Goal: Task Accomplishment & Management: Manage account settings

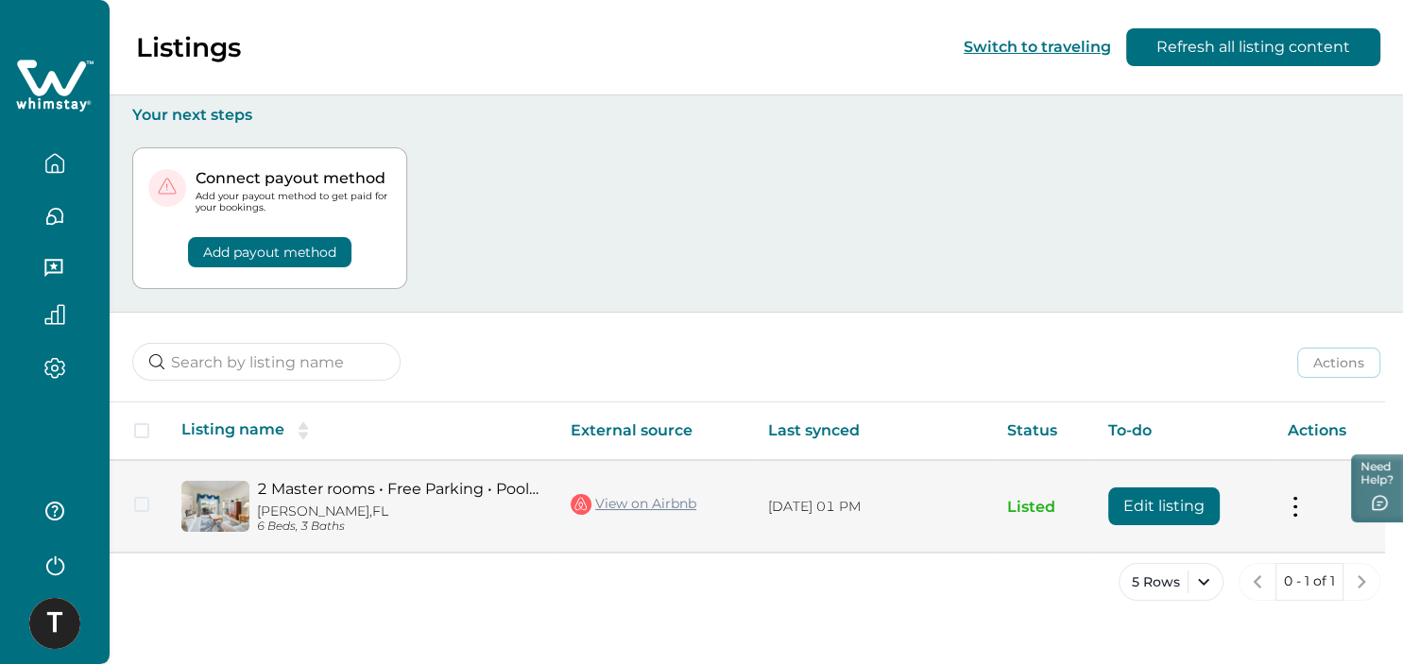
click at [1153, 503] on button "Edit listing" at bounding box center [1163, 506] width 111 height 38
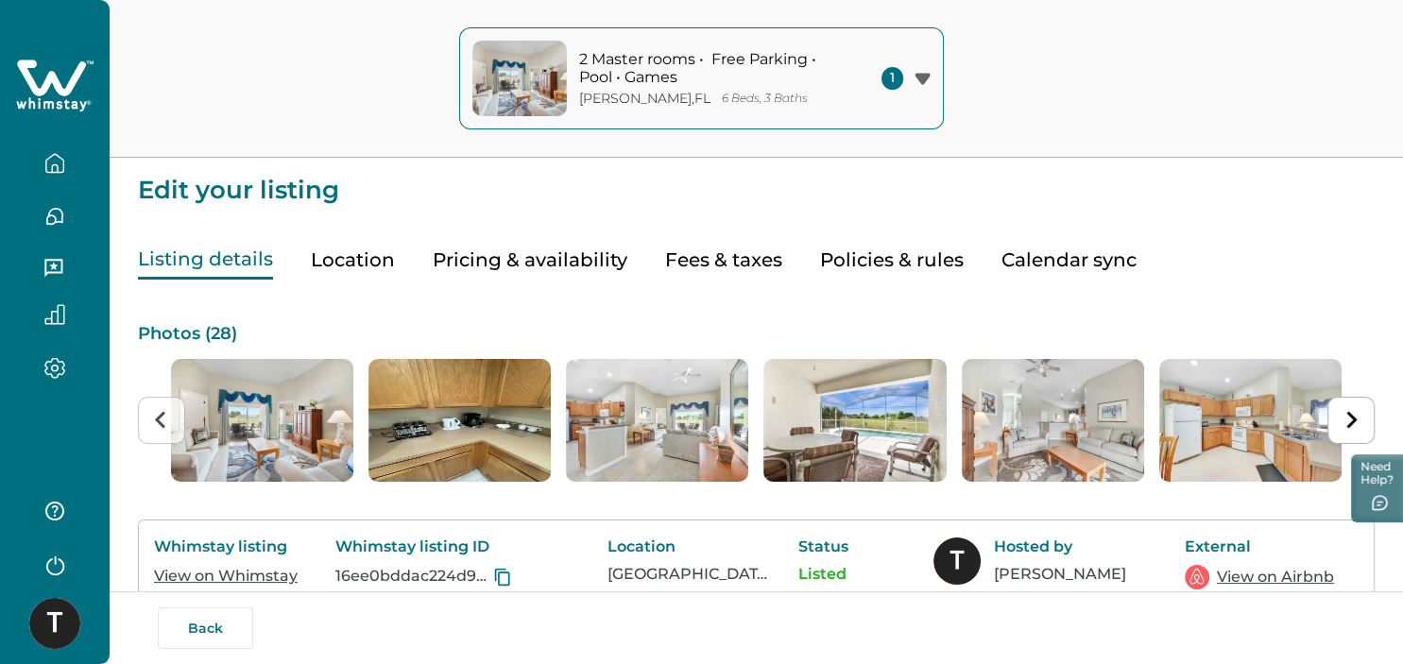
click at [1048, 267] on button "Calendar sync" at bounding box center [1068, 260] width 135 height 39
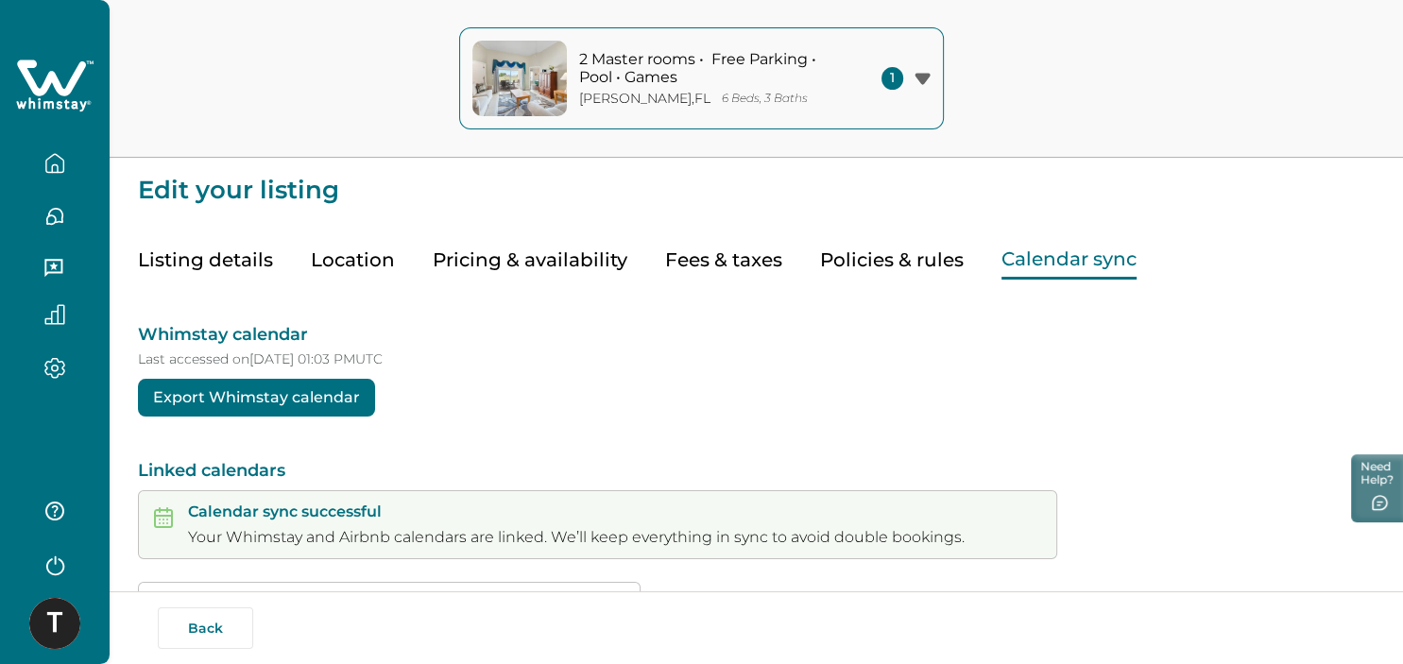
scroll to position [107, 0]
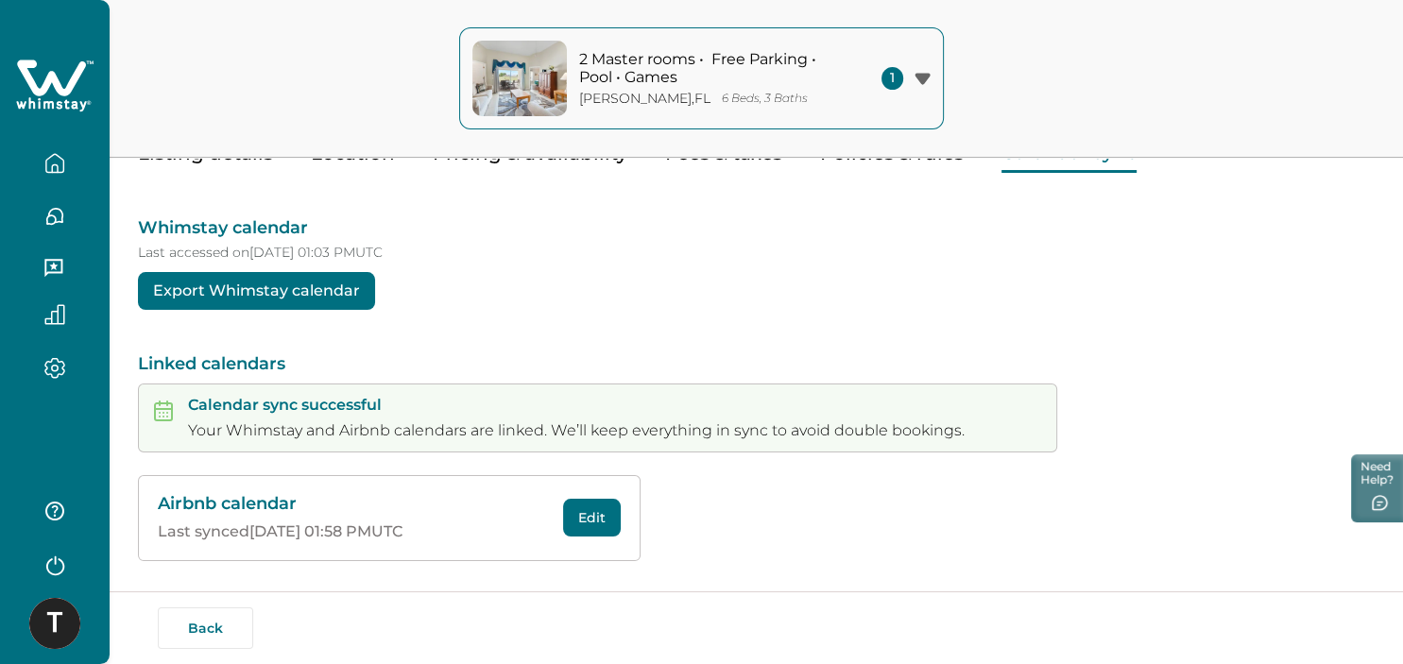
click at [602, 516] on button "Edit" at bounding box center [592, 518] width 58 height 38
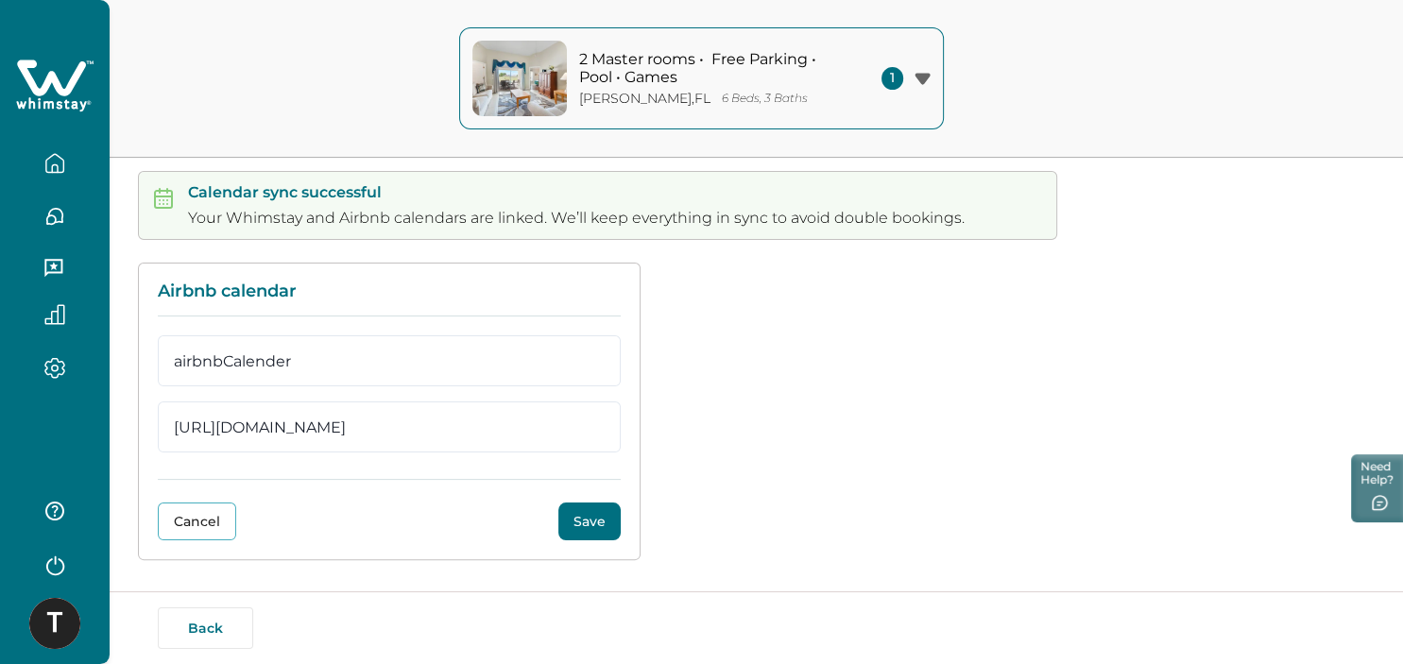
scroll to position [0, 0]
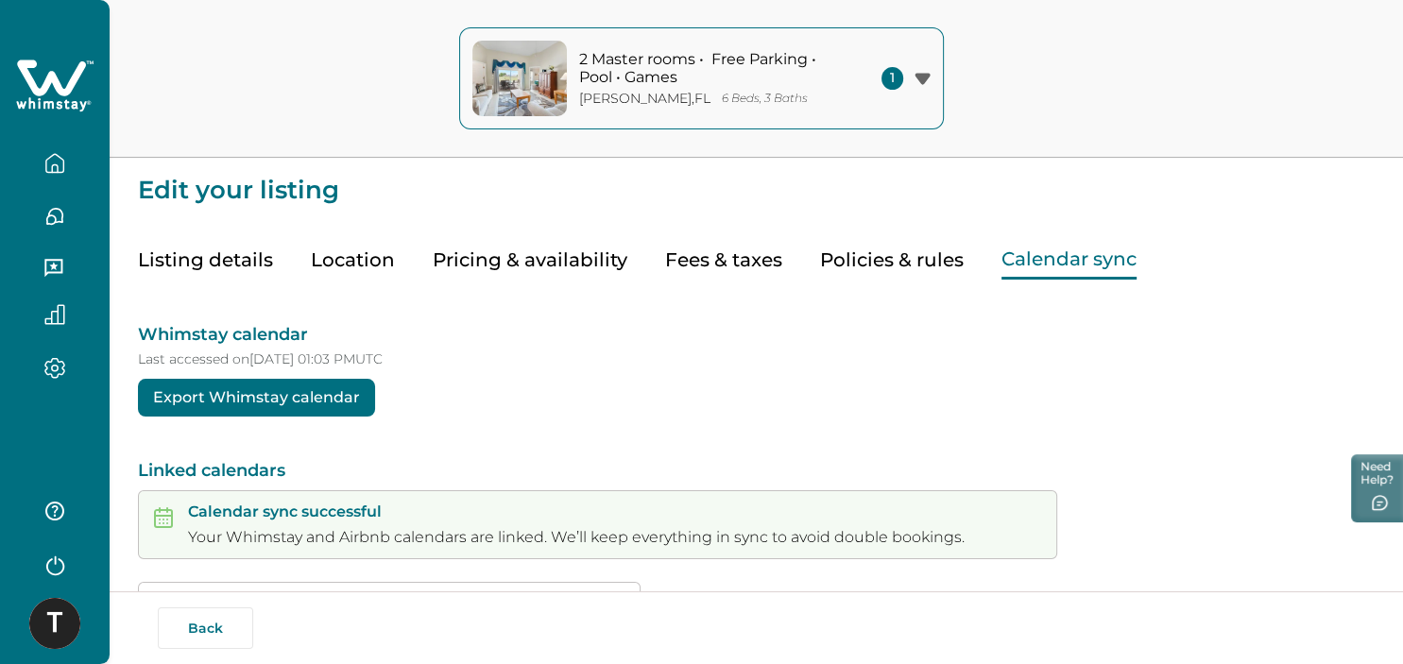
click at [346, 405] on button "Export Whimstay calendar" at bounding box center [256, 398] width 237 height 38
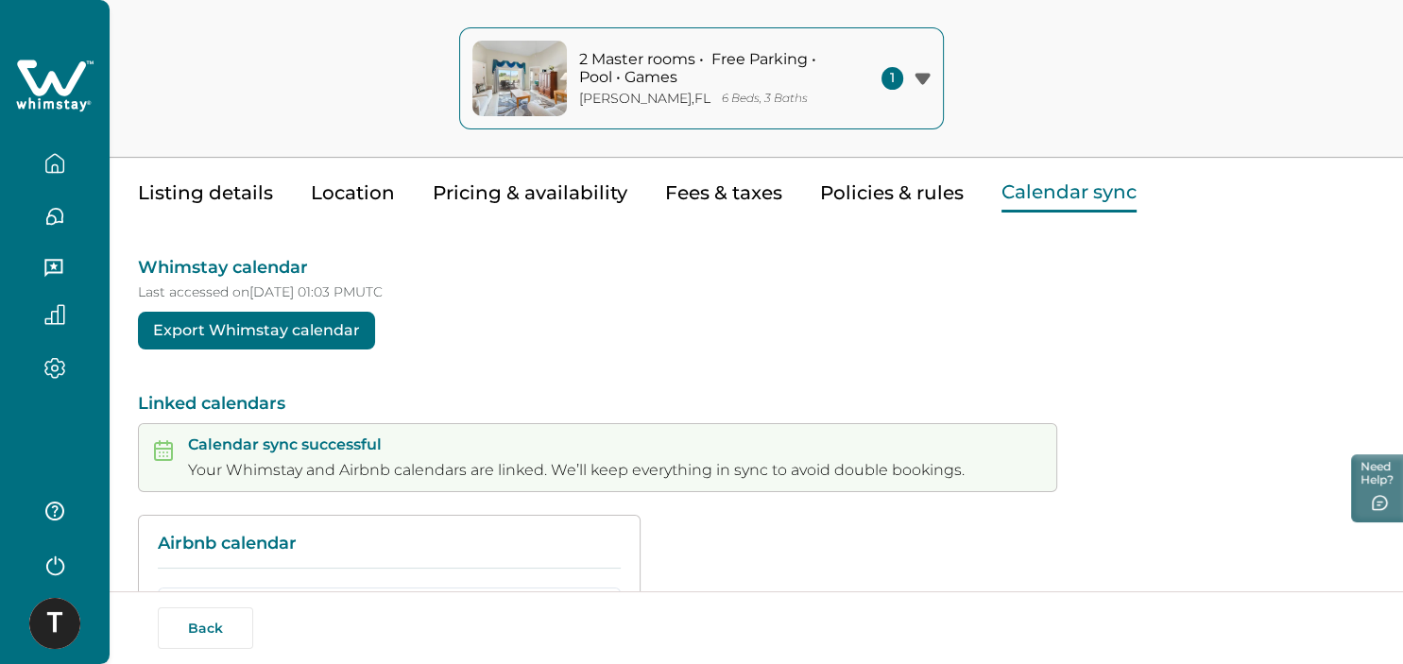
scroll to position [319, 0]
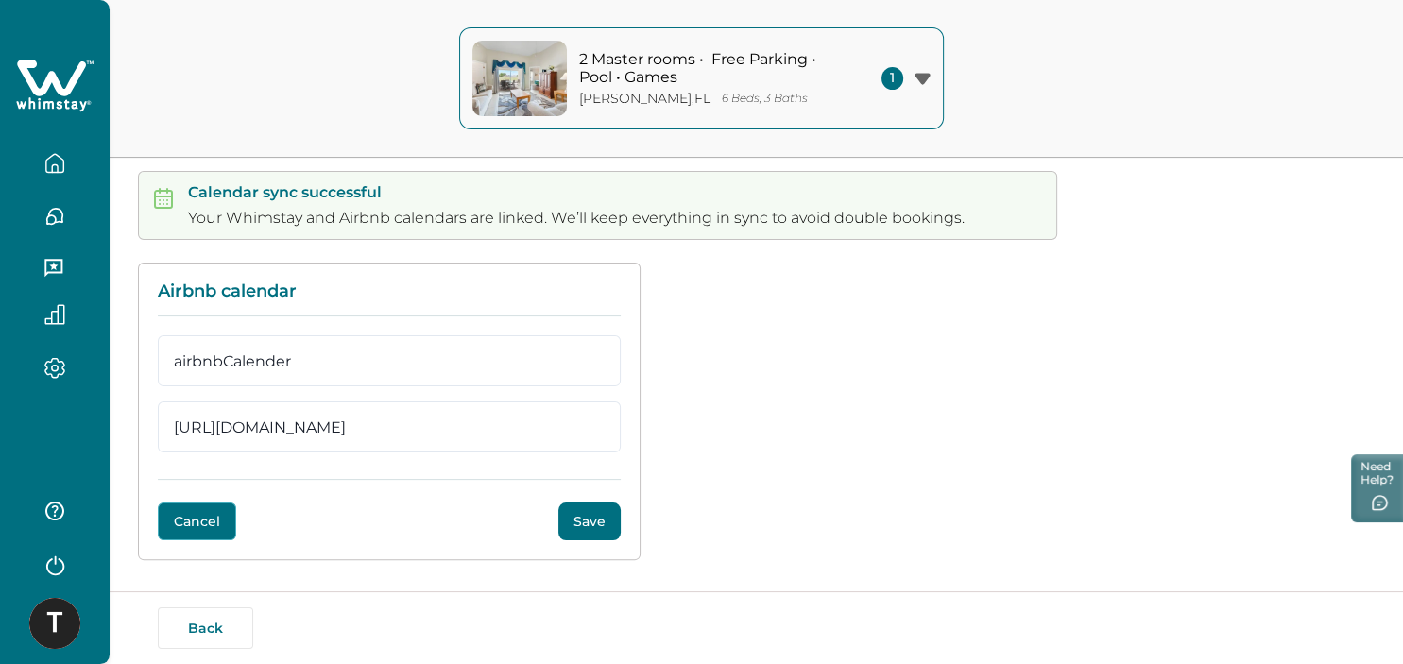
click at [213, 537] on button "Cancel" at bounding box center [197, 522] width 78 height 38
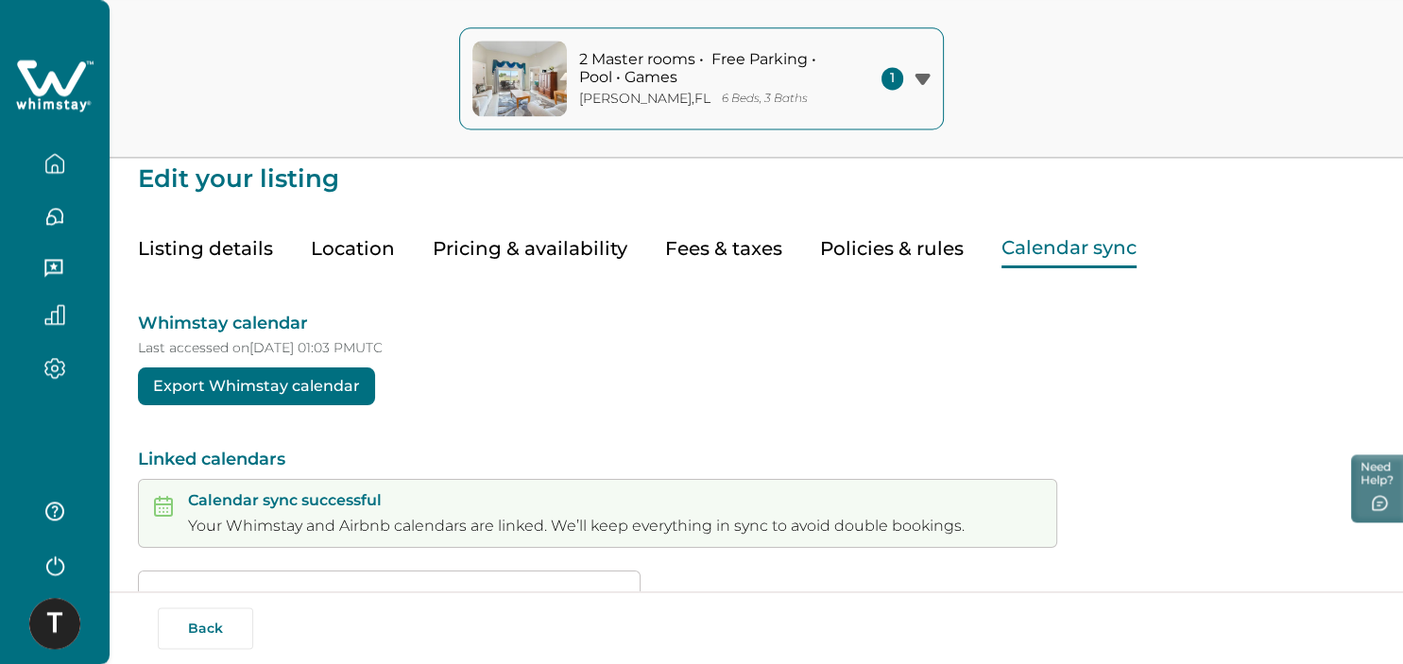
scroll to position [0, 0]
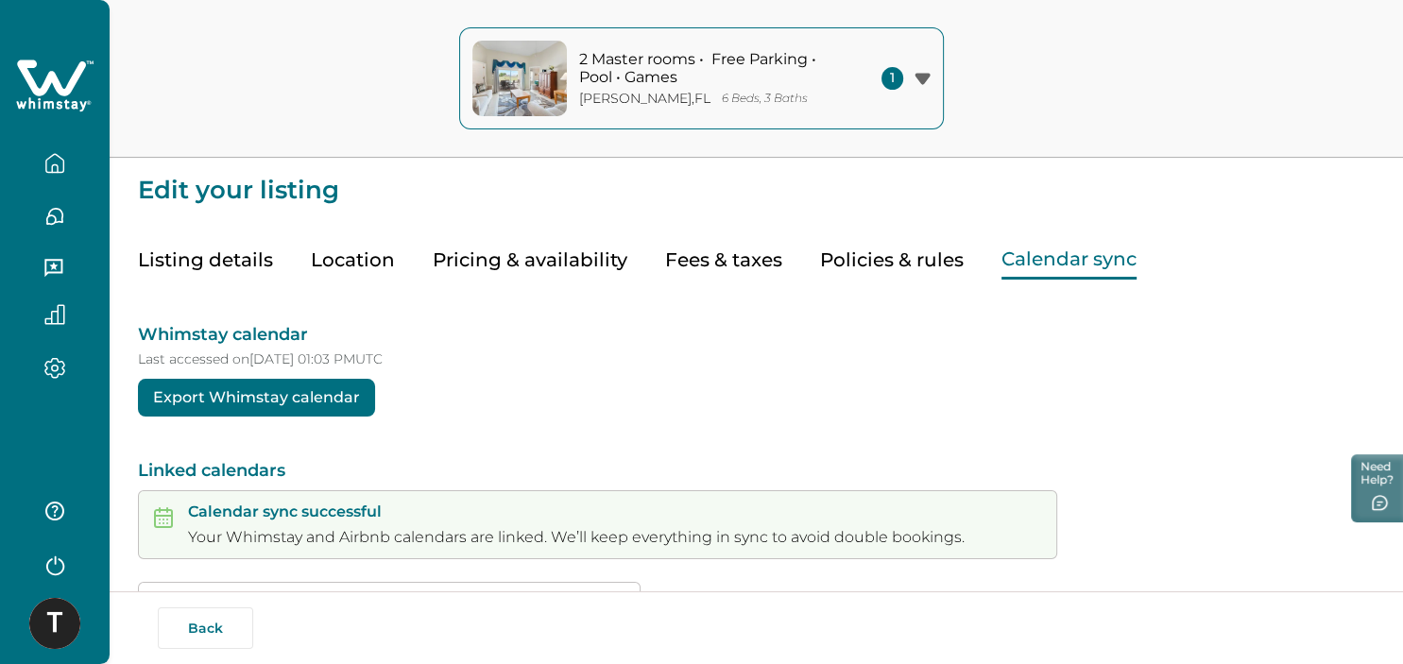
click at [877, 264] on button "Policies & rules" at bounding box center [892, 260] width 144 height 39
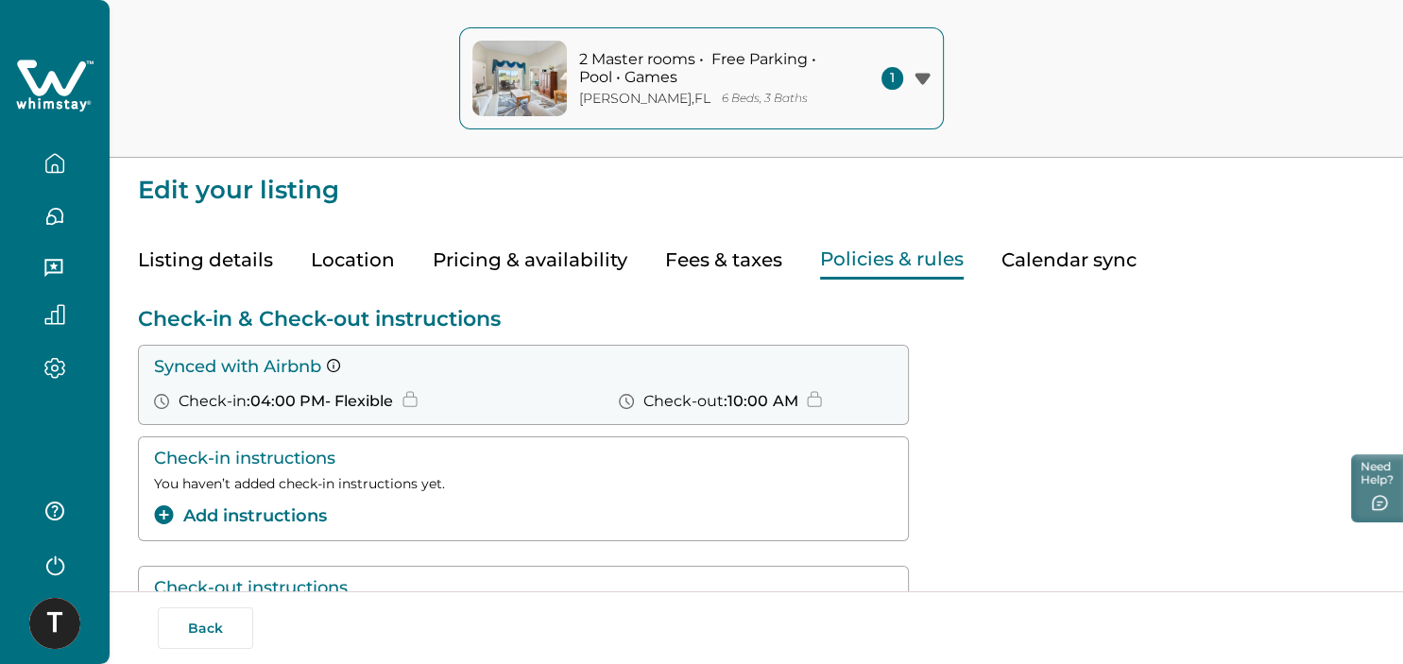
click at [606, 263] on button "Pricing & availability" at bounding box center [530, 260] width 195 height 39
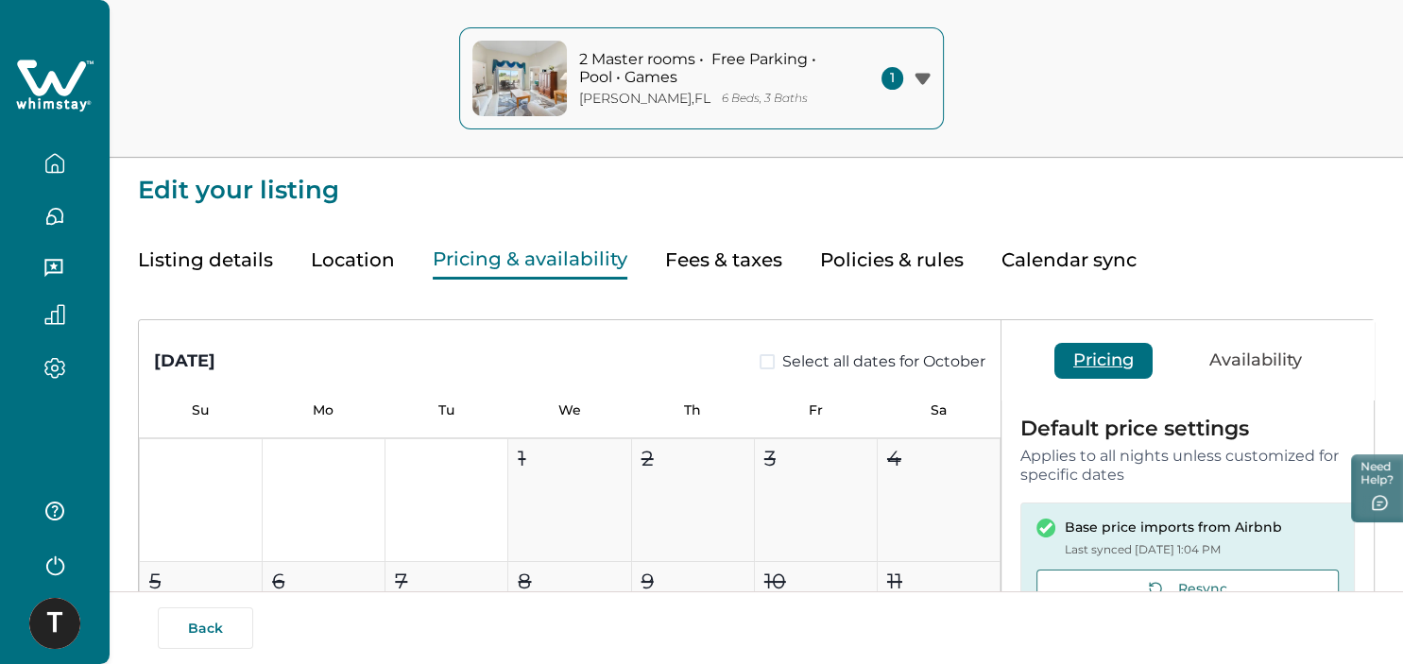
click at [1285, 356] on button "Availability" at bounding box center [1255, 361] width 130 height 36
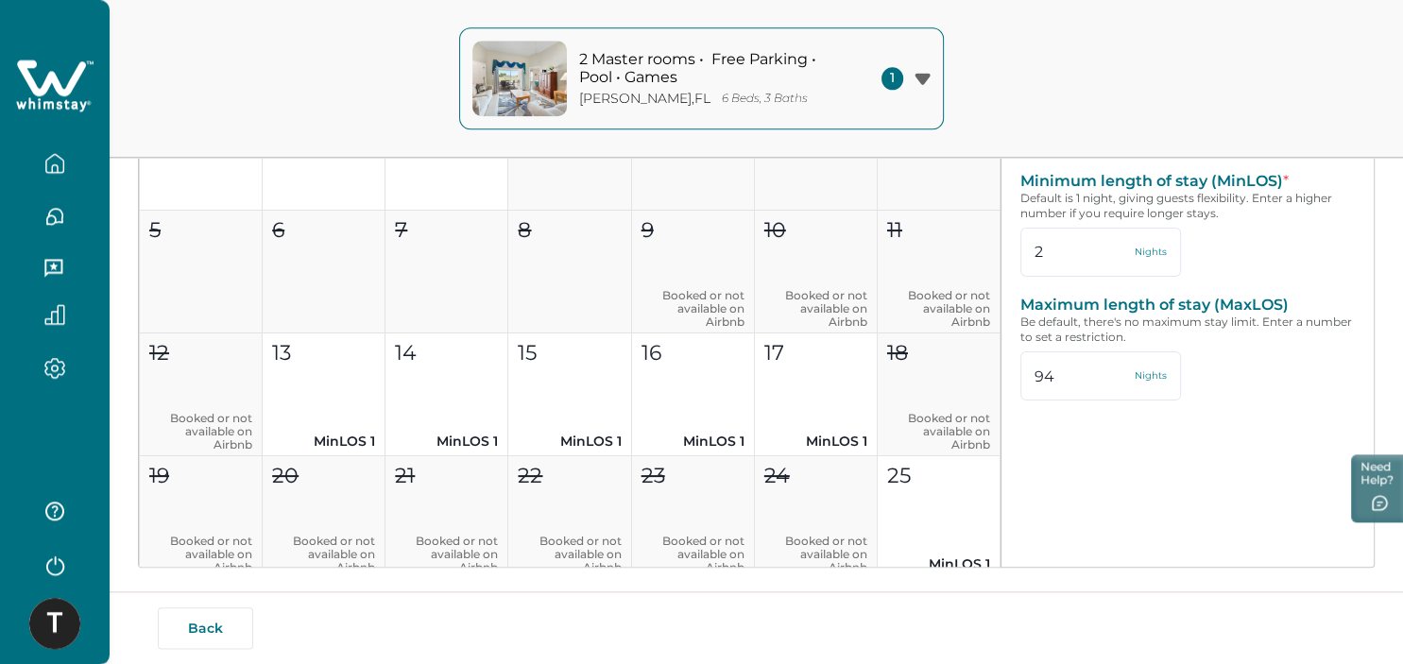
scroll to position [363, 0]
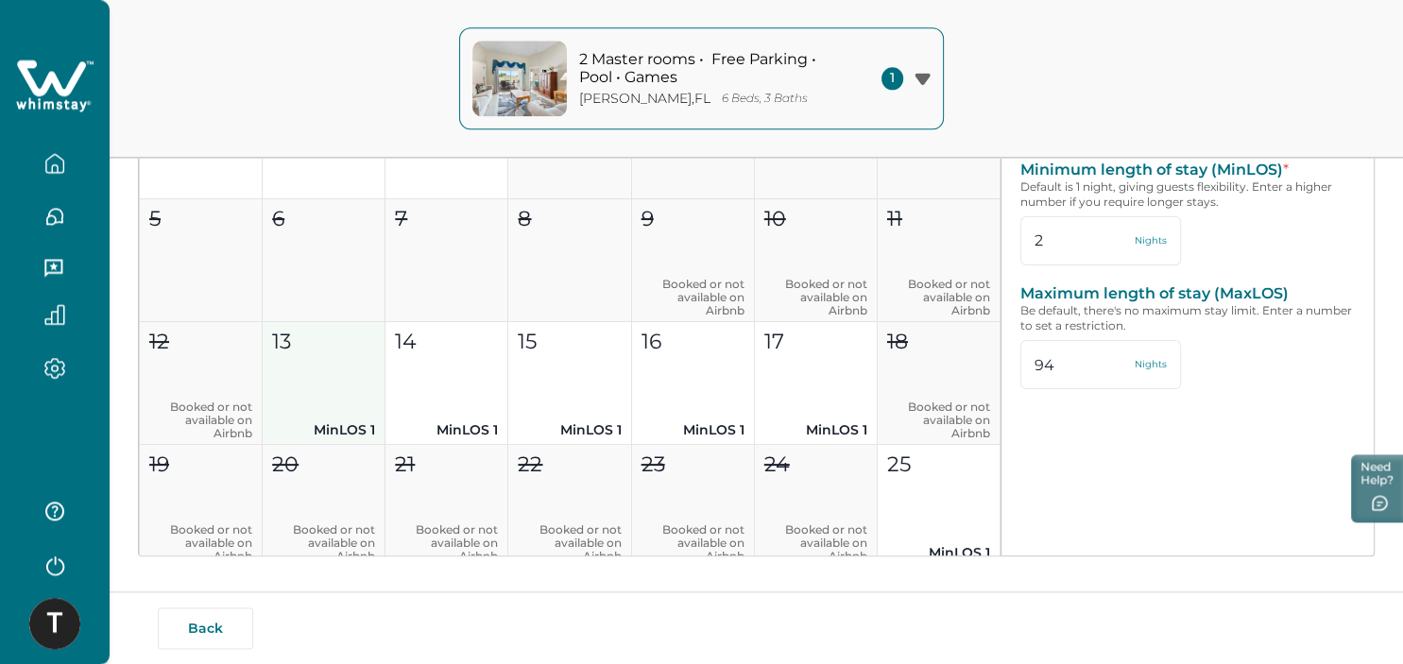
click at [368, 400] on button "13 MinLOS 1" at bounding box center [324, 383] width 123 height 123
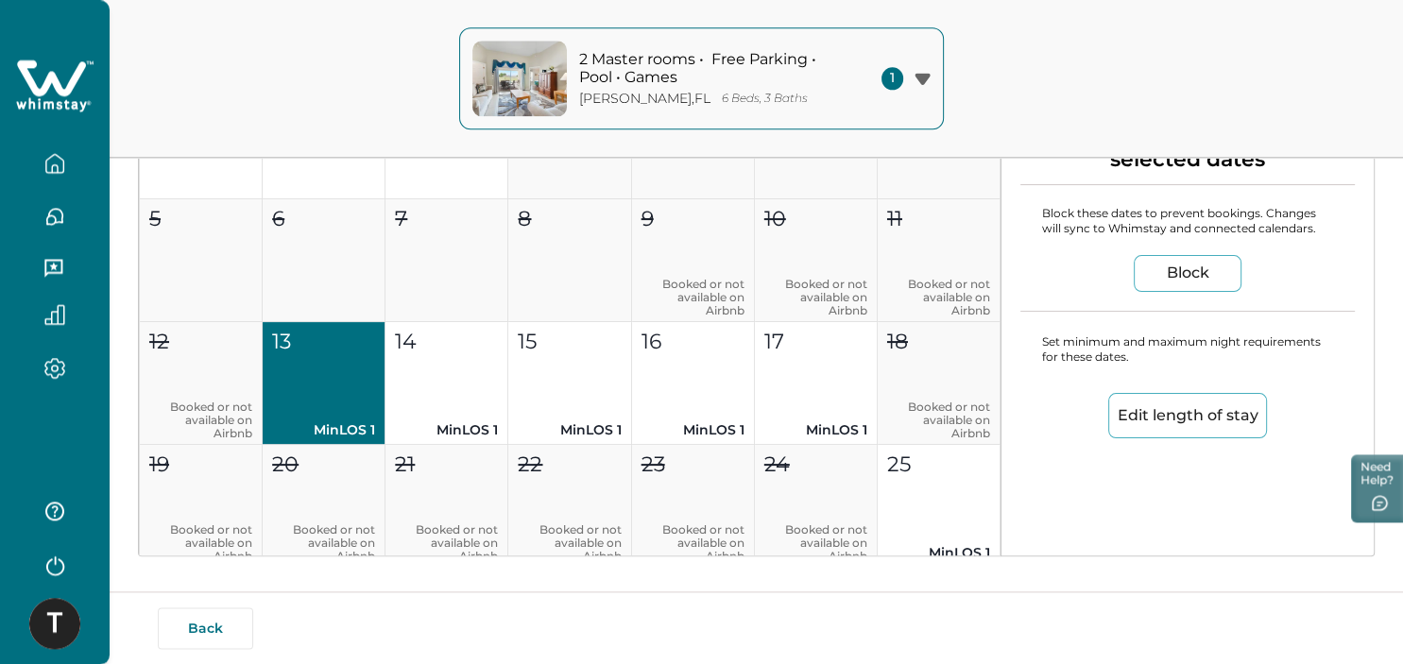
type input "1"
click at [439, 394] on button "14 MinLOS 1" at bounding box center [446, 383] width 123 height 123
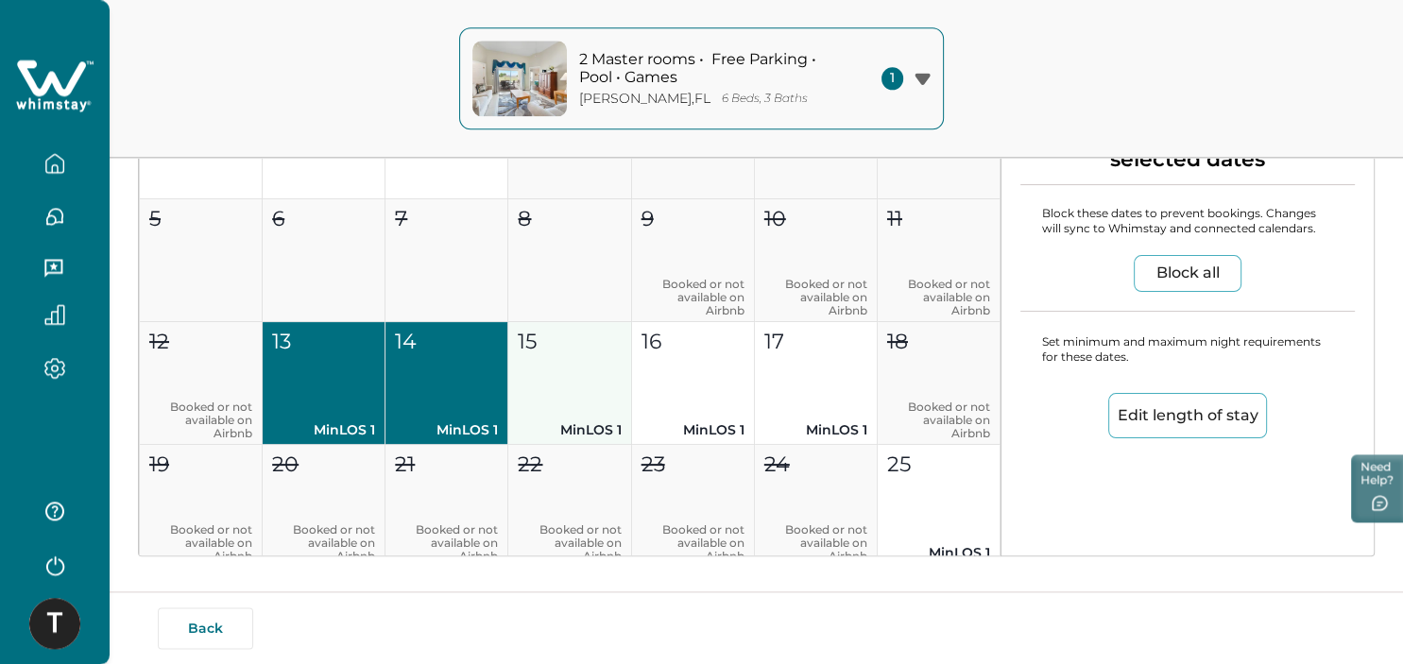
click at [562, 393] on button "15 MinLOS 1" at bounding box center [569, 383] width 123 height 123
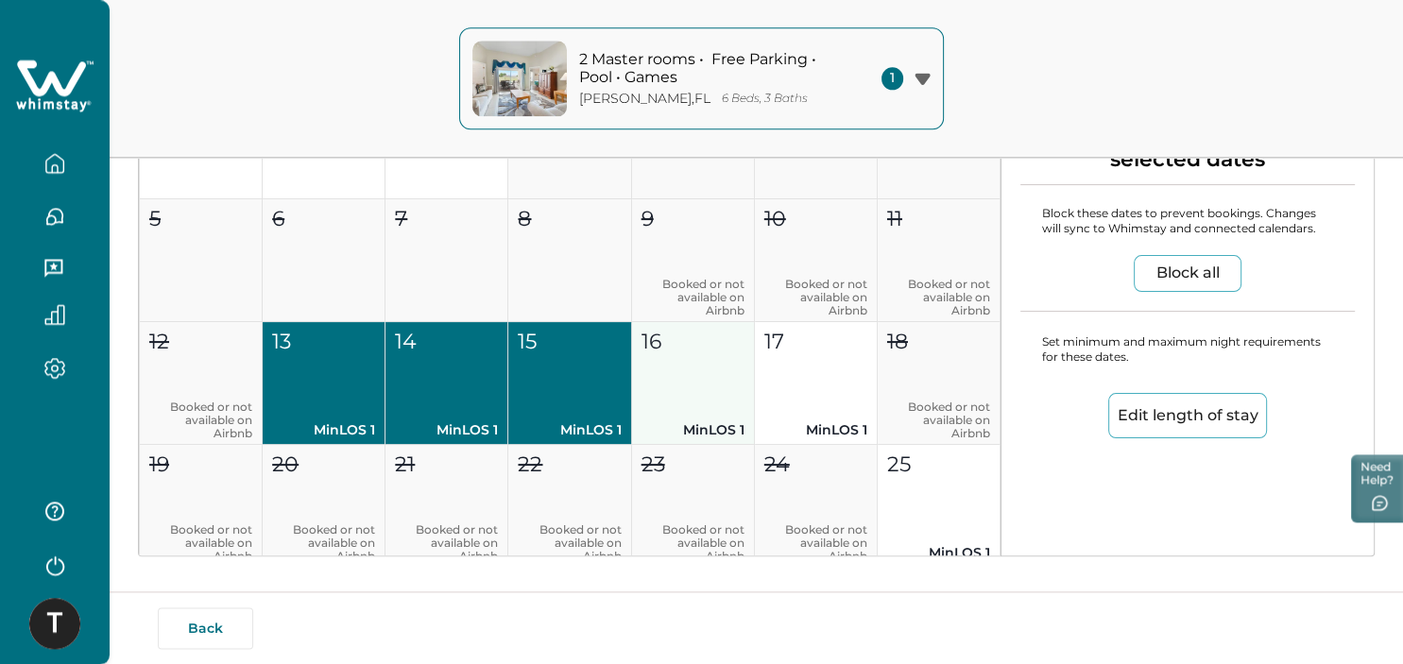
click at [692, 408] on button "16 MinLOS 1" at bounding box center [693, 383] width 123 height 123
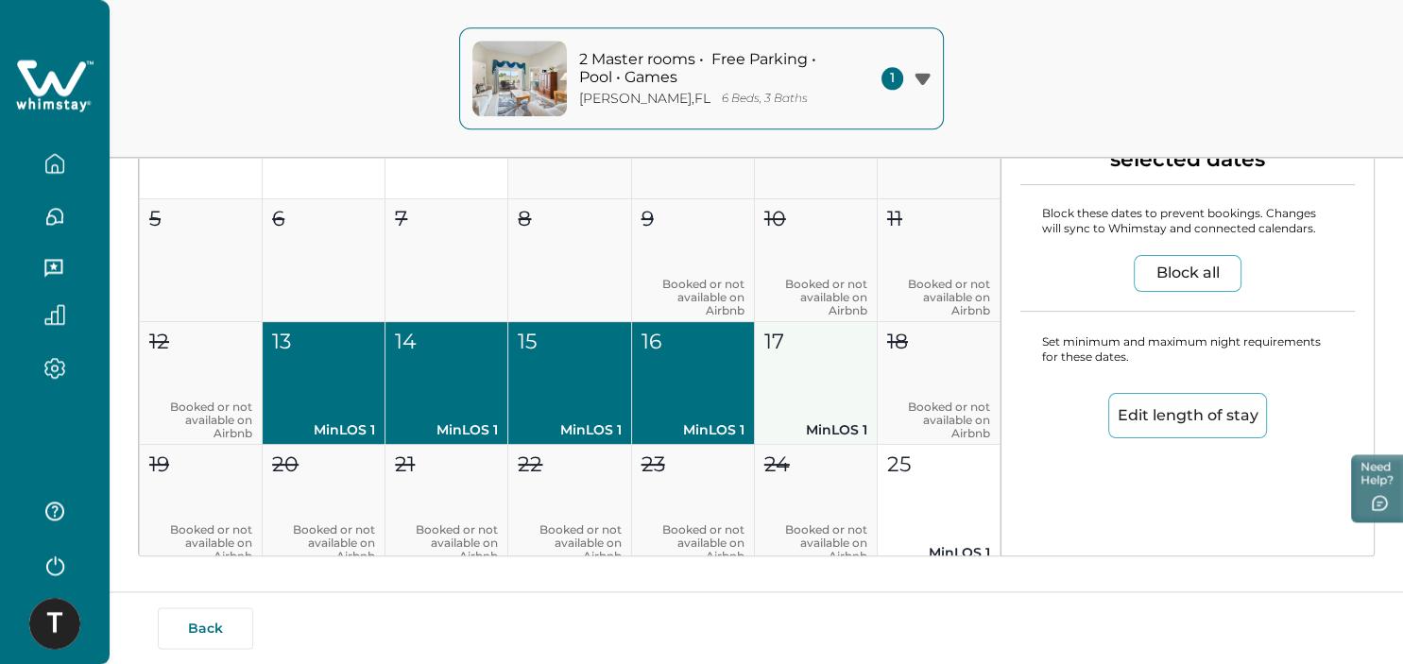
click at [819, 385] on button "17 MinLOS 1" at bounding box center [816, 383] width 123 height 123
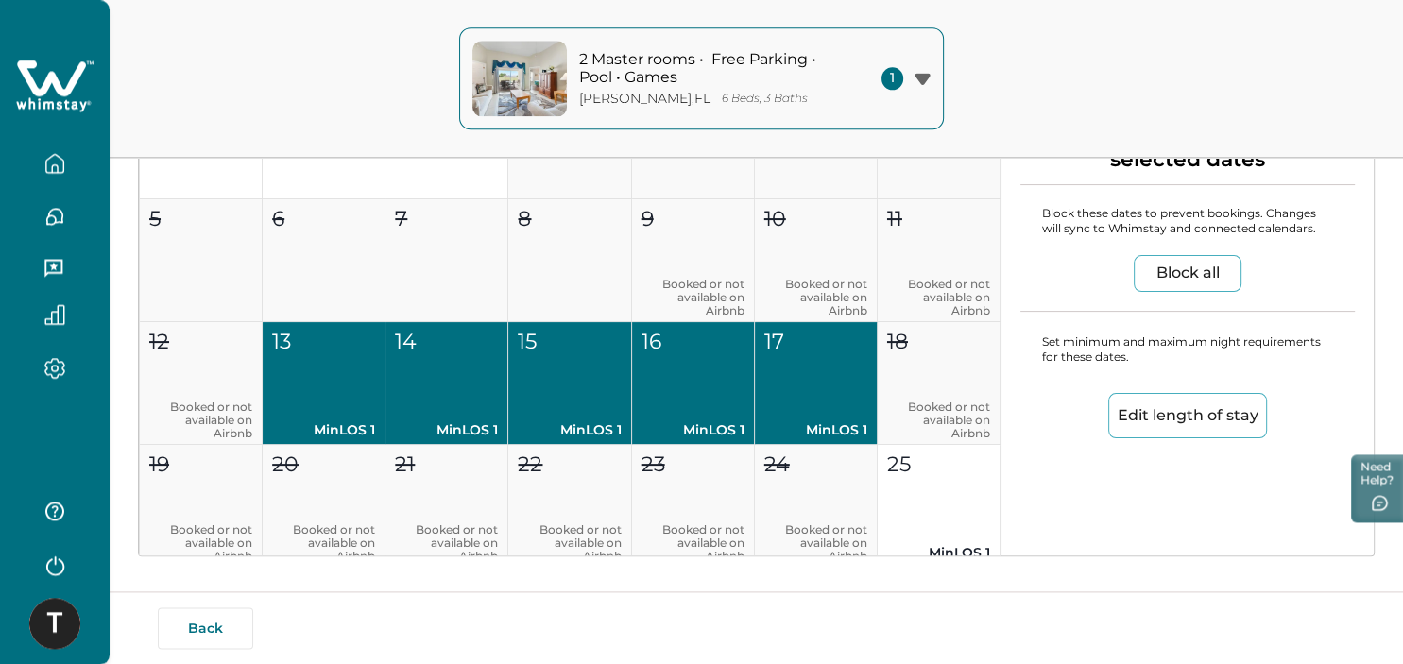
click at [1208, 426] on button "Edit length of stay" at bounding box center [1187, 415] width 159 height 45
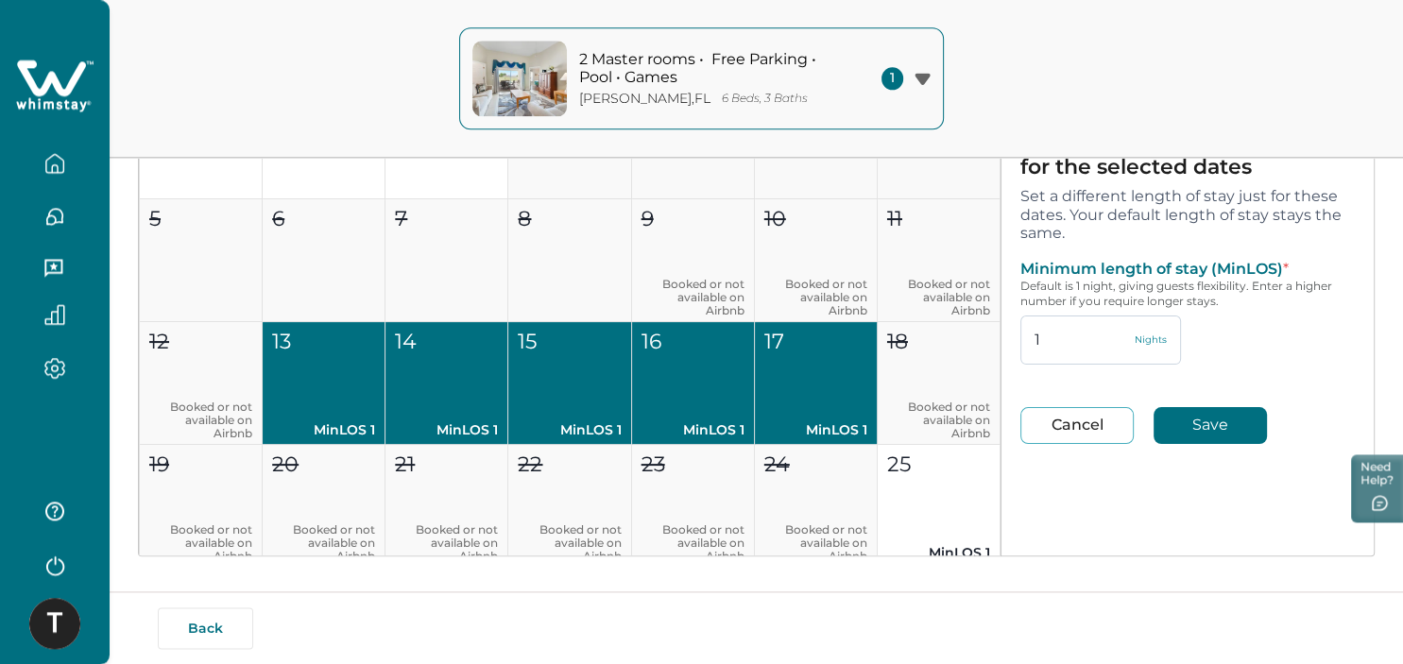
click at [1067, 348] on input "1" at bounding box center [1100, 339] width 161 height 49
click at [1206, 423] on button "Save" at bounding box center [1209, 425] width 113 height 37
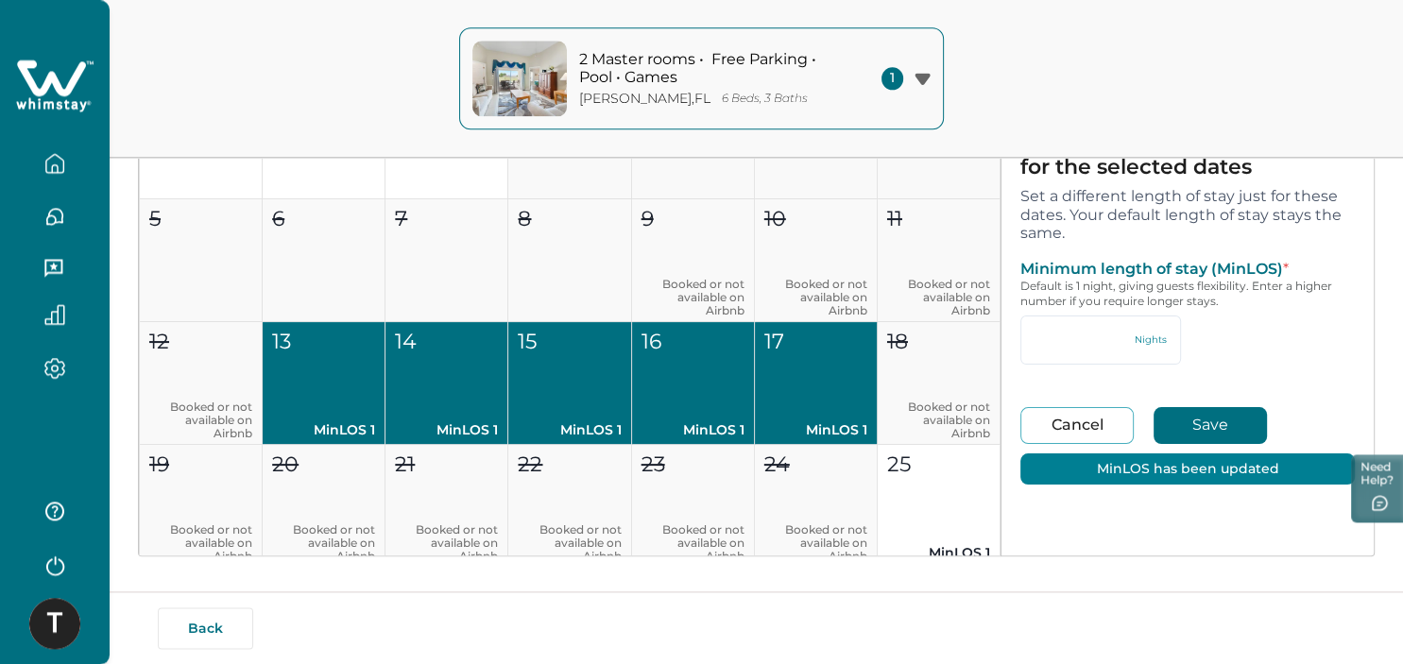
type input "1"
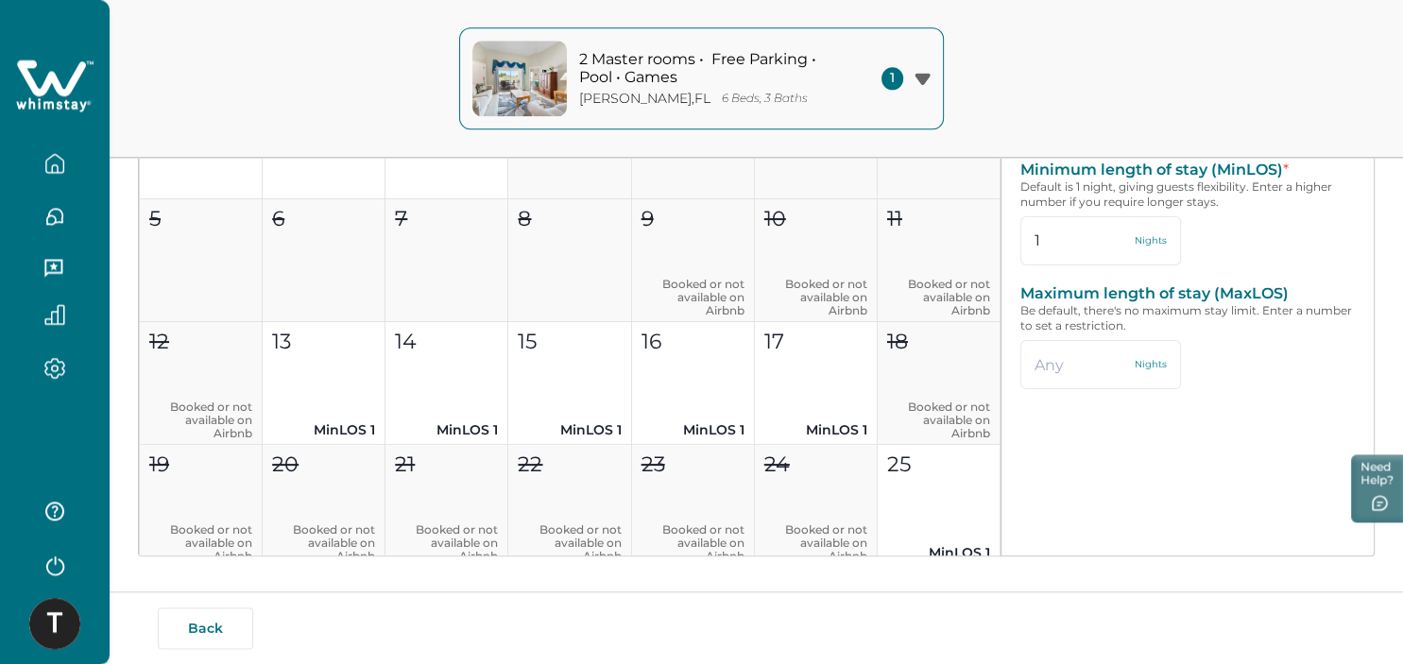
type input "2"
type input "94"
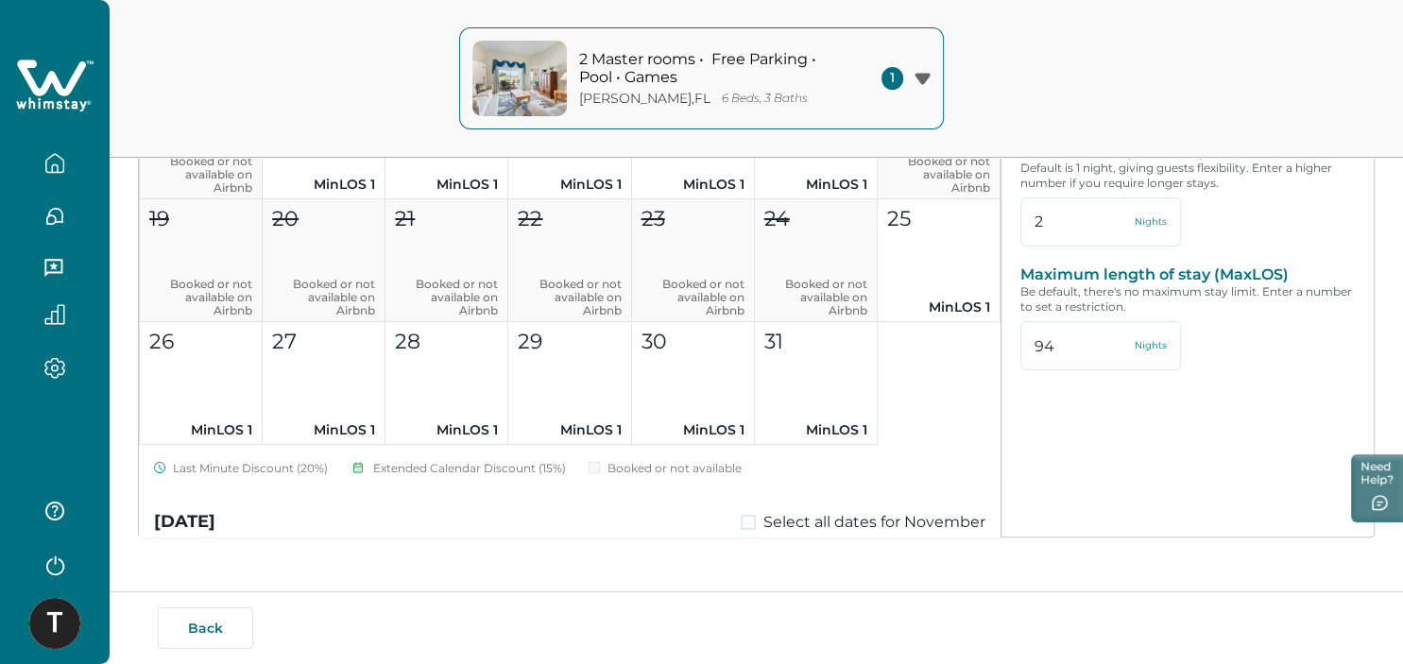
scroll to position [253, 0]
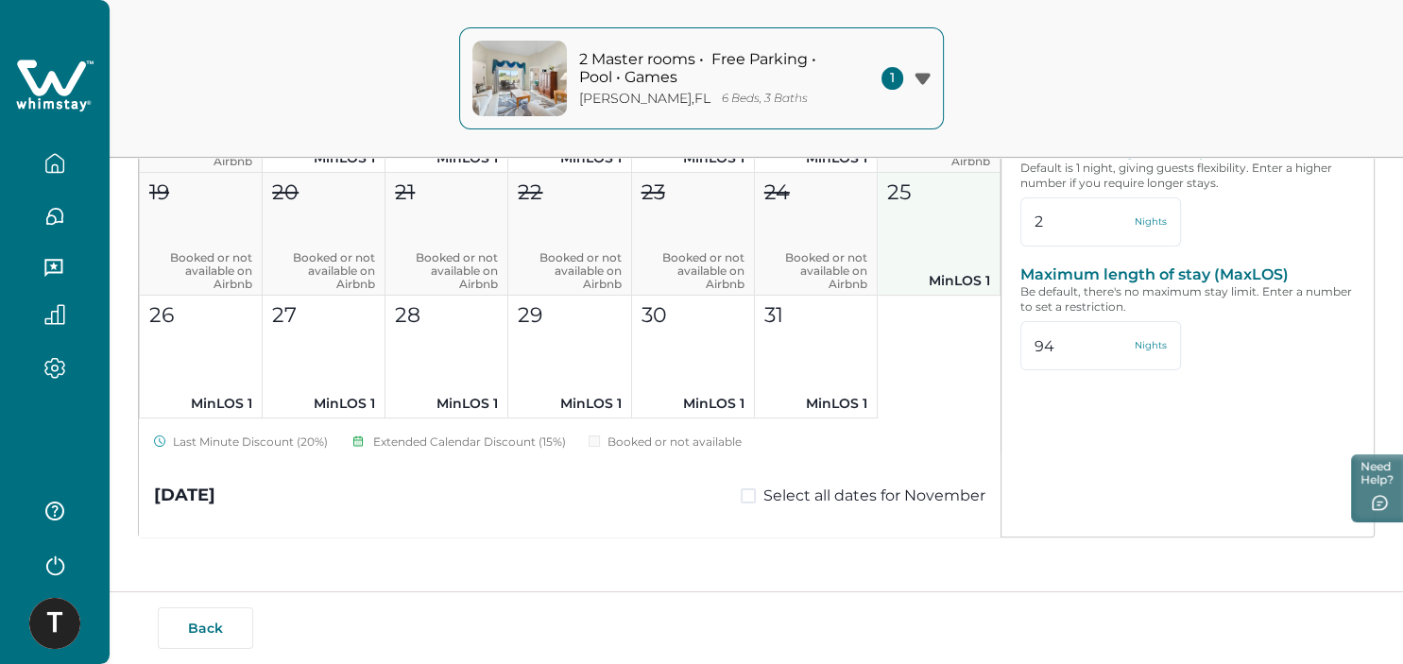
click at [935, 251] on button "25 MinLOS 1" at bounding box center [938, 234] width 123 height 123
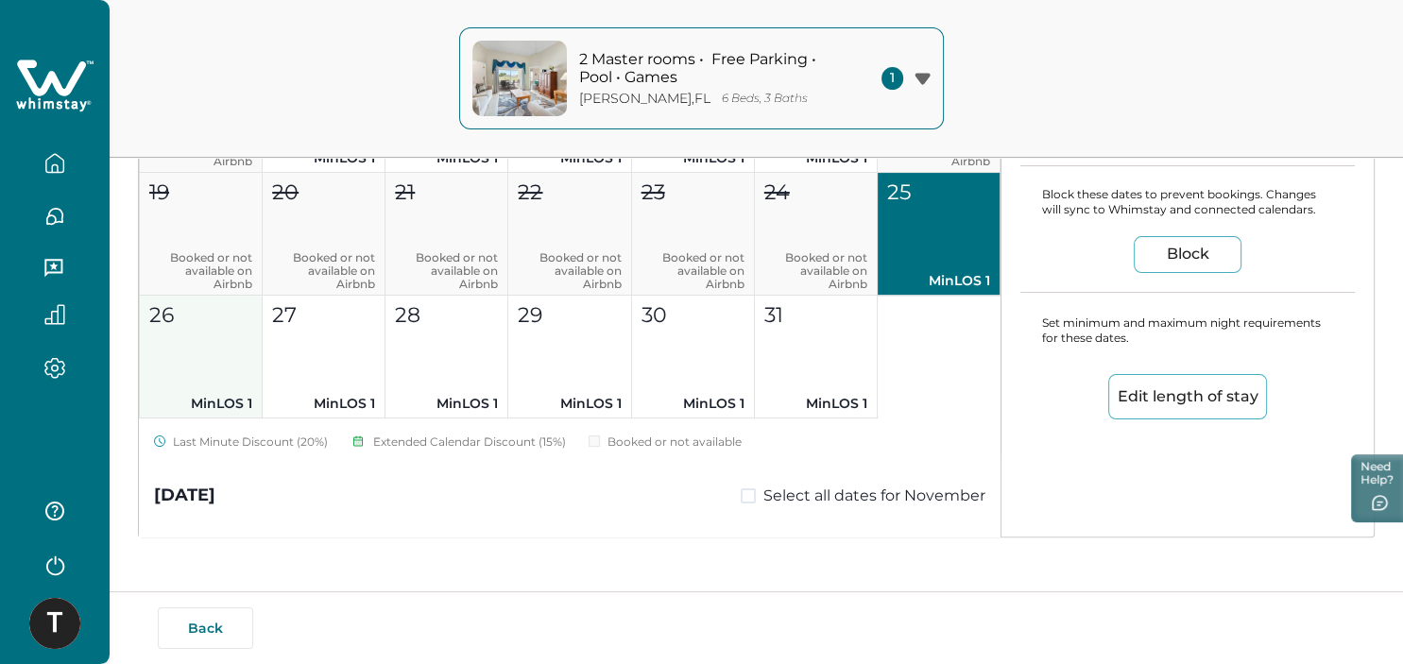
click at [208, 351] on button "26 MinLOS 1" at bounding box center [201, 357] width 123 height 123
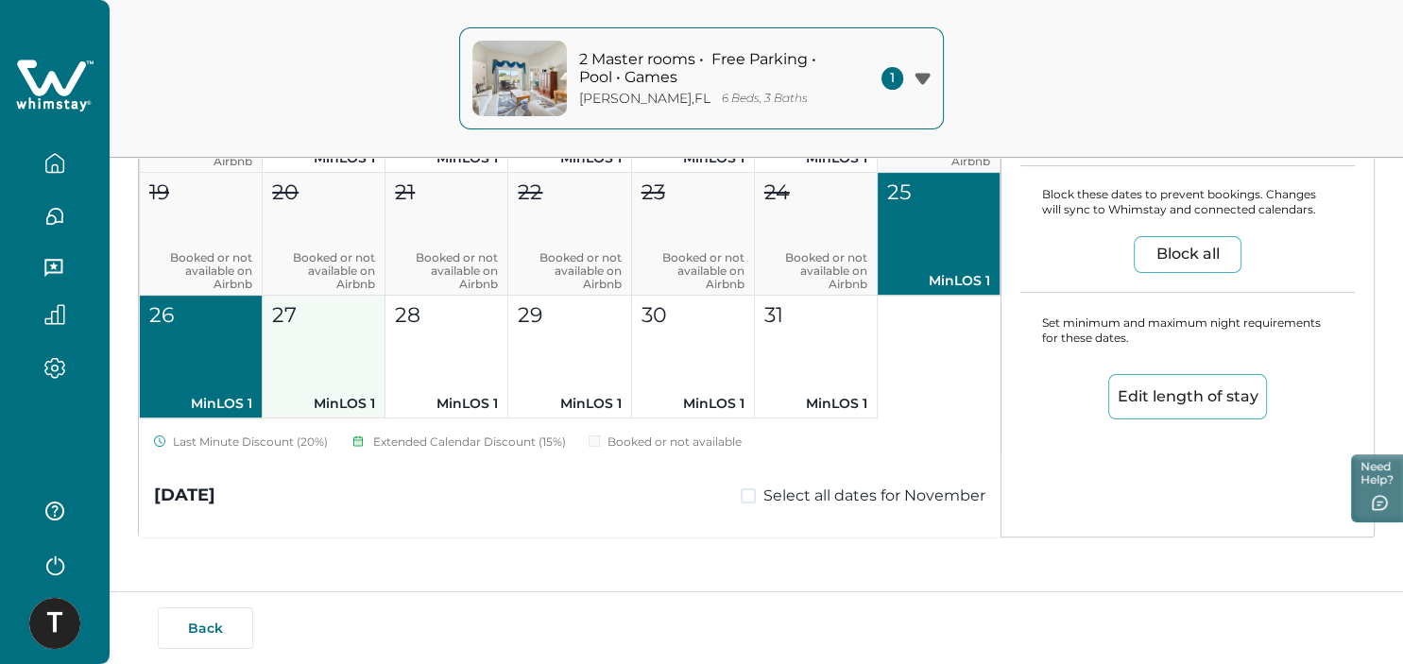
click at [366, 383] on button "27 MinLOS 1" at bounding box center [324, 357] width 123 height 123
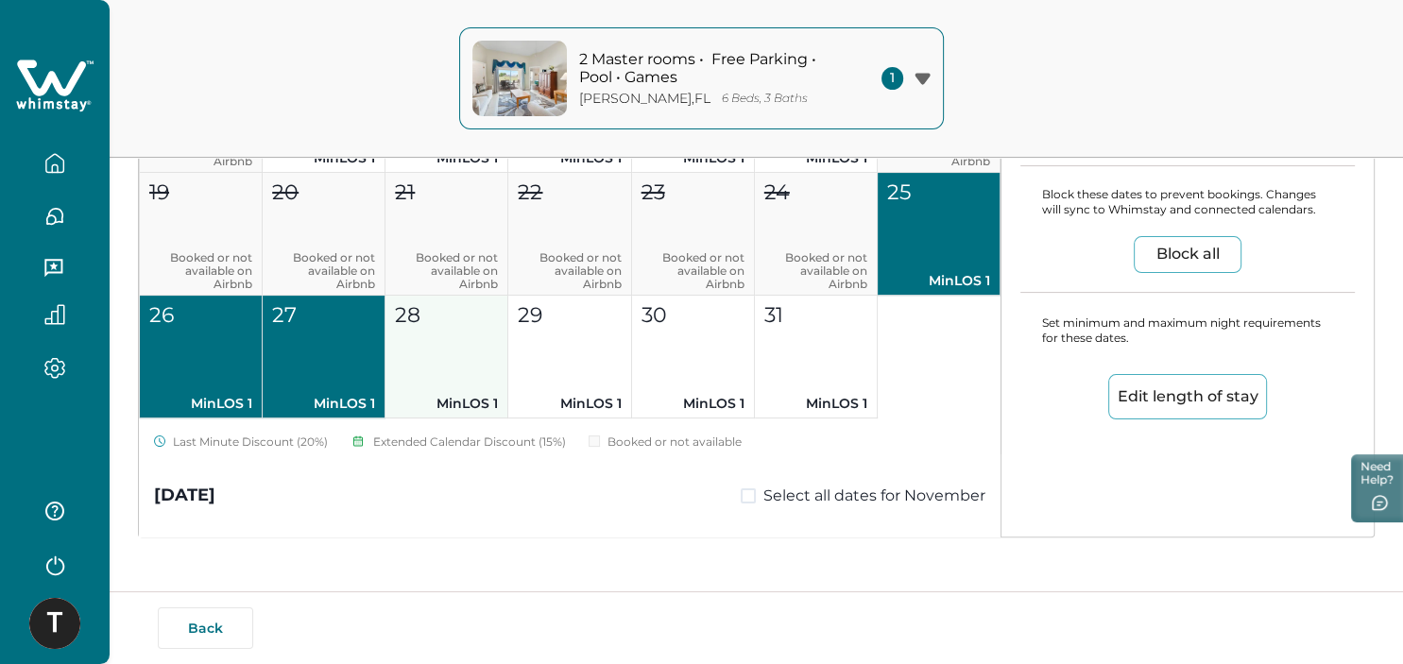
click at [503, 352] on button "28 MinLOS 1" at bounding box center [446, 357] width 123 height 123
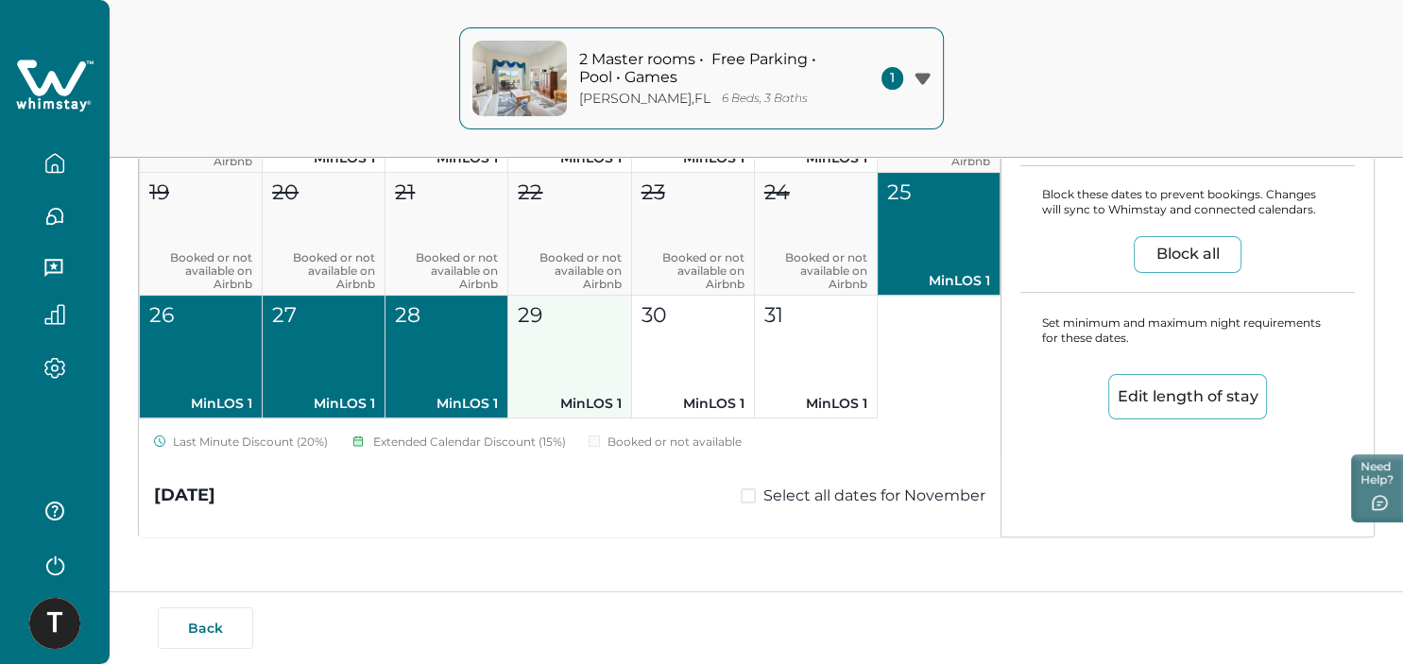
click at [603, 369] on button "29 MinLOS 1" at bounding box center [569, 357] width 123 height 123
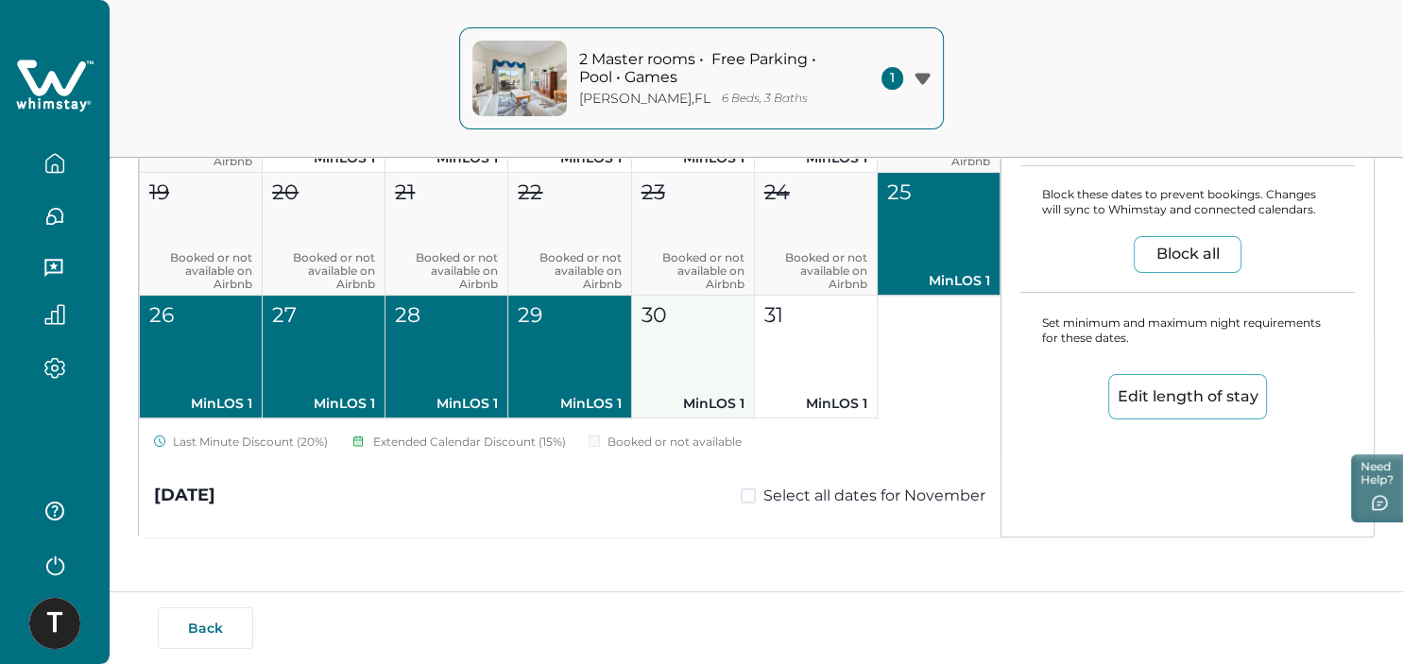
click at [720, 358] on button "30 MinLOS 1" at bounding box center [693, 357] width 123 height 123
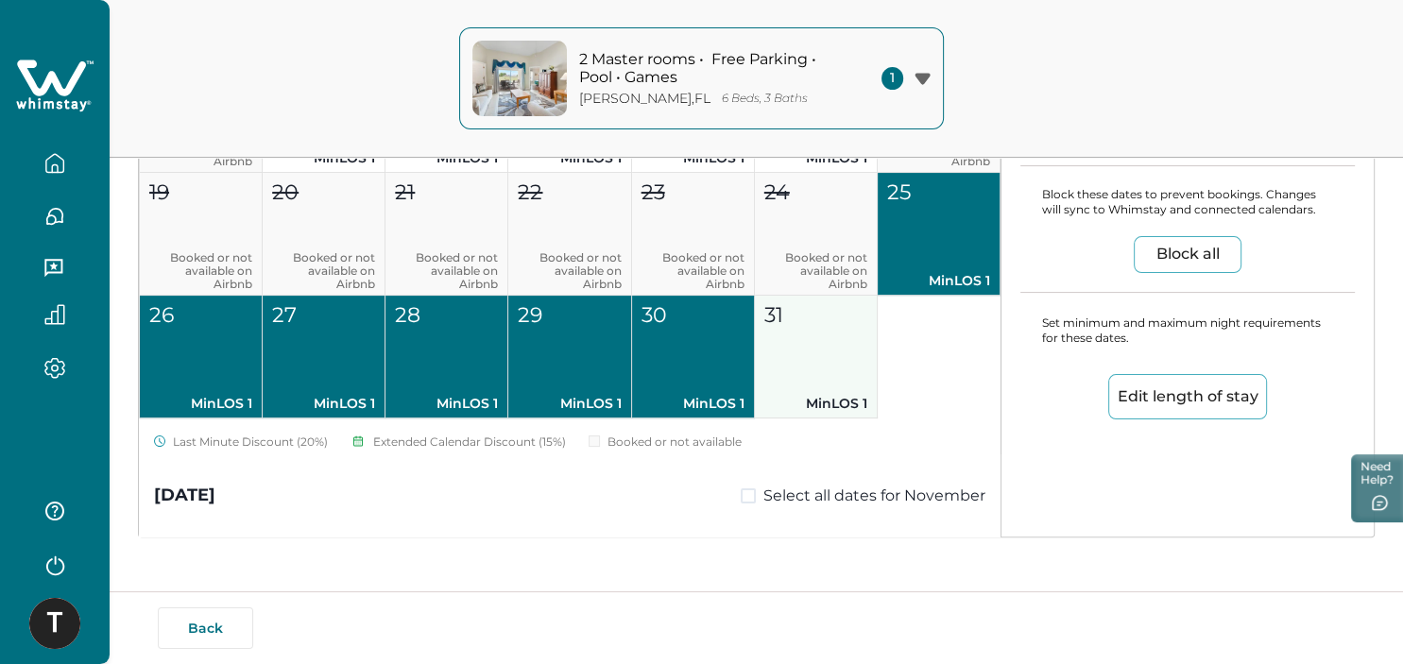
click at [840, 368] on button "31 MinLOS 1" at bounding box center [816, 357] width 123 height 123
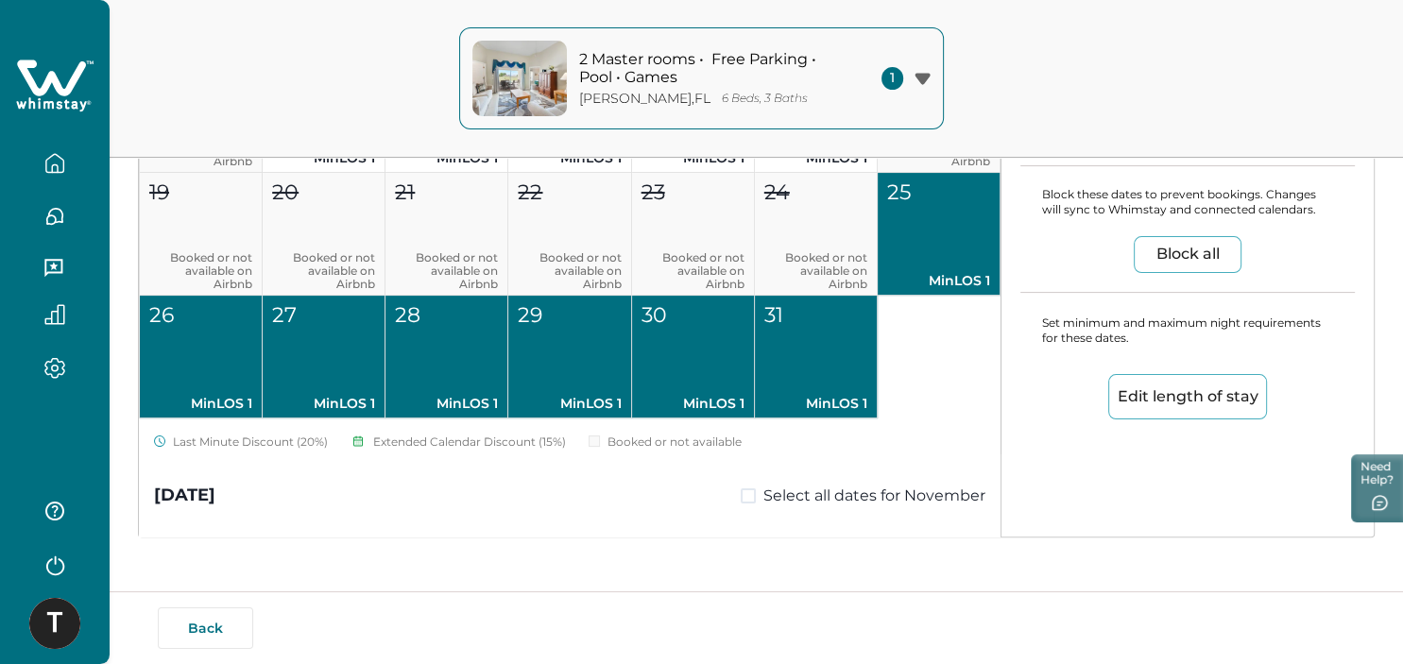
click at [1220, 389] on button "Edit length of stay" at bounding box center [1187, 396] width 159 height 45
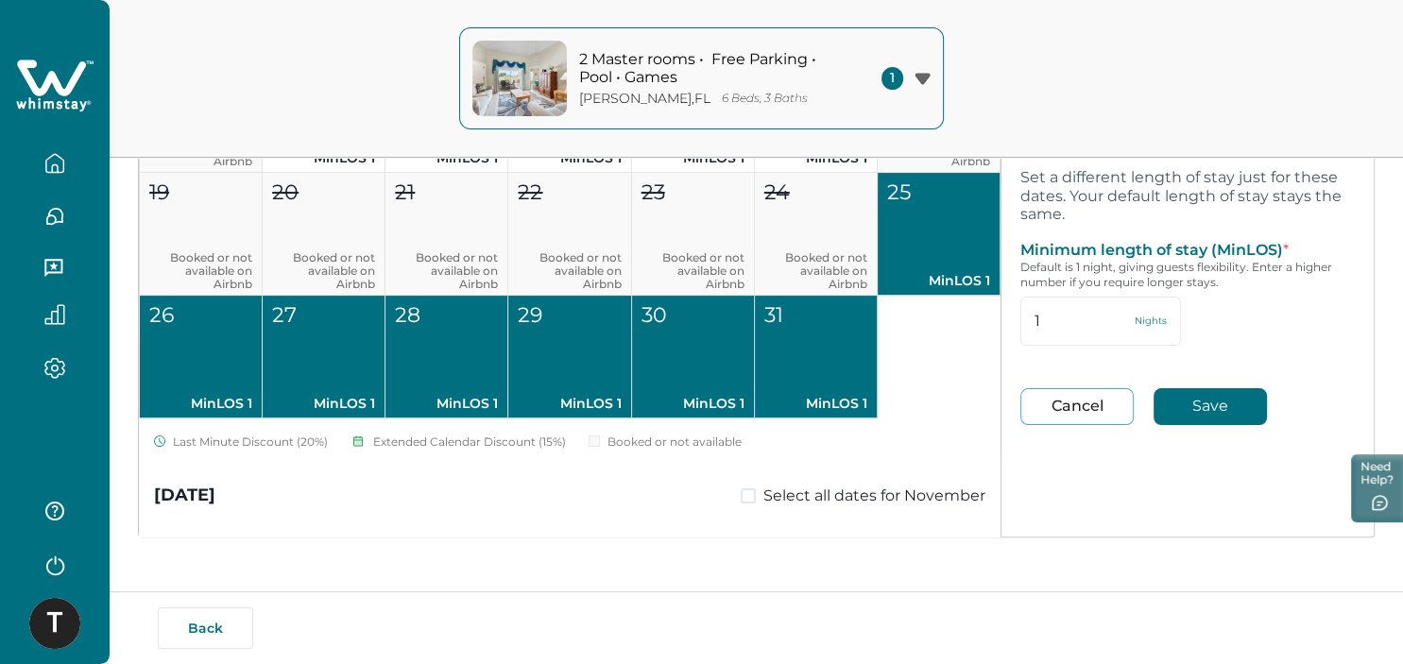
click at [1058, 408] on button "Cancel" at bounding box center [1076, 406] width 113 height 37
type input "2"
type input "94"
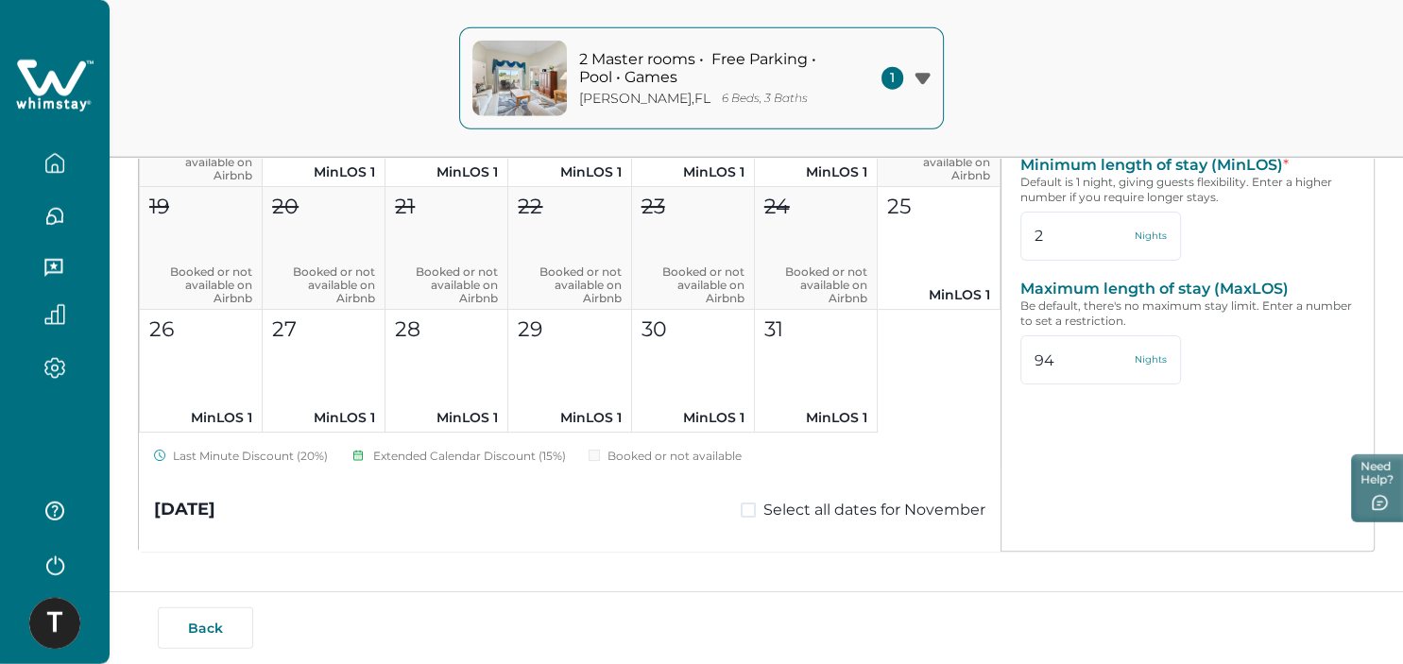
scroll to position [382, 0]
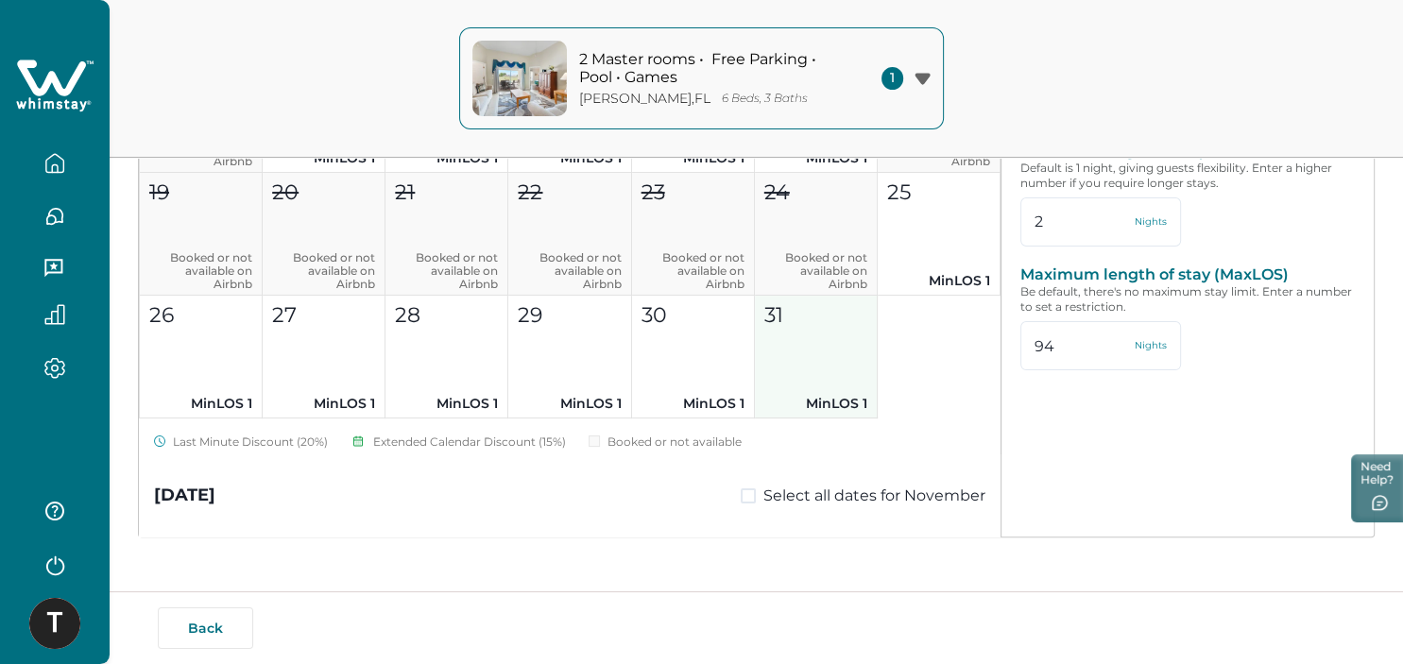
click at [789, 360] on button "31 MinLOS 1" at bounding box center [816, 357] width 123 height 123
type input "1"
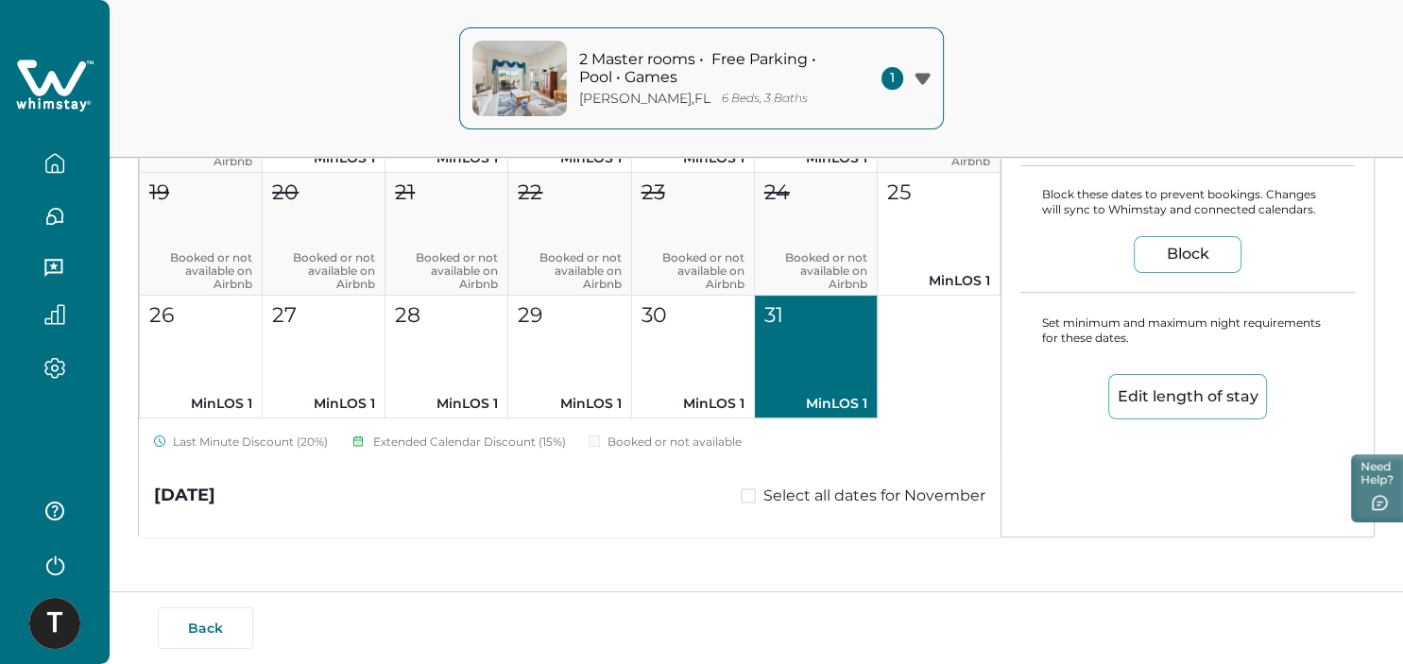
click at [1170, 391] on button "Edit length of stay" at bounding box center [1187, 396] width 159 height 45
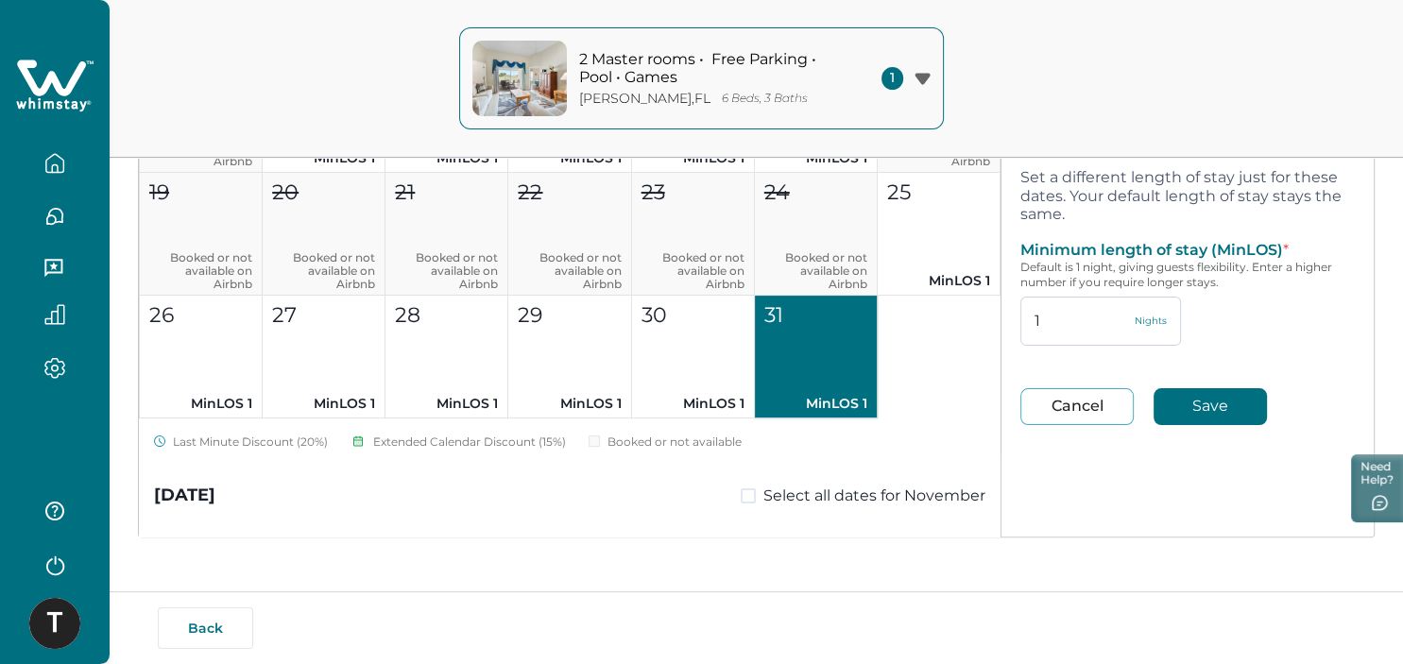
click at [1061, 323] on input "1" at bounding box center [1100, 321] width 161 height 49
type input "2"
click at [1184, 394] on button "Save" at bounding box center [1209, 406] width 113 height 37
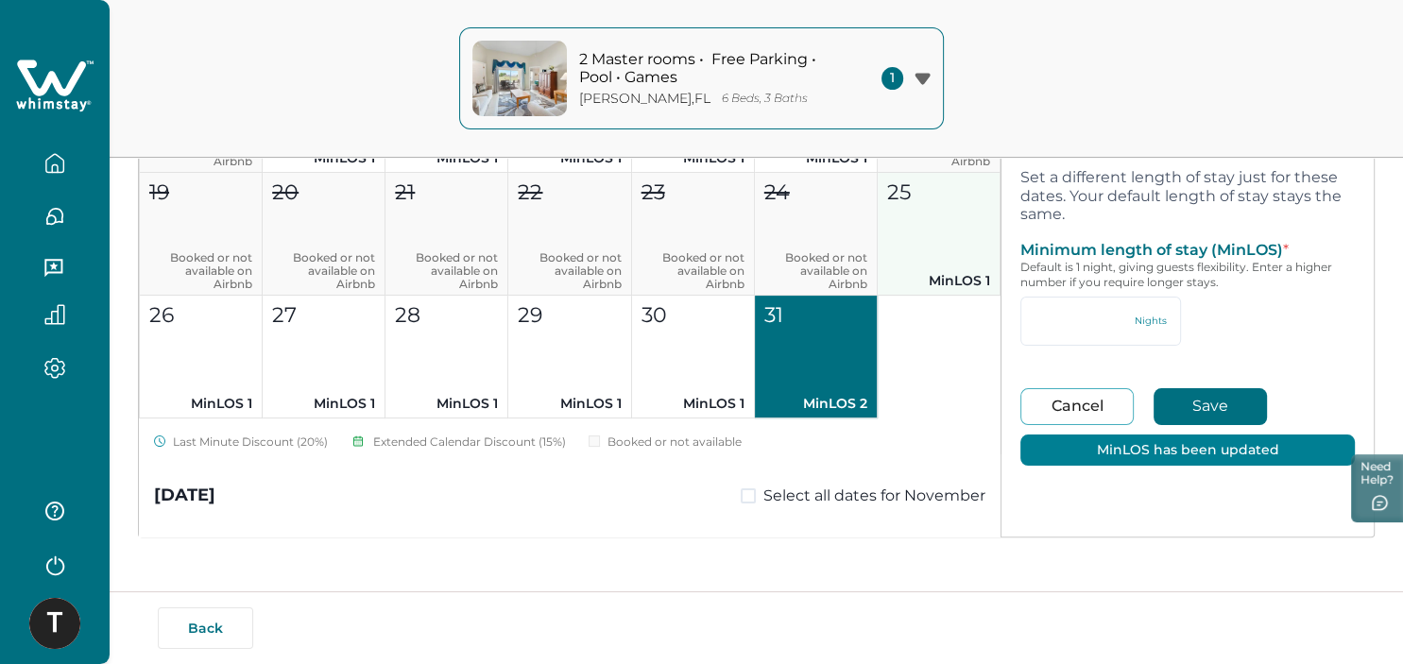
type input "2"
click at [905, 219] on button "25 MinLOS 1" at bounding box center [938, 234] width 123 height 123
type input "1"
type input "94"
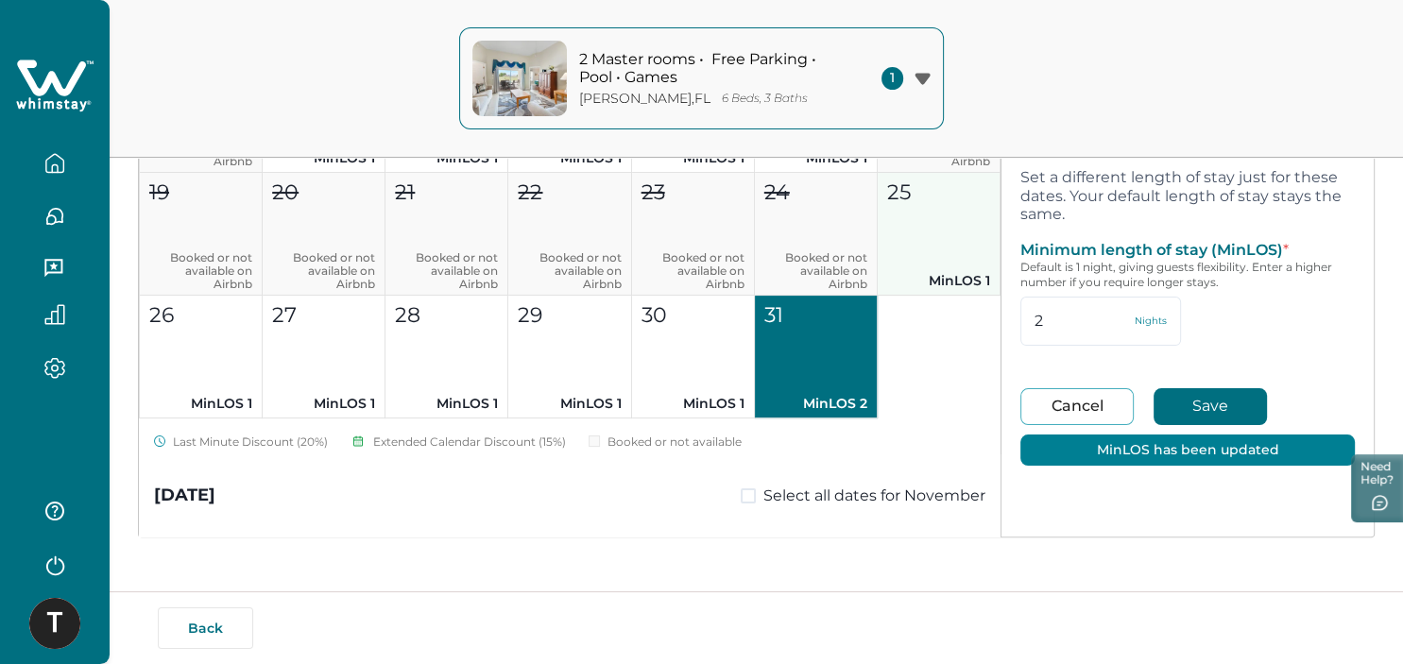
type input "1"
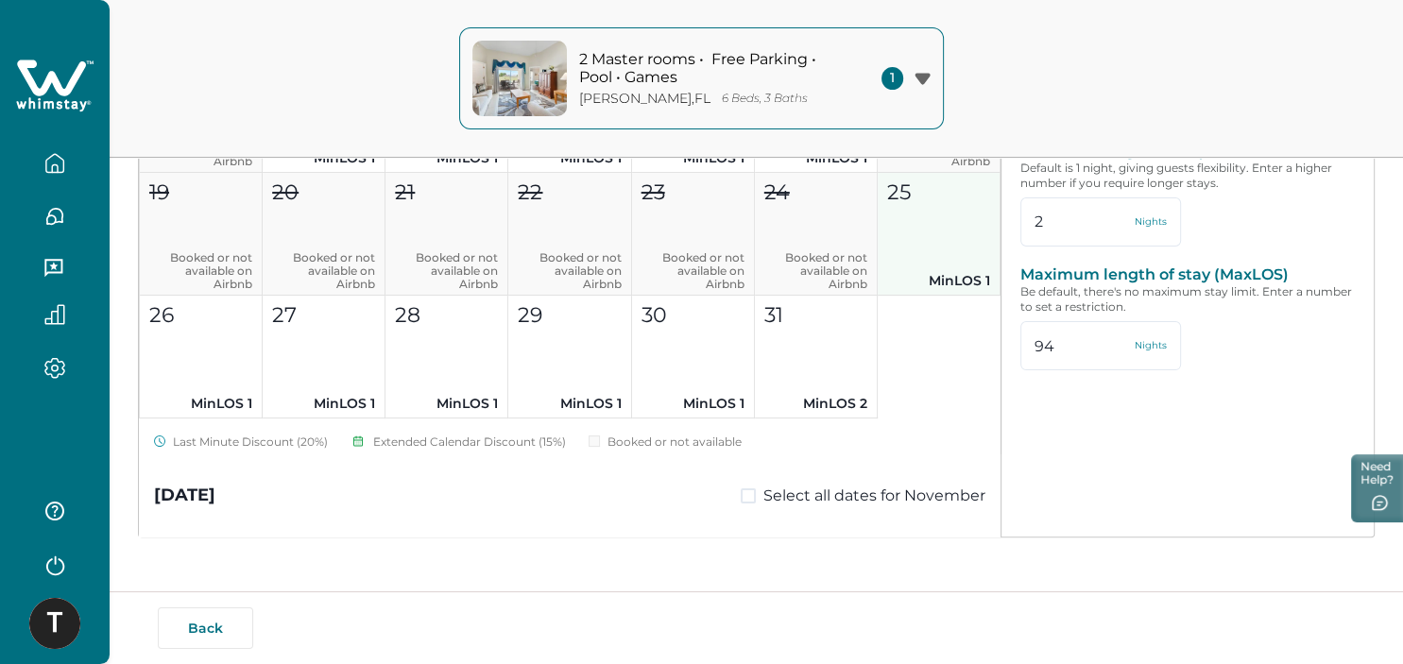
click at [931, 208] on button "25 MinLOS 1" at bounding box center [938, 234] width 123 height 123
type input "1"
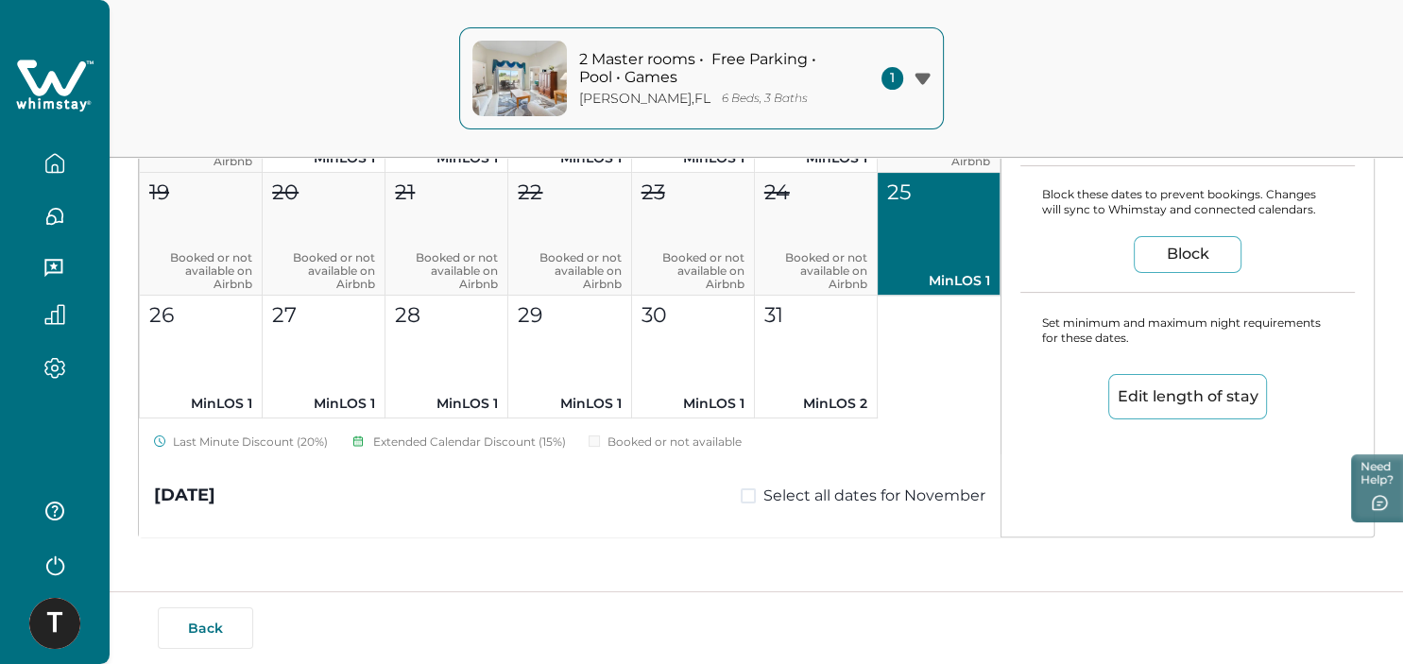
click at [1211, 389] on button "Edit length of stay" at bounding box center [1187, 396] width 159 height 45
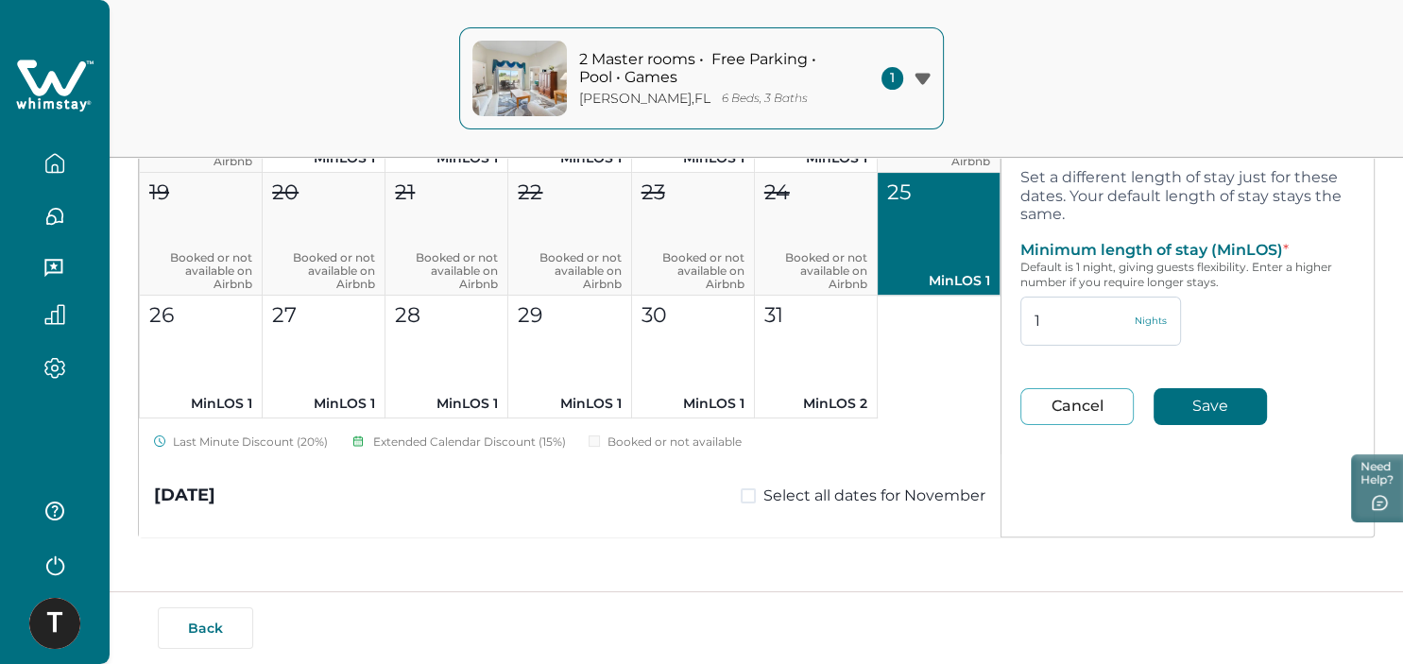
click at [1060, 323] on input "1" at bounding box center [1100, 321] width 161 height 49
type input "2"
click at [1177, 417] on button "Save" at bounding box center [1209, 406] width 113 height 37
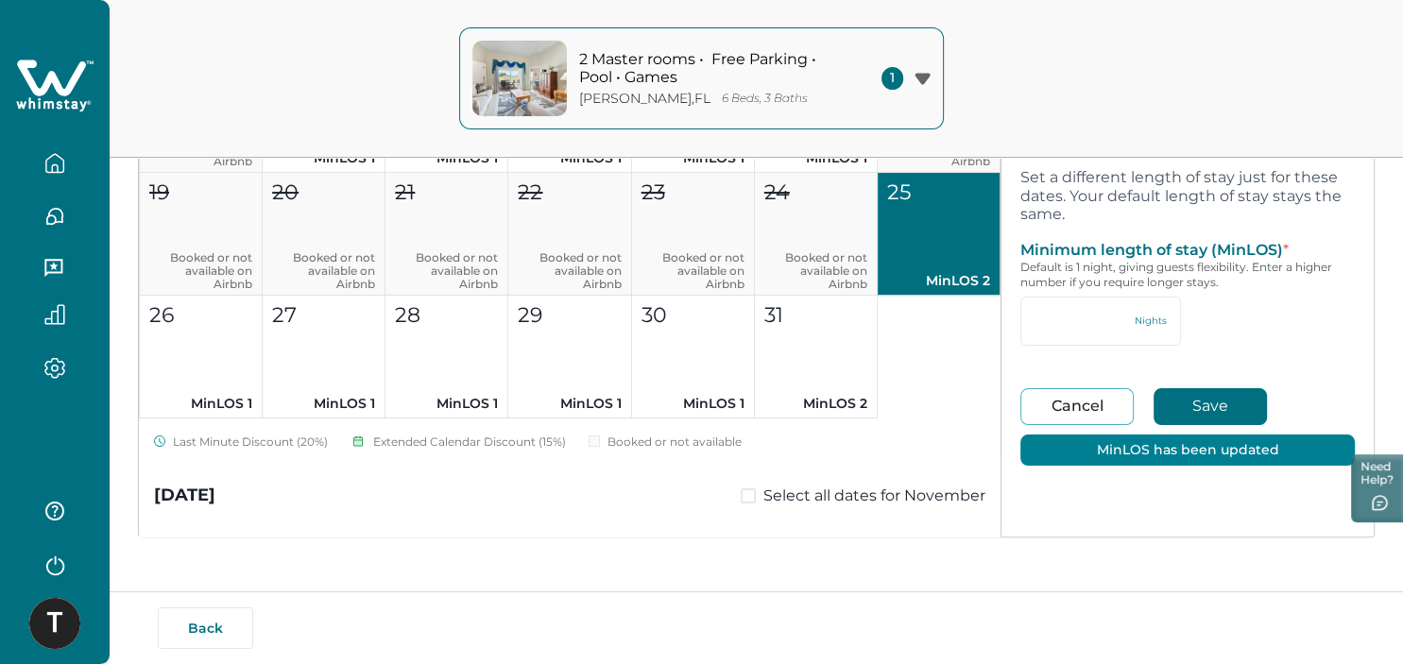
type input "2"
type input "94"
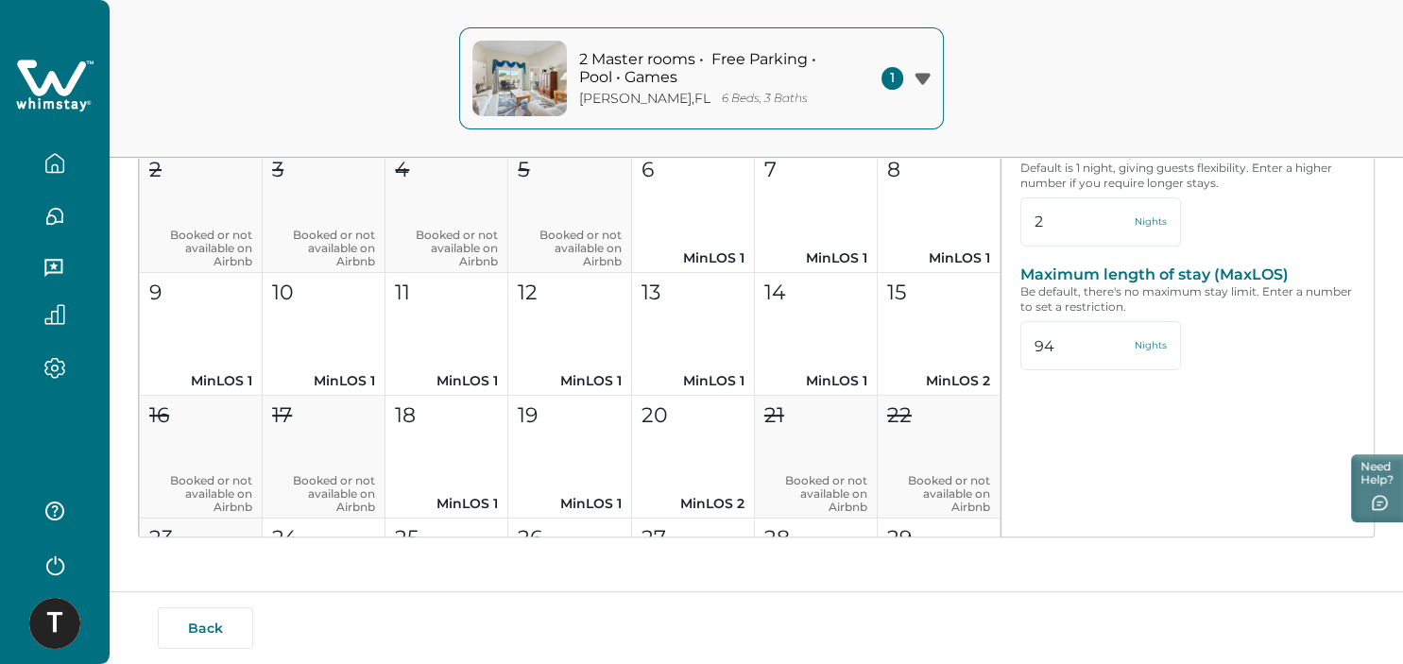
scroll to position [816, 0]
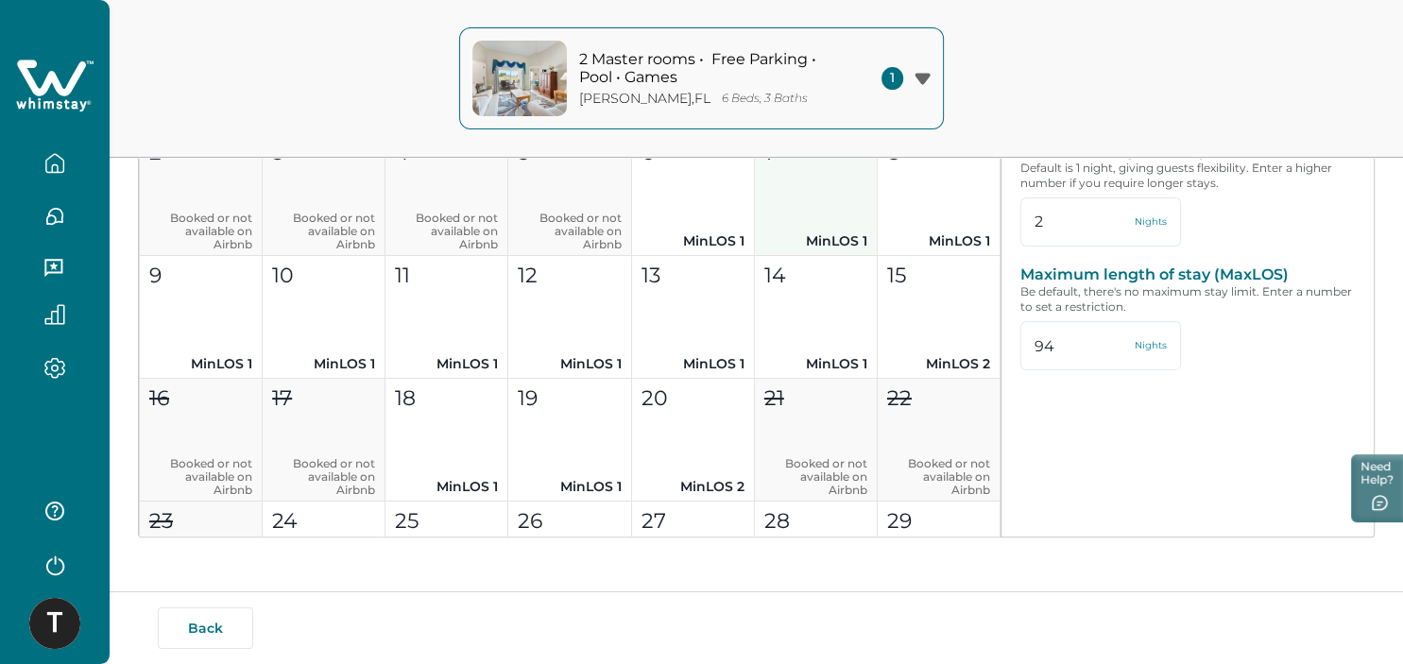
click at [811, 205] on button "7 MinLOS 1" at bounding box center [816, 194] width 123 height 123
type input "1"
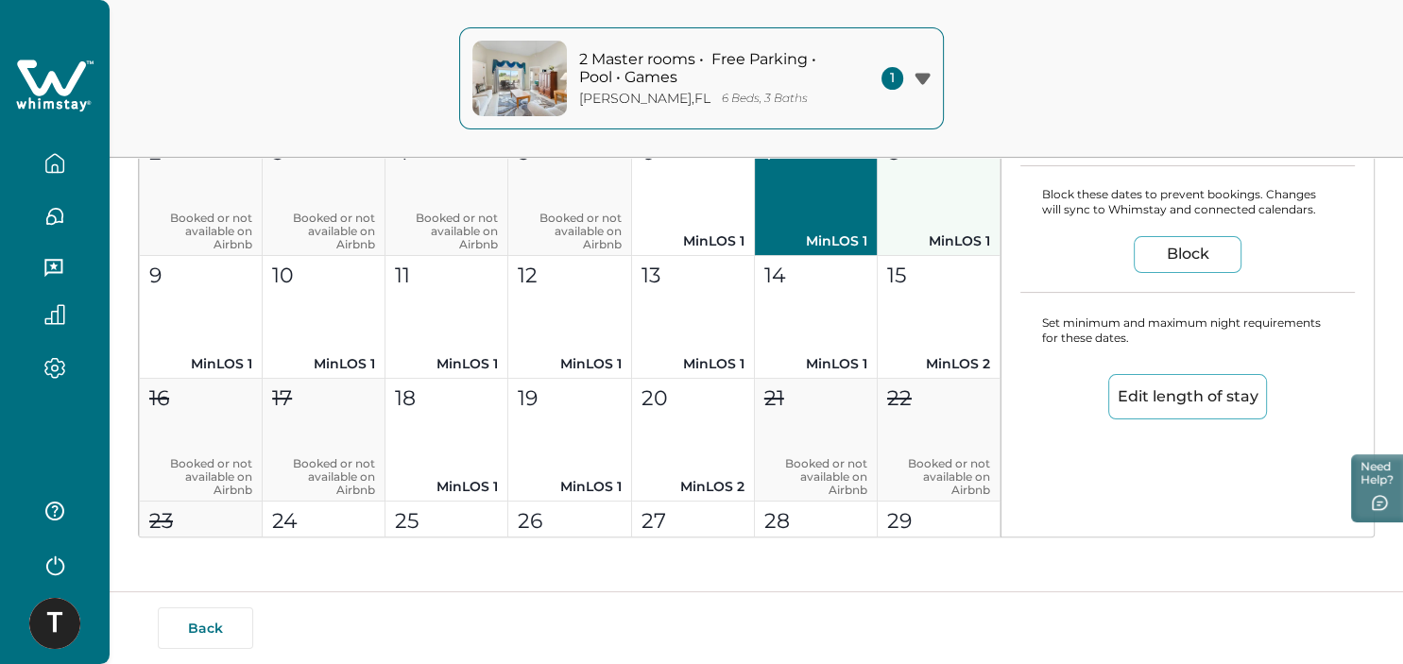
click at [910, 214] on button "8 MinLOS 1" at bounding box center [938, 194] width 123 height 123
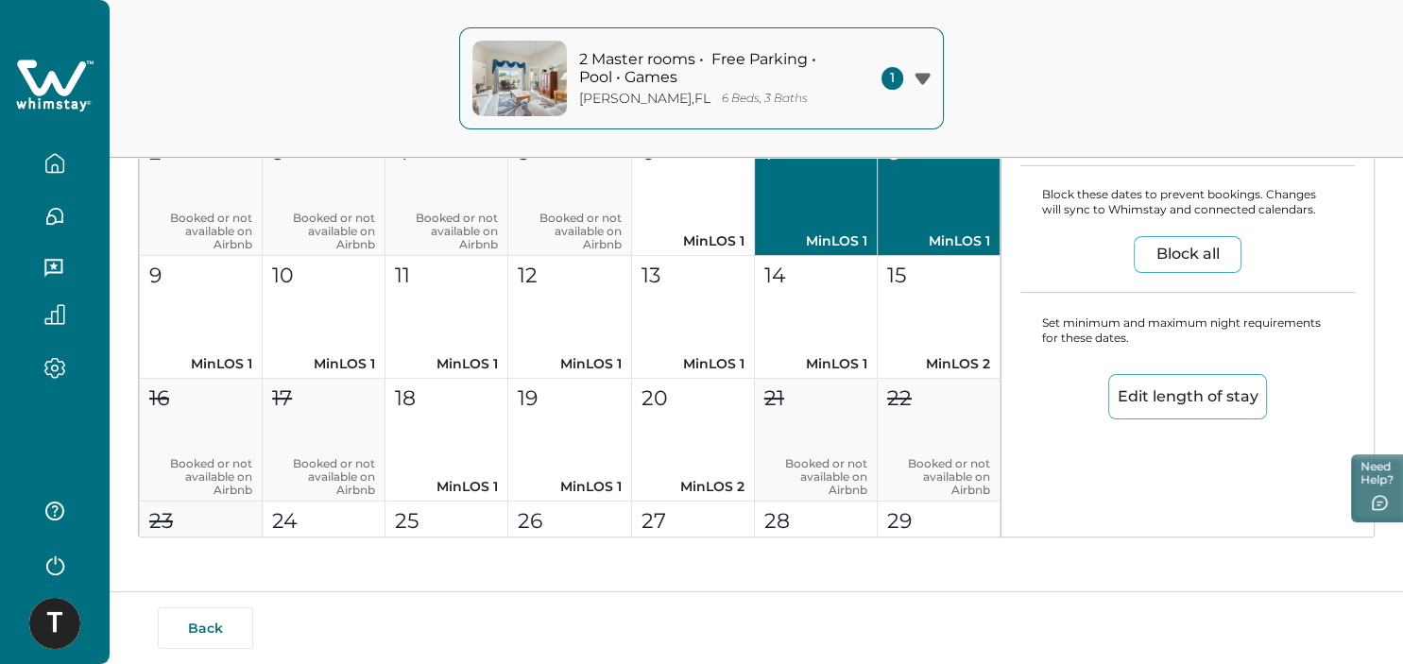
click at [1177, 410] on button "Edit length of stay" at bounding box center [1187, 396] width 159 height 45
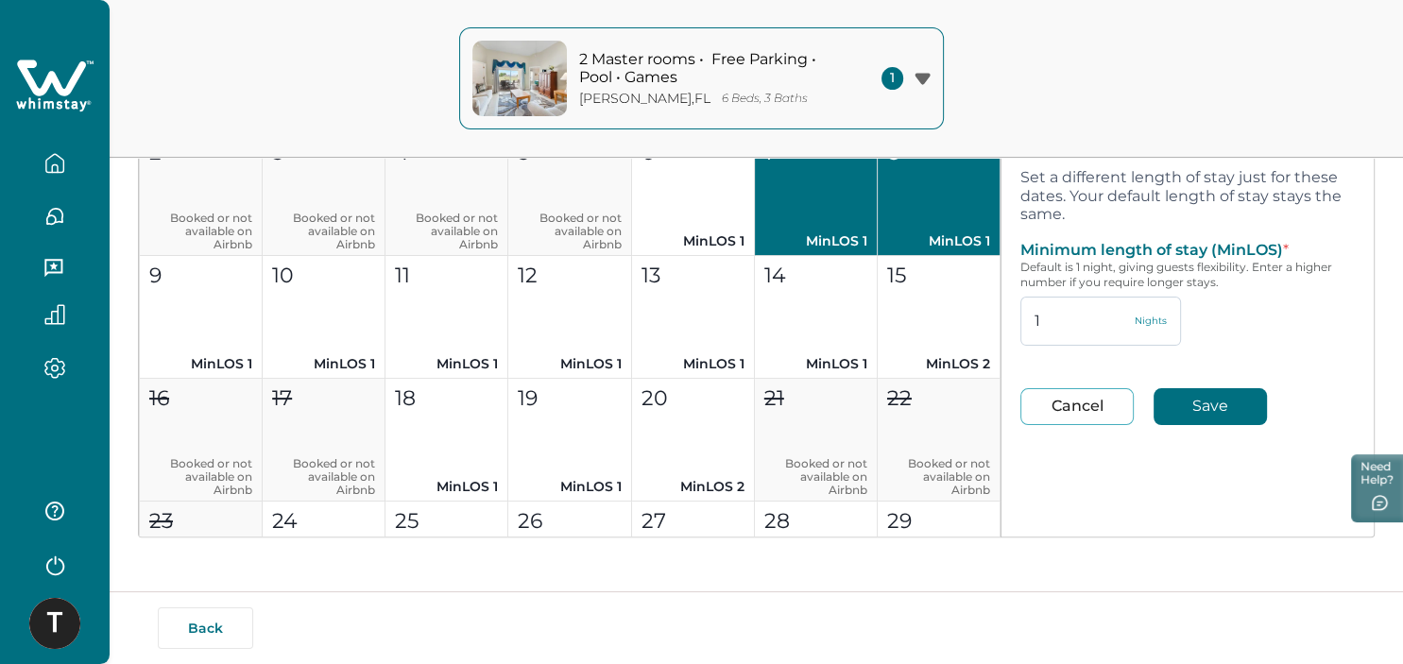
click at [1060, 315] on input "1" at bounding box center [1100, 321] width 161 height 49
type input "2"
click at [1179, 397] on button "Save" at bounding box center [1209, 406] width 113 height 37
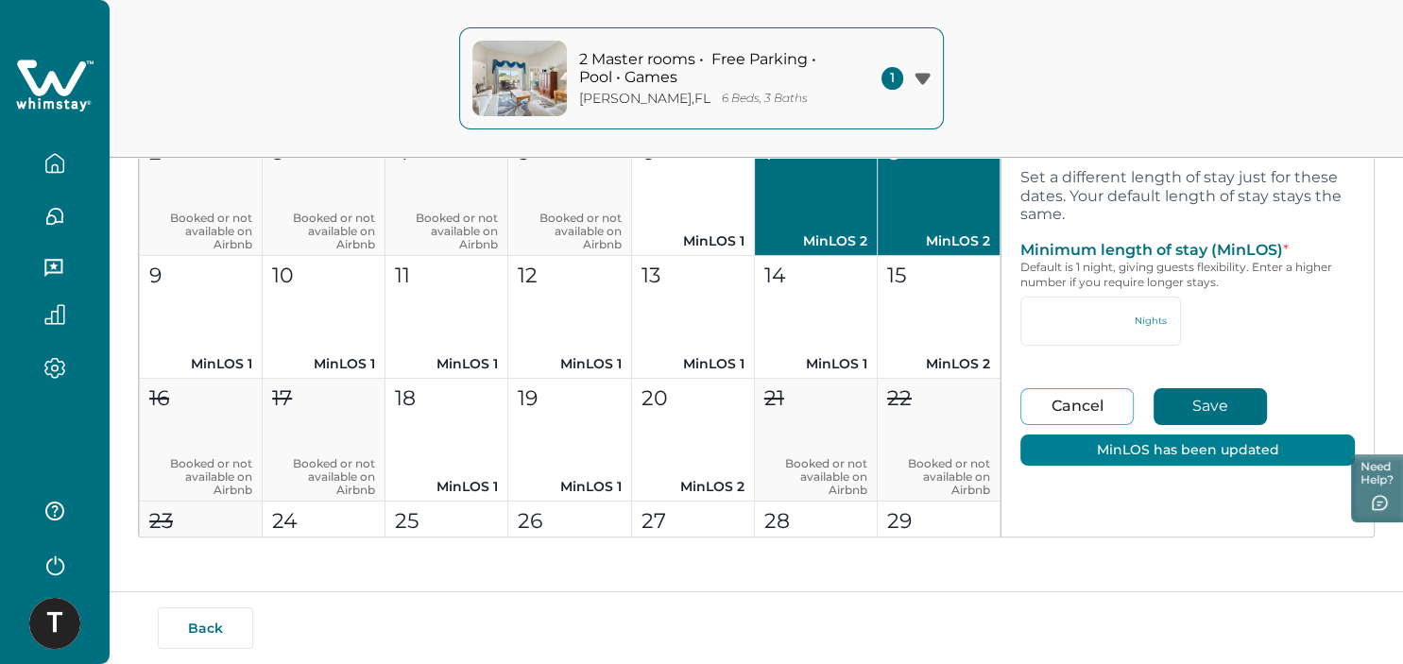
type input "2"
type input "94"
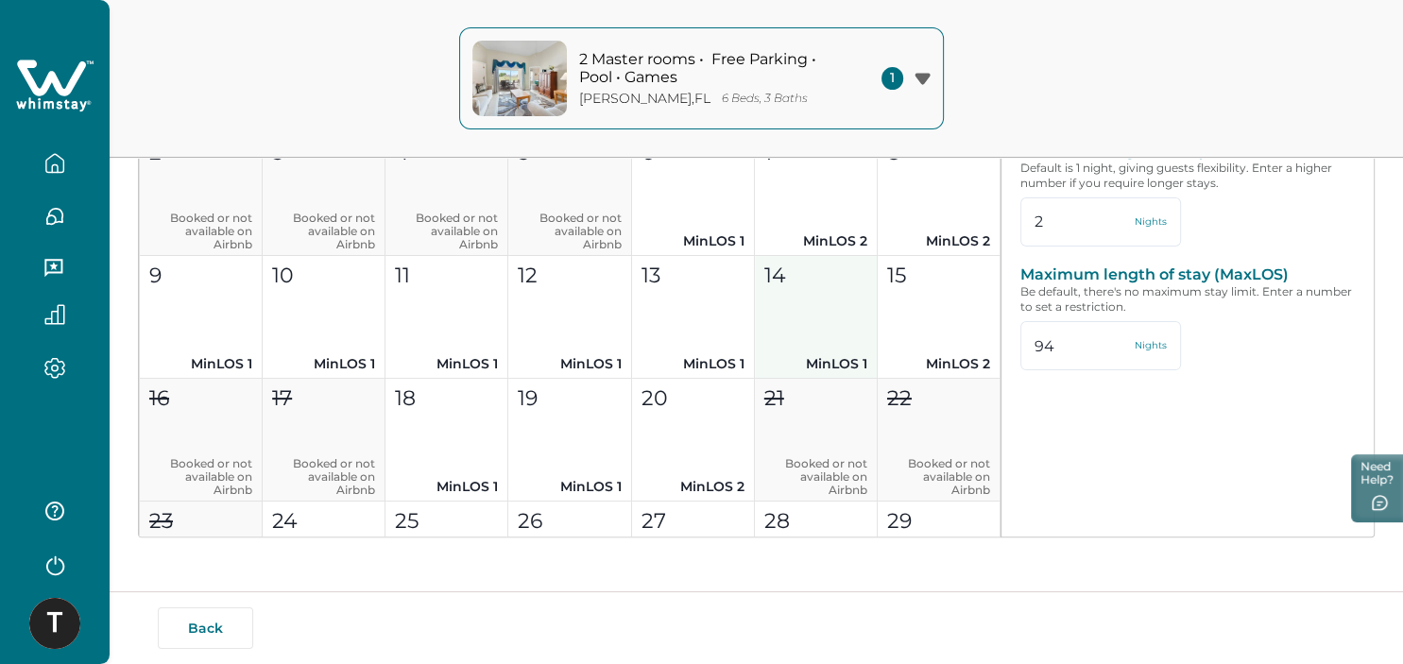
click at [813, 327] on button "14 MinLOS 1" at bounding box center [816, 317] width 123 height 123
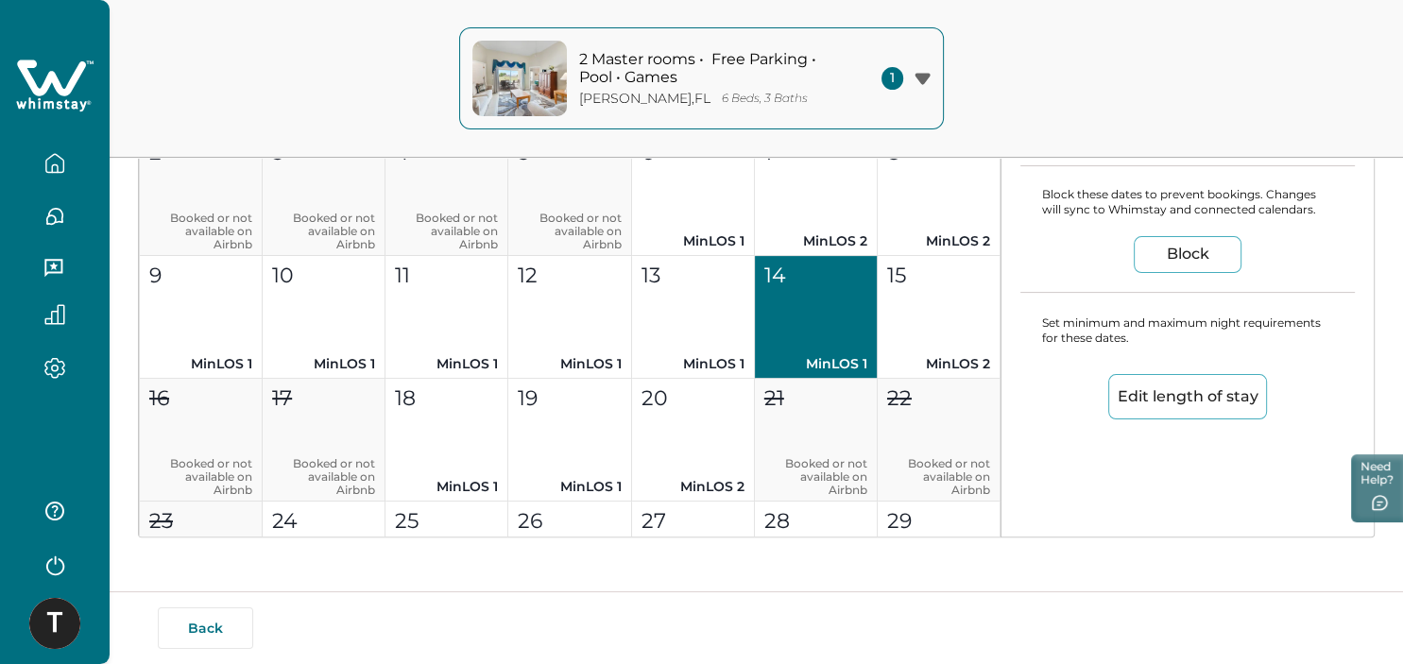
type input "1"
click at [927, 306] on button "15 MinLOS 2" at bounding box center [938, 317] width 123 height 123
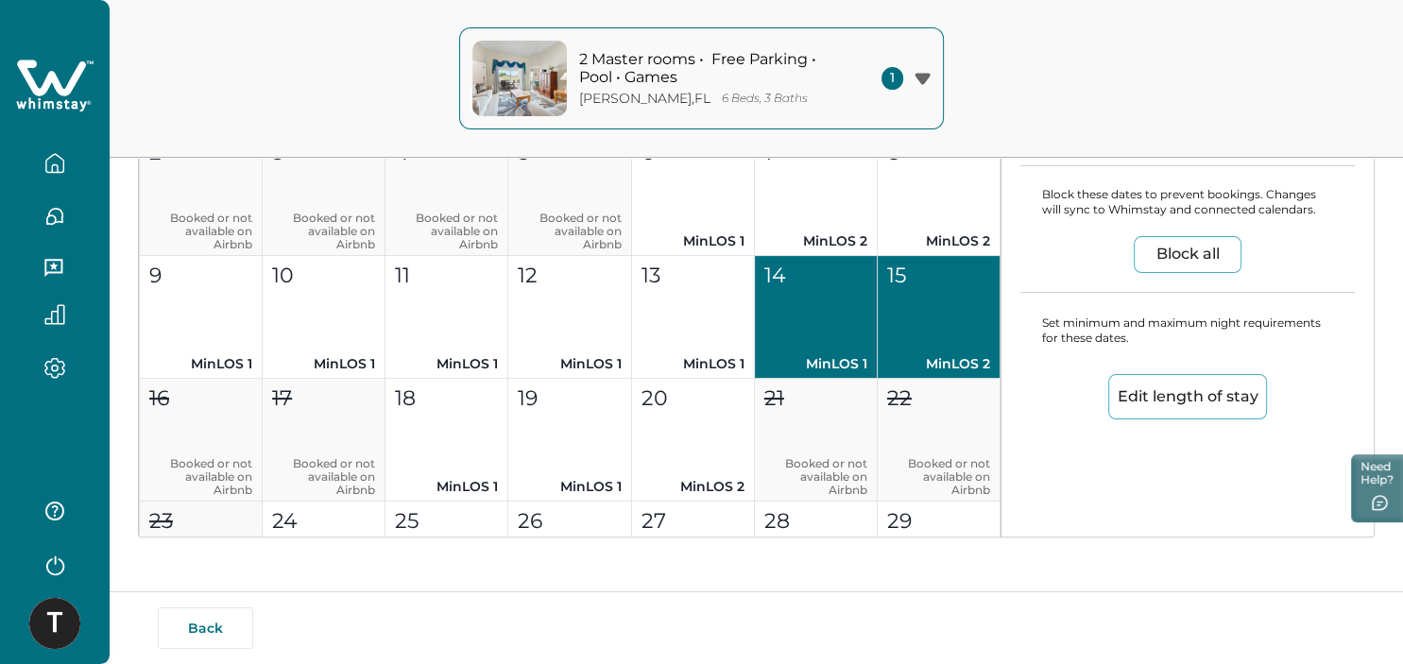
click at [1254, 403] on button "Edit length of stay" at bounding box center [1187, 396] width 159 height 45
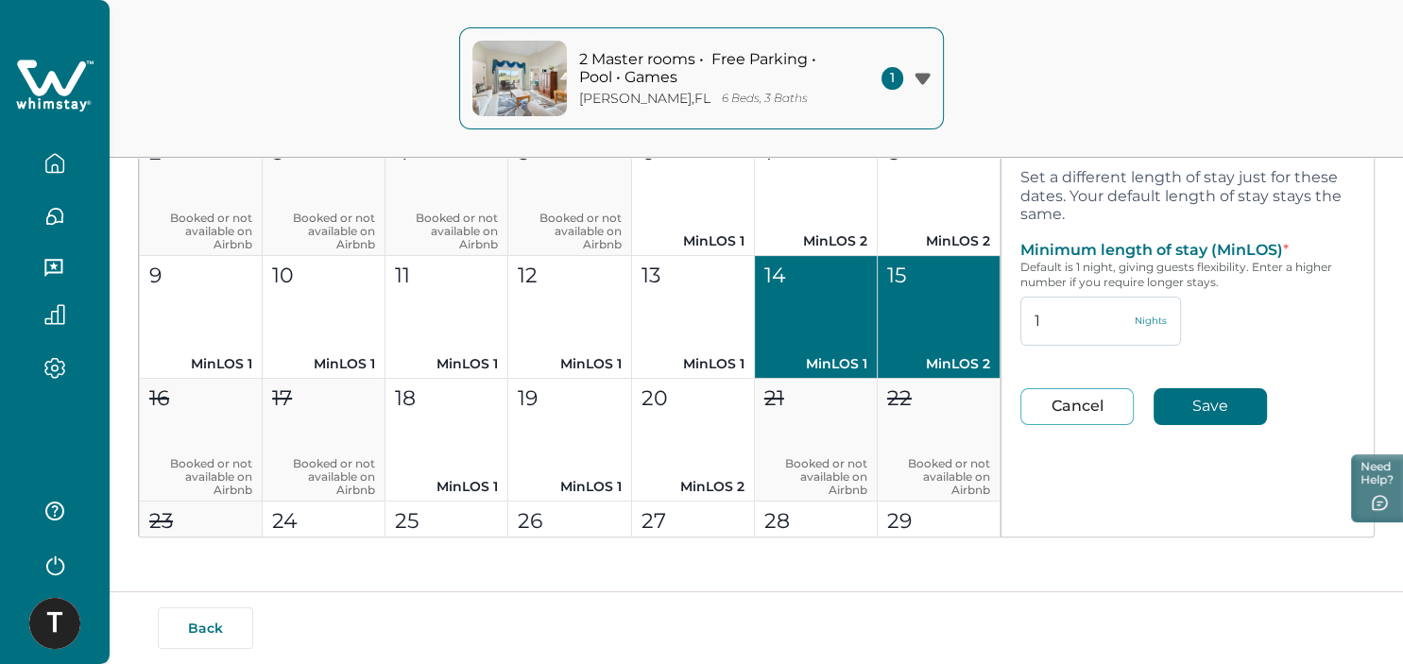
click at [1067, 306] on input "1" at bounding box center [1100, 321] width 161 height 49
type input "12"
type input "1"
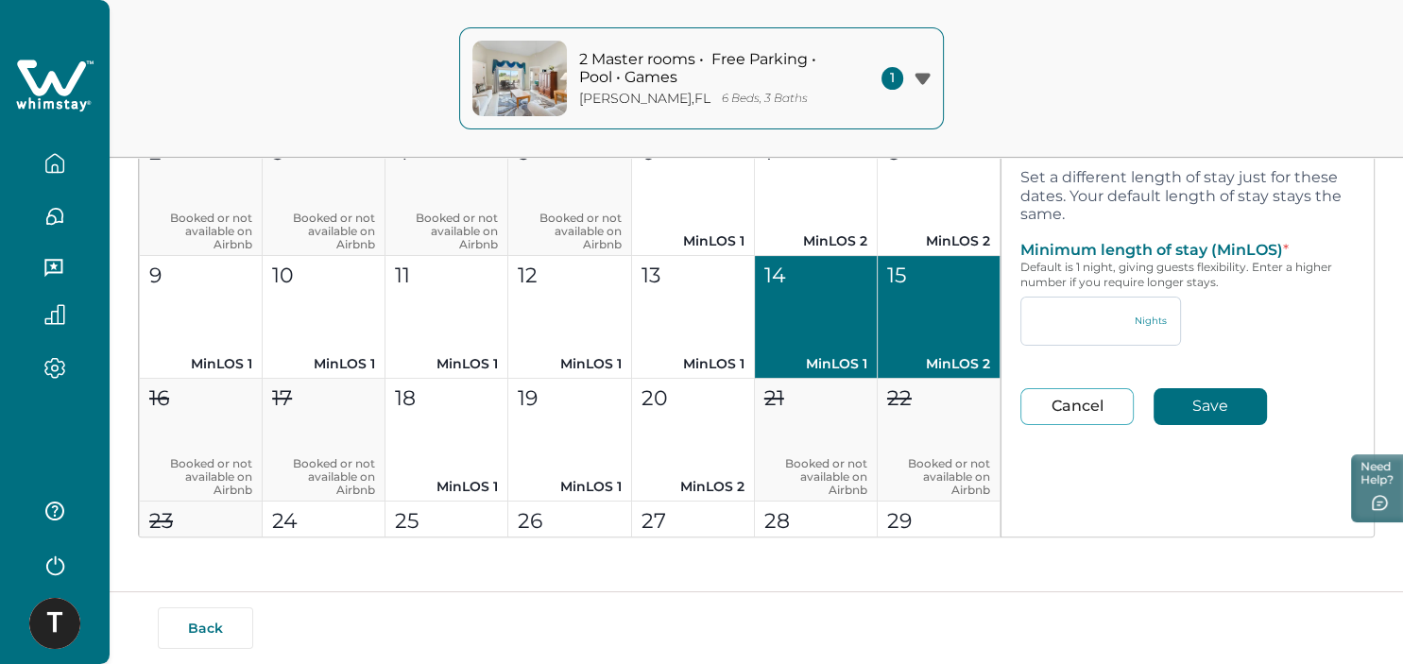
type input "2"
click at [1213, 409] on button "Save" at bounding box center [1209, 406] width 113 height 37
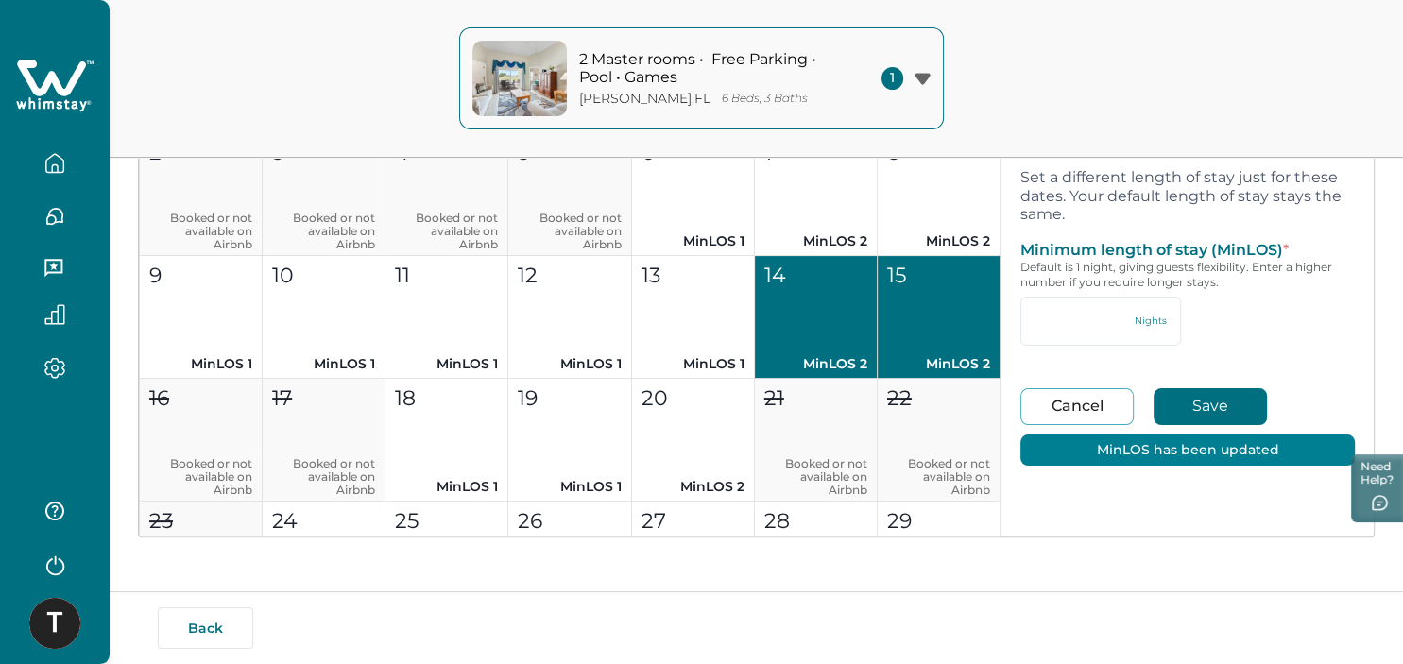
type input "2"
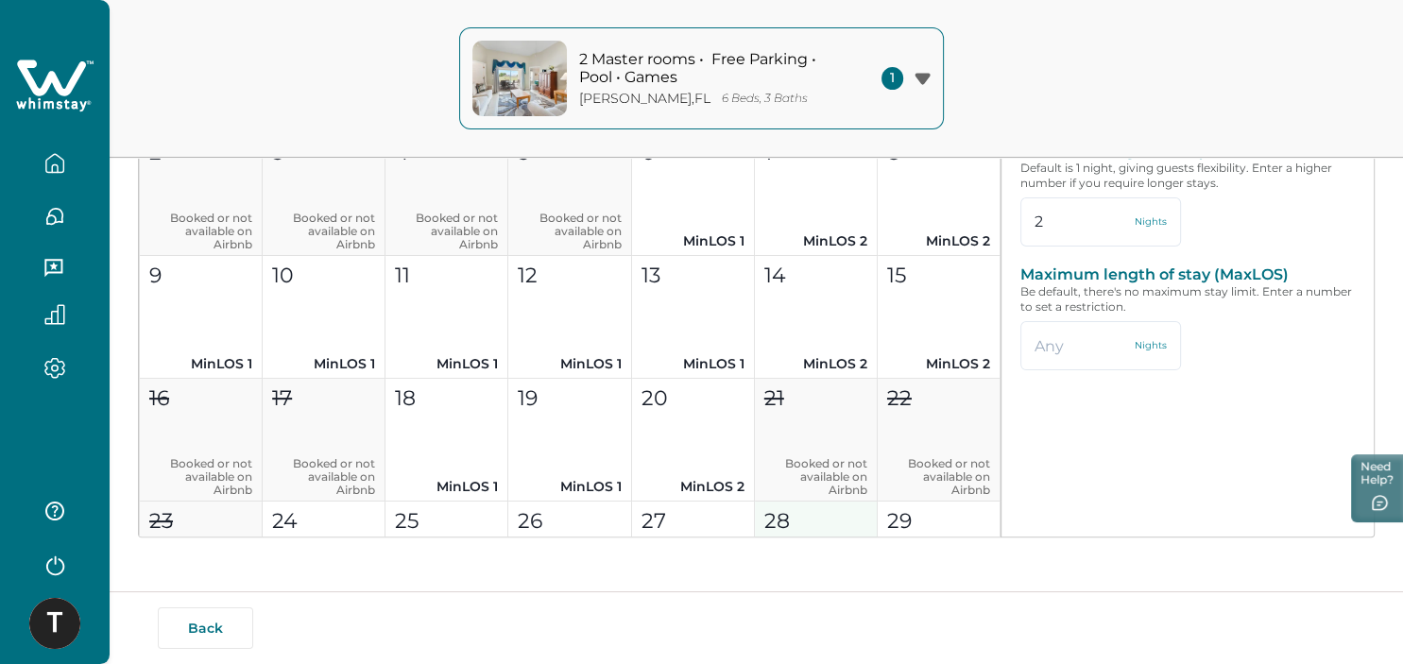
type input "94"
click at [841, 523] on div "28" at bounding box center [815, 520] width 102 height 31
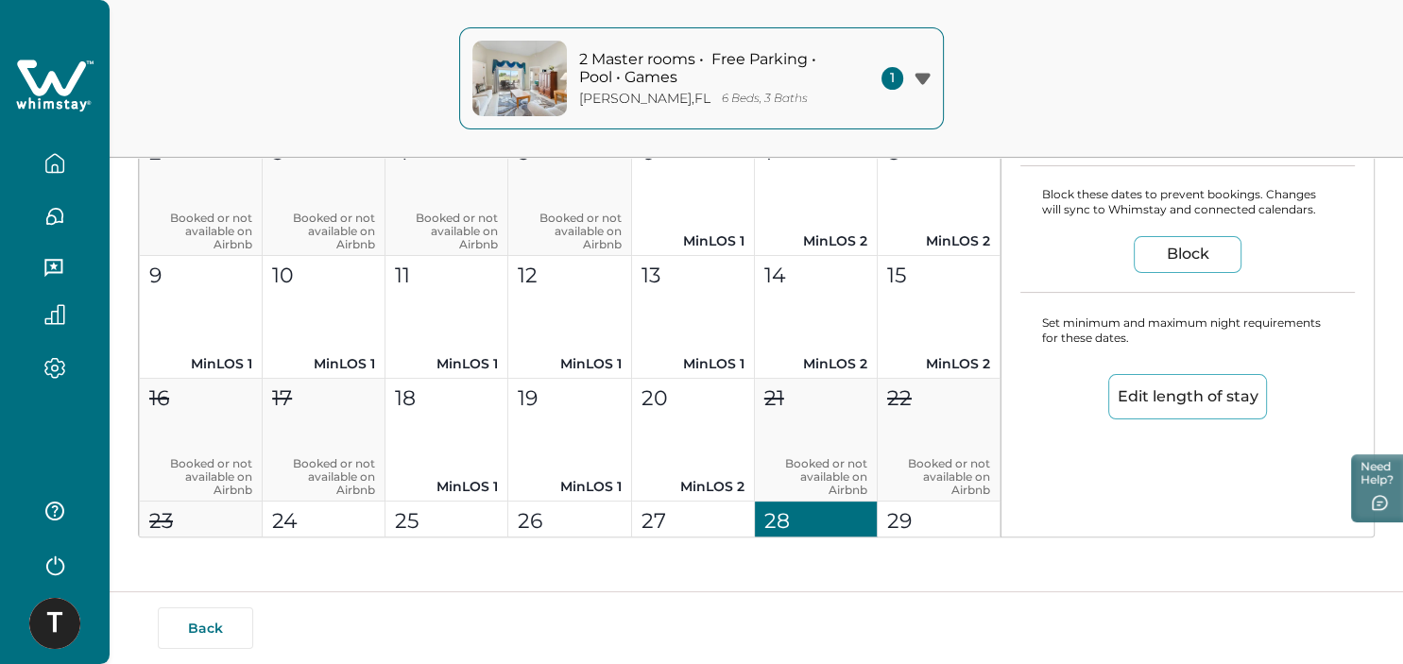
type input "1"
click at [900, 508] on p "29" at bounding box center [899, 520] width 25 height 31
click at [1159, 392] on button "Edit length of stay" at bounding box center [1187, 396] width 159 height 45
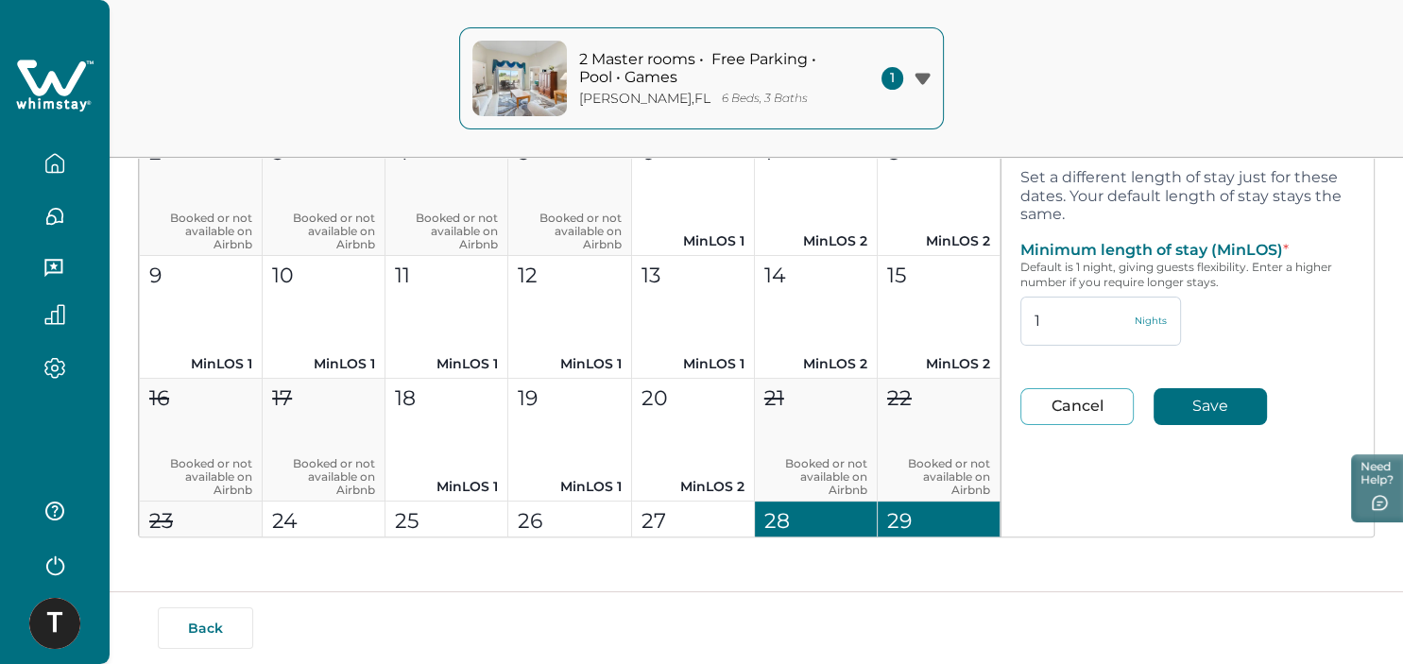
click at [1059, 327] on input "1" at bounding box center [1100, 321] width 161 height 49
type input "3"
type input "2"
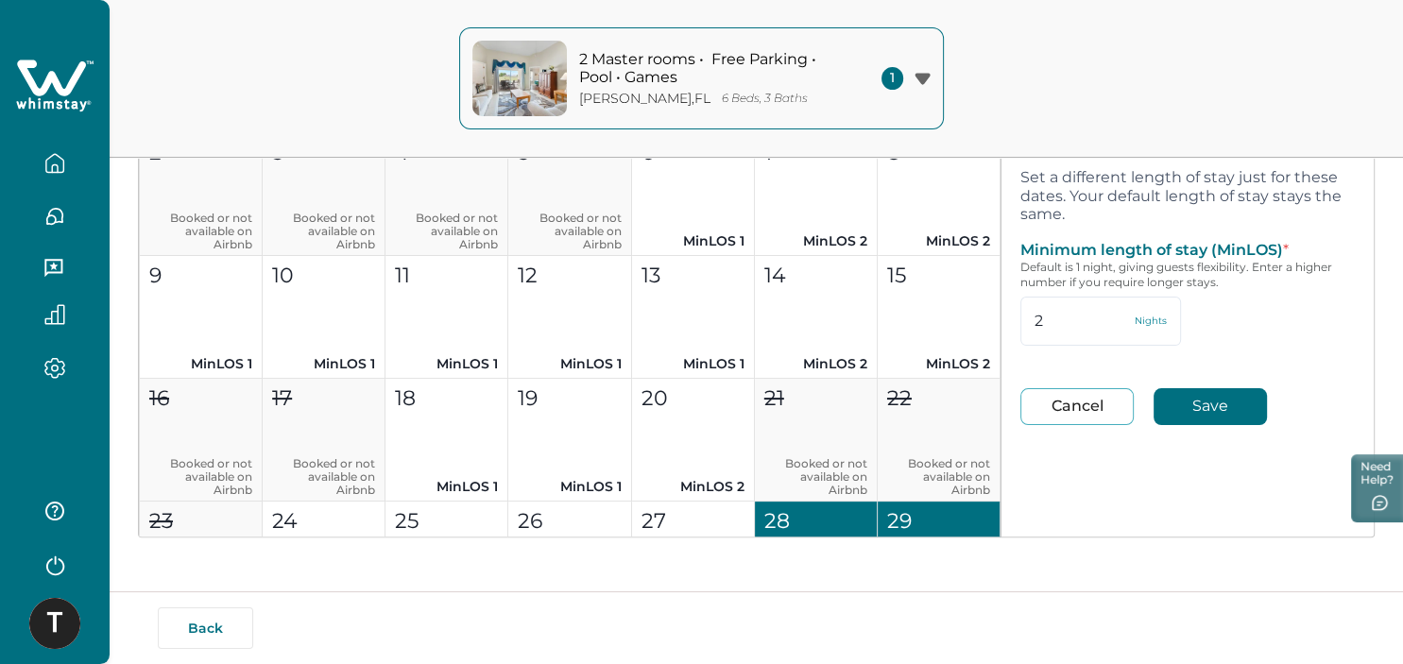
click at [1211, 410] on button "Save" at bounding box center [1209, 406] width 113 height 37
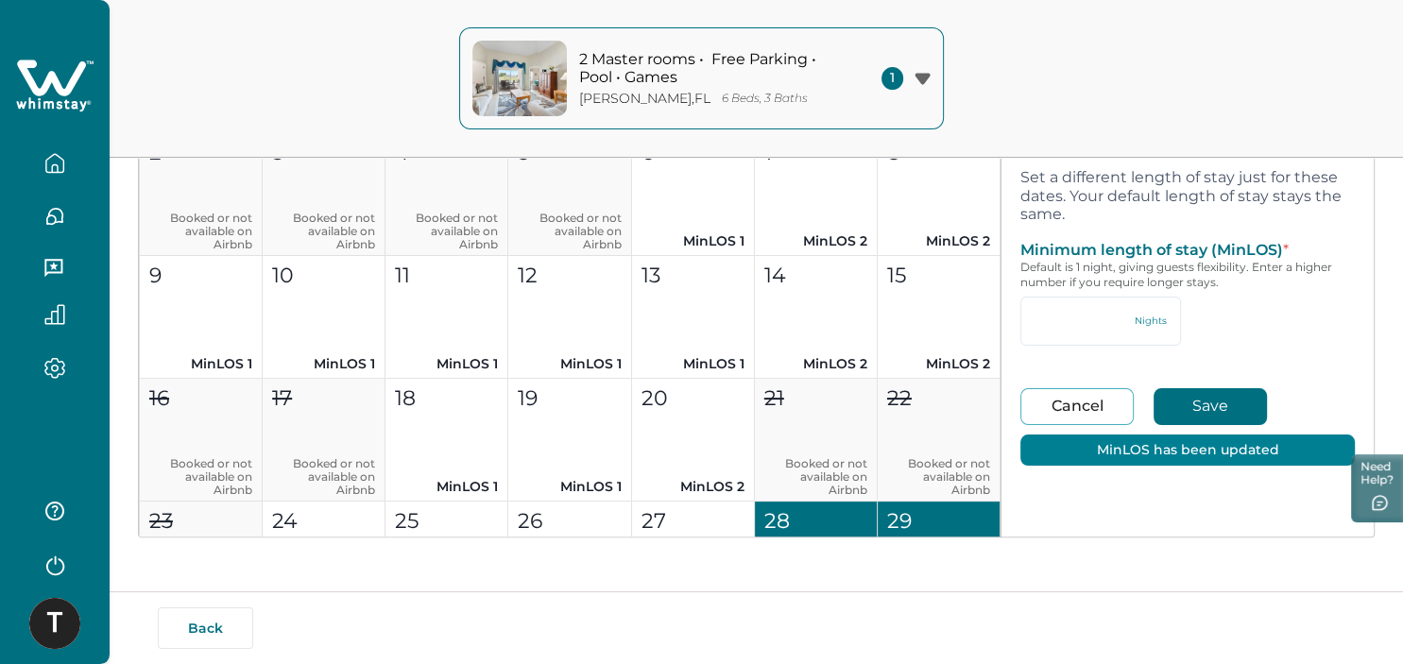
type input "2"
type input "94"
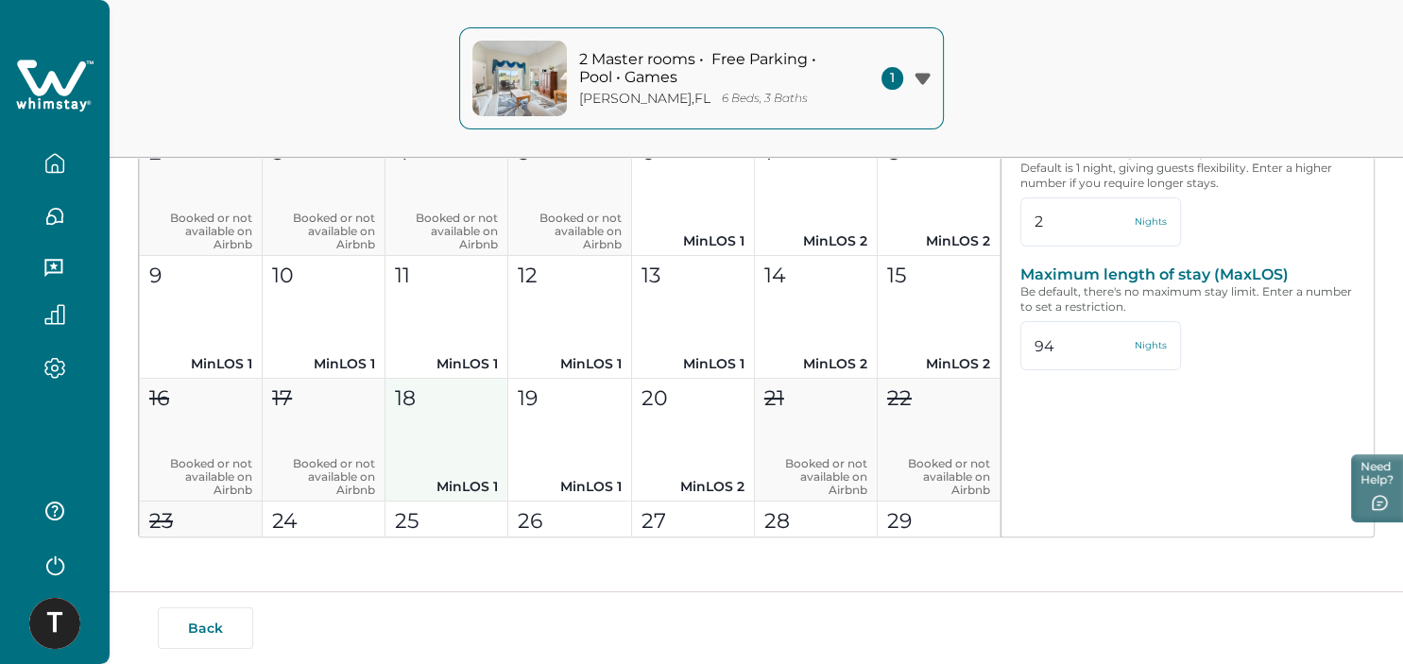
click at [444, 445] on button "18 MinLOS 1" at bounding box center [446, 440] width 123 height 123
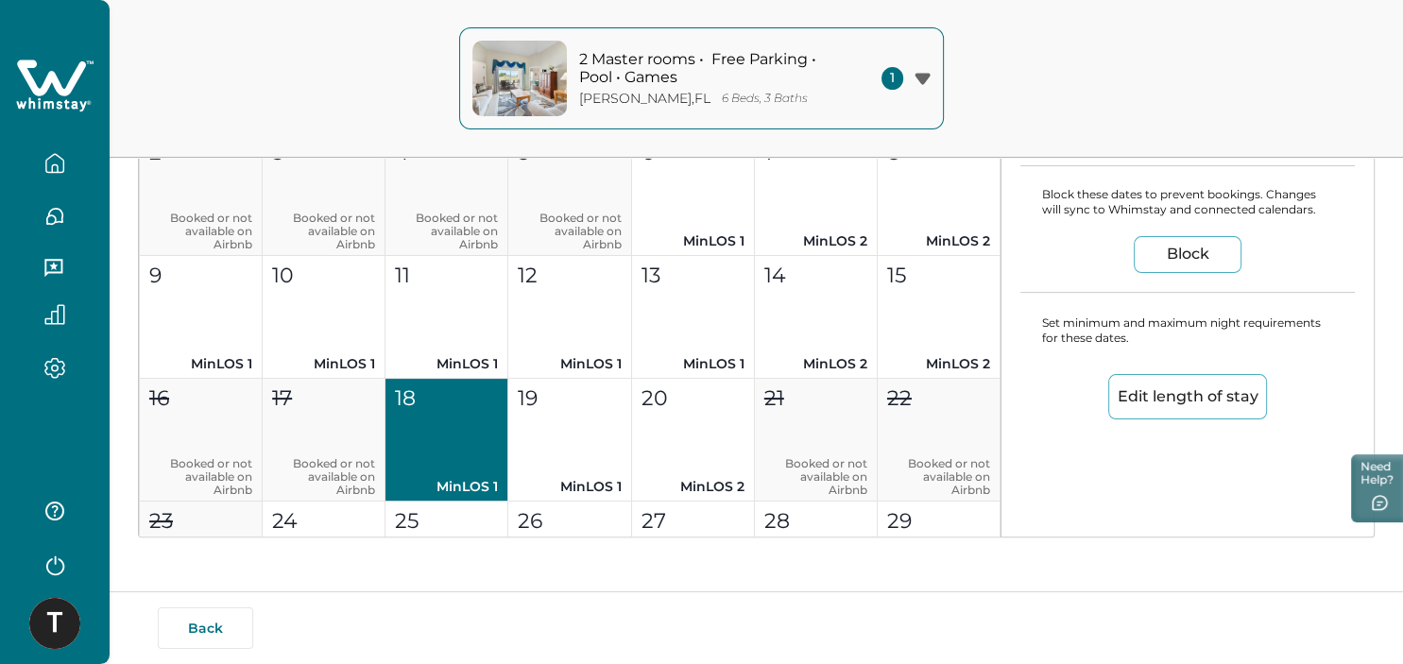
type input "1"
drag, startPoint x: 552, startPoint y: 440, endPoint x: 563, endPoint y: 435, distance: 12.3
click at [553, 440] on button "19 MinLOS 1" at bounding box center [569, 440] width 123 height 123
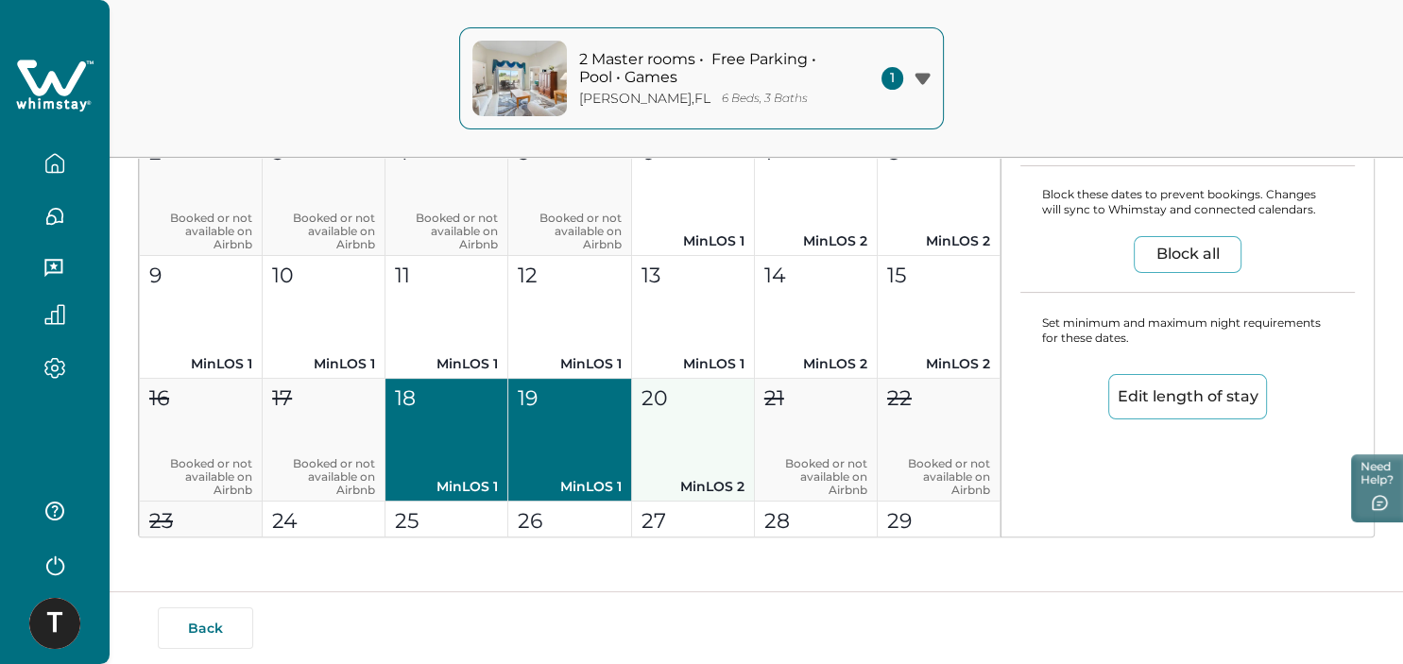
click at [694, 440] on button "20 MinLOS 2" at bounding box center [693, 440] width 123 height 123
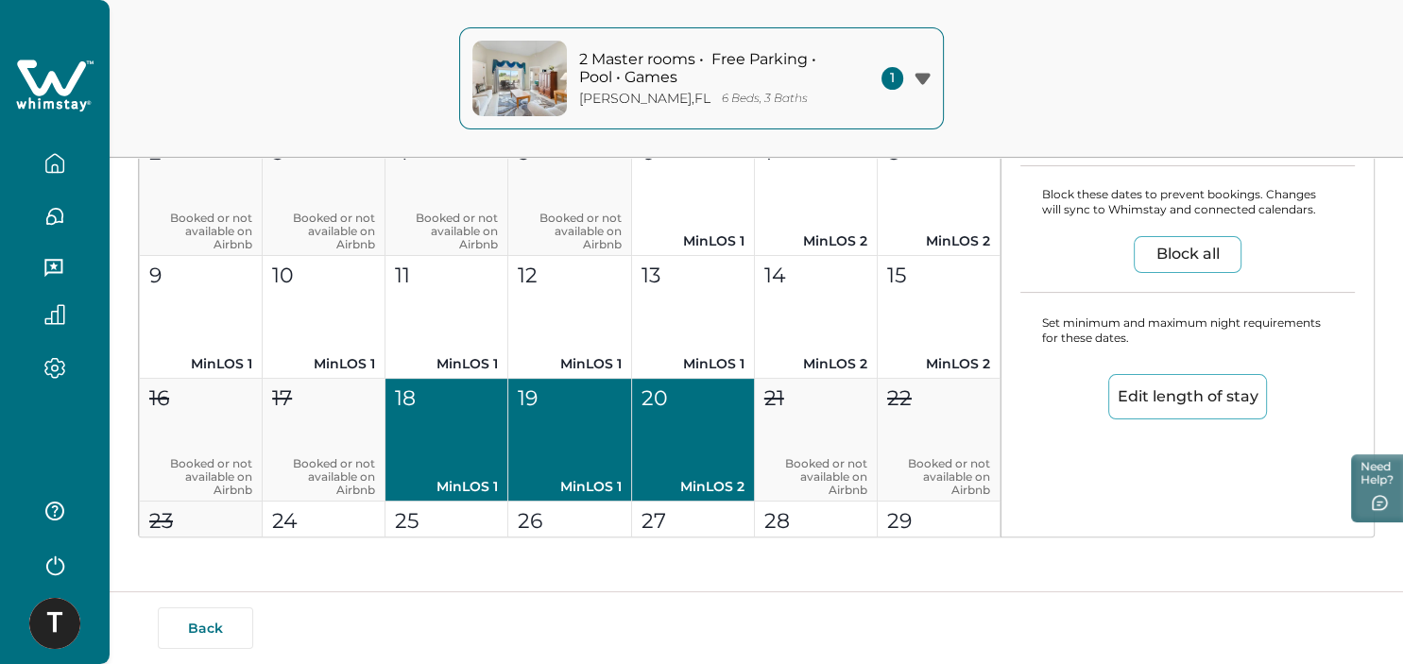
click at [1172, 399] on button "Edit length of stay" at bounding box center [1187, 396] width 159 height 45
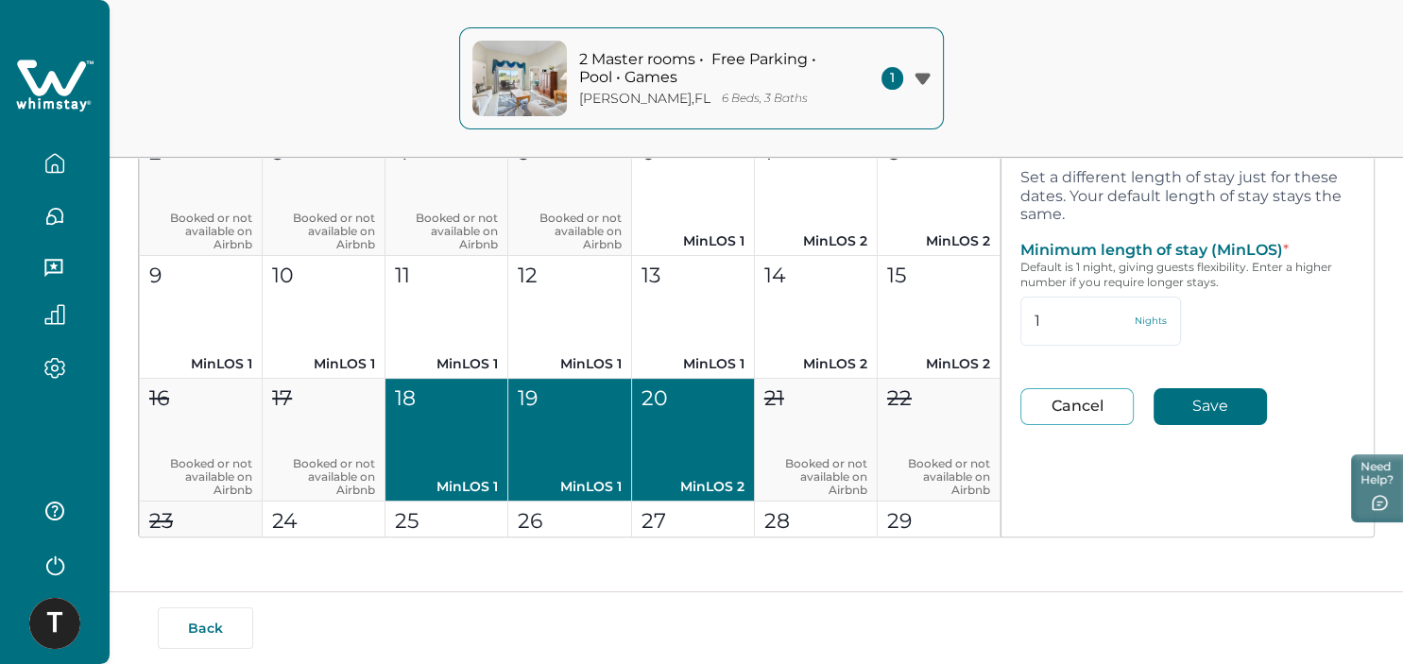
click at [1199, 411] on button "Save" at bounding box center [1209, 406] width 113 height 37
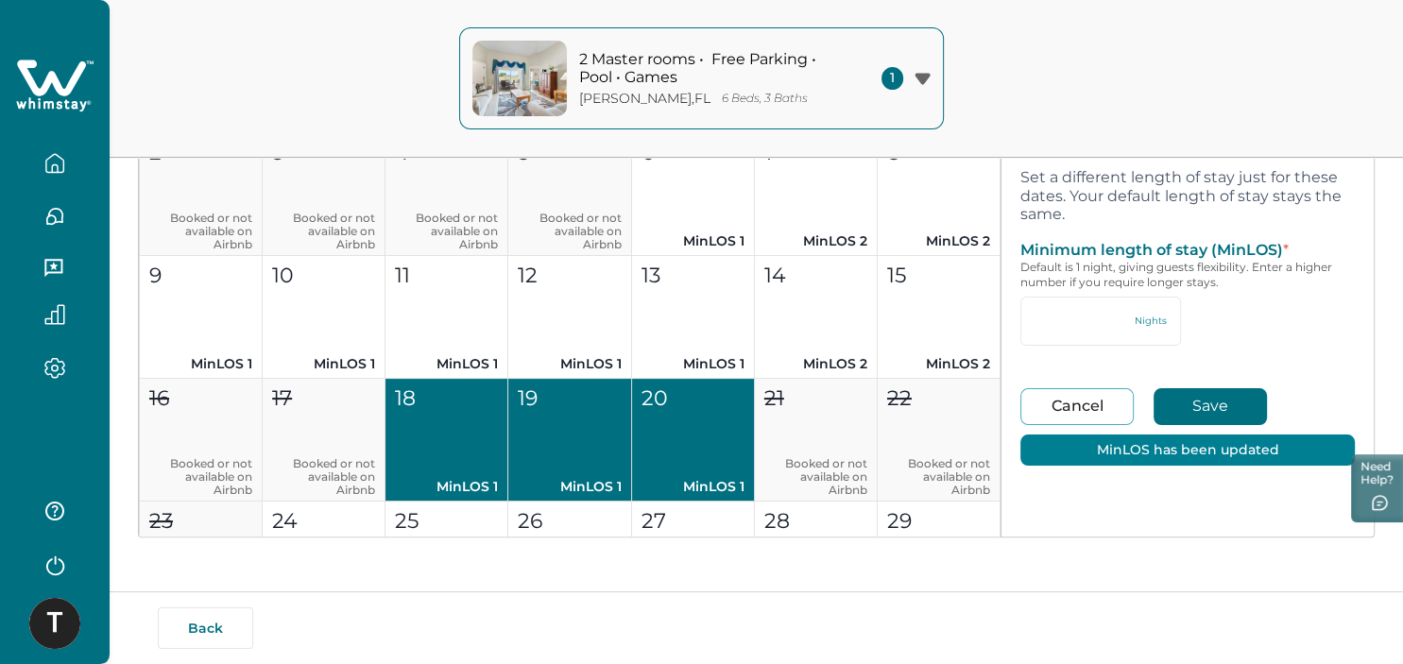
type input "1"
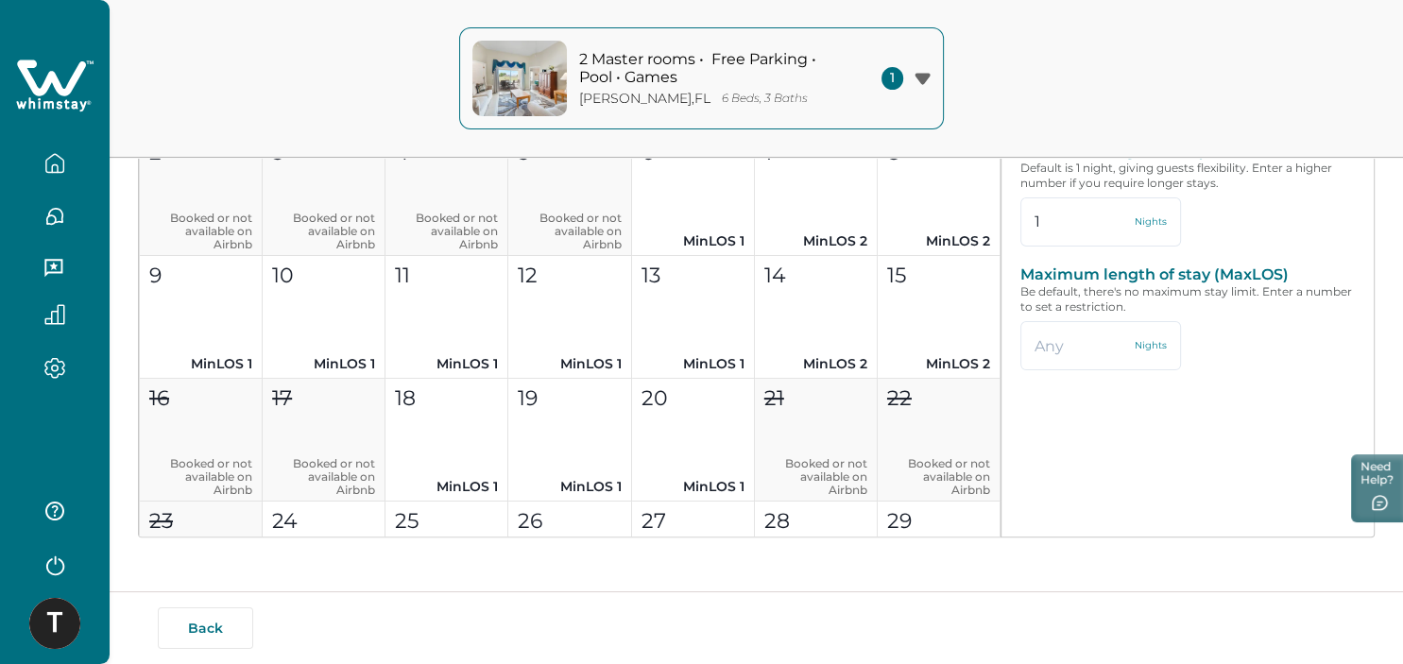
type input "2"
type input "94"
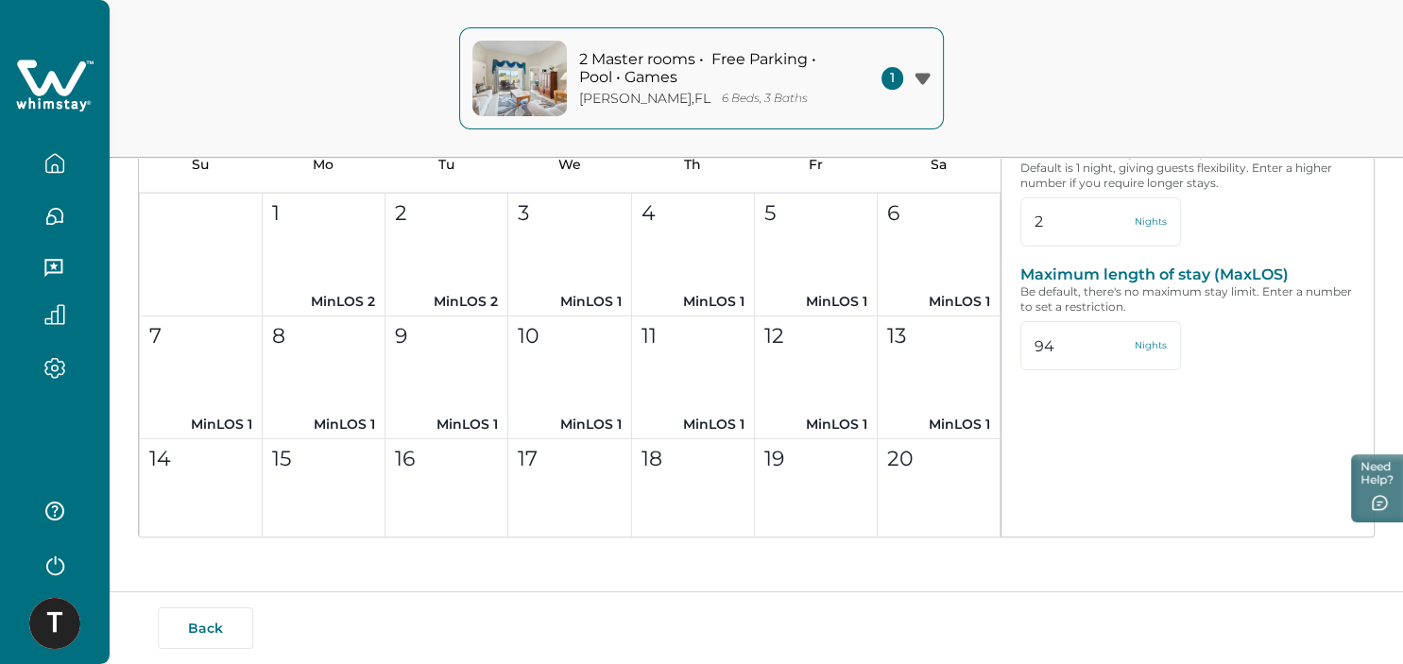
scroll to position [1577, 0]
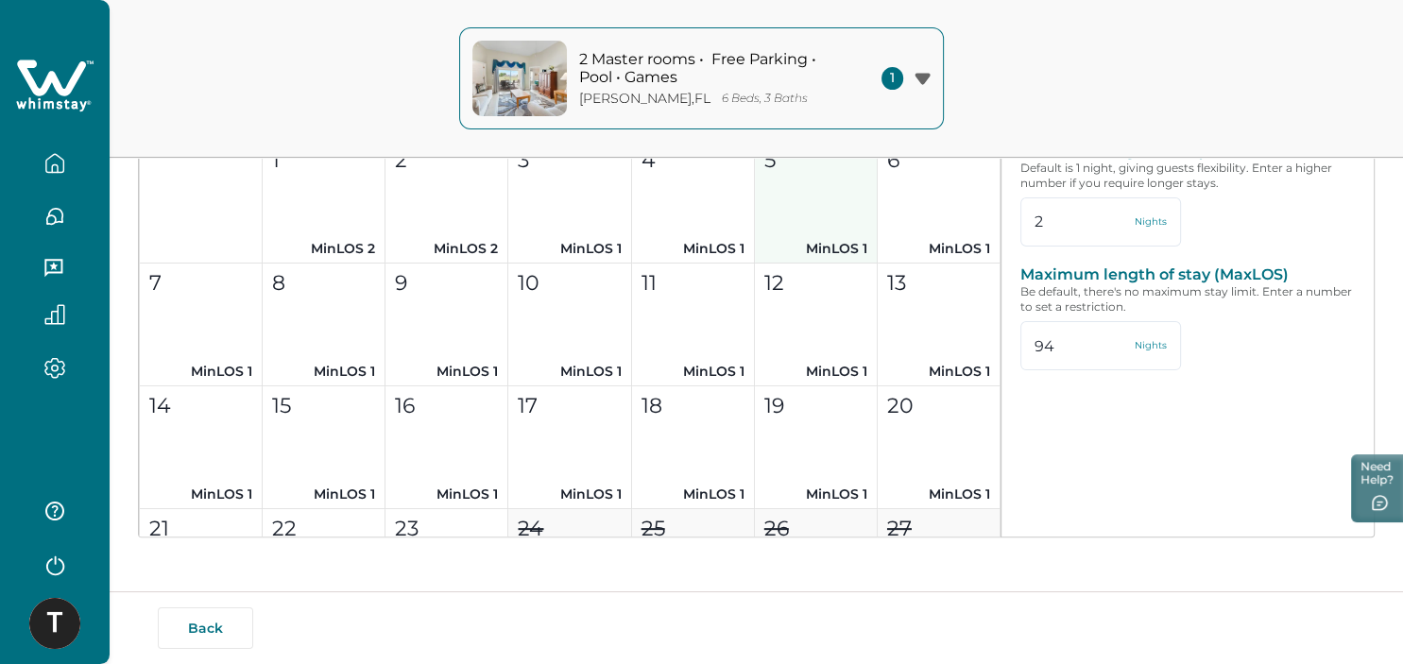
click at [788, 186] on button "5 MinLOS 1" at bounding box center [816, 202] width 123 height 123
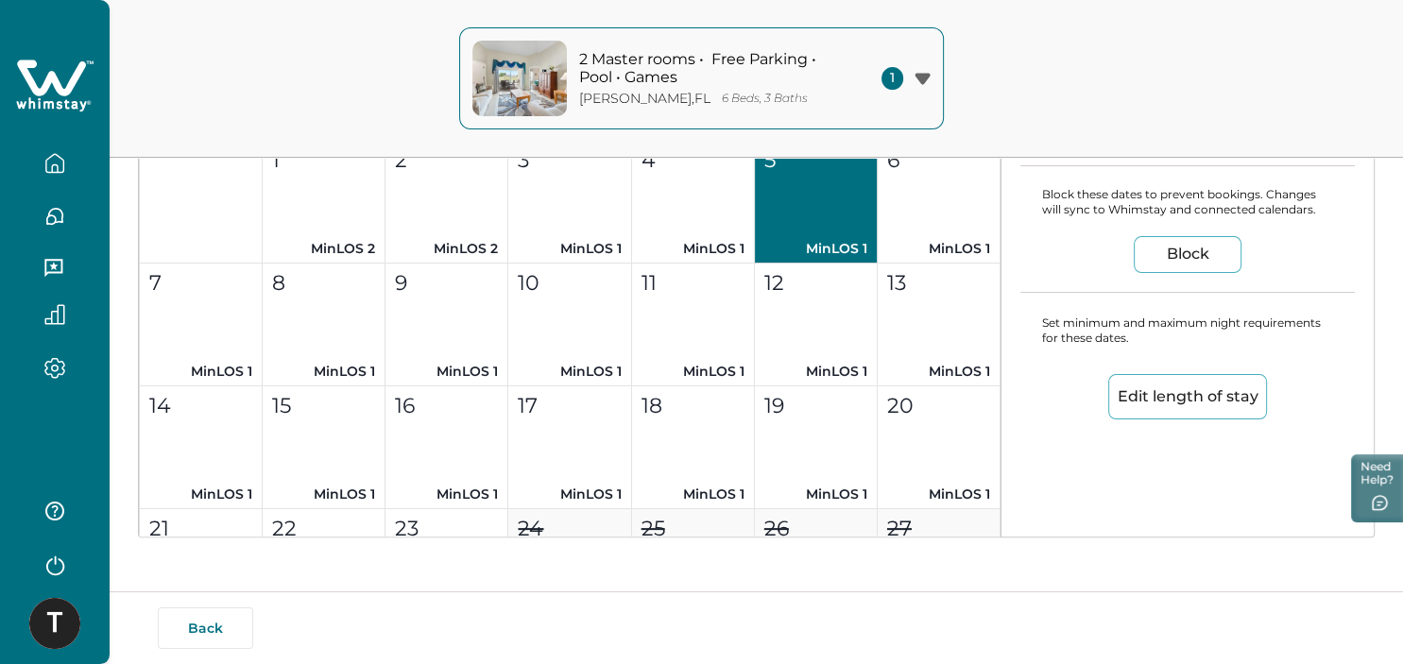
type input "1"
click at [912, 213] on button "6 MinLOS 1" at bounding box center [938, 202] width 123 height 123
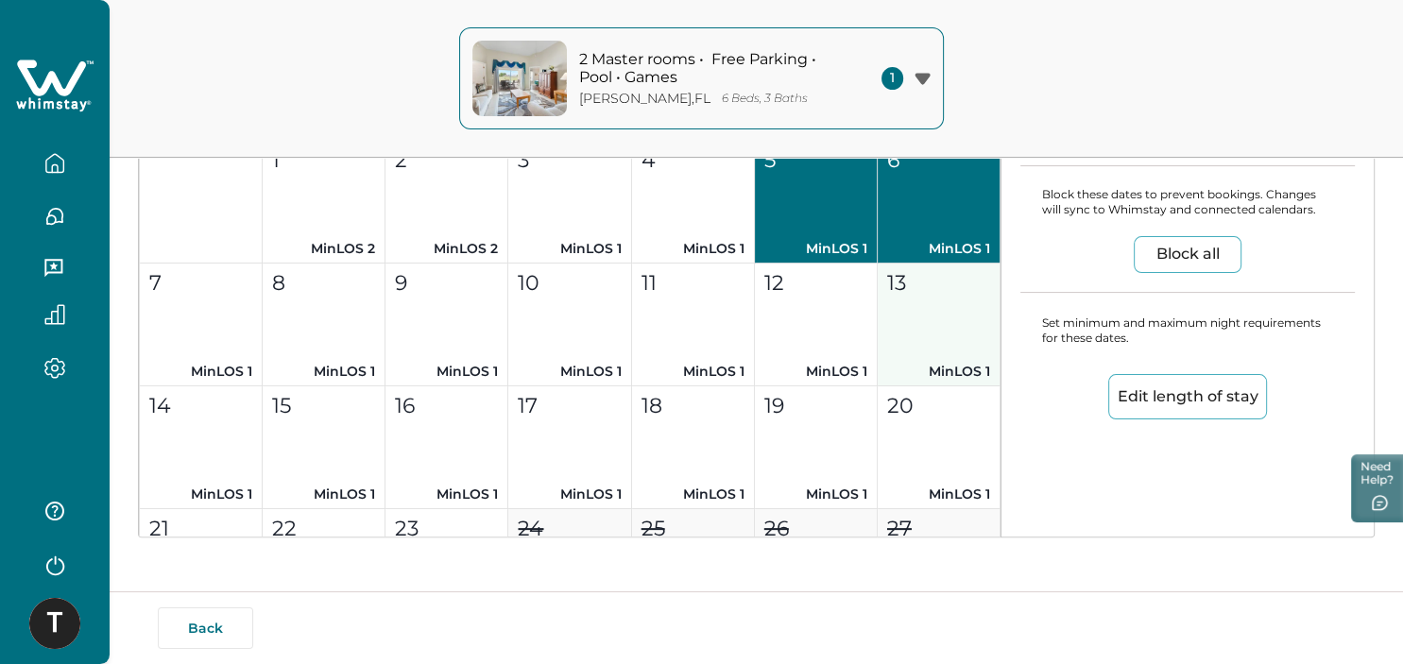
click at [935, 349] on button "13 MinLOS 1" at bounding box center [938, 325] width 123 height 123
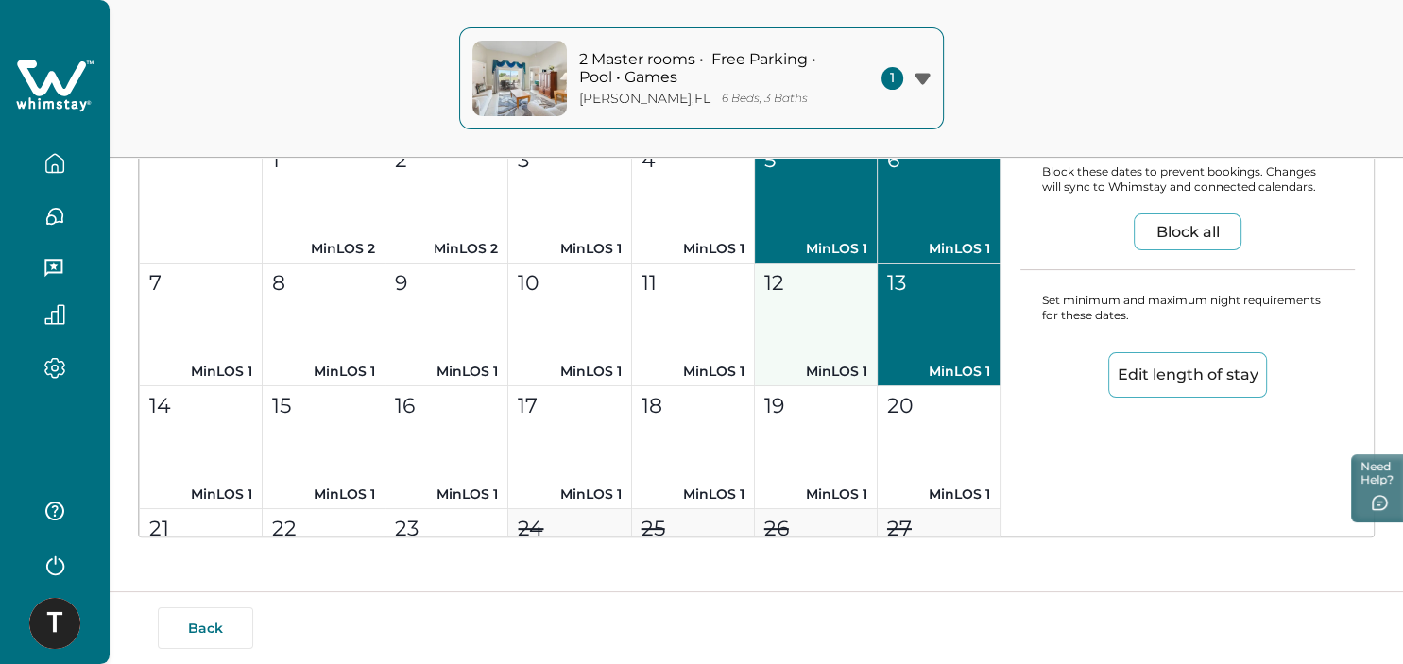
click at [852, 350] on button "12 MinLOS 1" at bounding box center [816, 325] width 123 height 123
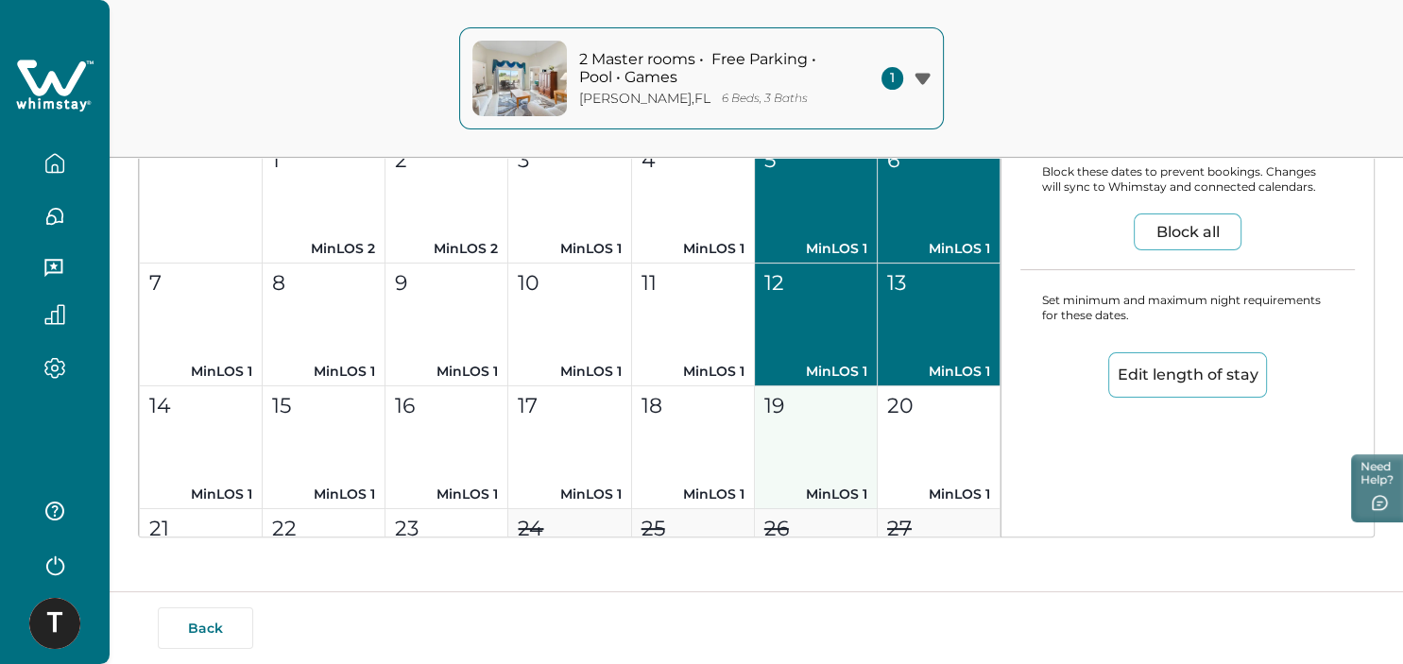
click at [857, 451] on button "19 MinLOS 1" at bounding box center [816, 447] width 123 height 123
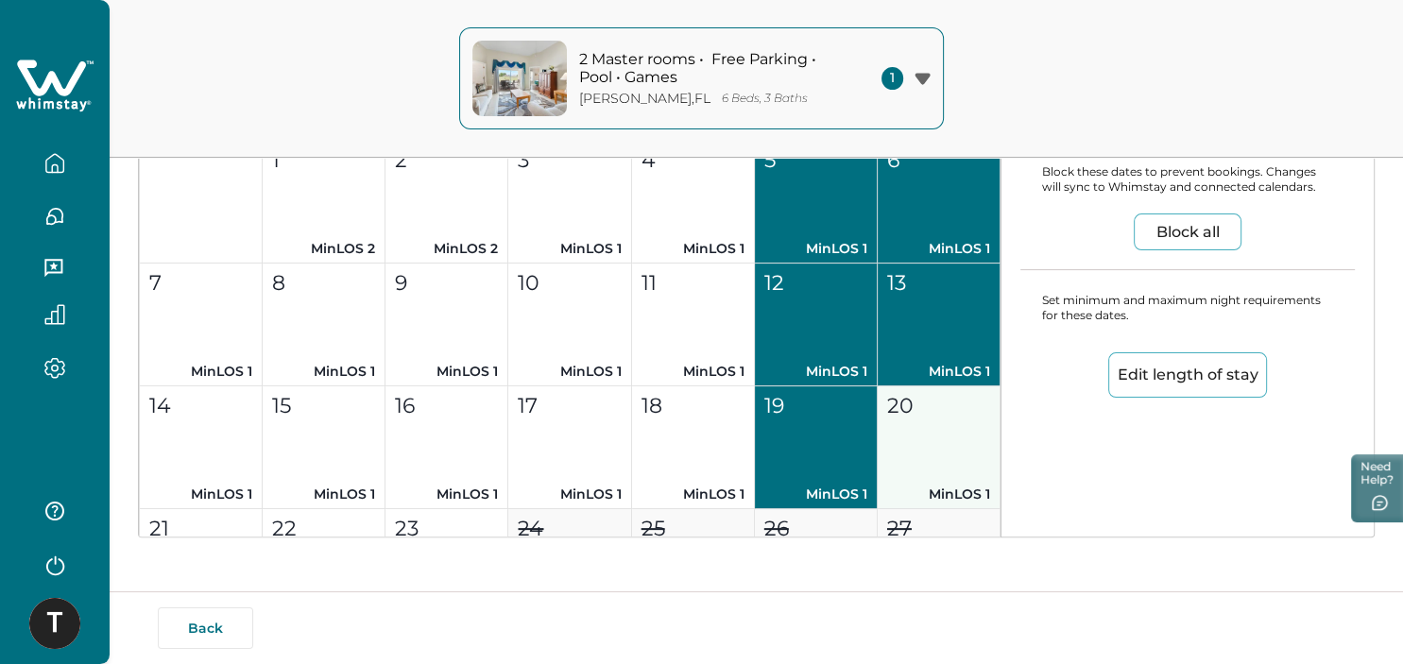
click at [939, 453] on button "20 MinLOS 1" at bounding box center [938, 447] width 123 height 123
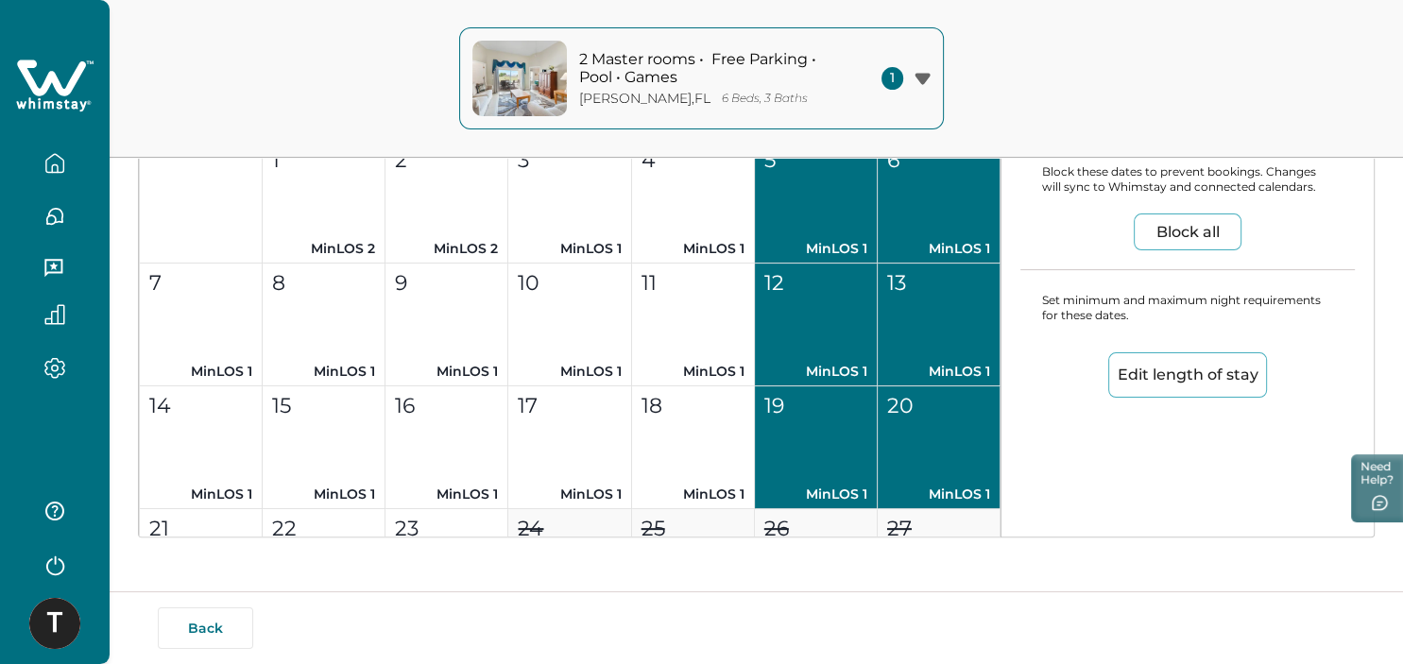
click at [1203, 371] on button "Edit length of stay" at bounding box center [1187, 374] width 159 height 45
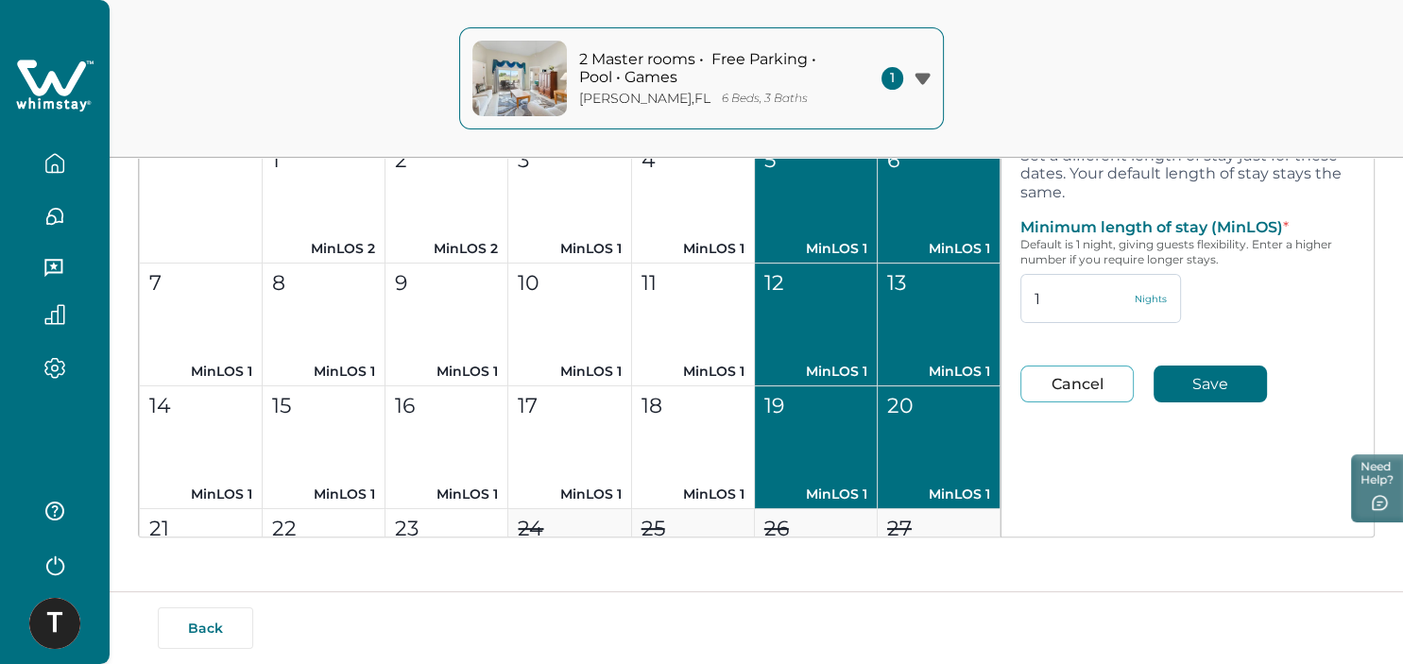
click at [1063, 299] on input "1" at bounding box center [1100, 298] width 161 height 49
type input "2"
click at [1186, 383] on button "Save" at bounding box center [1209, 384] width 113 height 37
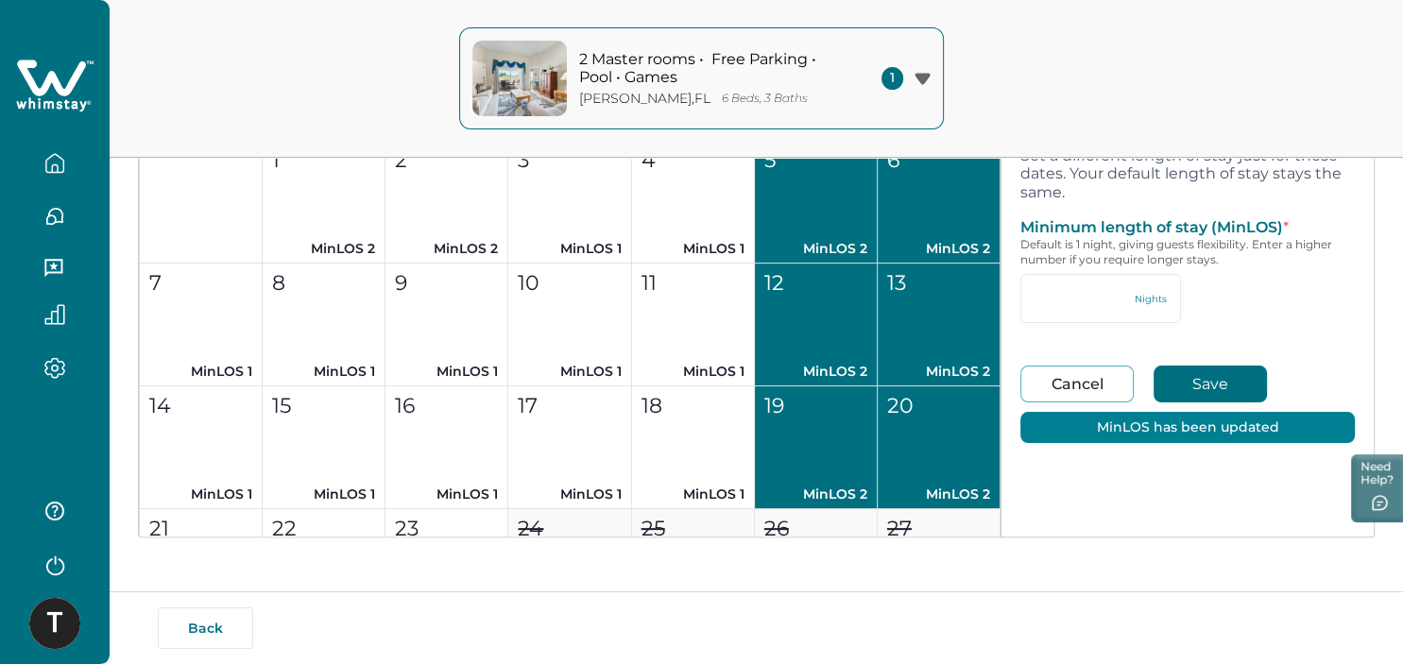
type input "2"
type input "94"
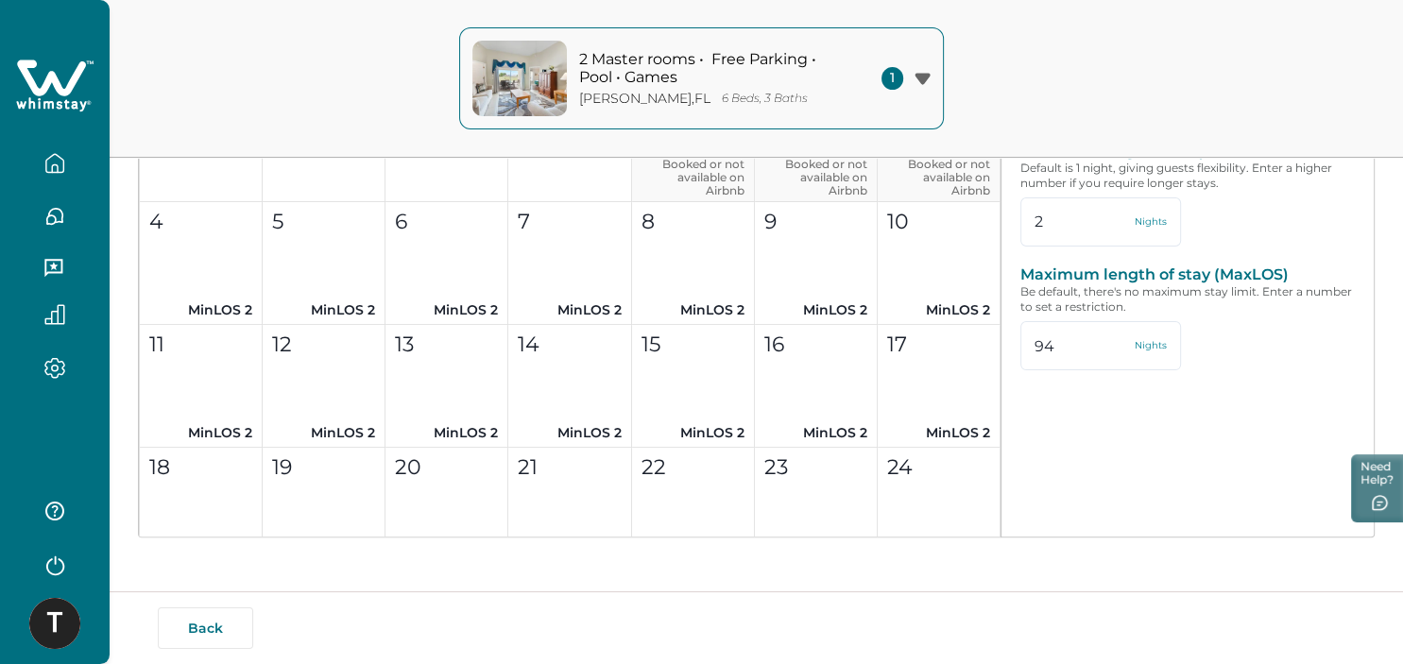
scroll to position [2411, 0]
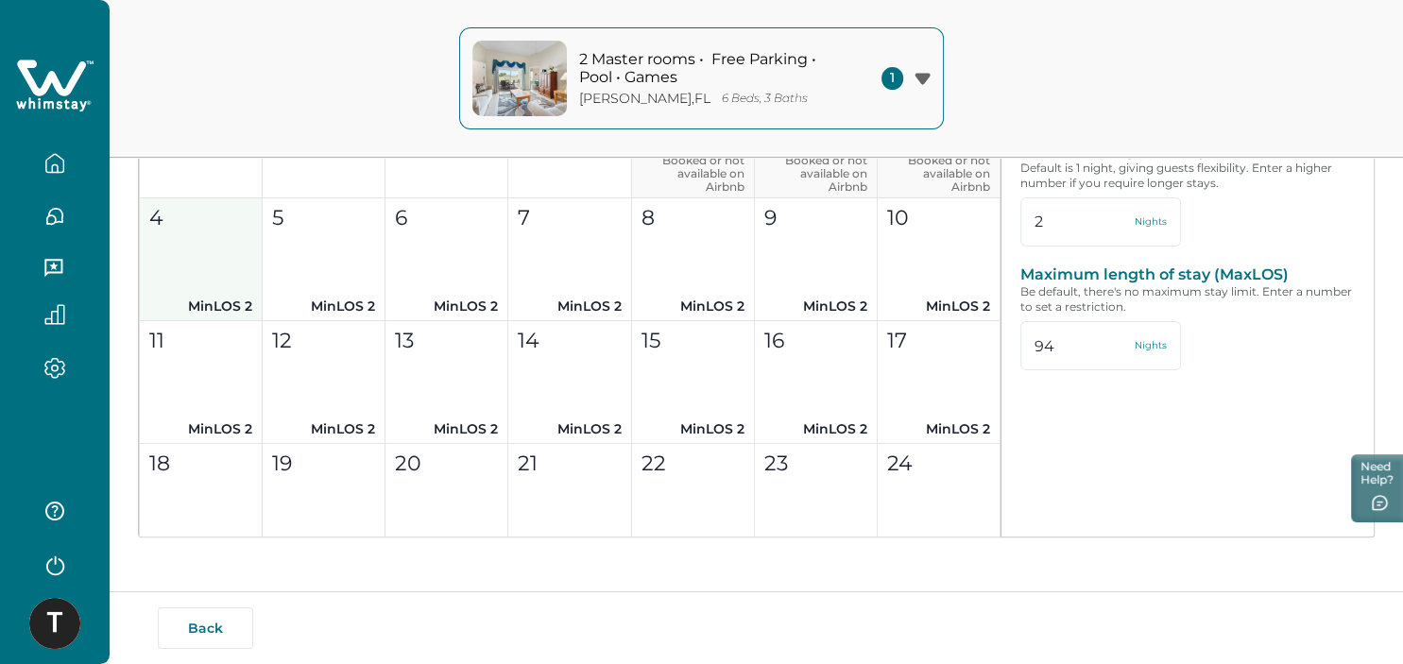
click at [238, 255] on button "4 MinLOS 2" at bounding box center [201, 259] width 123 height 123
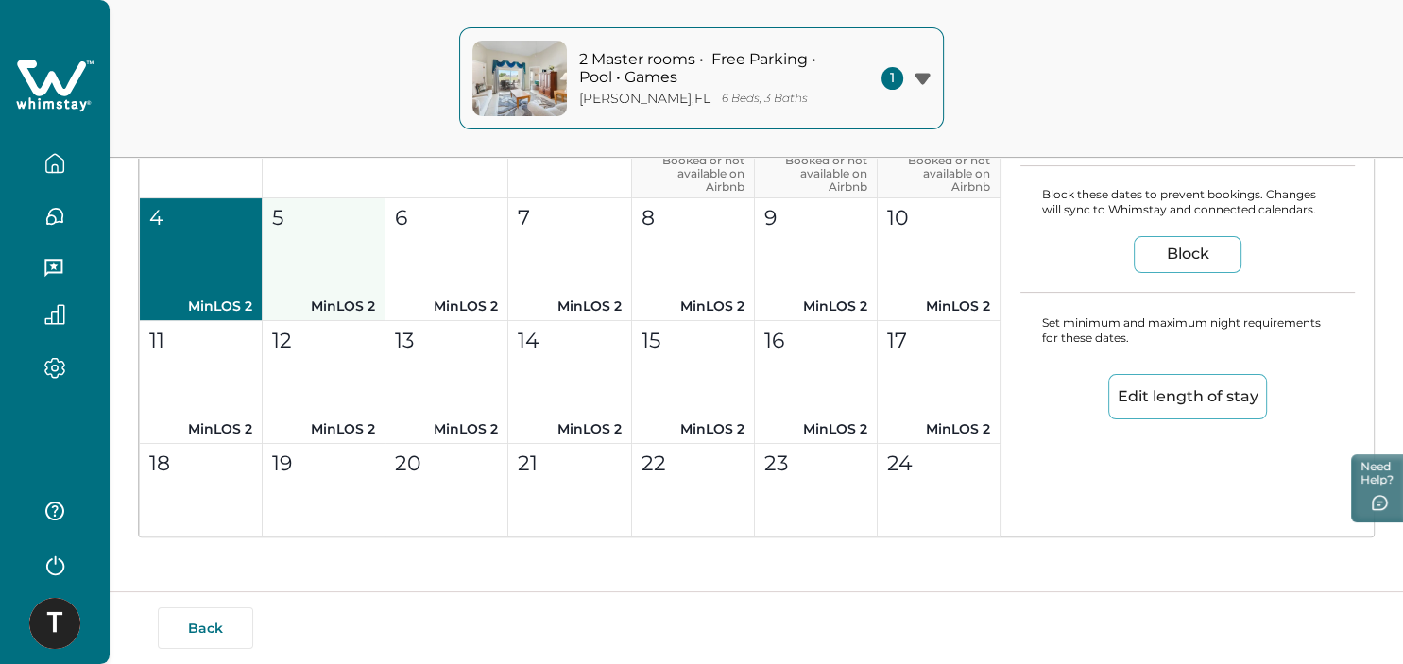
click at [312, 262] on button "5 MinLOS 2" at bounding box center [324, 259] width 123 height 123
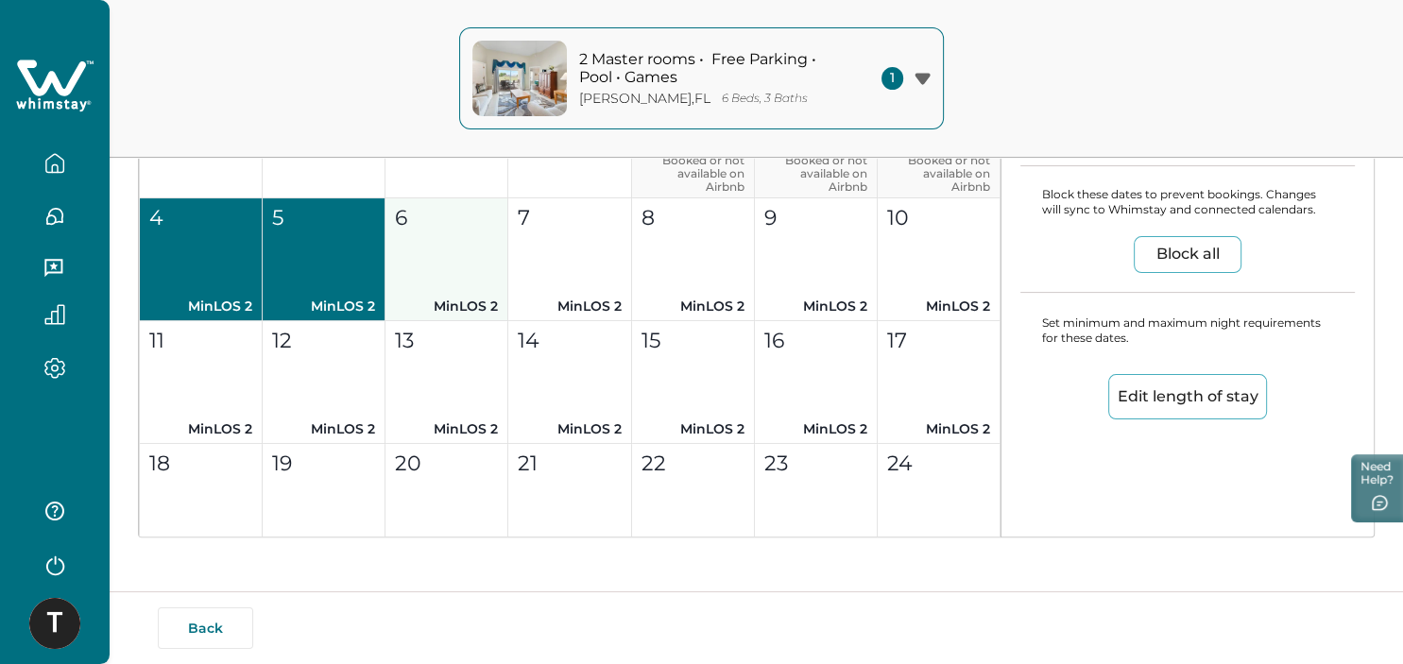
click at [449, 255] on button "6 MinLOS 2" at bounding box center [446, 259] width 123 height 123
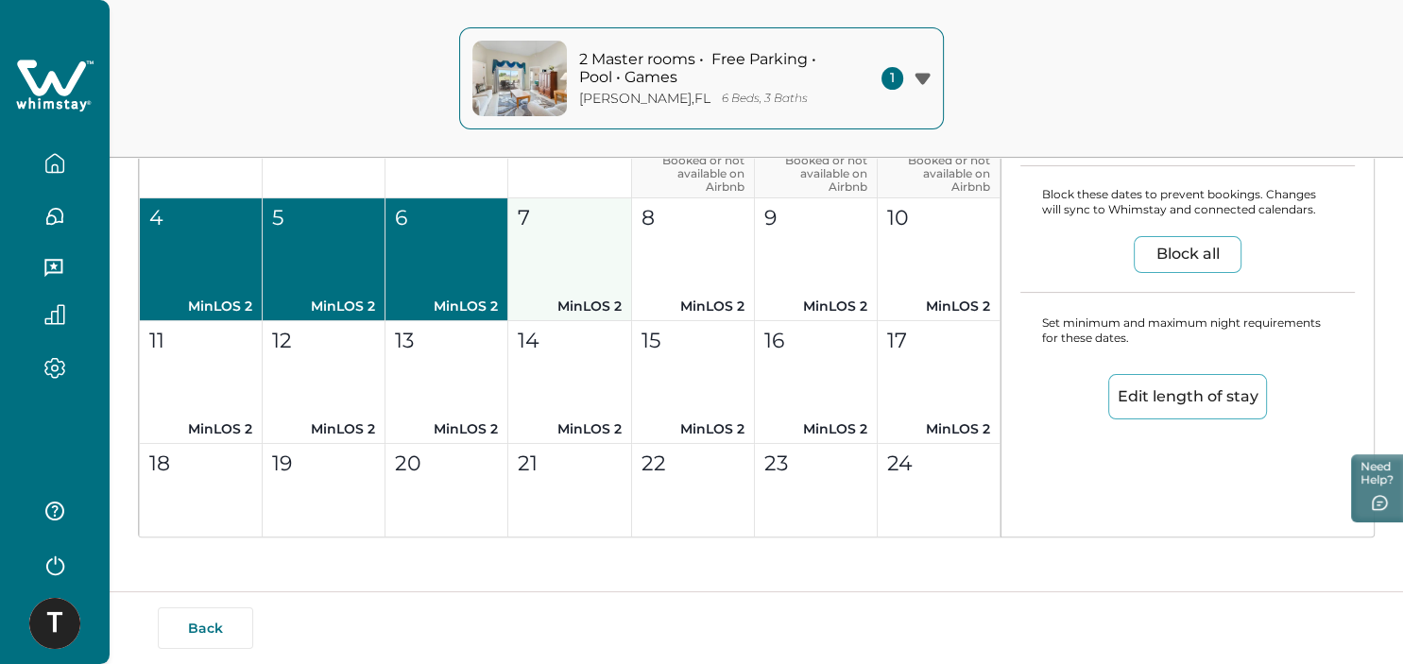
click at [603, 251] on button "7 MinLOS 2" at bounding box center [569, 259] width 123 height 123
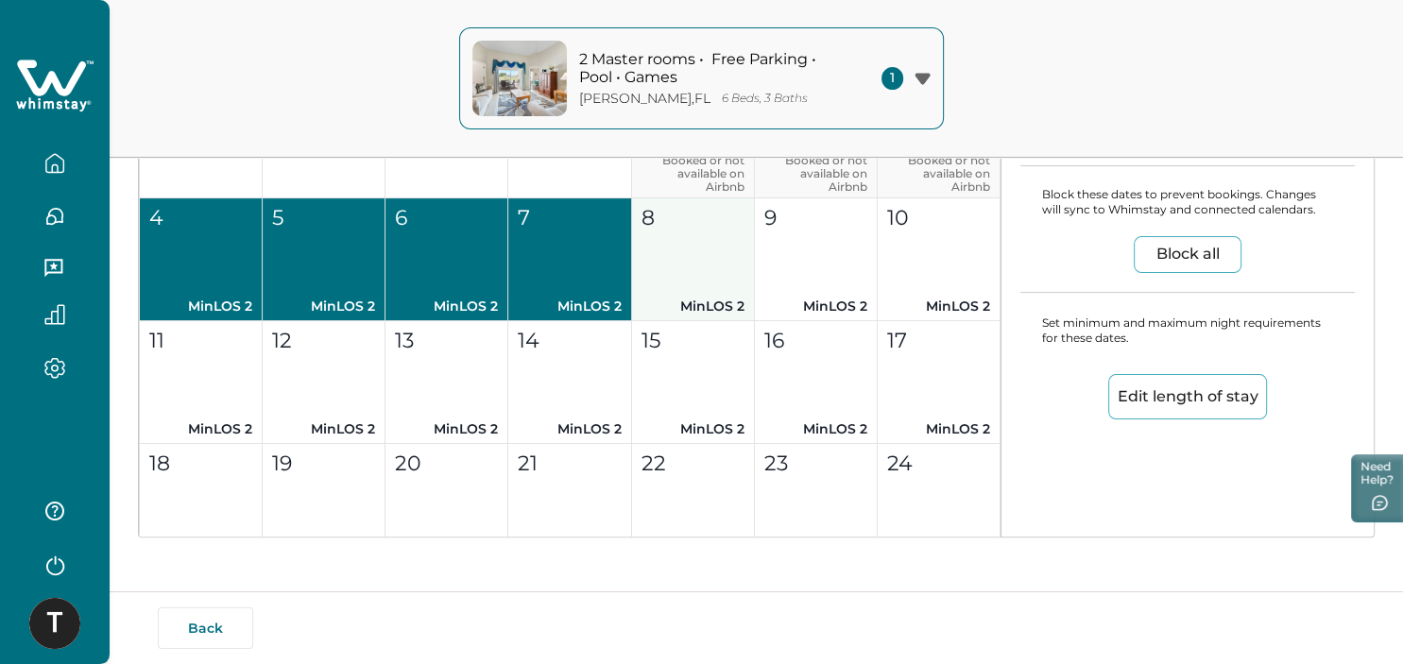
click at [693, 239] on button "8 MinLOS 2" at bounding box center [693, 259] width 123 height 123
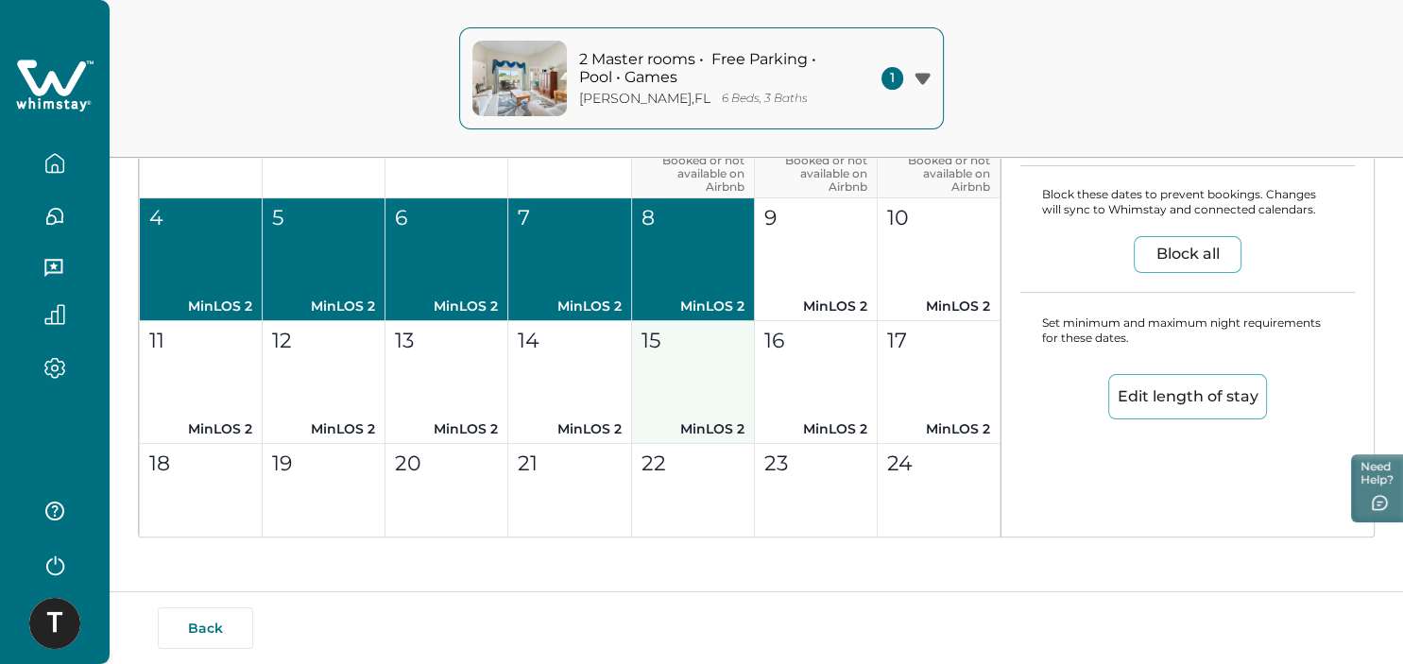
click at [689, 379] on button "15 MinLOS 2" at bounding box center [693, 382] width 123 height 123
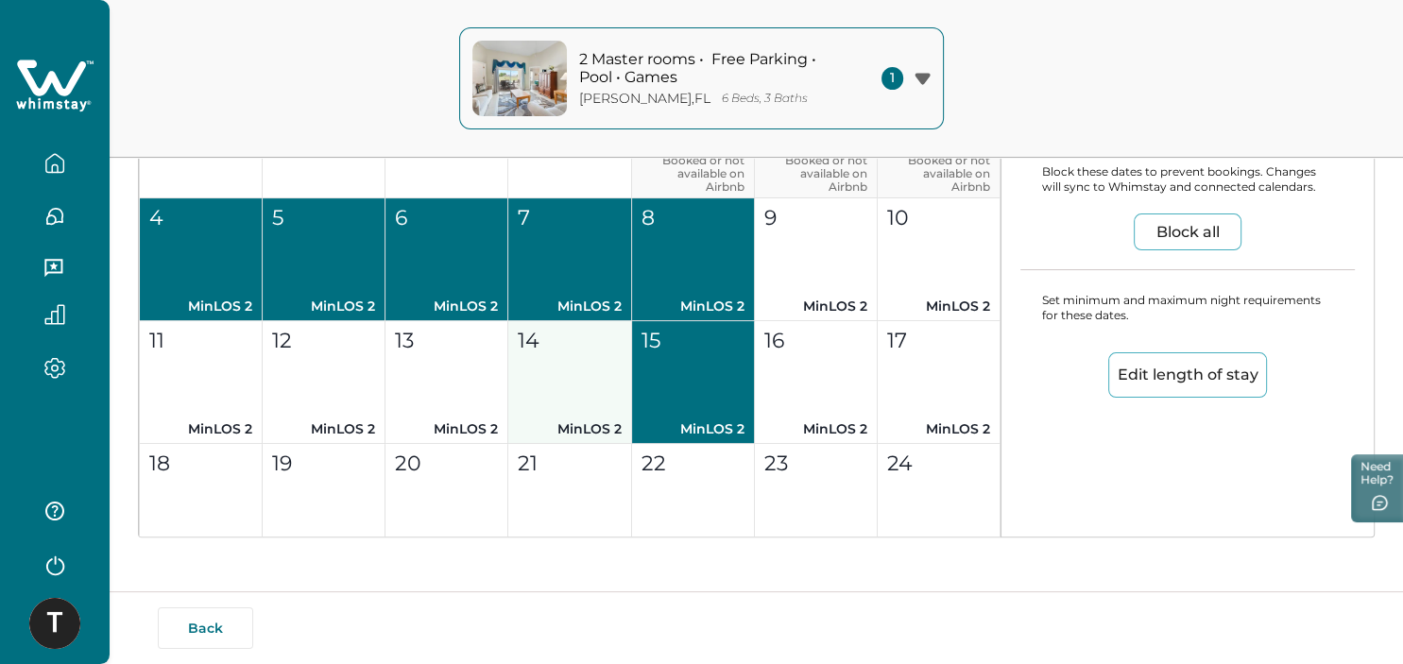
click at [546, 375] on button "14 MinLOS 2" at bounding box center [569, 382] width 123 height 123
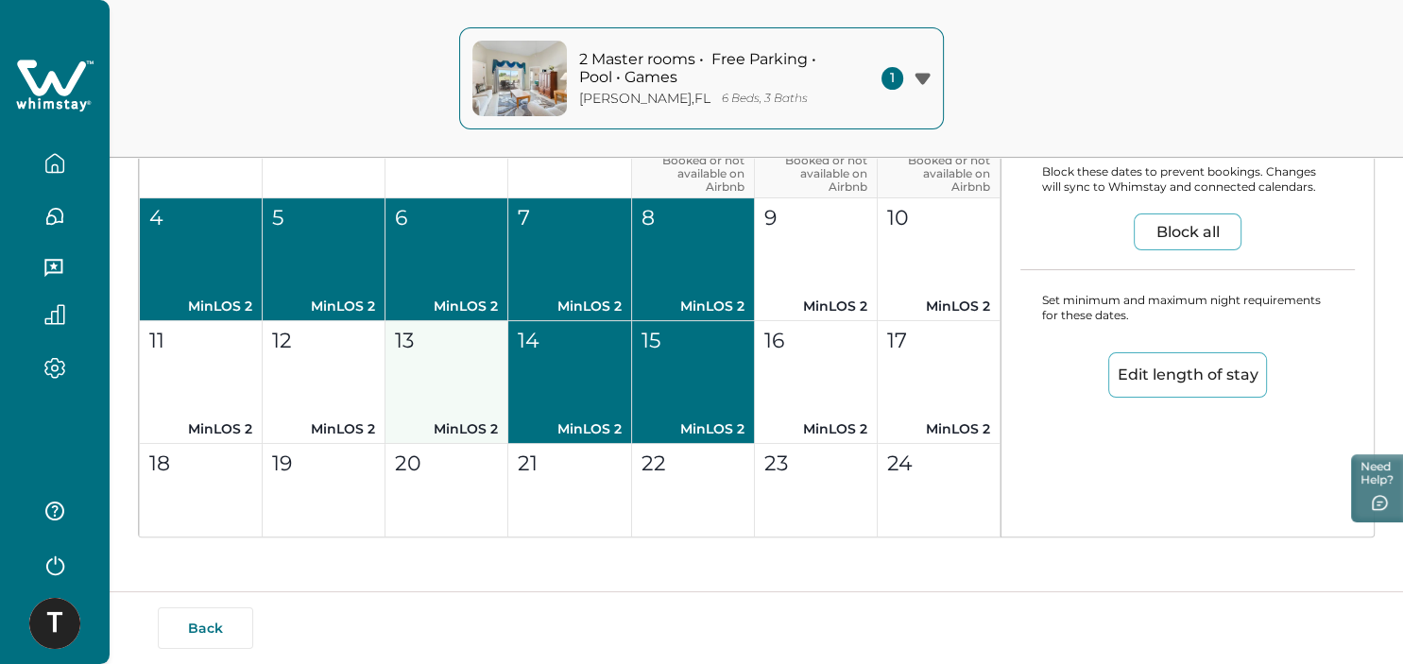
click at [451, 376] on button "13 MinLOS 2" at bounding box center [446, 382] width 123 height 123
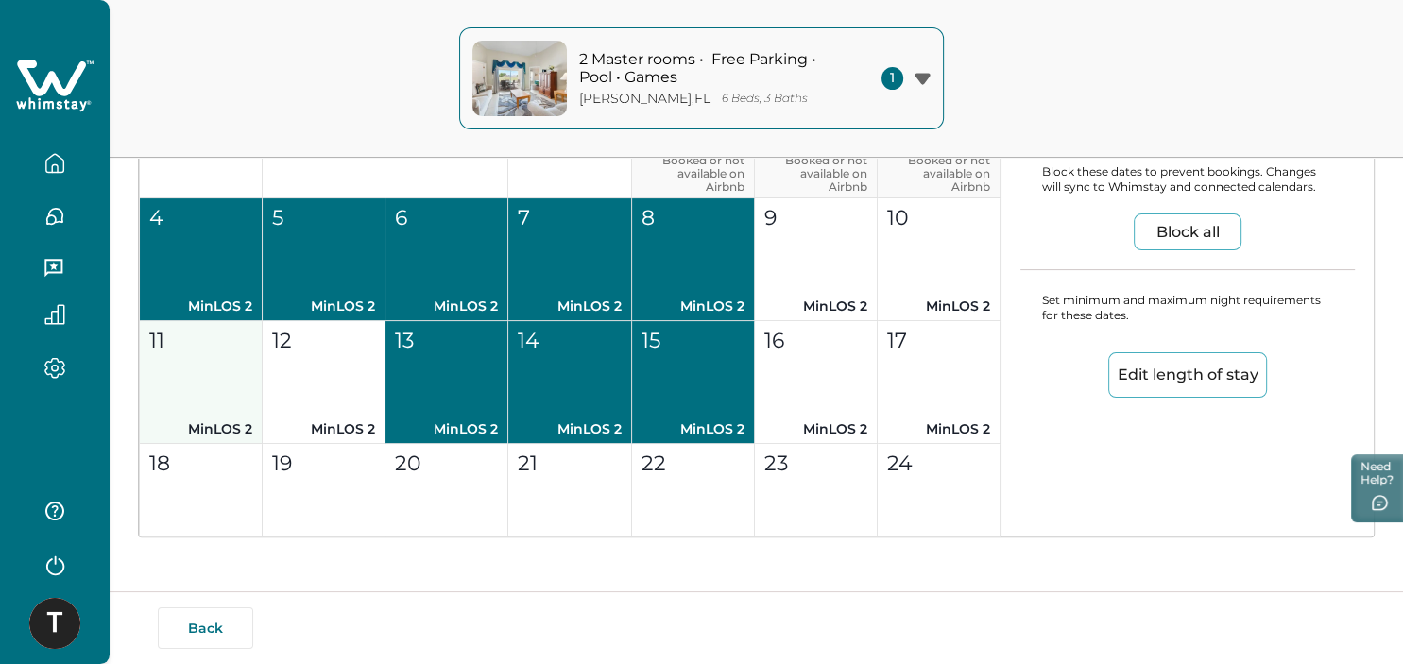
click at [307, 360] on button "12 MinLOS 2" at bounding box center [324, 382] width 123 height 123
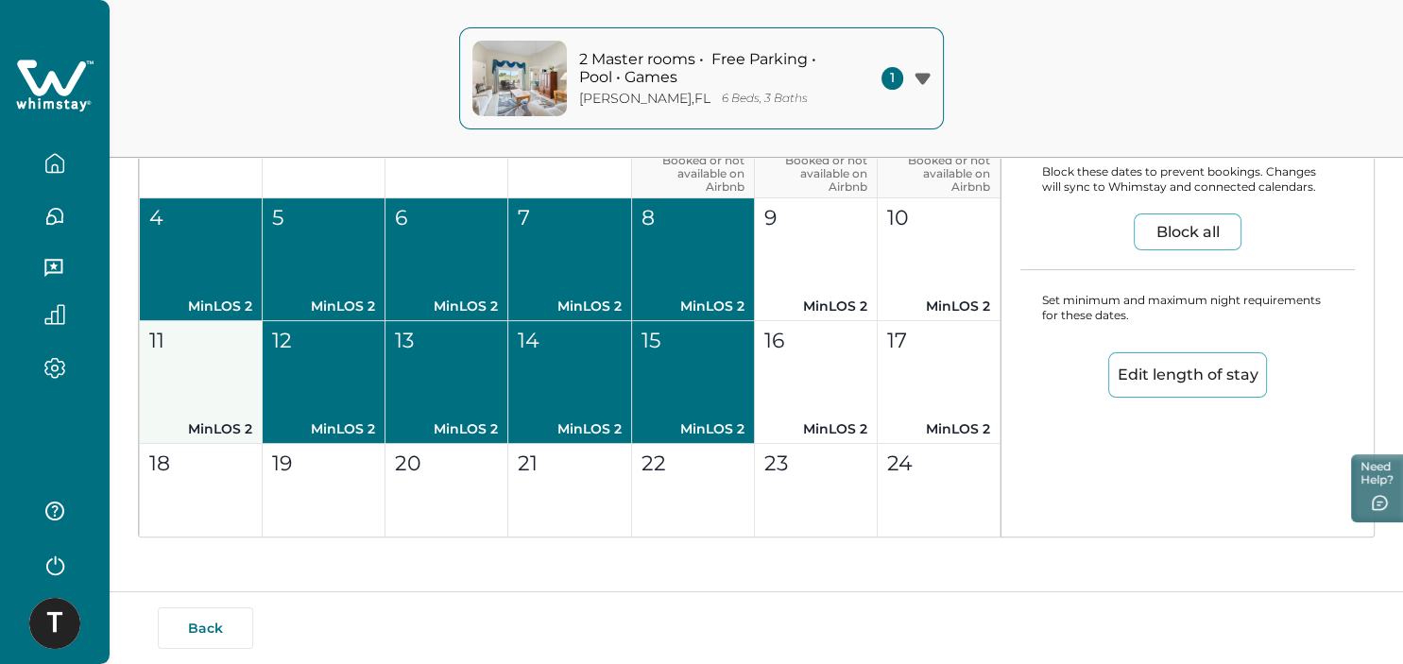
click at [206, 365] on button "11 MinLOS 2" at bounding box center [201, 382] width 123 height 123
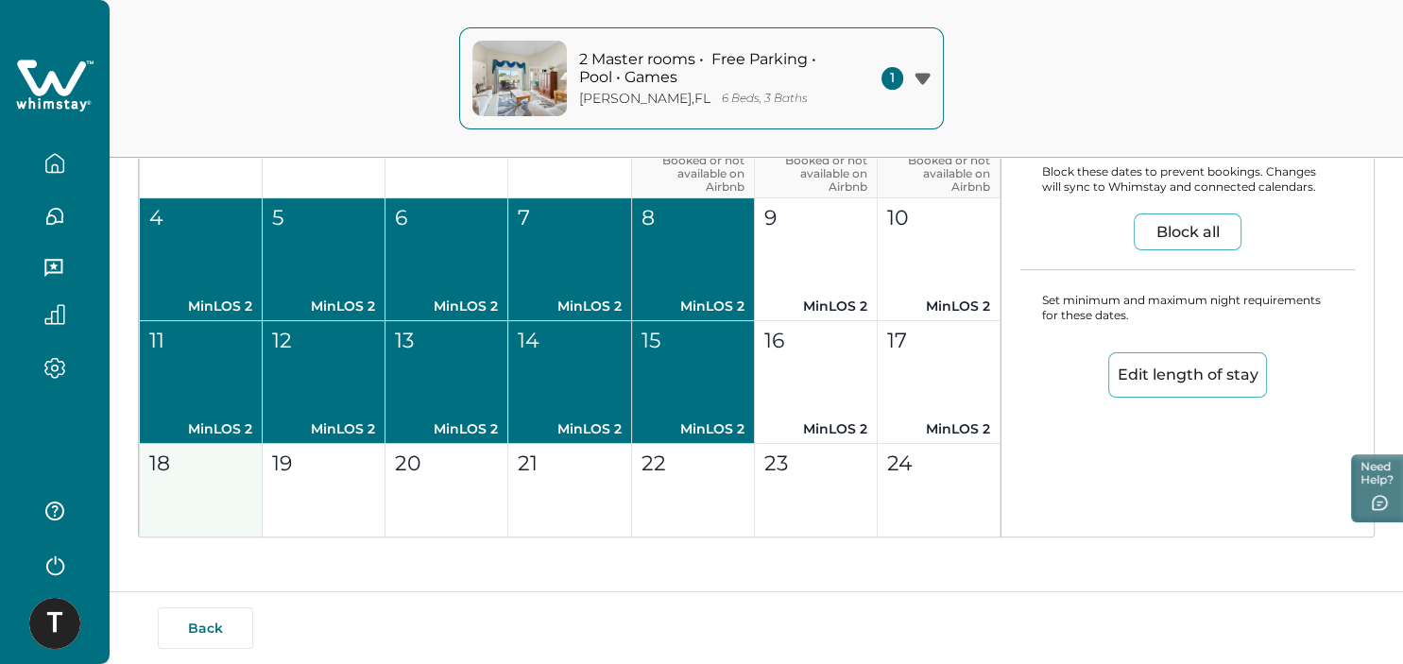
drag, startPoint x: 216, startPoint y: 482, endPoint x: 259, endPoint y: 485, distance: 42.7
click at [217, 483] on button "18 MinLOS 2" at bounding box center [201, 505] width 123 height 123
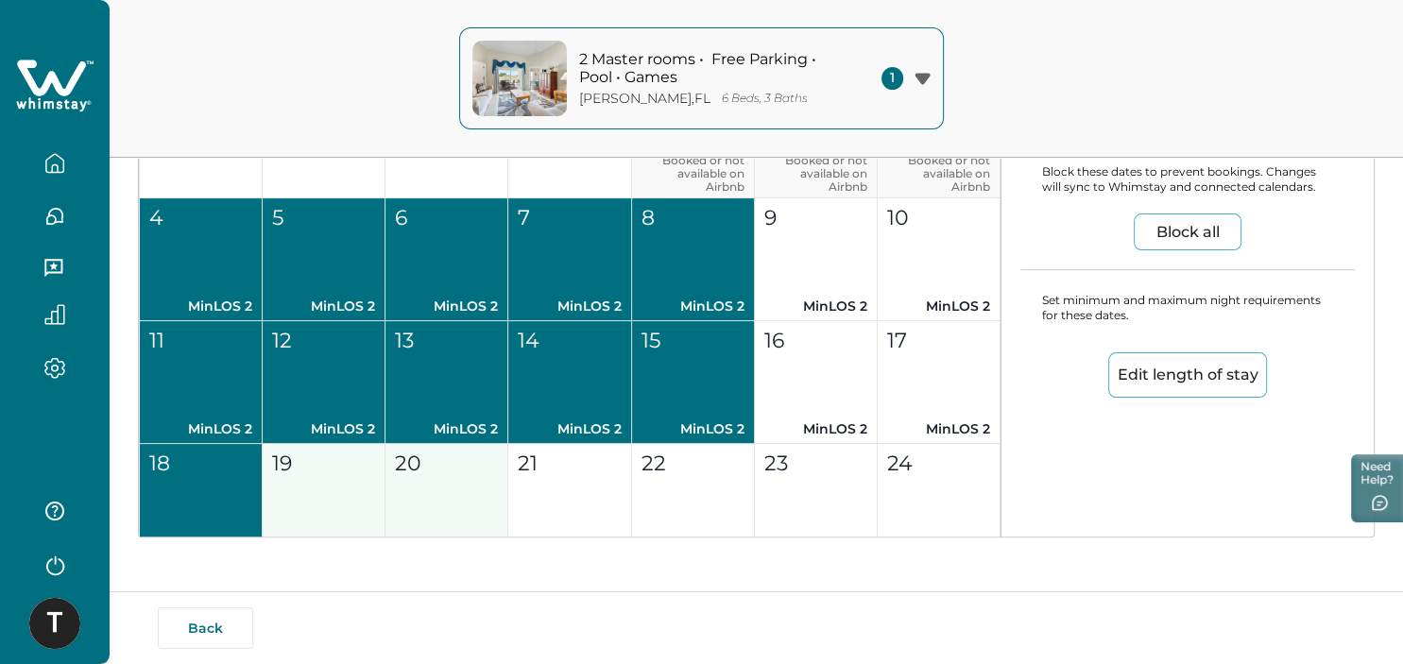
drag, startPoint x: 338, startPoint y: 497, endPoint x: 388, endPoint y: 500, distance: 50.1
click at [338, 497] on button "19 MinLOS 2" at bounding box center [324, 505] width 123 height 123
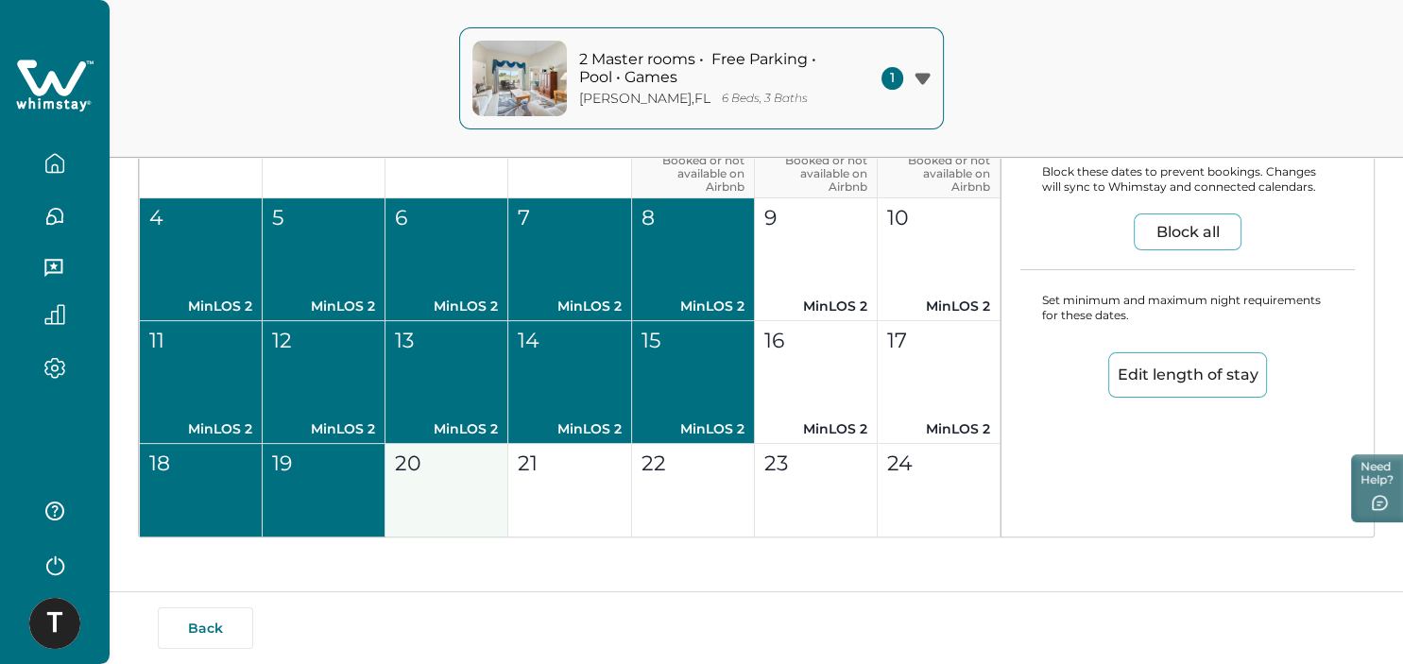
click at [449, 508] on button "20 MinLOS 2" at bounding box center [446, 505] width 123 height 123
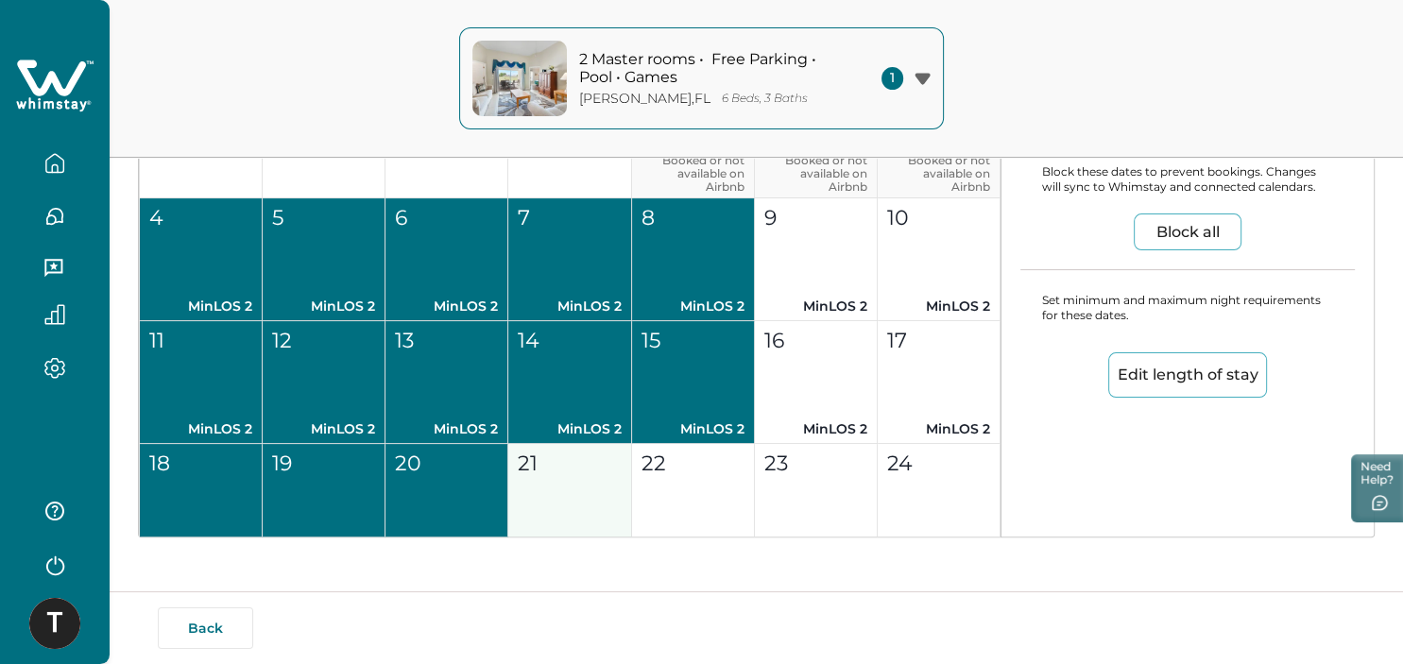
drag, startPoint x: 587, startPoint y: 493, endPoint x: 615, endPoint y: 493, distance: 28.3
click at [588, 493] on button "21 MinLOS 2" at bounding box center [569, 505] width 123 height 123
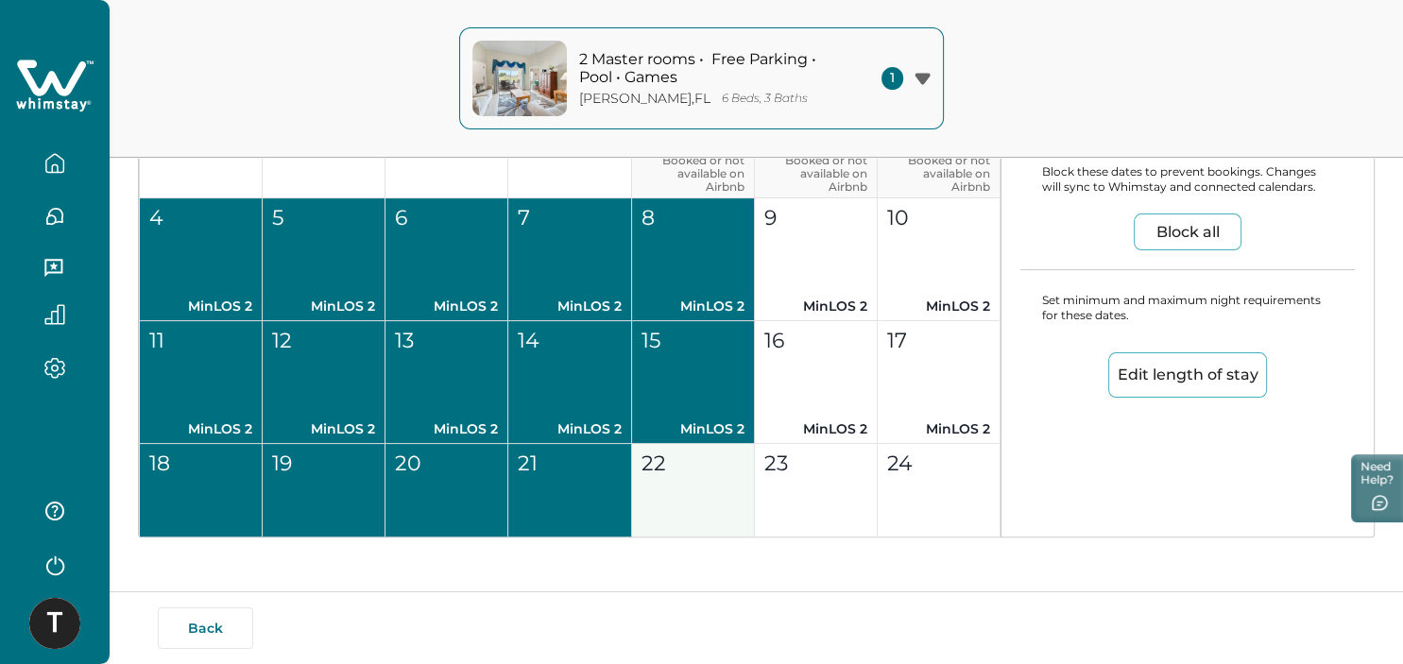
click at [667, 497] on button "22 MinLOS 2" at bounding box center [693, 505] width 123 height 123
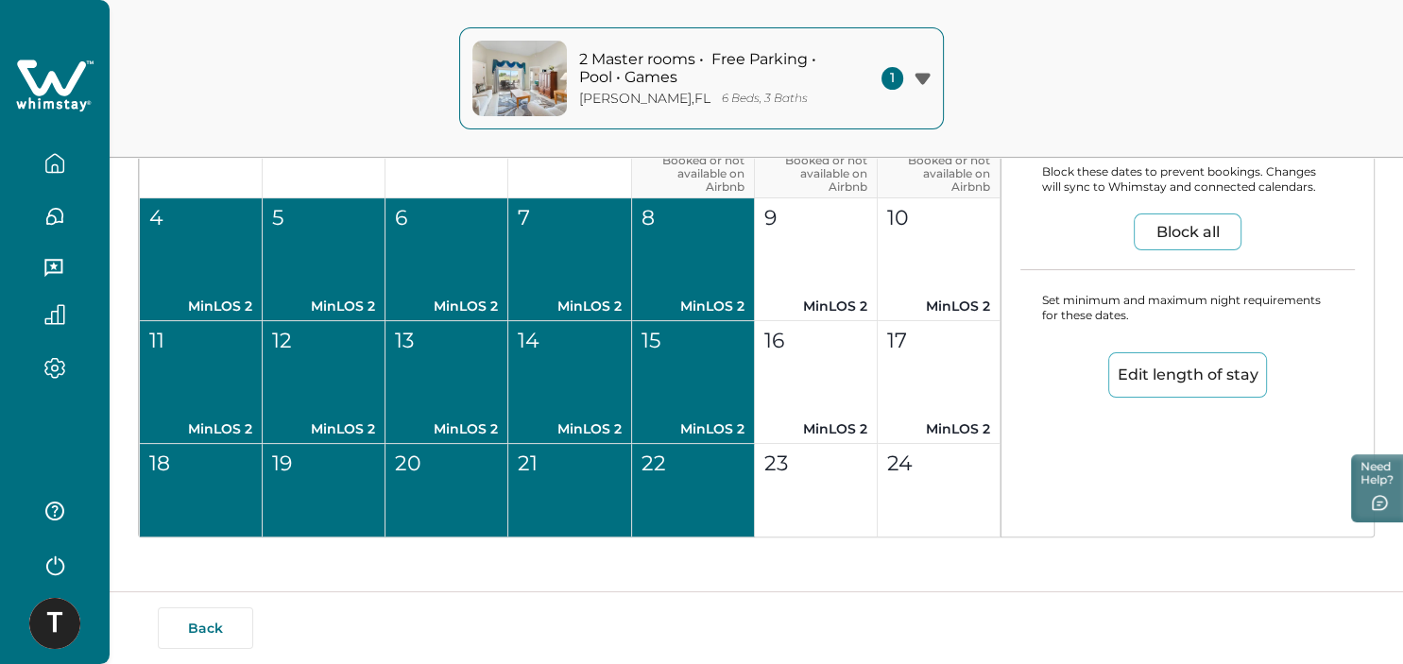
click at [1176, 375] on button "Edit length of stay" at bounding box center [1187, 374] width 159 height 45
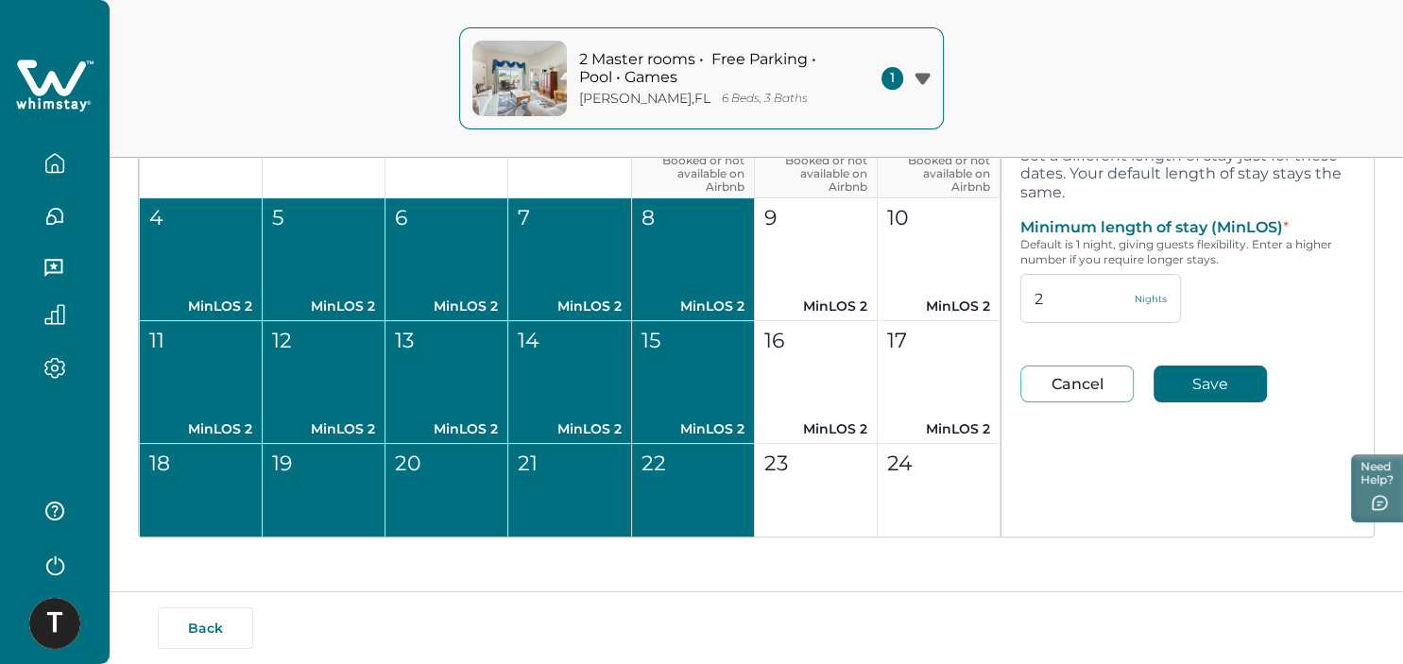
click at [1065, 306] on input "2" at bounding box center [1100, 298] width 161 height 49
type input "1"
click at [1179, 369] on button "Save" at bounding box center [1209, 384] width 113 height 37
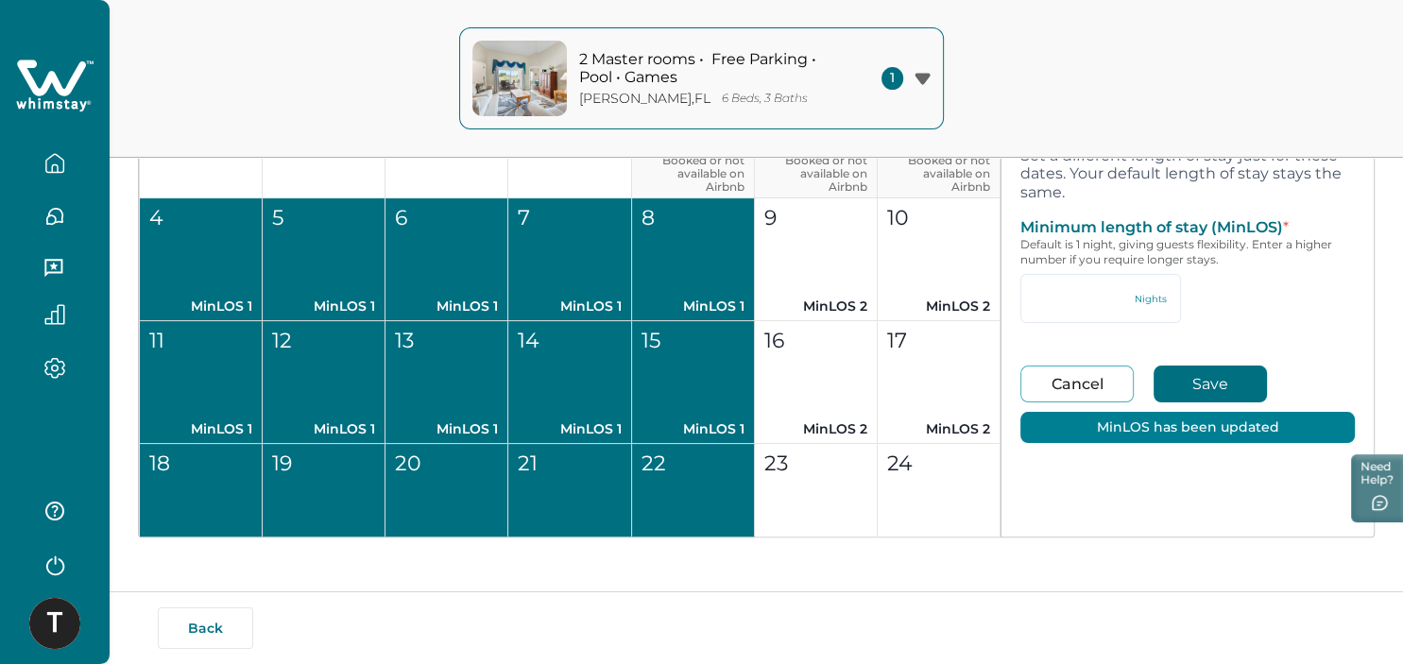
type input "1"
type input "2"
type input "94"
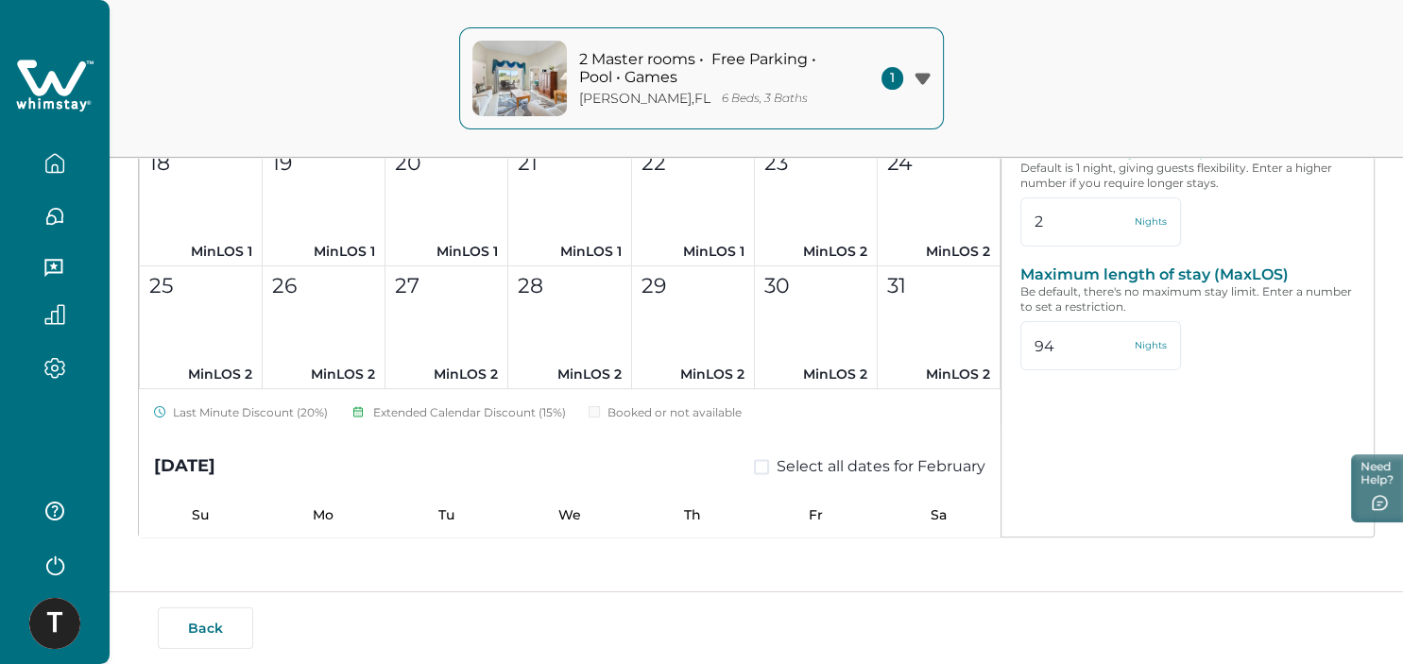
scroll to position [2738, 0]
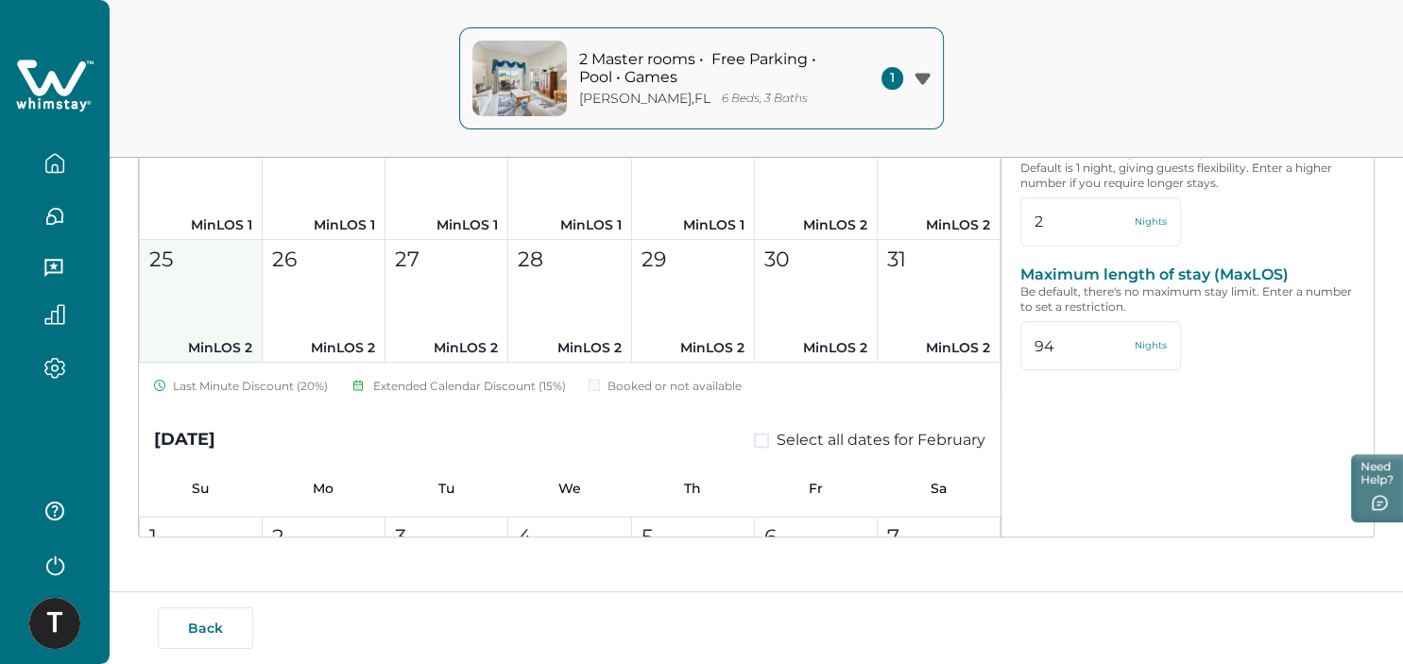
click at [211, 322] on button "25 MinLOS 2" at bounding box center [201, 301] width 123 height 123
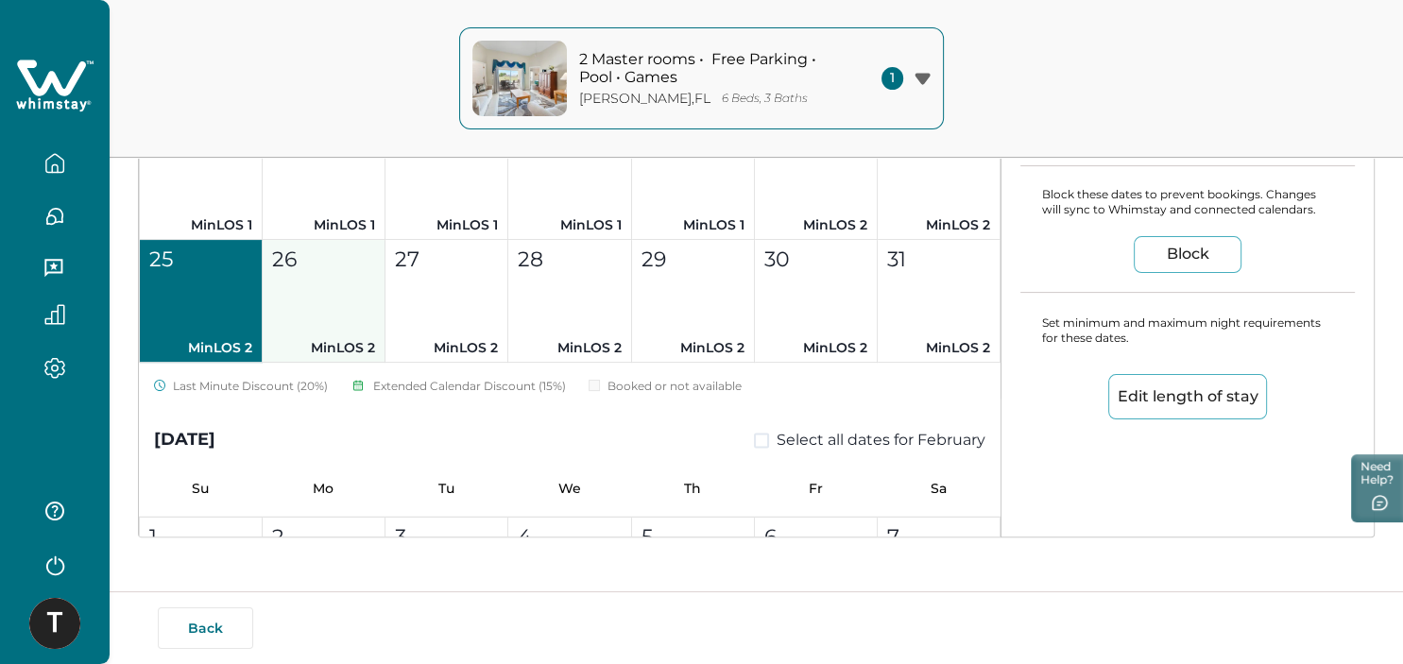
click at [305, 308] on button "26 MinLOS 2" at bounding box center [324, 301] width 123 height 123
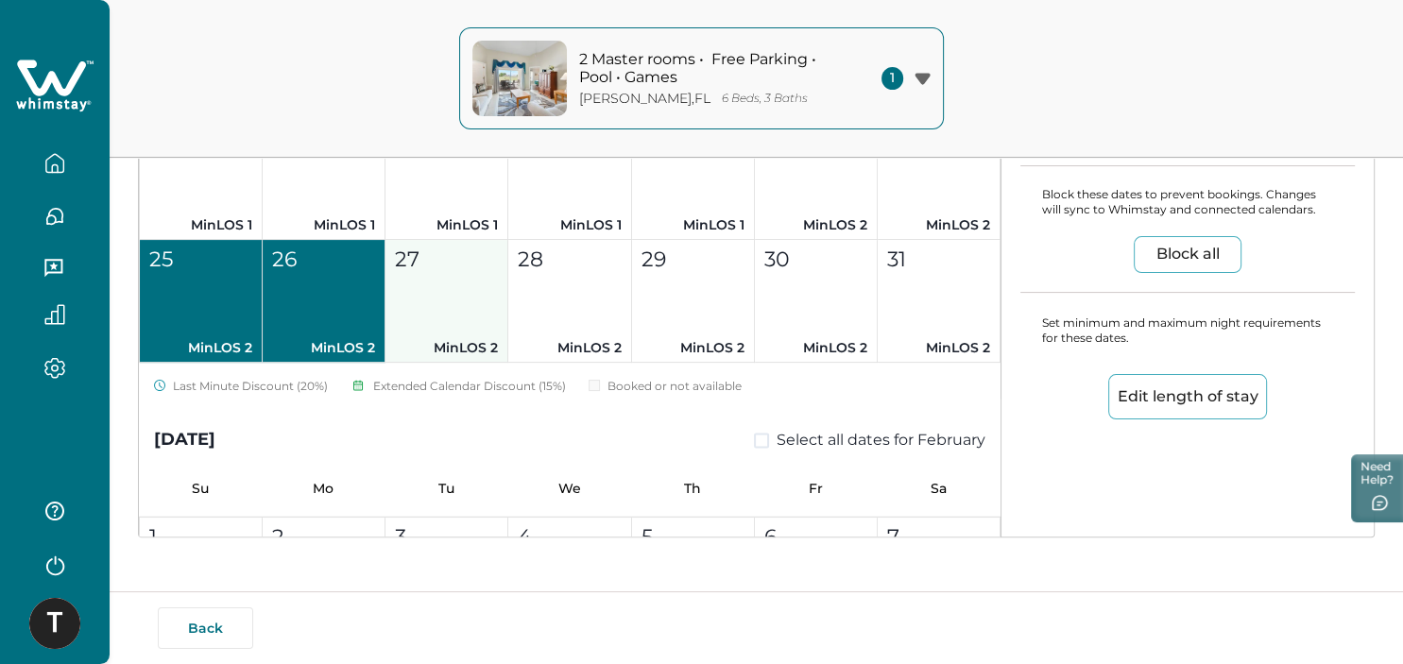
click at [438, 312] on button "27 MinLOS 2" at bounding box center [446, 301] width 123 height 123
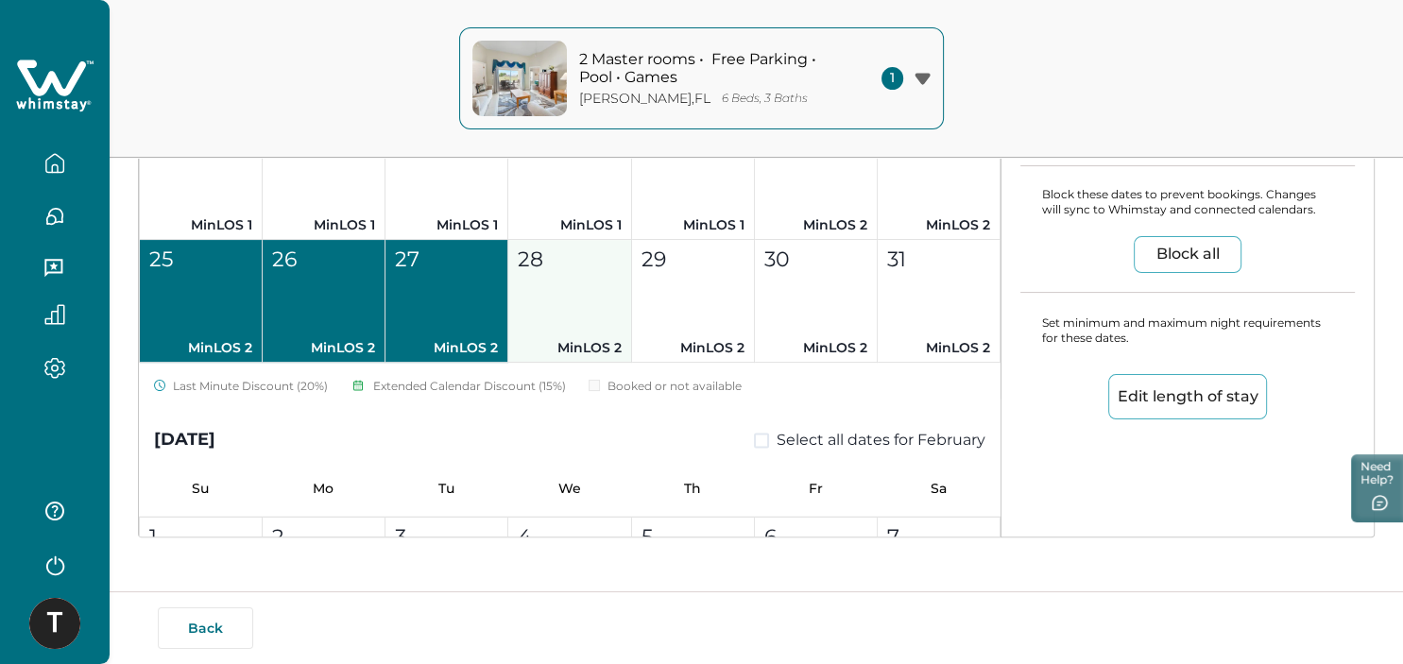
click at [584, 306] on button "28 MinLOS 2" at bounding box center [569, 301] width 123 height 123
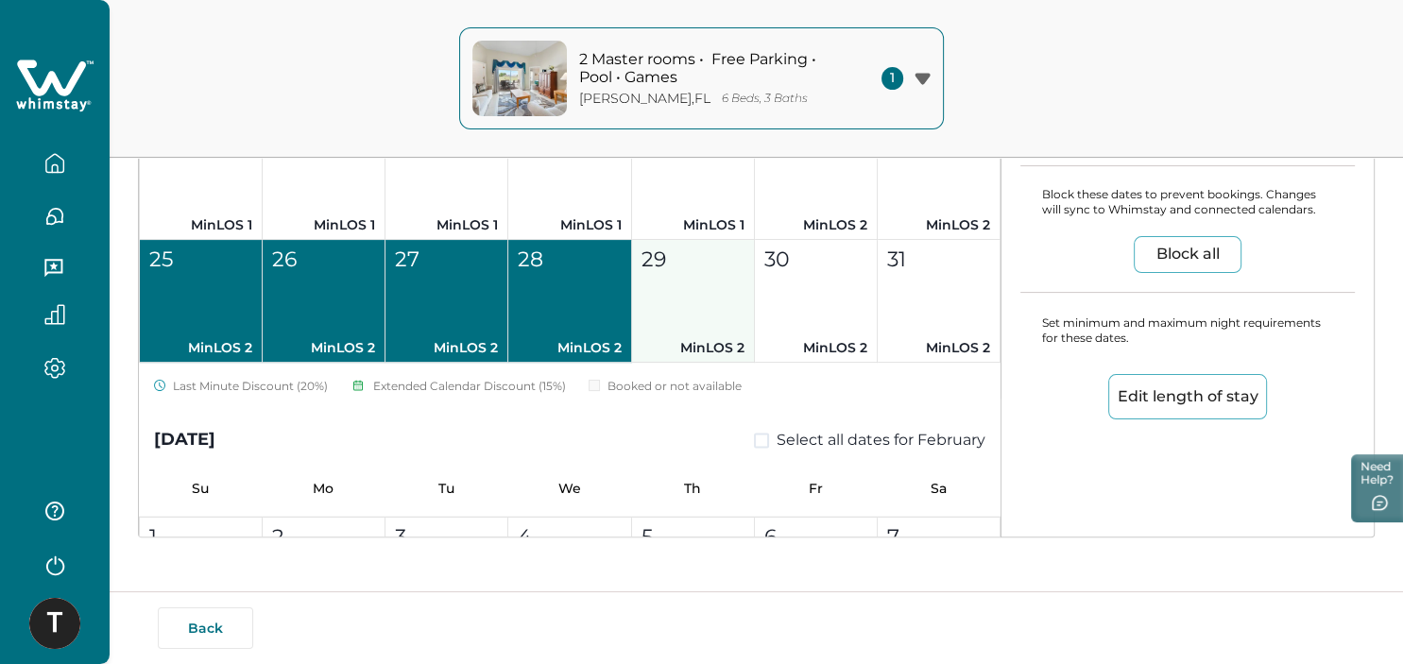
click at [690, 298] on button "29 MinLOS 2" at bounding box center [693, 301] width 123 height 123
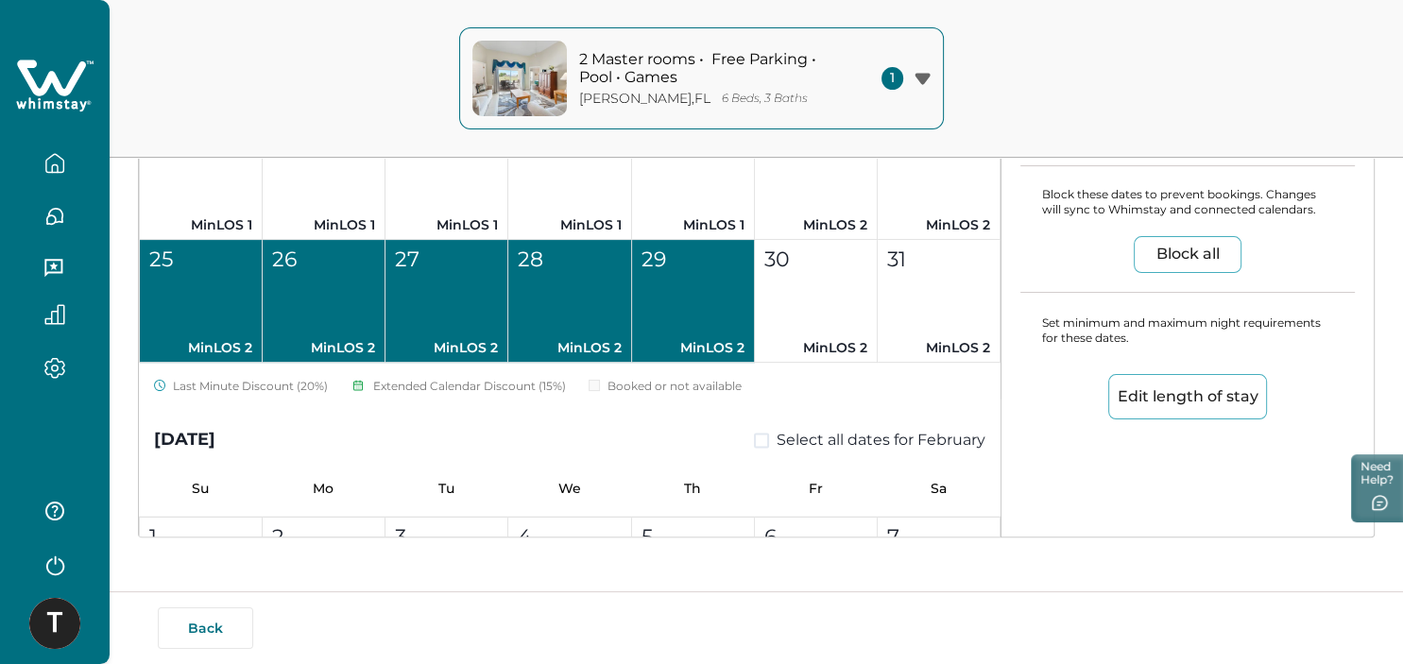
click at [1158, 387] on button "Edit length of stay" at bounding box center [1187, 396] width 159 height 45
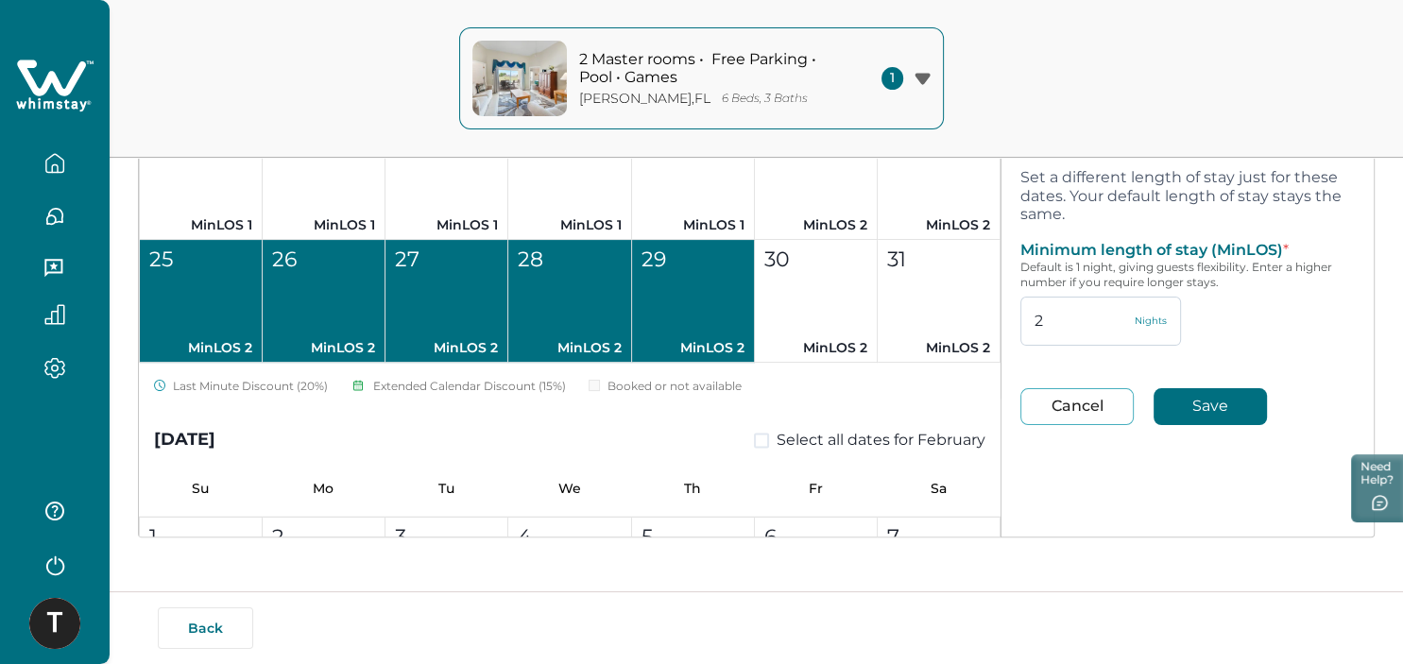
click at [1061, 324] on input "2" at bounding box center [1100, 321] width 161 height 49
type input "1"
click at [1181, 400] on button "Save" at bounding box center [1209, 406] width 113 height 37
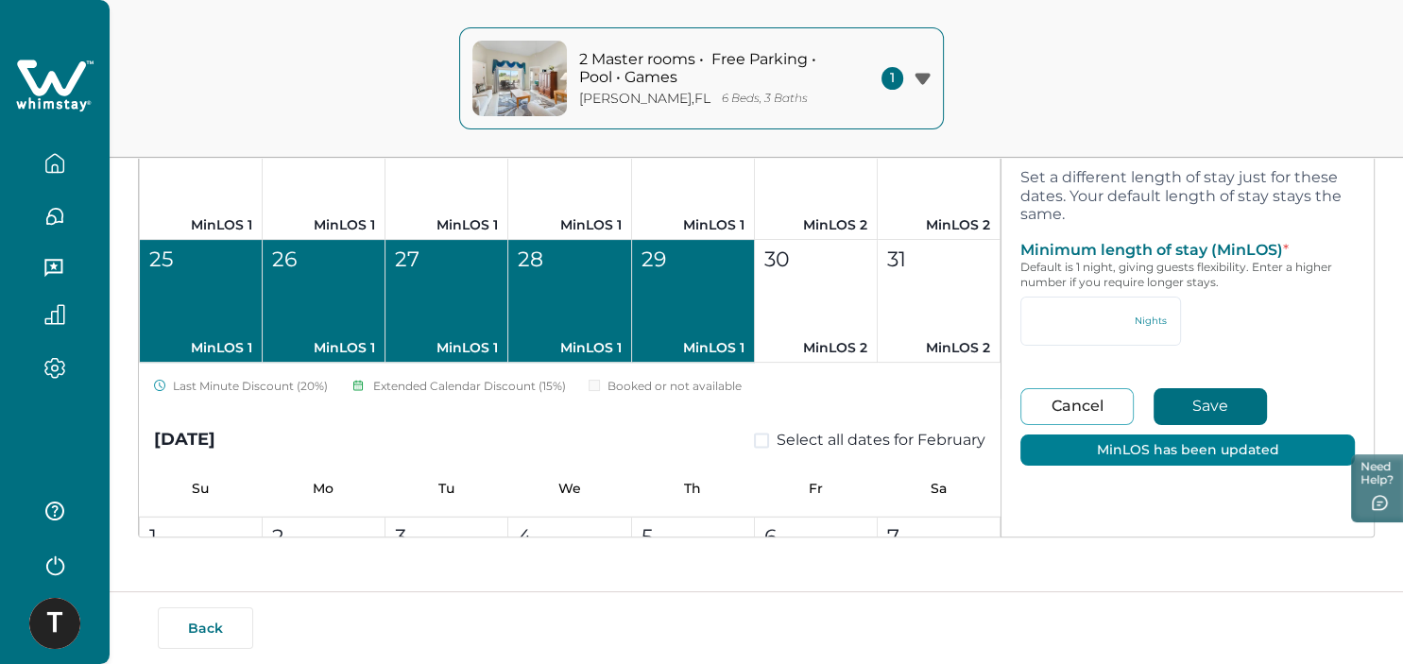
type input "1"
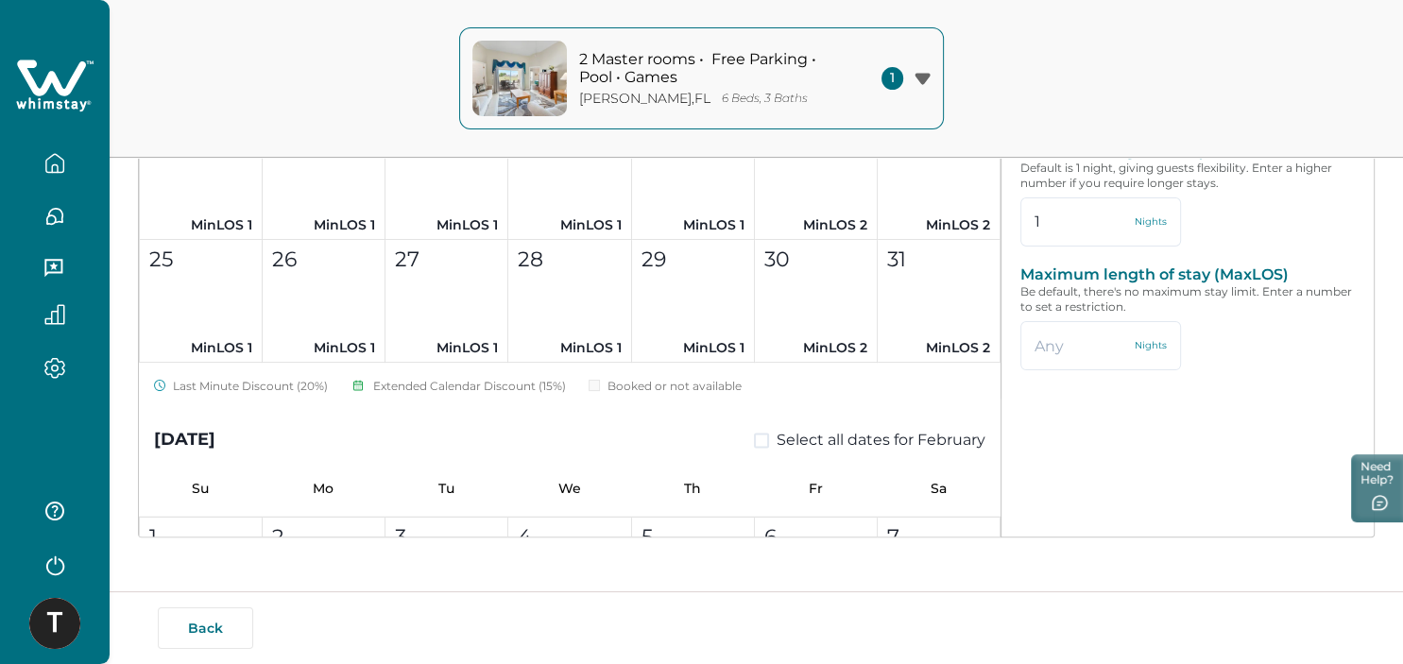
type input "2"
type input "94"
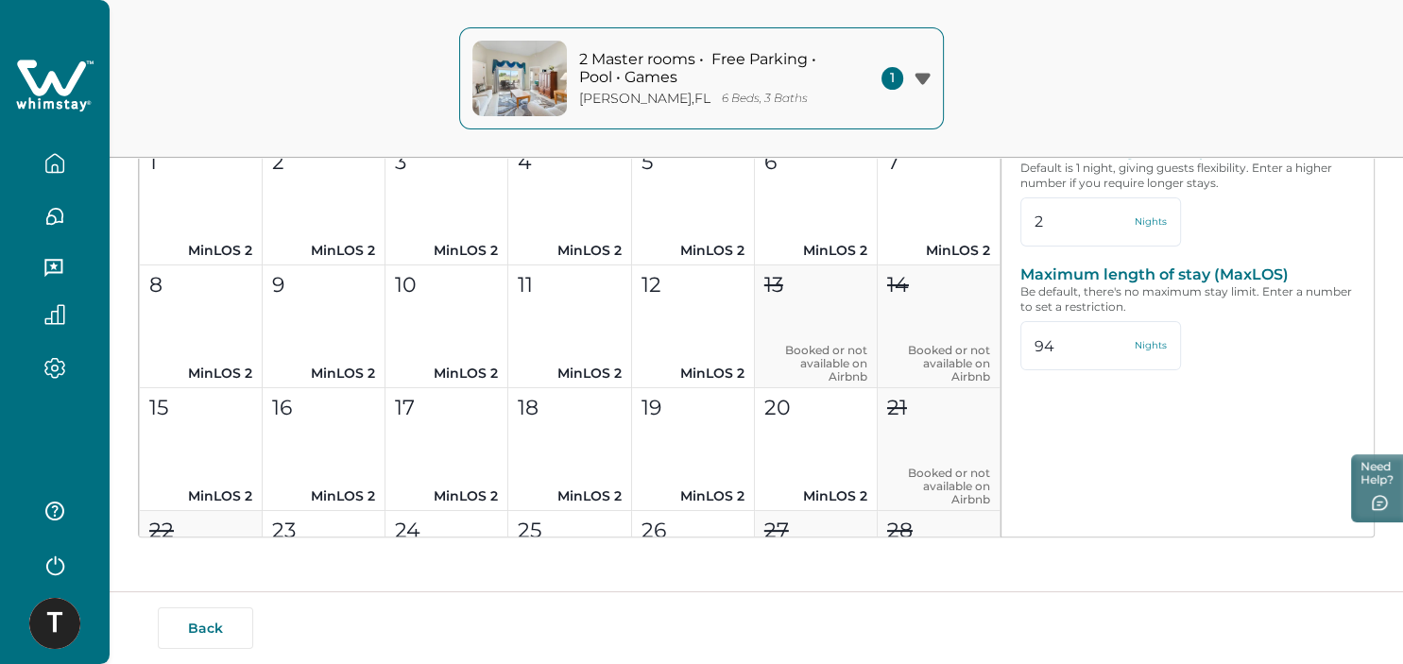
scroll to position [3119, 0]
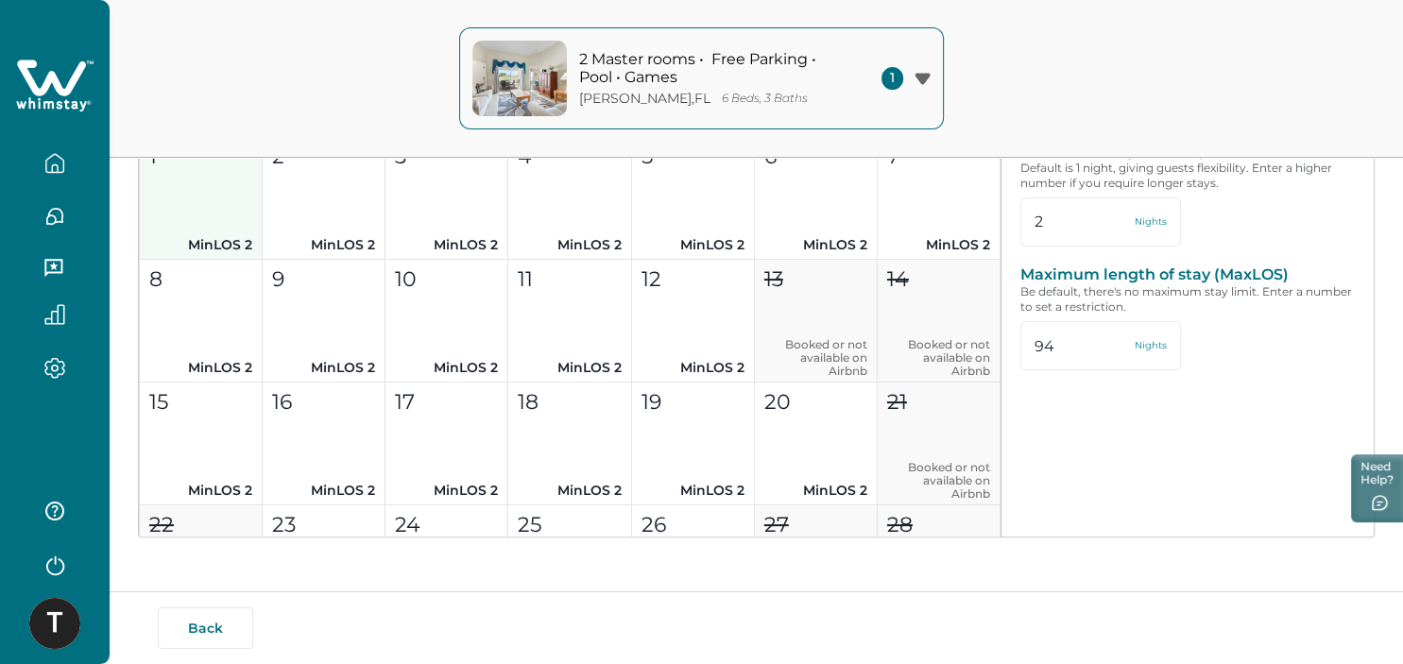
click at [214, 230] on button "1 MinLOS 2" at bounding box center [201, 198] width 123 height 123
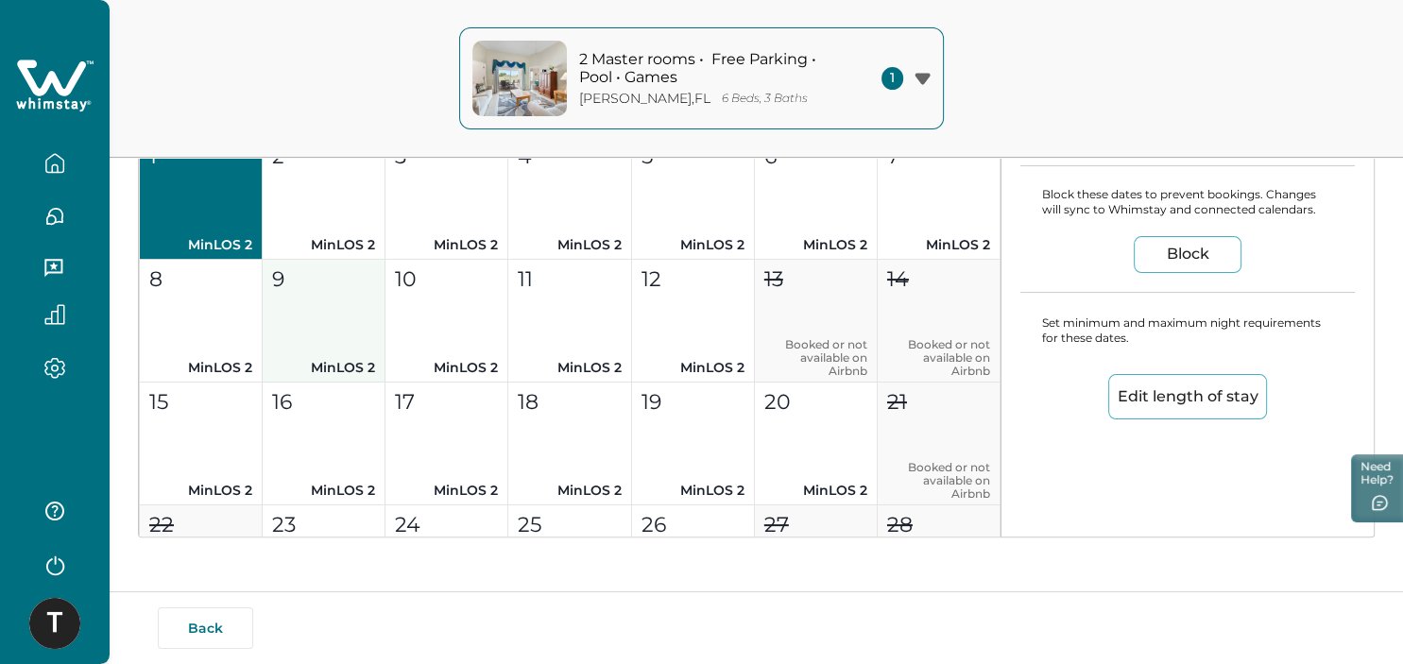
drag, startPoint x: 289, startPoint y: 281, endPoint x: 308, endPoint y: 280, distance: 19.0
click at [290, 281] on div "9" at bounding box center [323, 279] width 102 height 31
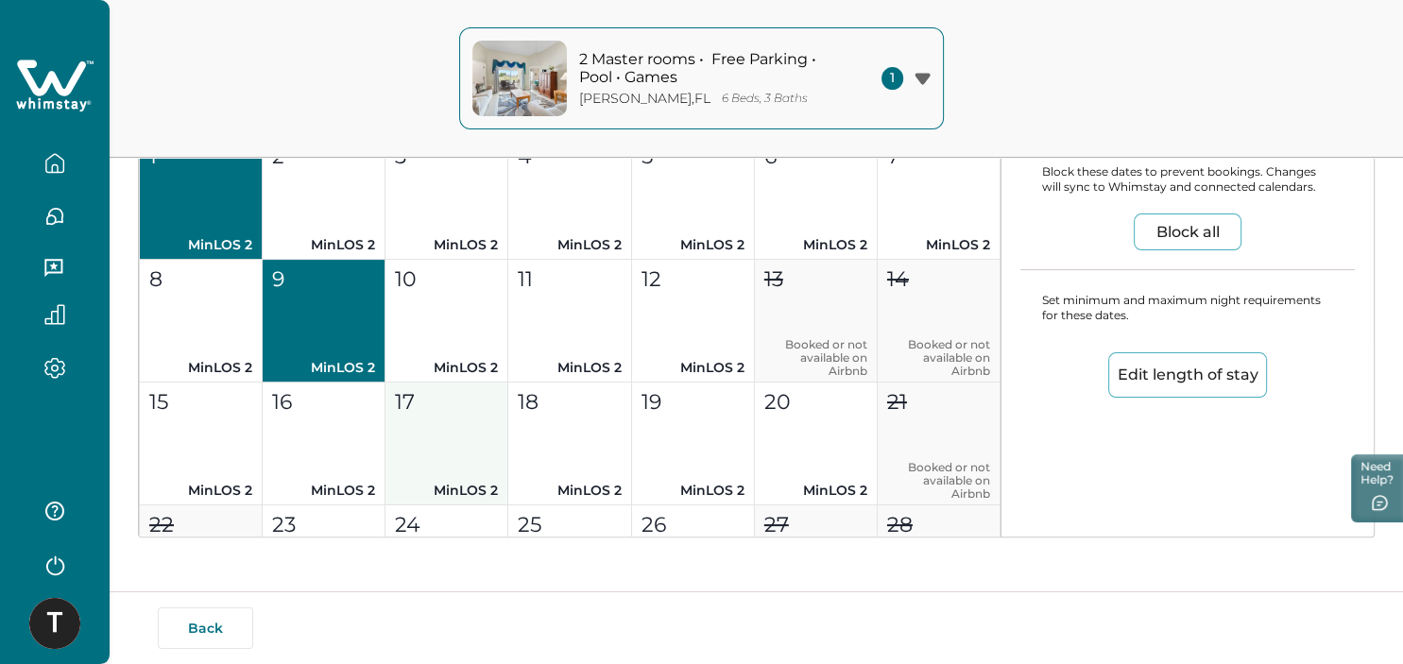
click at [474, 403] on div "17" at bounding box center [446, 401] width 102 height 31
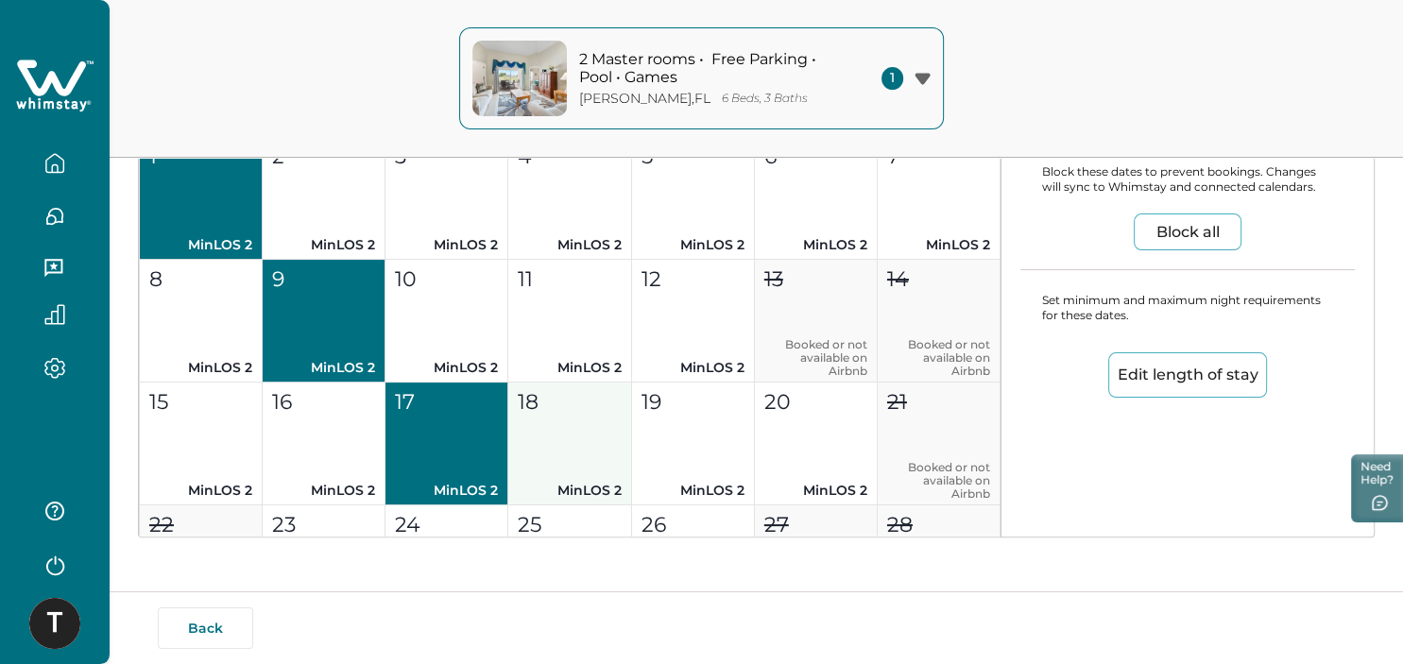
click at [579, 443] on button "18 MinLOS 2" at bounding box center [569, 444] width 123 height 123
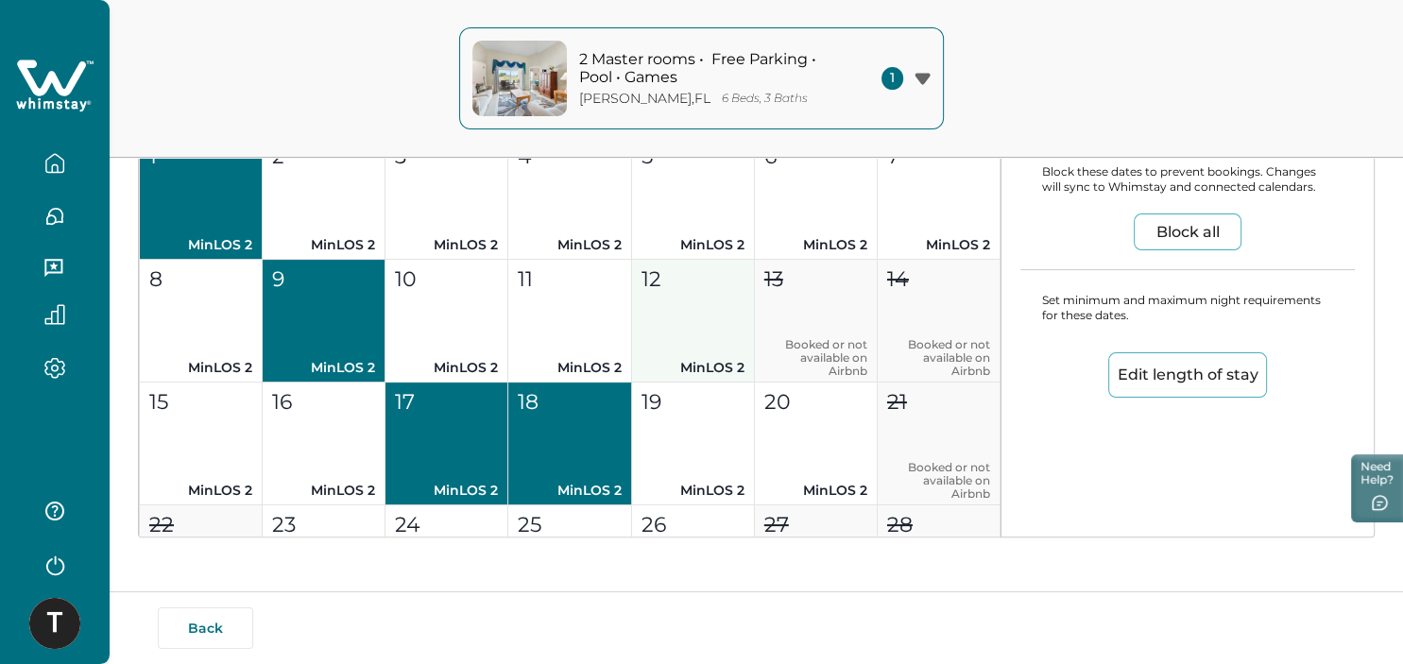
click at [692, 448] on button "19 MinLOS 2" at bounding box center [693, 444] width 123 height 123
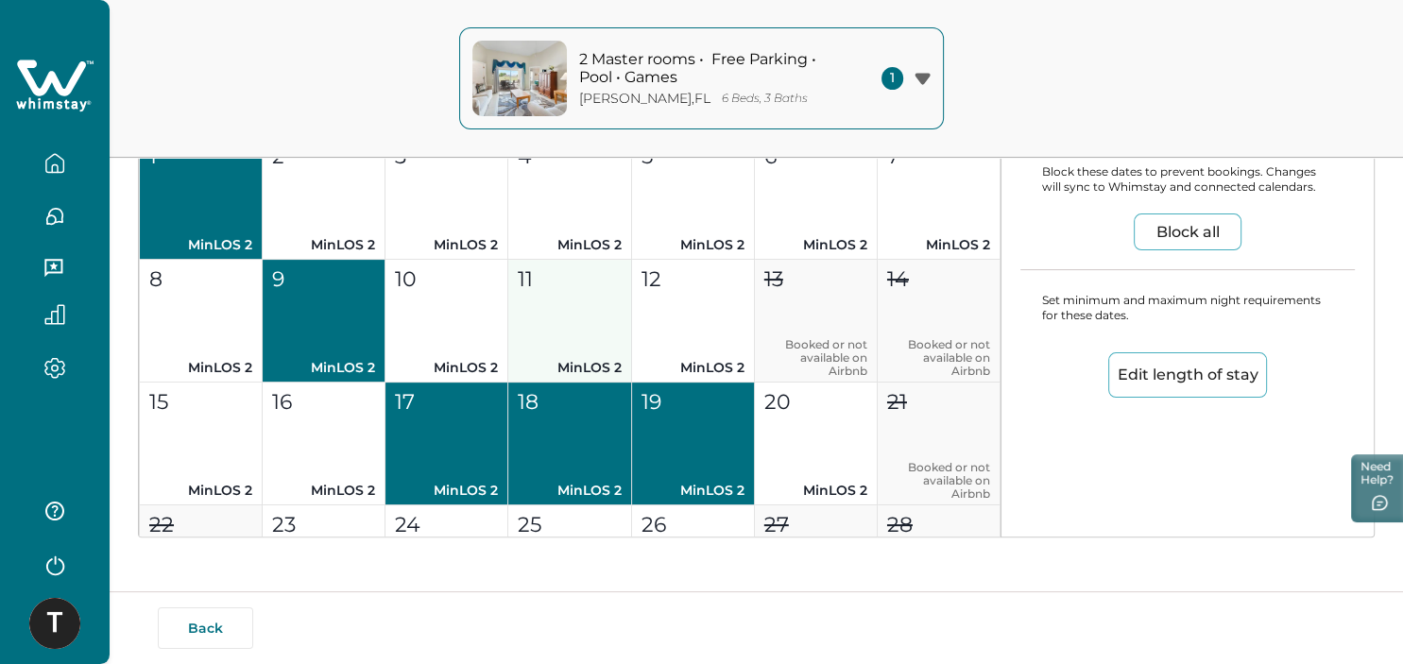
drag, startPoint x: 704, startPoint y: 325, endPoint x: 623, endPoint y: 311, distance: 81.5
click at [704, 324] on button "12 MinLOS 2" at bounding box center [693, 321] width 123 height 123
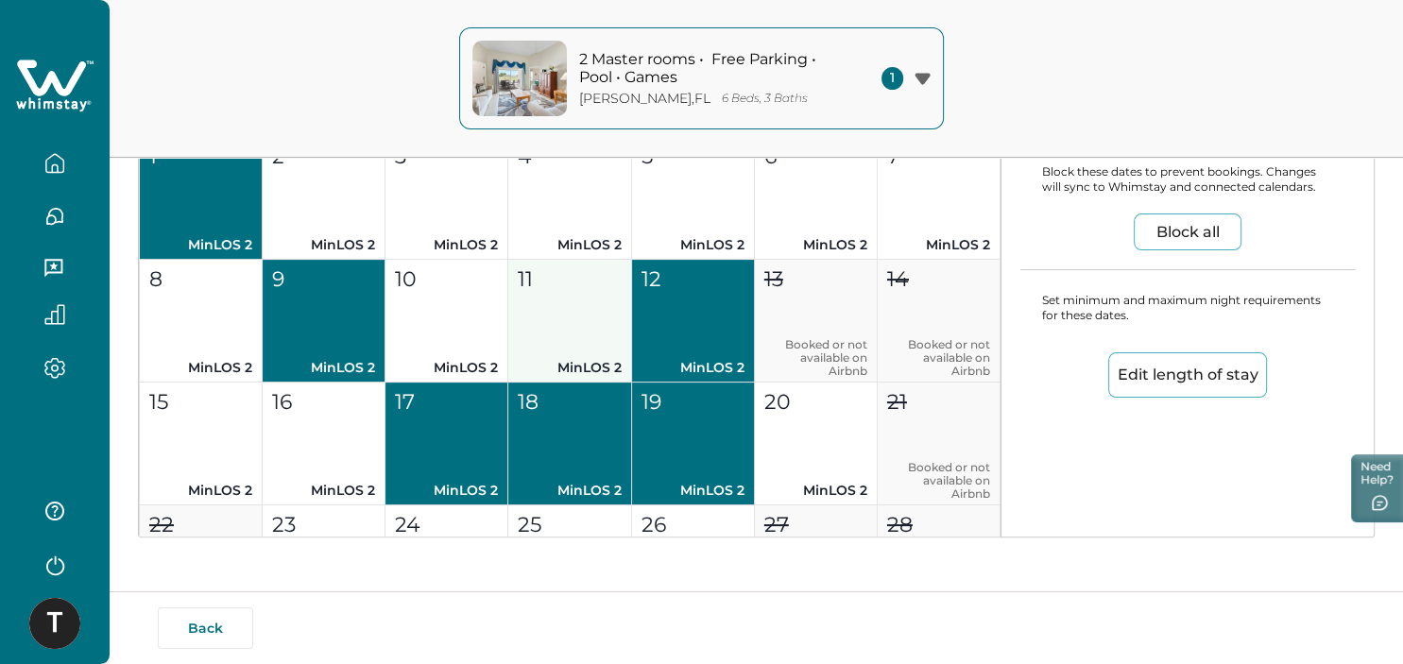
click at [590, 310] on button "11 MinLOS 2" at bounding box center [569, 321] width 123 height 123
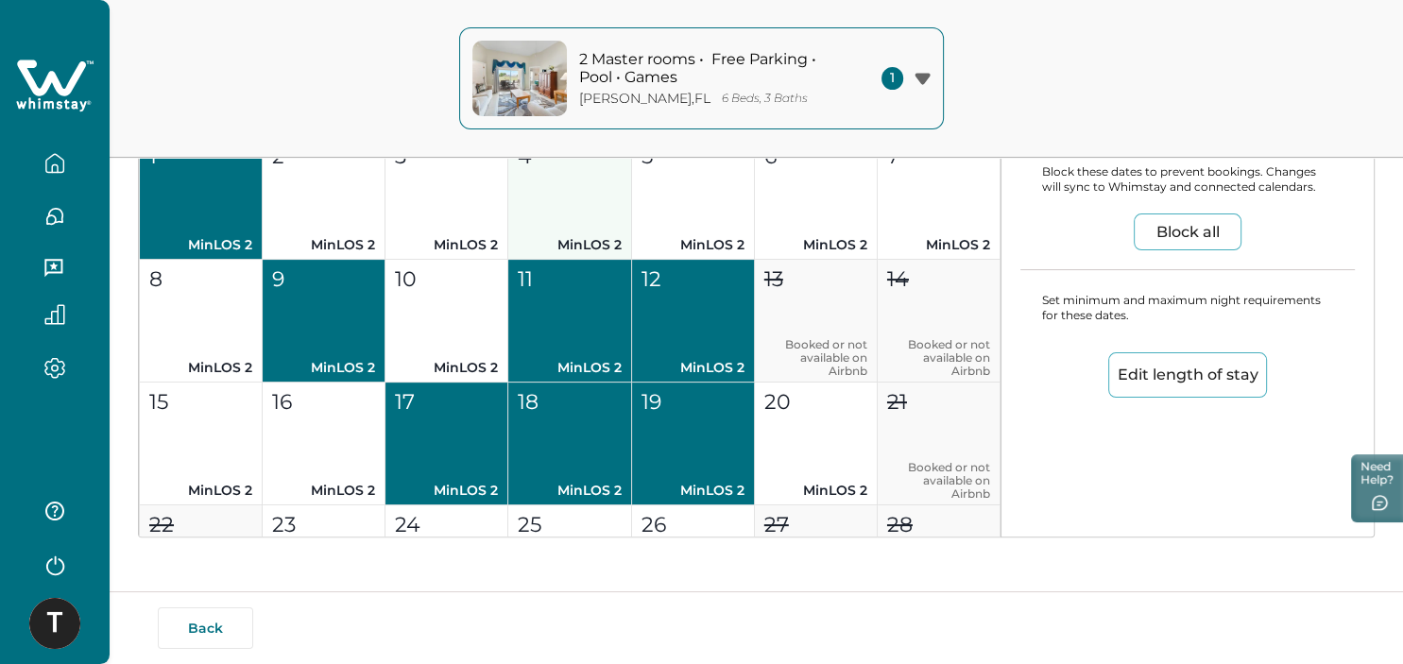
drag, startPoint x: 687, startPoint y: 231, endPoint x: 595, endPoint y: 237, distance: 91.8
click at [688, 230] on button "5 MinLOS 2" at bounding box center [693, 198] width 123 height 123
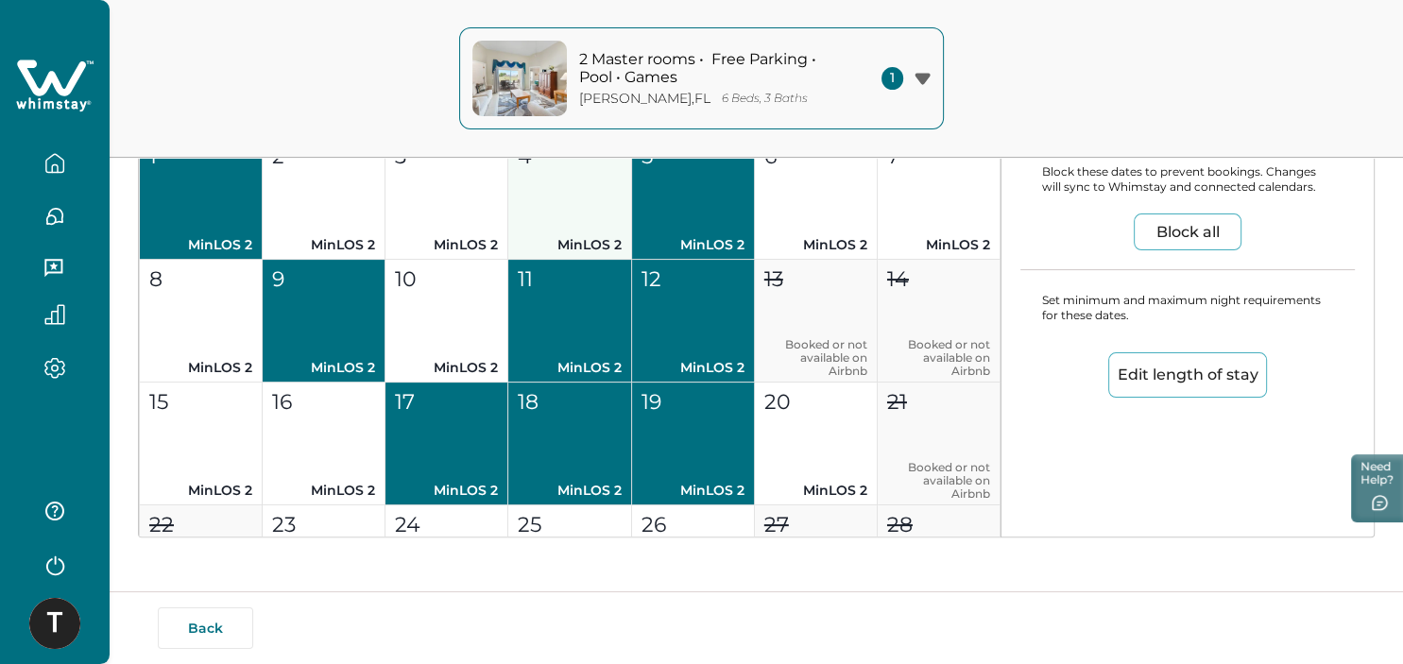
drag, startPoint x: 572, startPoint y: 231, endPoint x: 515, endPoint y: 232, distance: 57.6
click at [572, 230] on button "4 MinLOS 2" at bounding box center [569, 198] width 123 height 123
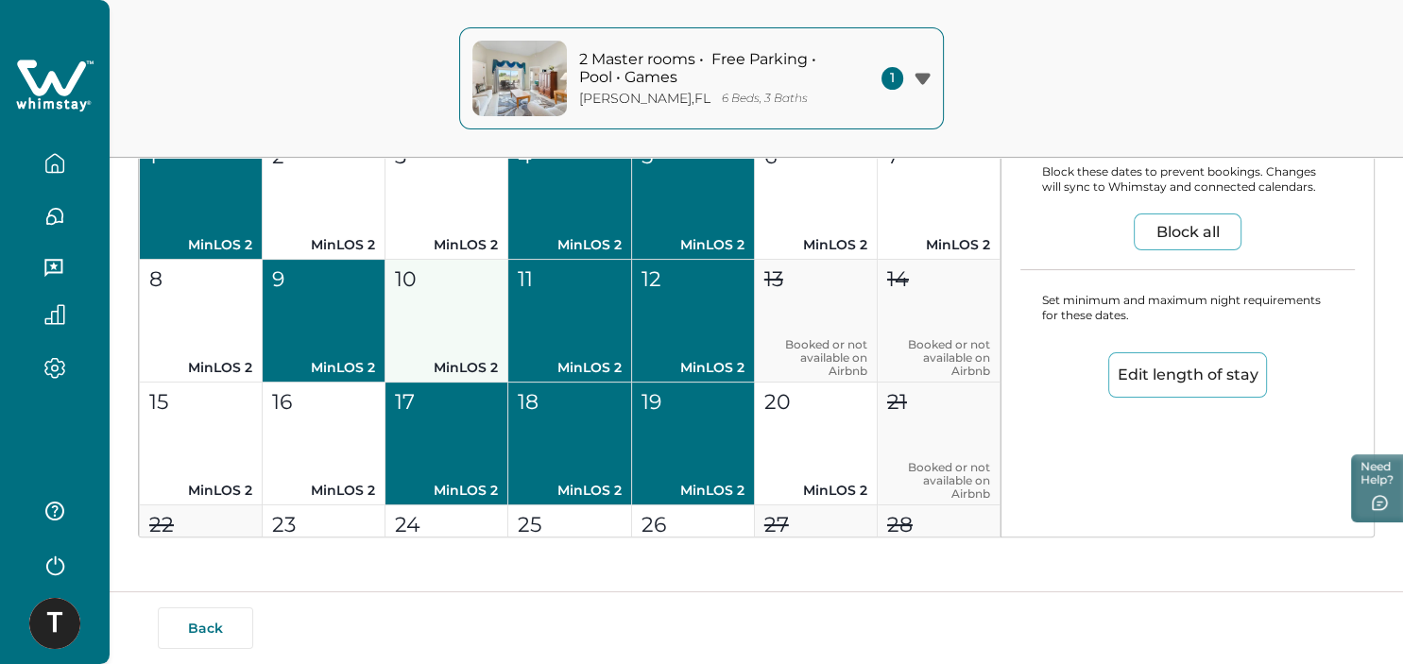
click at [440, 227] on button "3 MinLOS 2" at bounding box center [446, 198] width 123 height 123
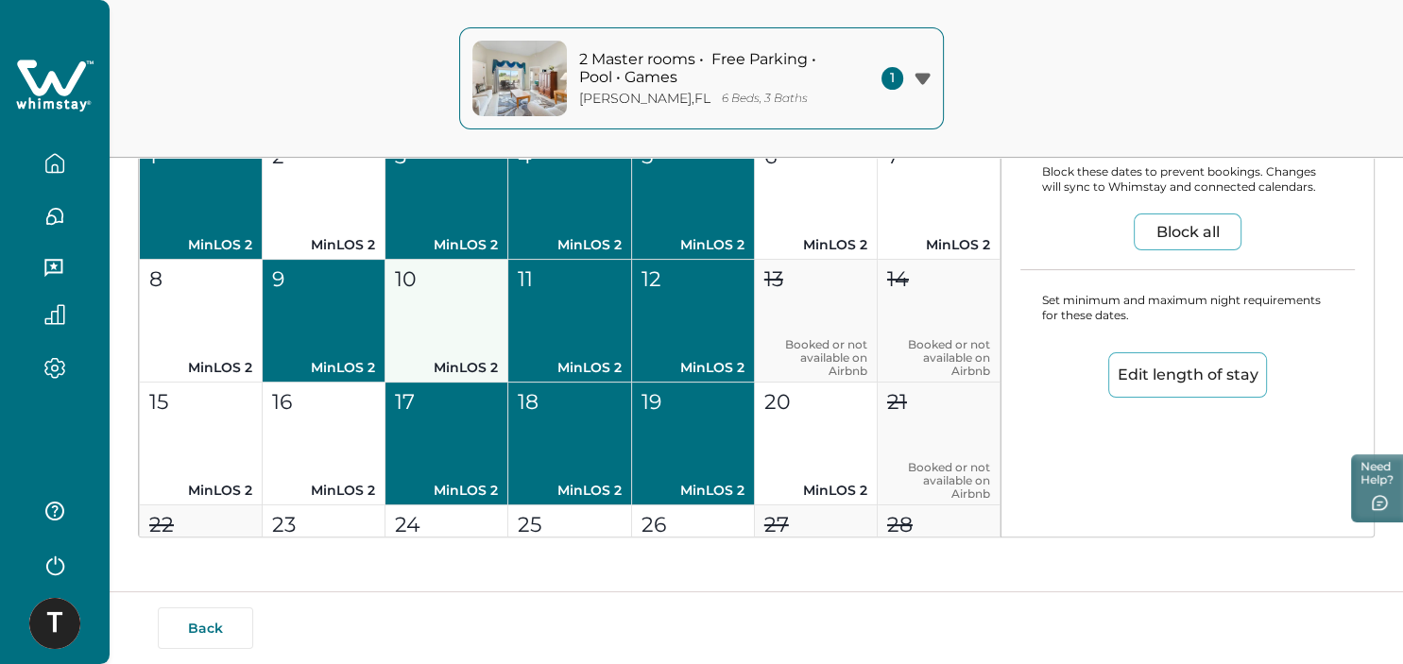
click at [441, 334] on button "10 MinLOS 2" at bounding box center [446, 321] width 123 height 123
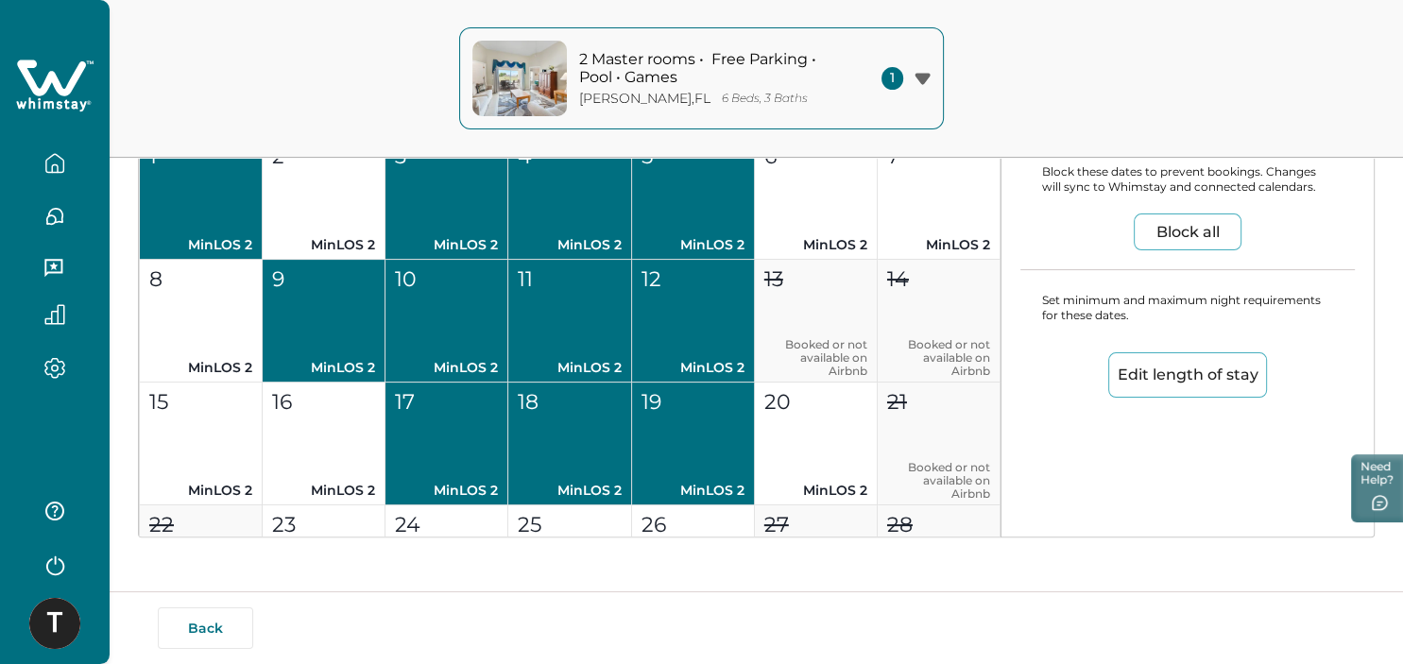
click at [357, 225] on button "2 MinLOS 2" at bounding box center [324, 198] width 123 height 123
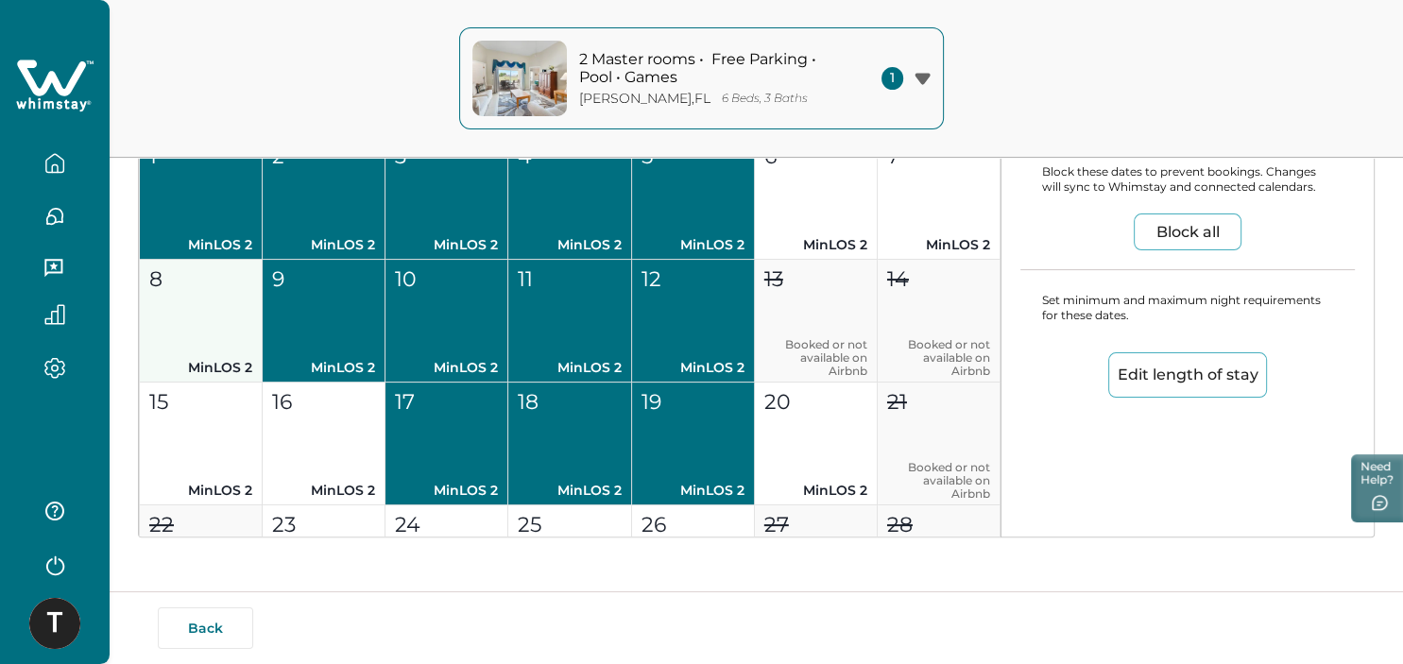
click at [230, 352] on button "8 MinLOS 2" at bounding box center [201, 321] width 123 height 123
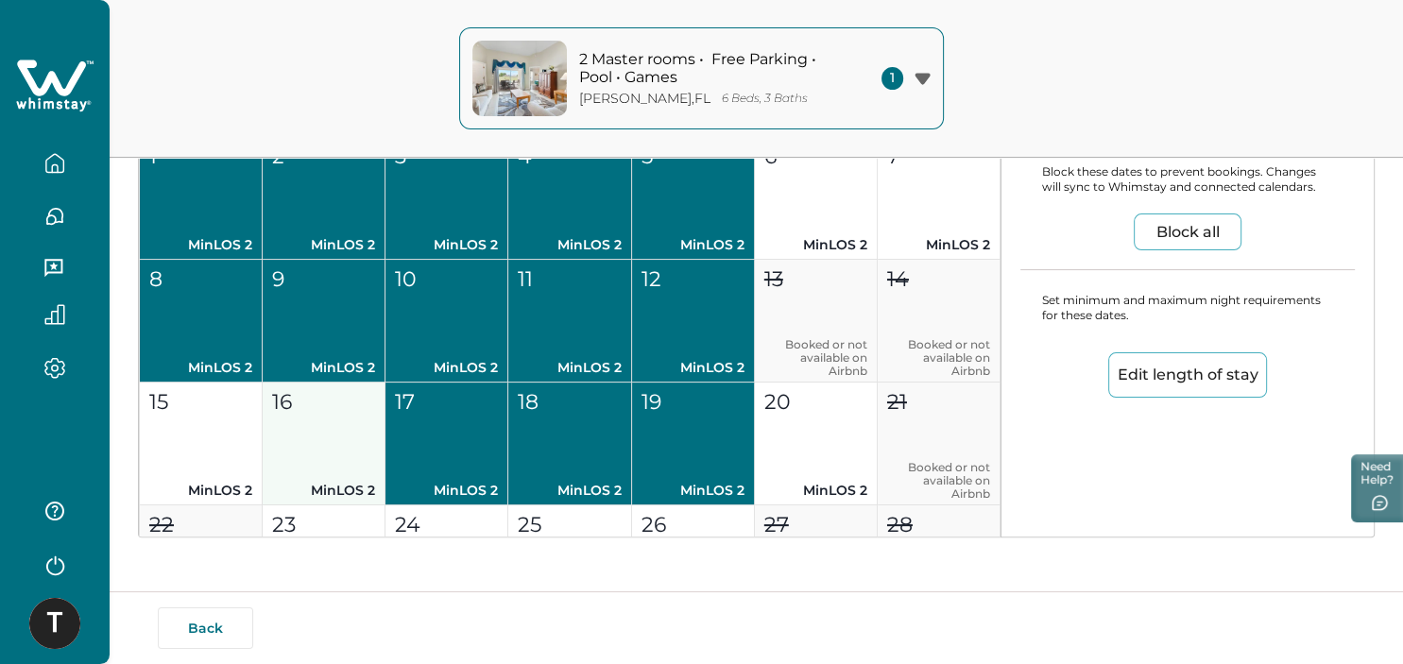
click at [228, 463] on button "15 MinLOS 2" at bounding box center [201, 444] width 123 height 123
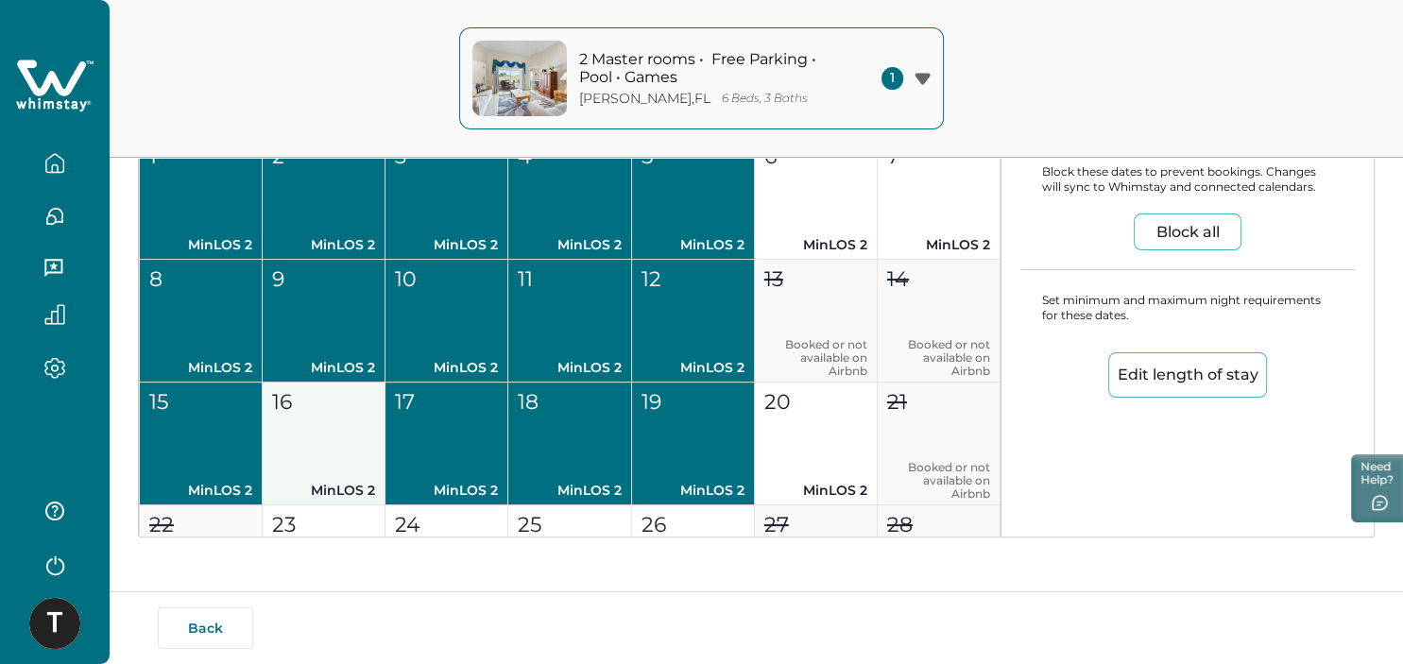
click at [339, 475] on button "16 MinLOS 2" at bounding box center [324, 444] width 123 height 123
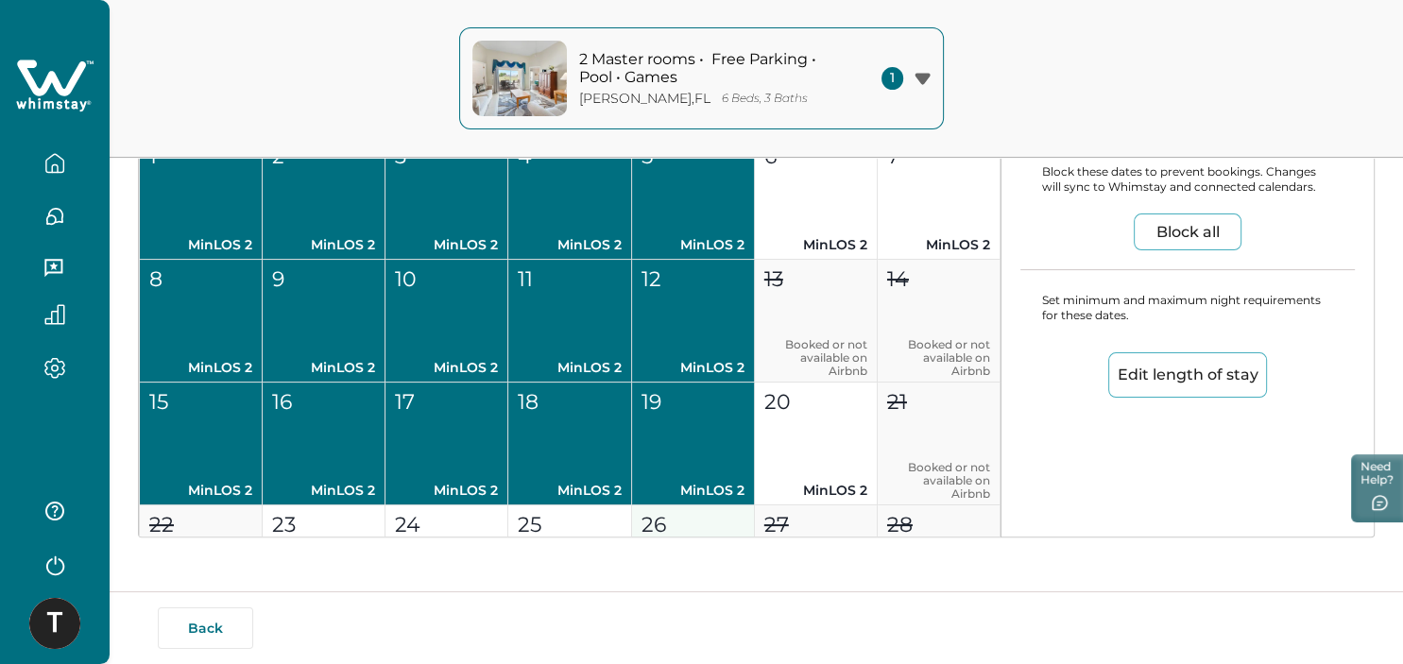
click at [678, 517] on div "26" at bounding box center [692, 524] width 102 height 31
click at [566, 520] on div "25" at bounding box center [569, 524] width 102 height 31
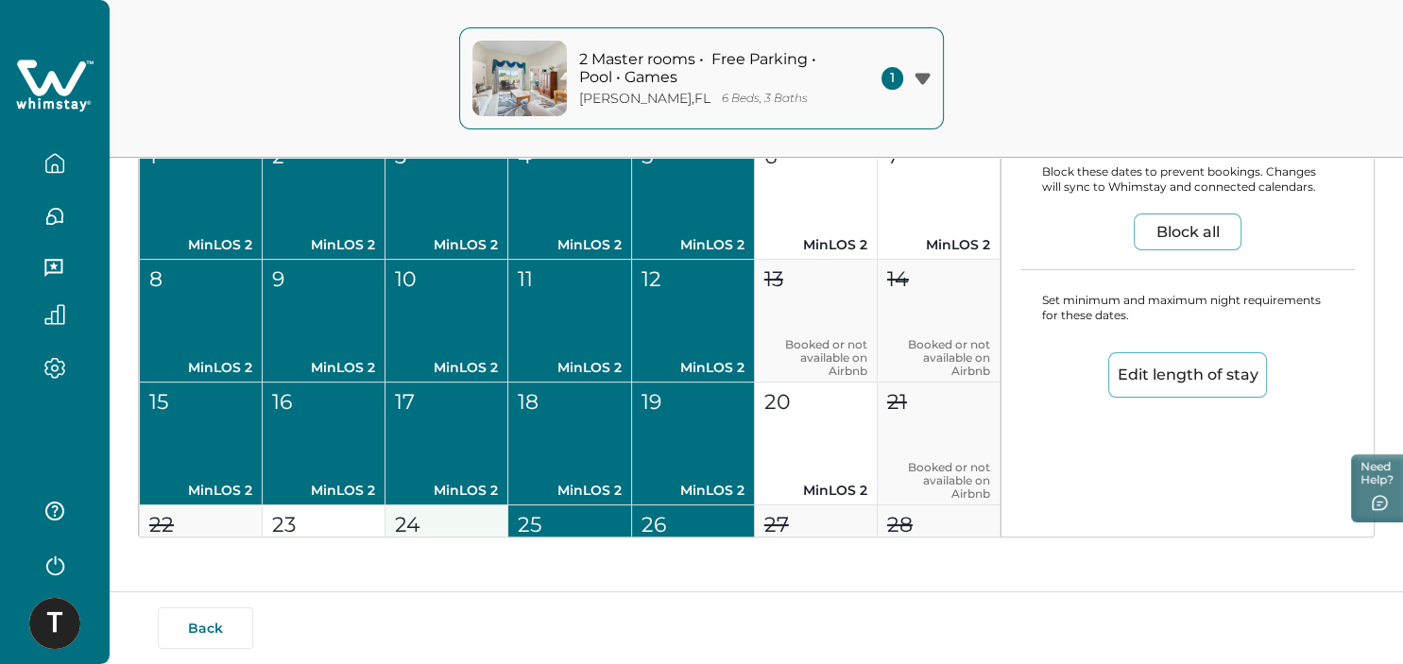
drag, startPoint x: 451, startPoint y: 519, endPoint x: 428, endPoint y: 514, distance: 24.1
click at [451, 519] on div "24" at bounding box center [446, 524] width 102 height 31
click at [337, 514] on div "23" at bounding box center [323, 524] width 102 height 31
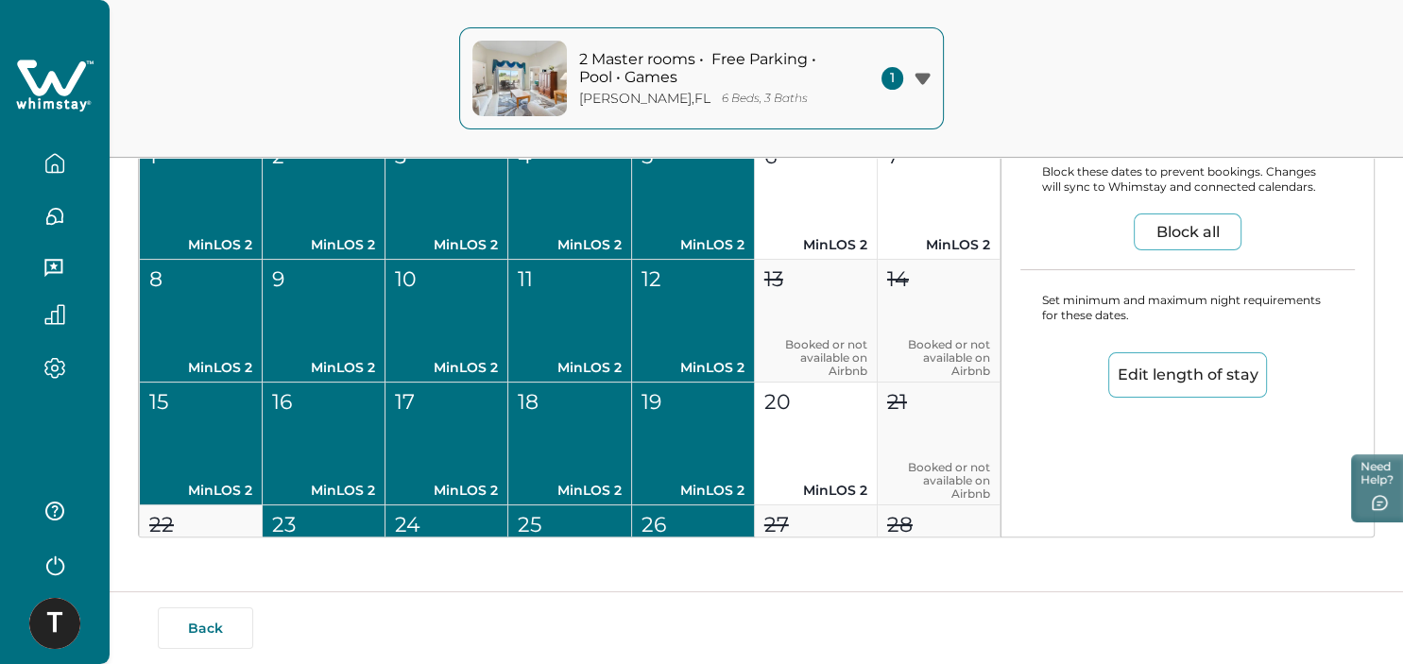
click at [1205, 368] on button "Edit length of stay" at bounding box center [1187, 374] width 159 height 45
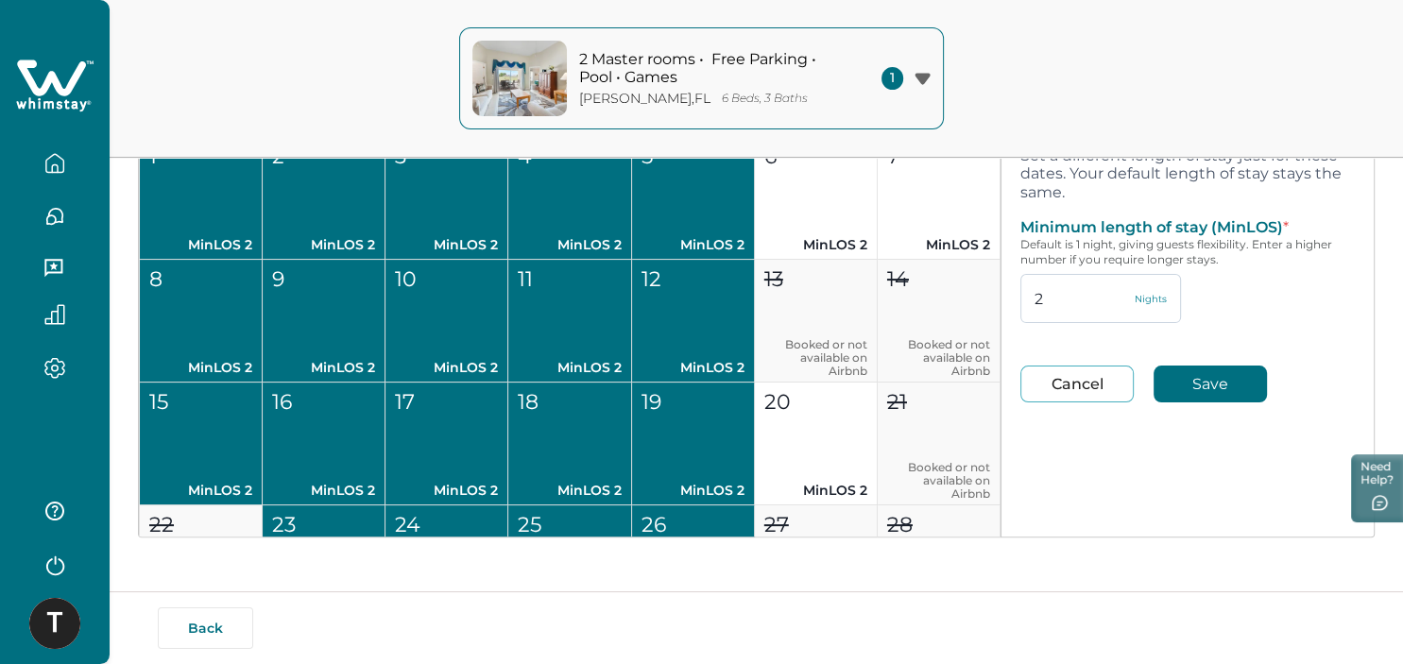
click at [1060, 310] on input "2" at bounding box center [1100, 298] width 161 height 49
type input "1"
click at [1196, 383] on button "Save" at bounding box center [1209, 384] width 113 height 37
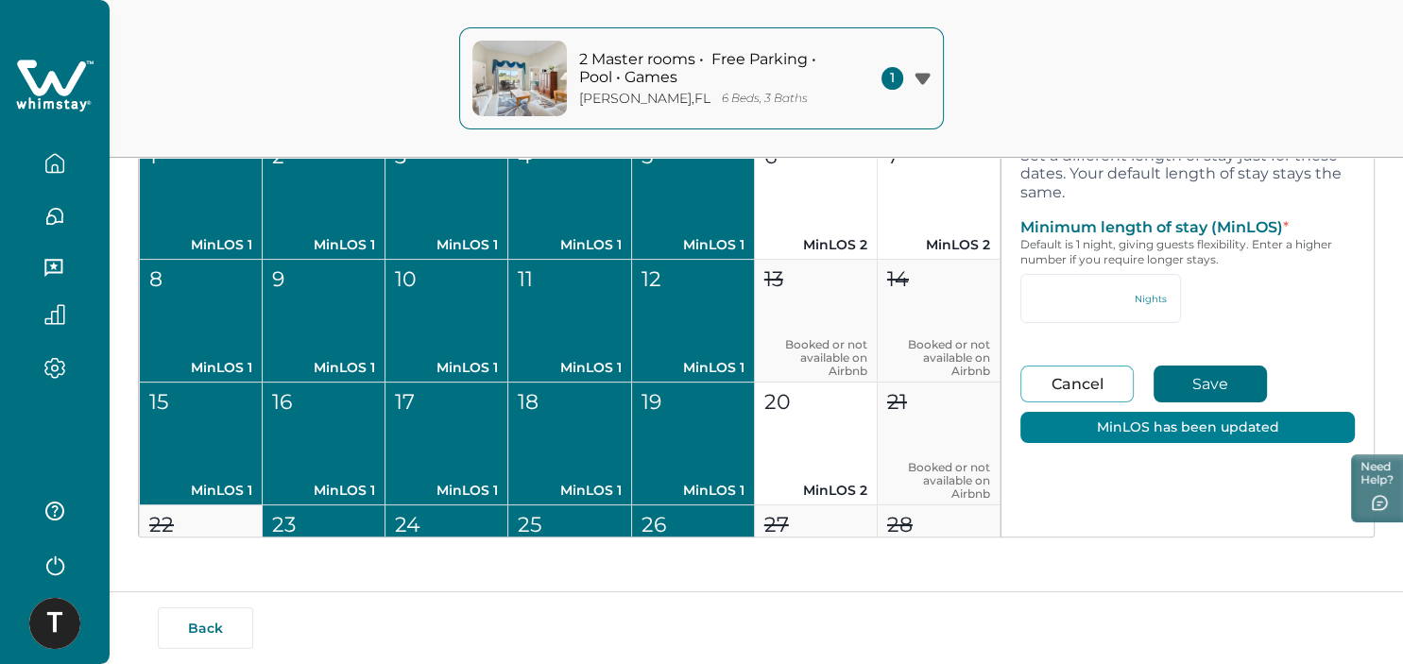
type input "1"
click at [1196, 383] on button "Save" at bounding box center [1209, 384] width 113 height 37
type input "2"
type input "94"
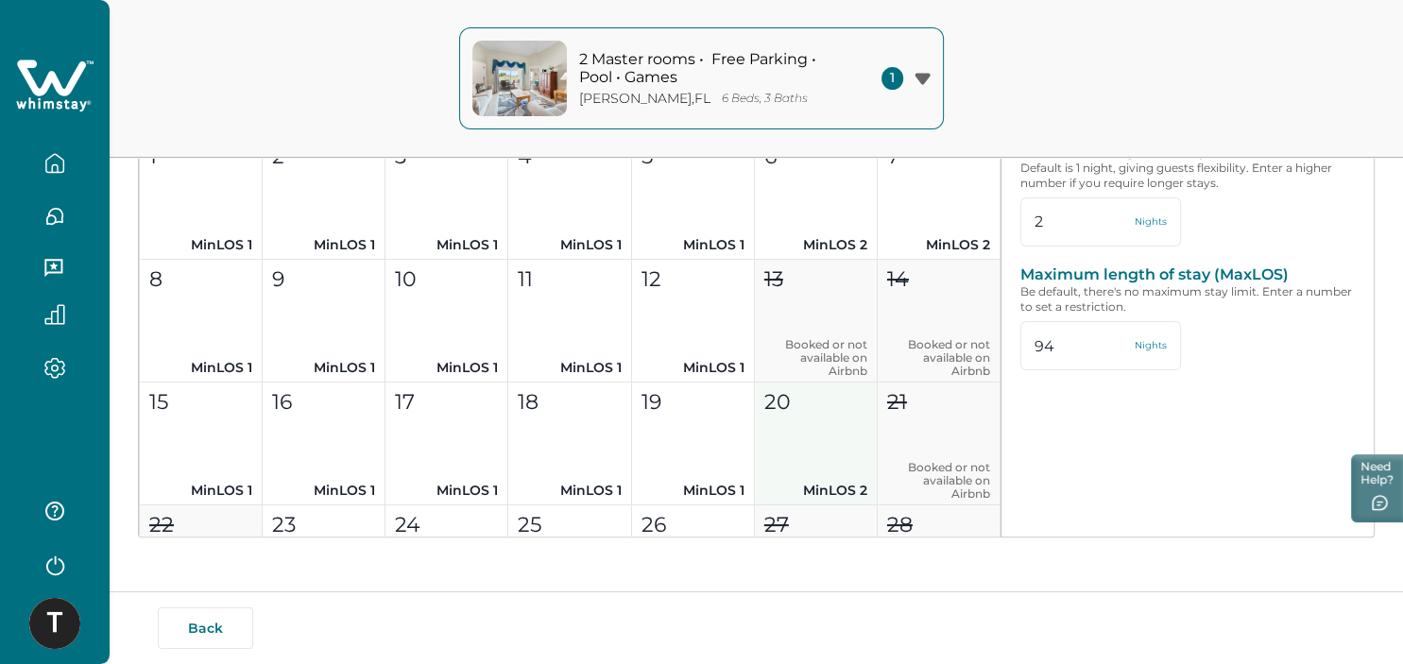
click at [834, 446] on button "20 MinLOS 2" at bounding box center [816, 444] width 123 height 123
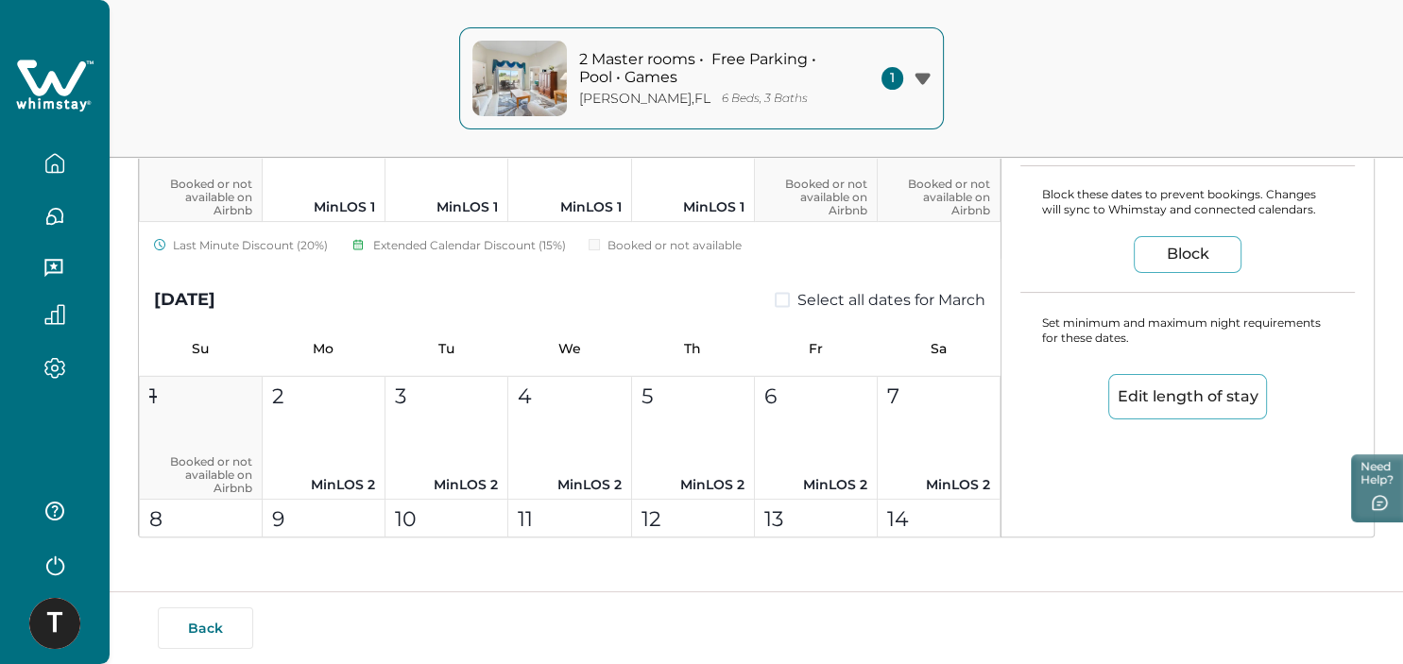
scroll to position [3537, 0]
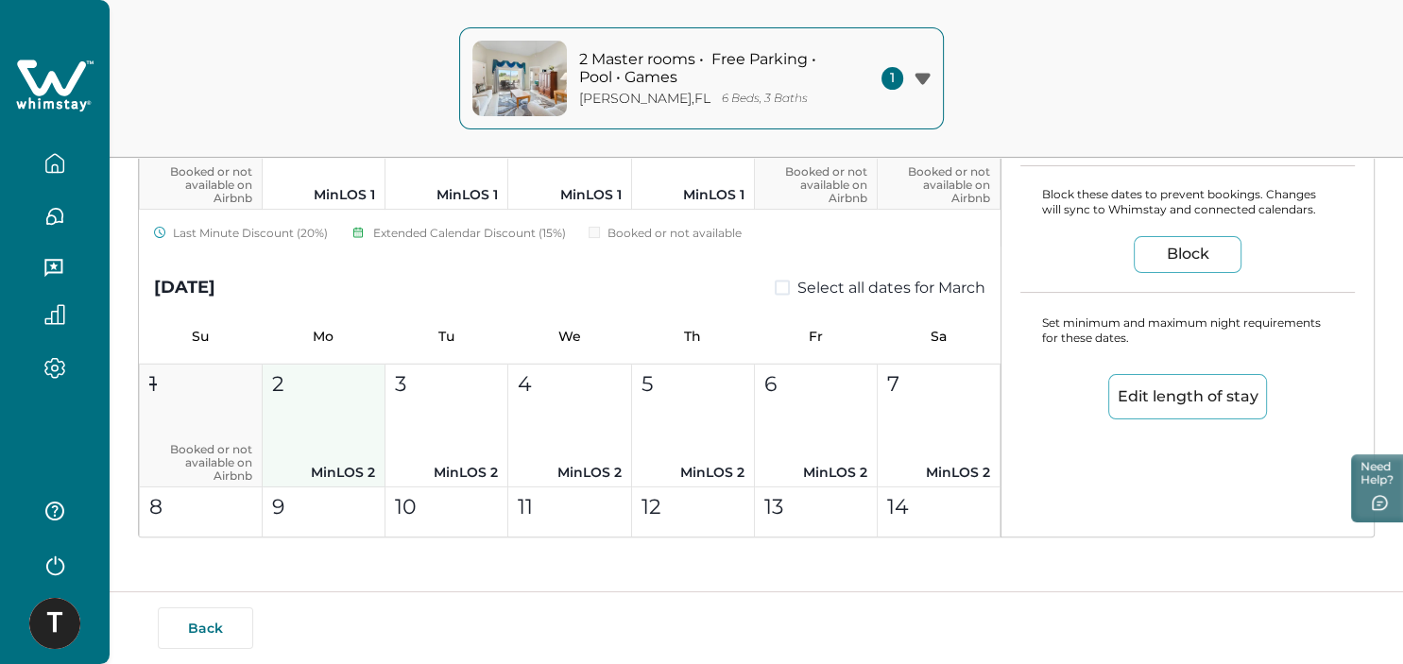
click at [335, 425] on button "2 MinLOS 2" at bounding box center [324, 426] width 123 height 123
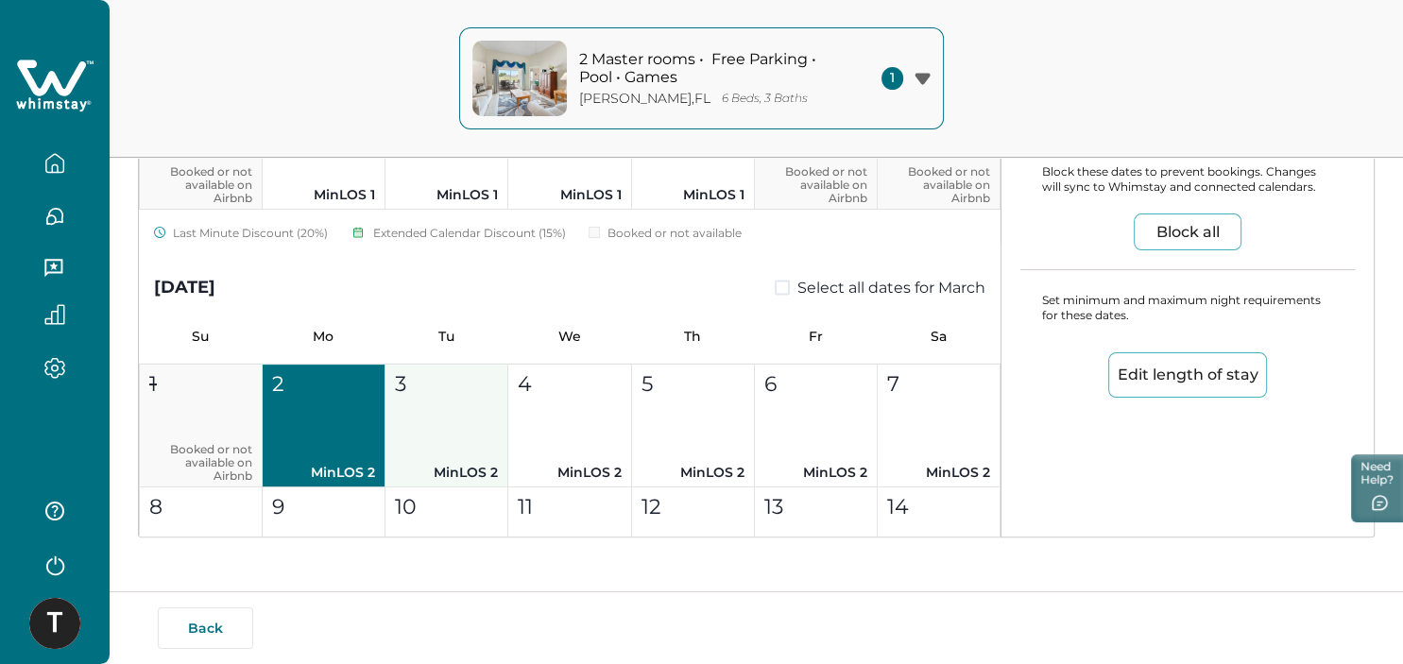
click at [449, 428] on button "3 MinLOS 2" at bounding box center [446, 426] width 123 height 123
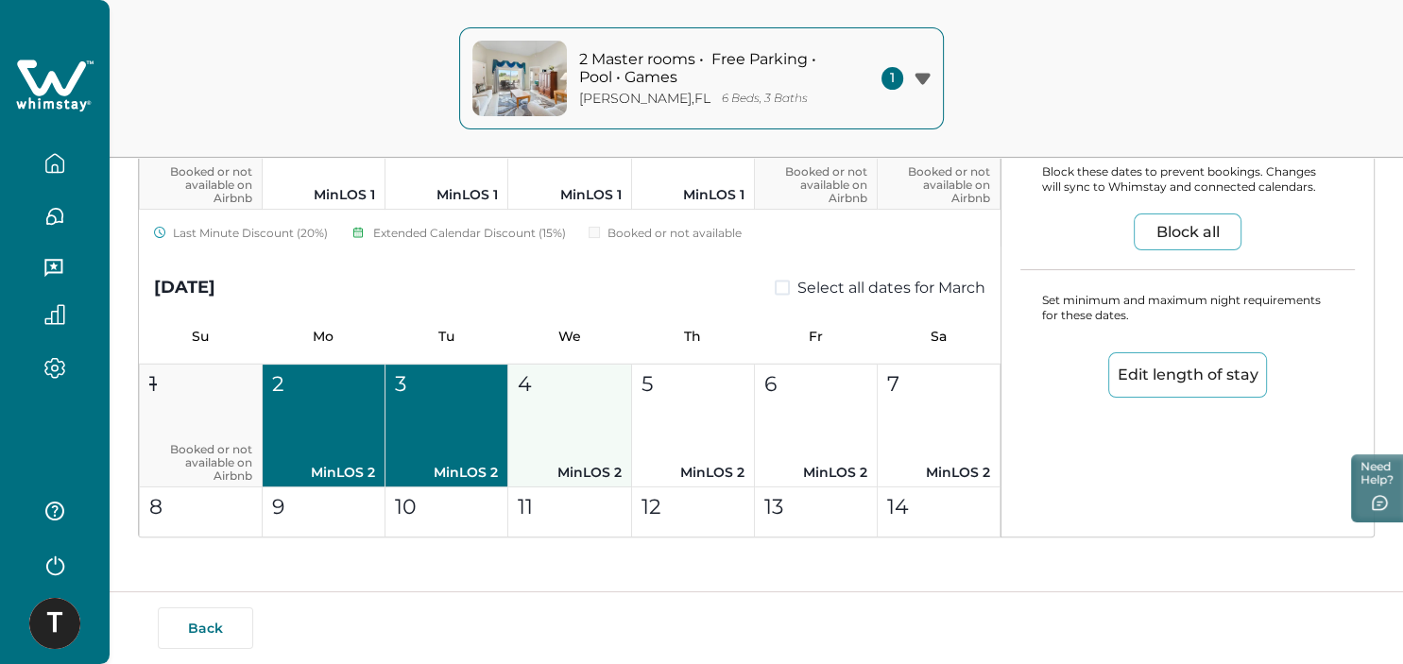
click at [565, 416] on button "4 MinLOS 2" at bounding box center [569, 426] width 123 height 123
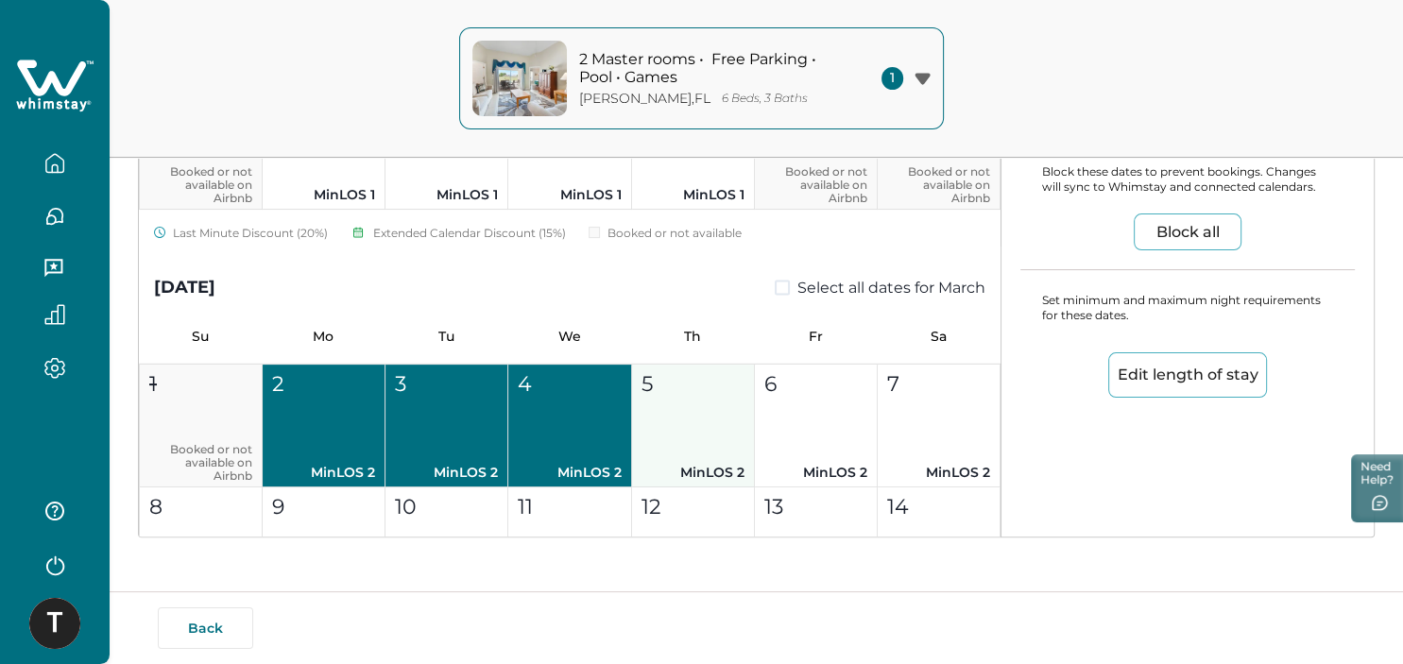
click at [682, 418] on button "5 MinLOS 2" at bounding box center [693, 426] width 123 height 123
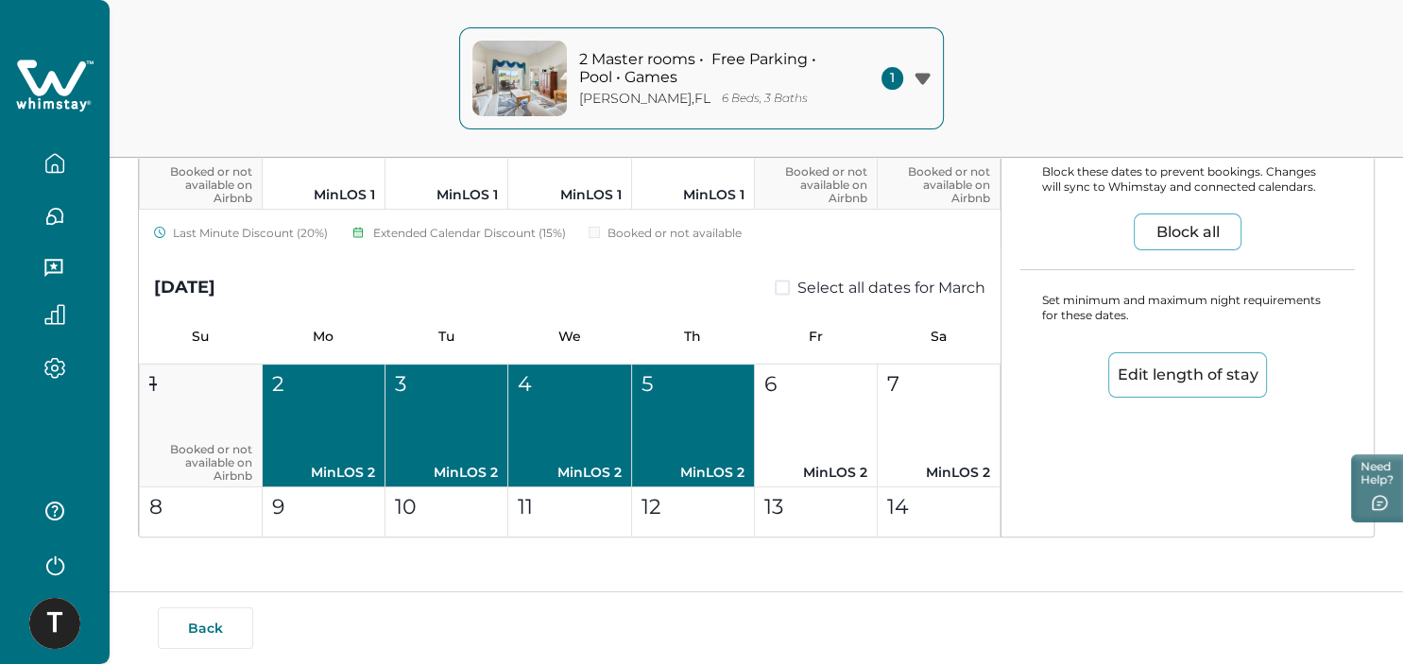
click at [1203, 375] on button "Edit length of stay" at bounding box center [1187, 374] width 159 height 45
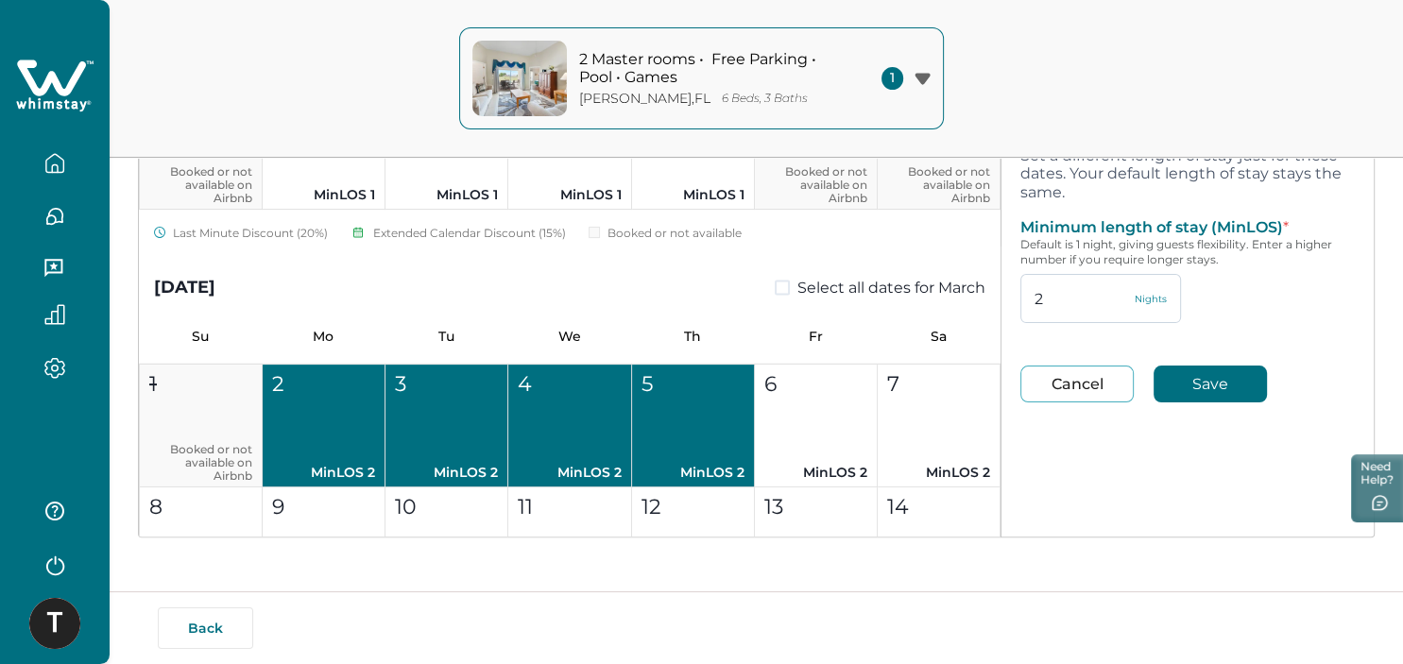
click at [1045, 293] on input "2" at bounding box center [1100, 298] width 161 height 49
type input "1"
click at [1198, 377] on button "Save" at bounding box center [1209, 384] width 113 height 37
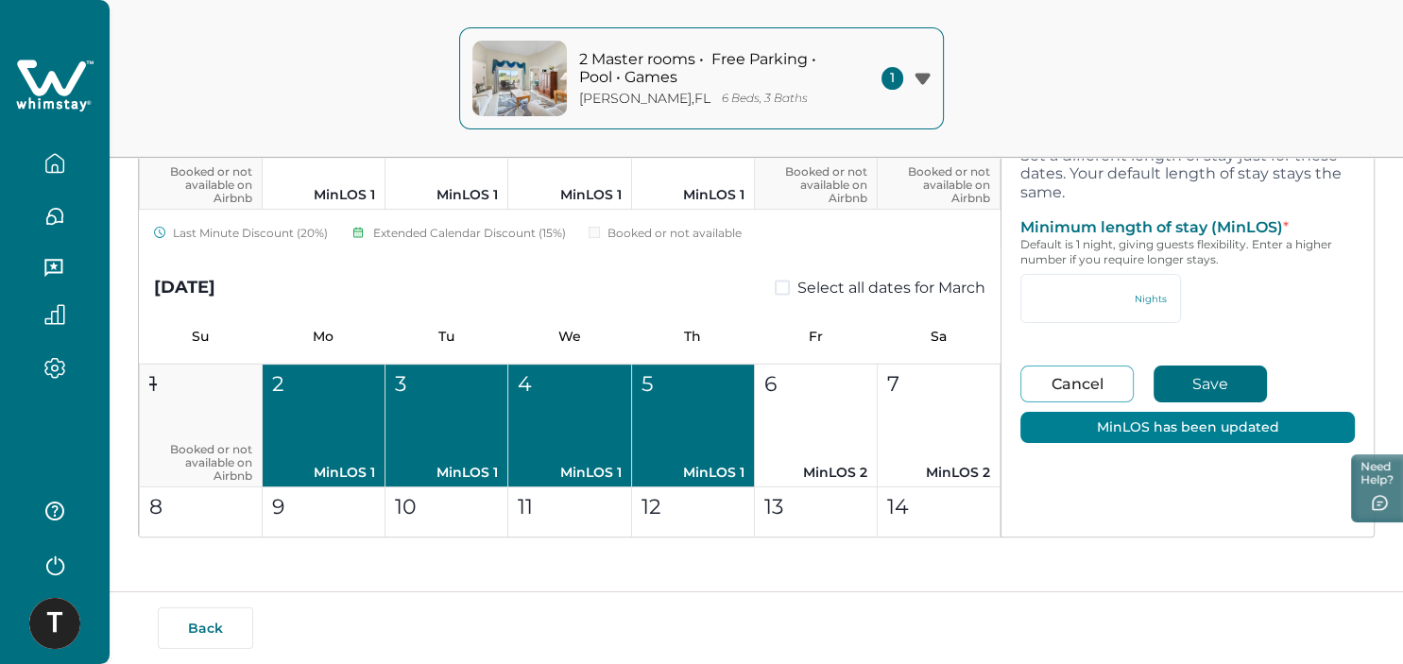
type input "1"
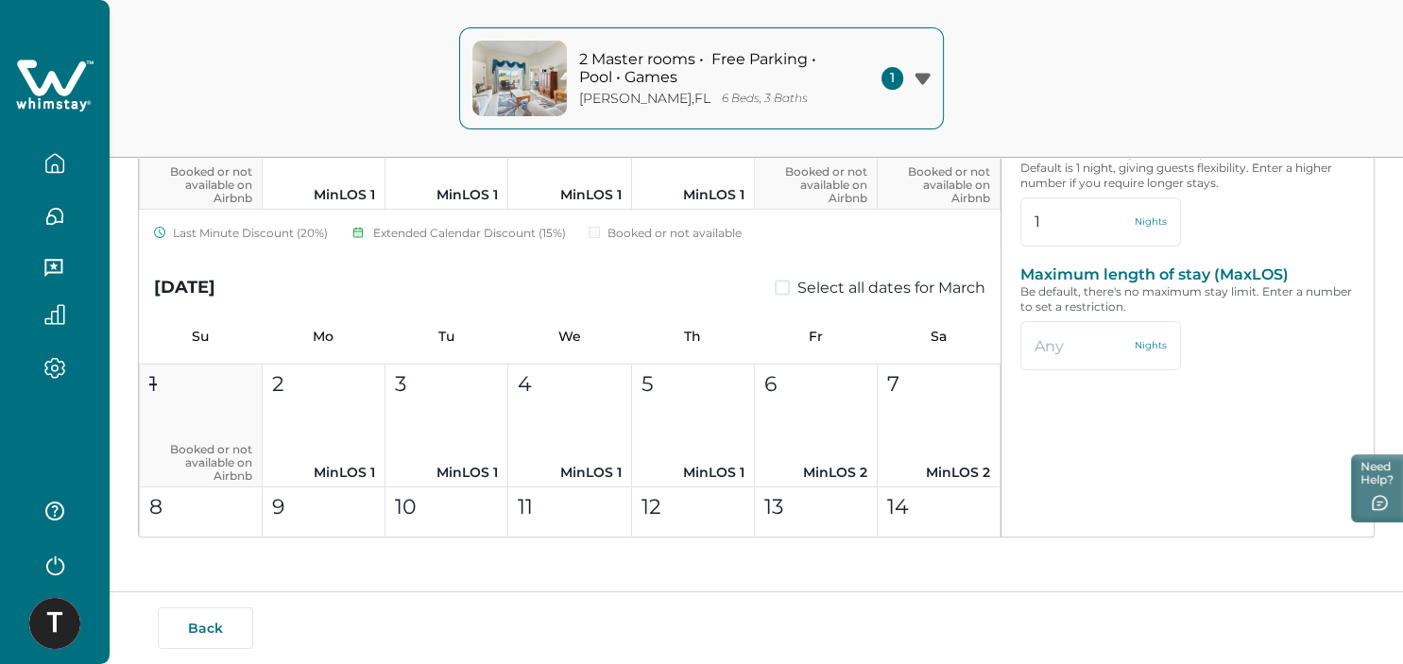
type input "2"
type input "94"
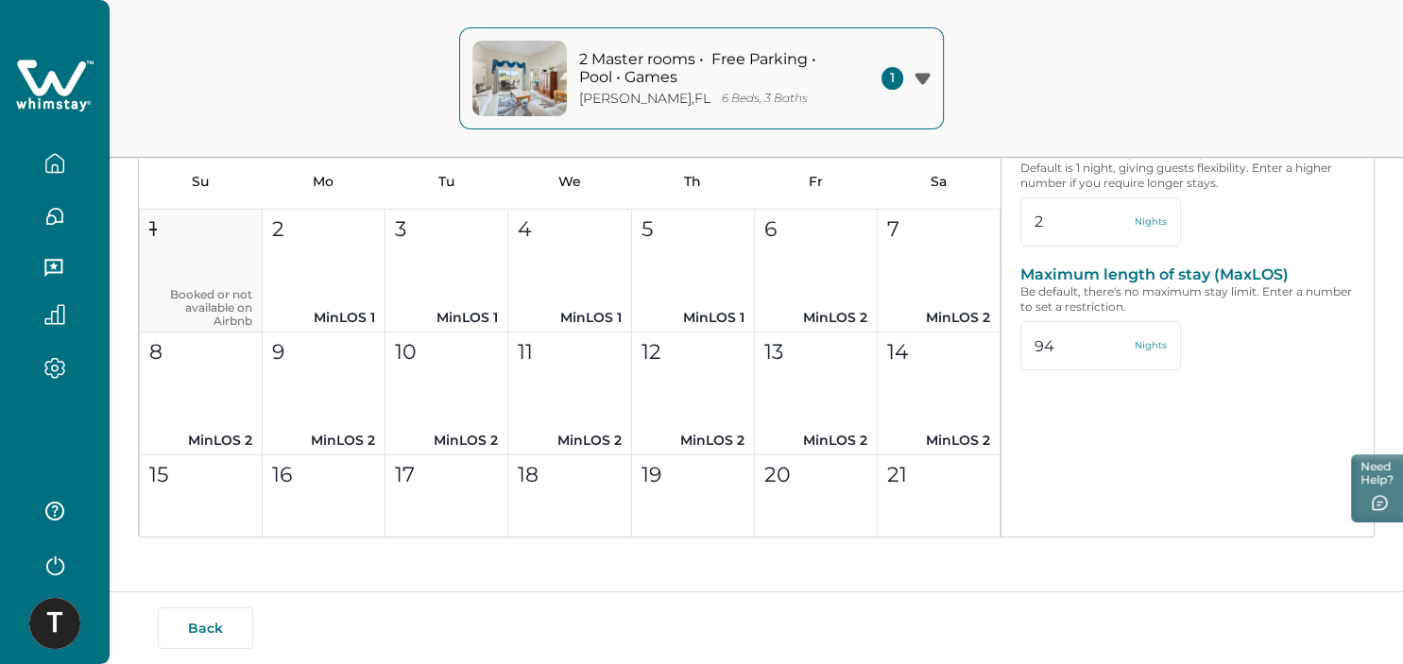
scroll to position [3701, 0]
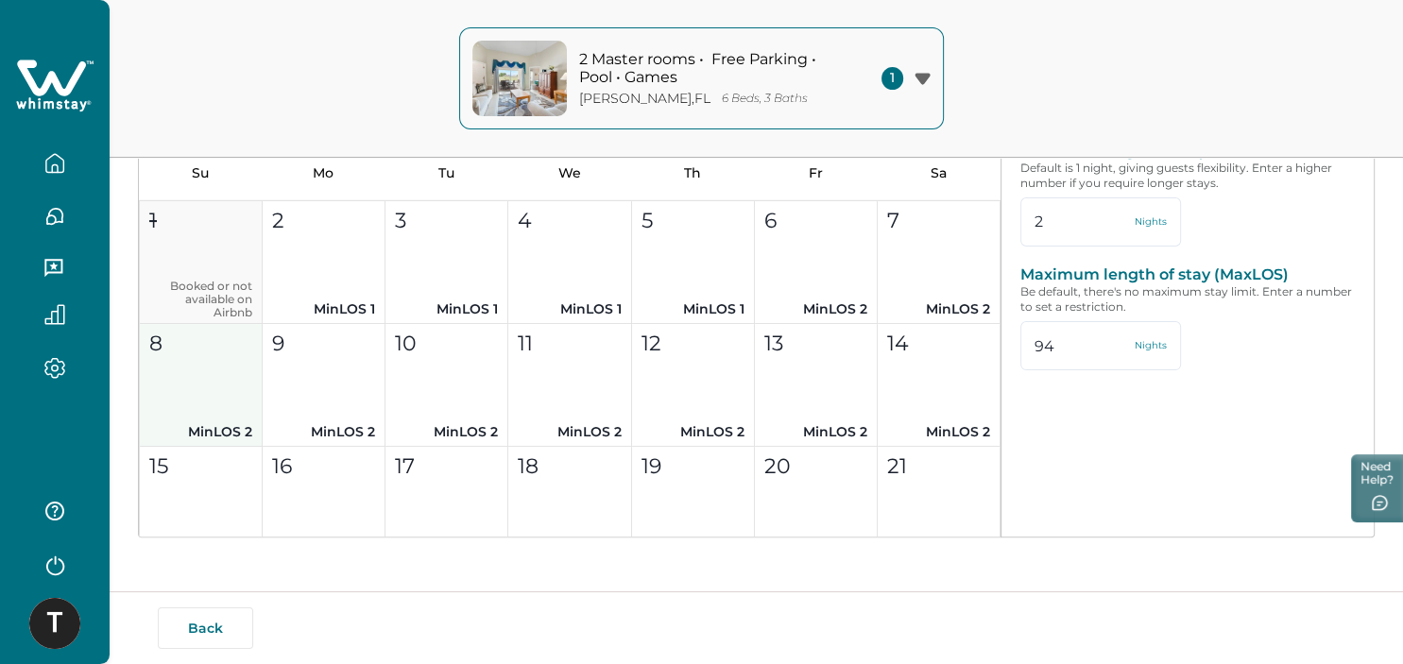
click at [201, 387] on button "8 MinLOS 2" at bounding box center [201, 385] width 123 height 123
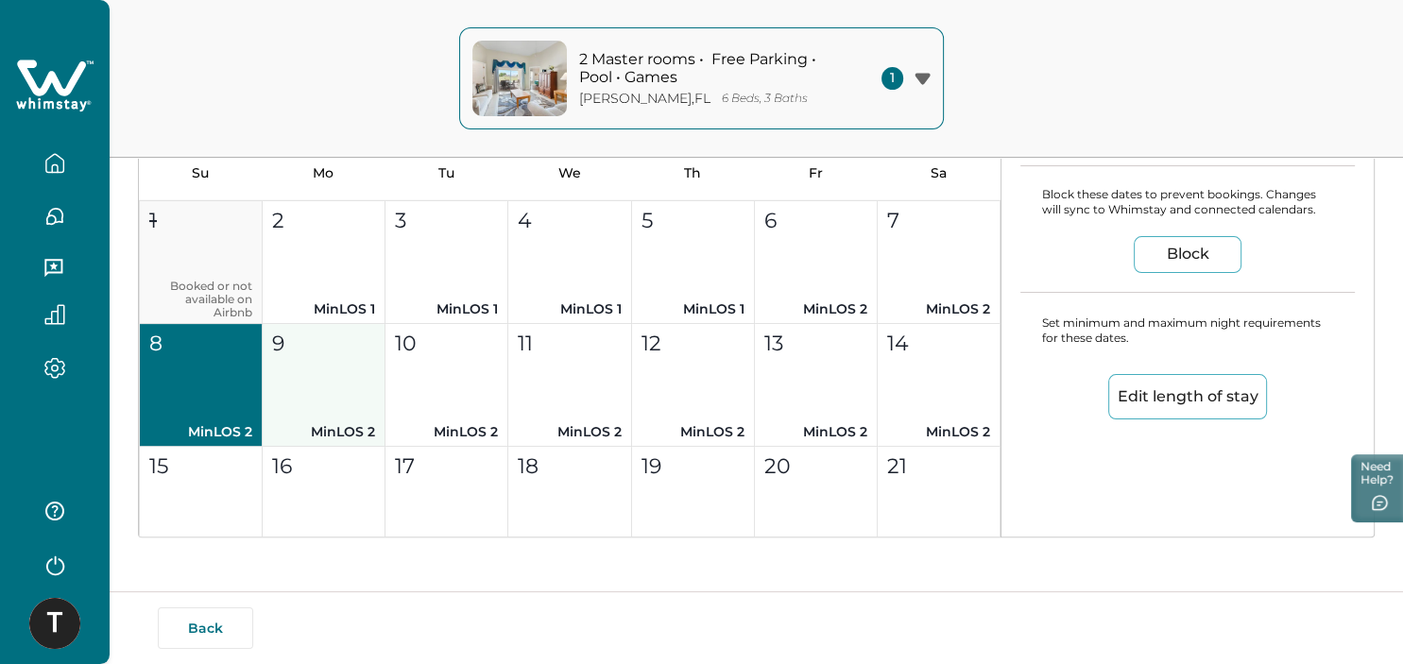
drag, startPoint x: 304, startPoint y: 388, endPoint x: 347, endPoint y: 383, distance: 42.8
click at [305, 388] on button "9 MinLOS 2" at bounding box center [324, 385] width 123 height 123
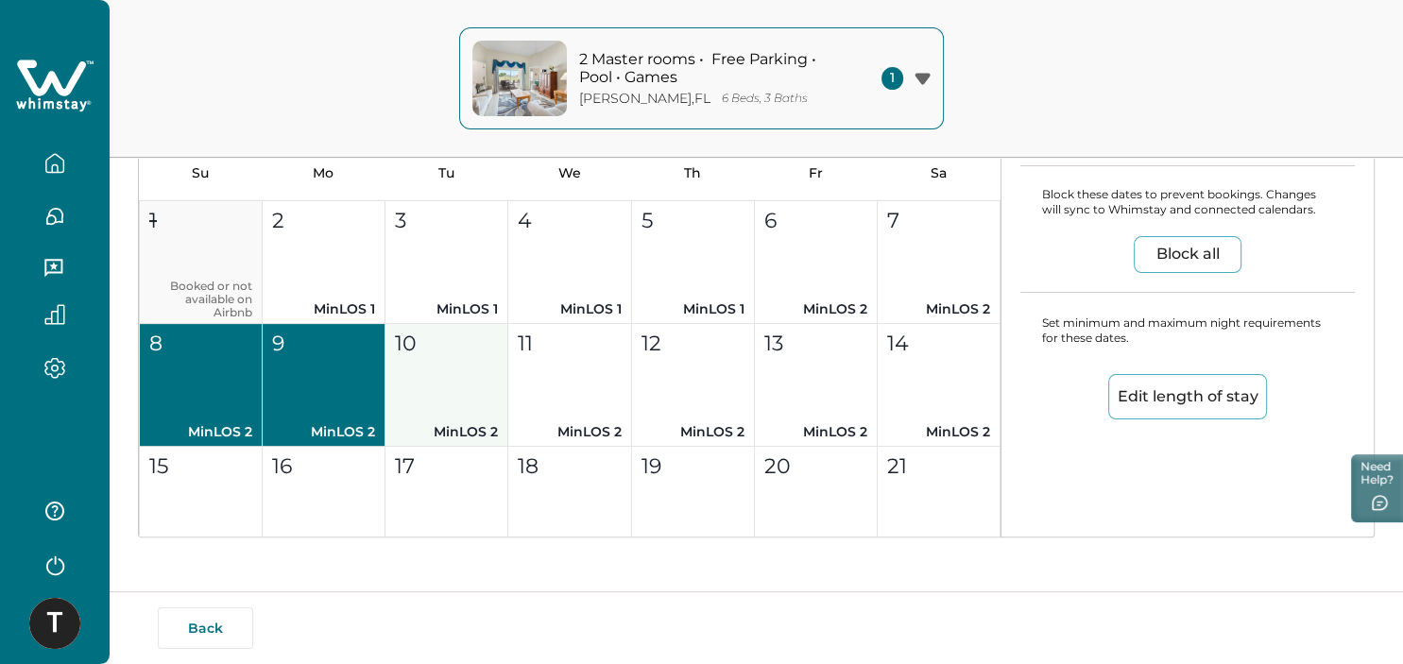
click at [482, 403] on button "10 MinLOS 2" at bounding box center [446, 385] width 123 height 123
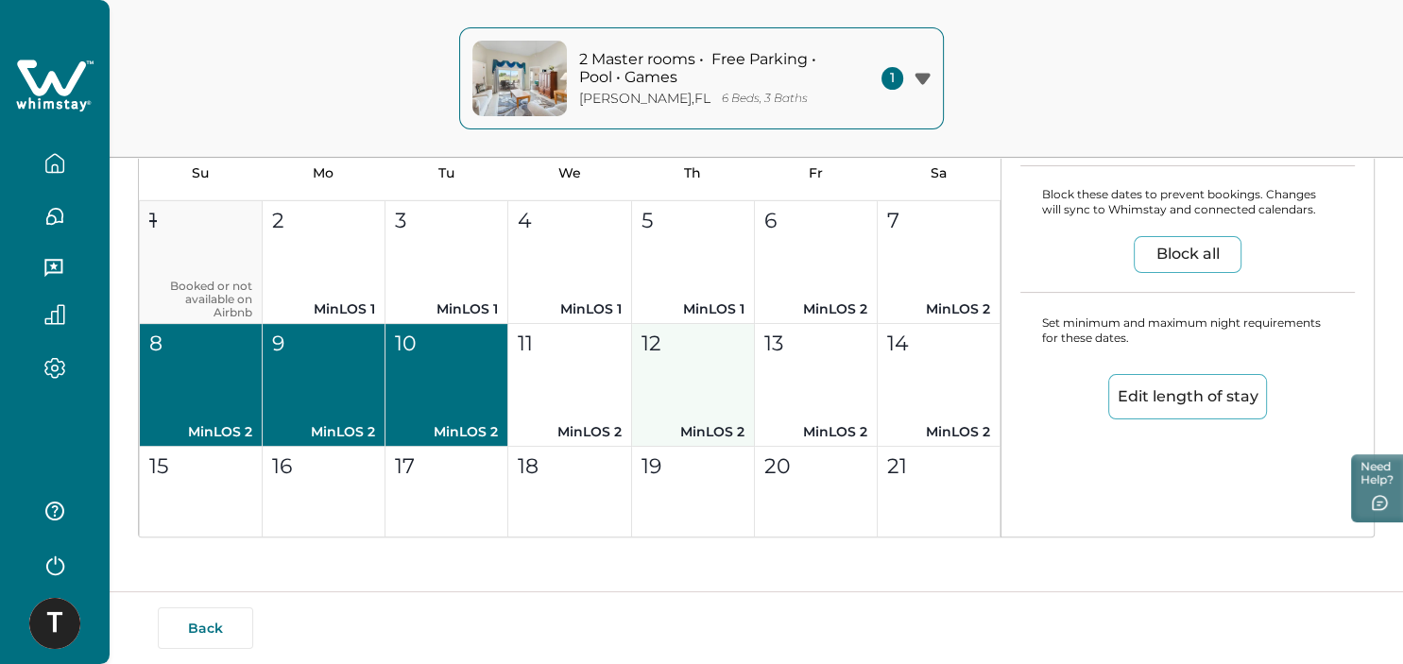
click at [584, 395] on button "11 MinLOS 2" at bounding box center [569, 385] width 123 height 123
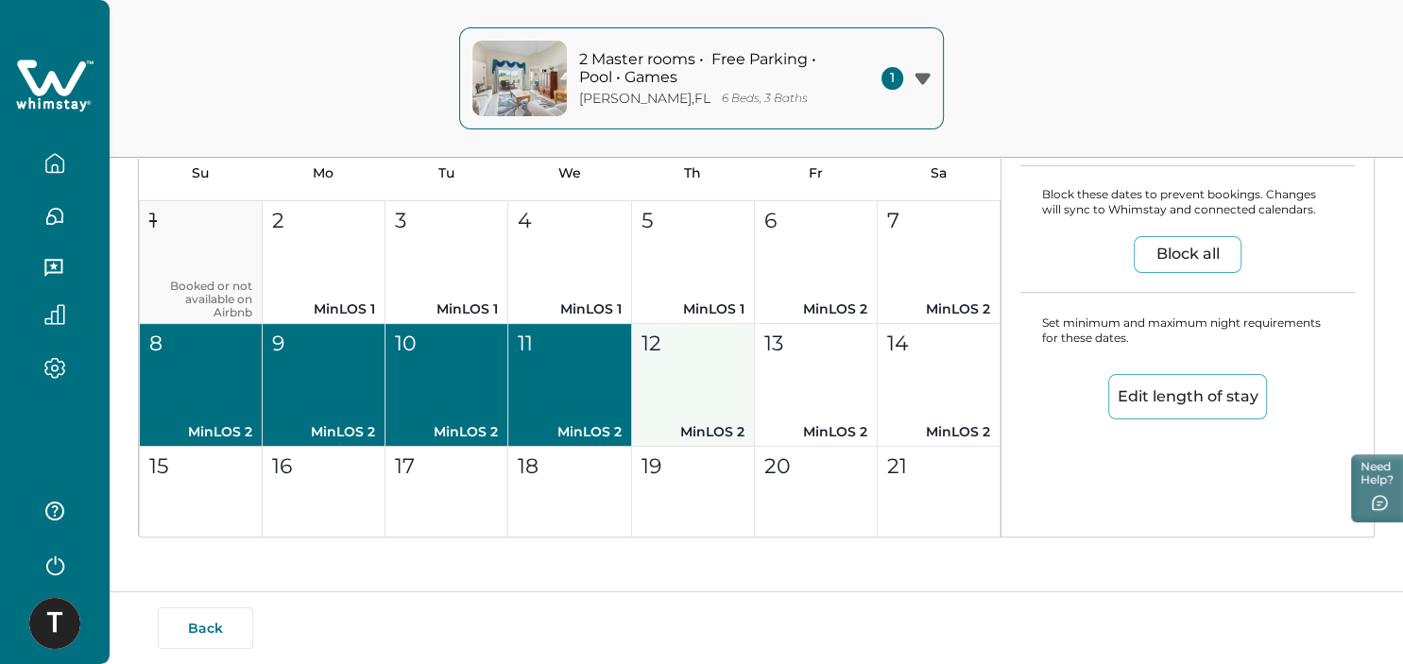
click at [698, 402] on button "12 MinLOS 2" at bounding box center [693, 385] width 123 height 123
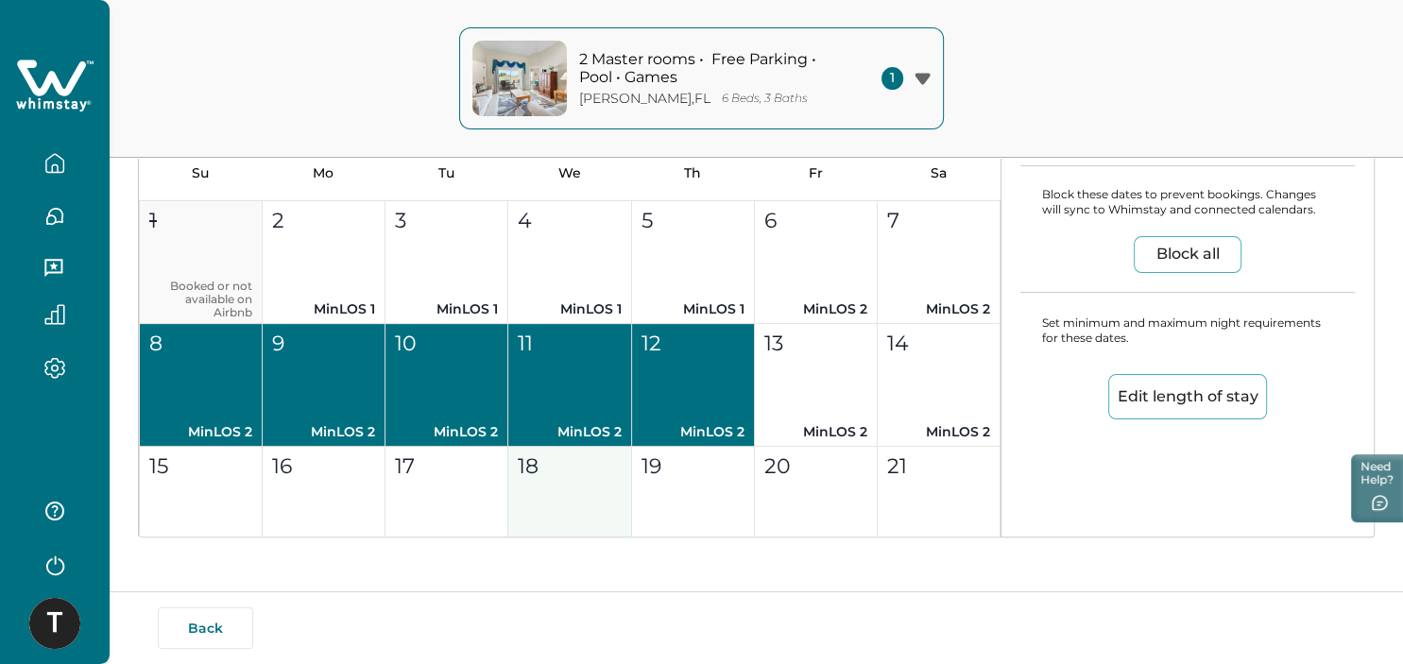
drag, startPoint x: 694, startPoint y: 473, endPoint x: 611, endPoint y: 469, distance: 83.2
click at [694, 474] on div "19" at bounding box center [692, 466] width 102 height 31
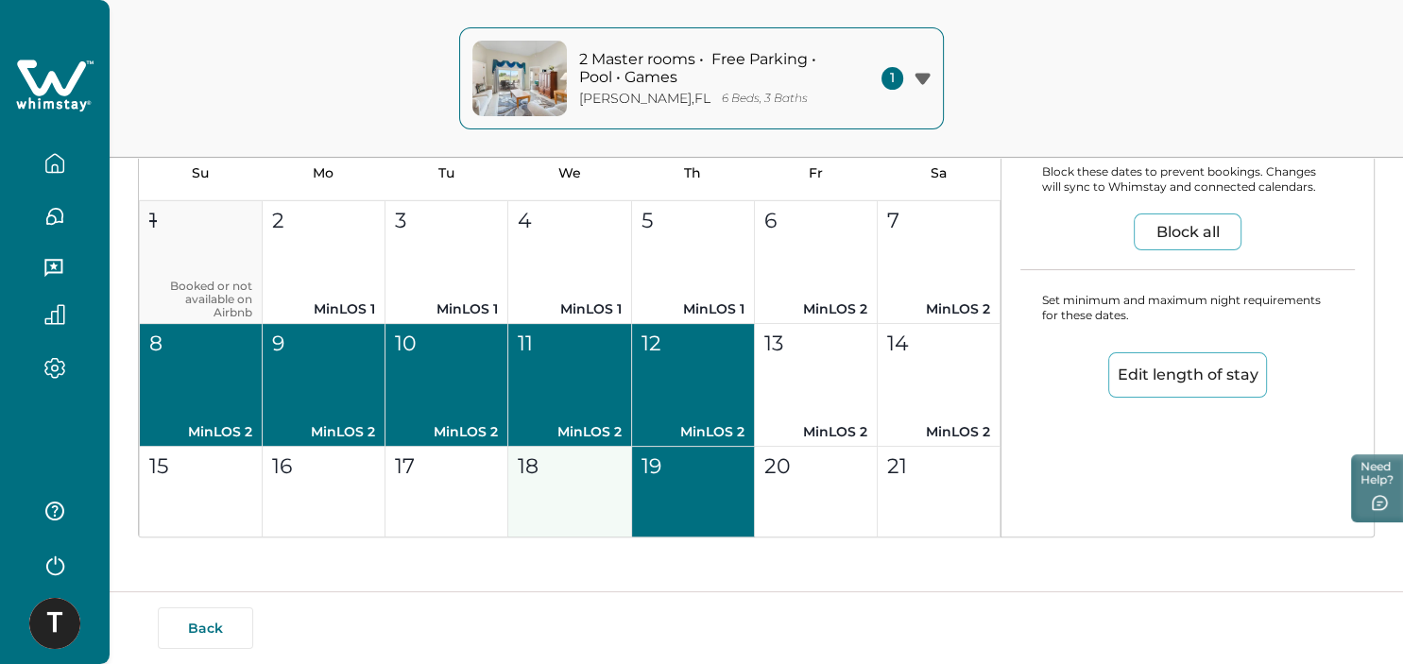
click at [569, 470] on div "18" at bounding box center [569, 466] width 102 height 31
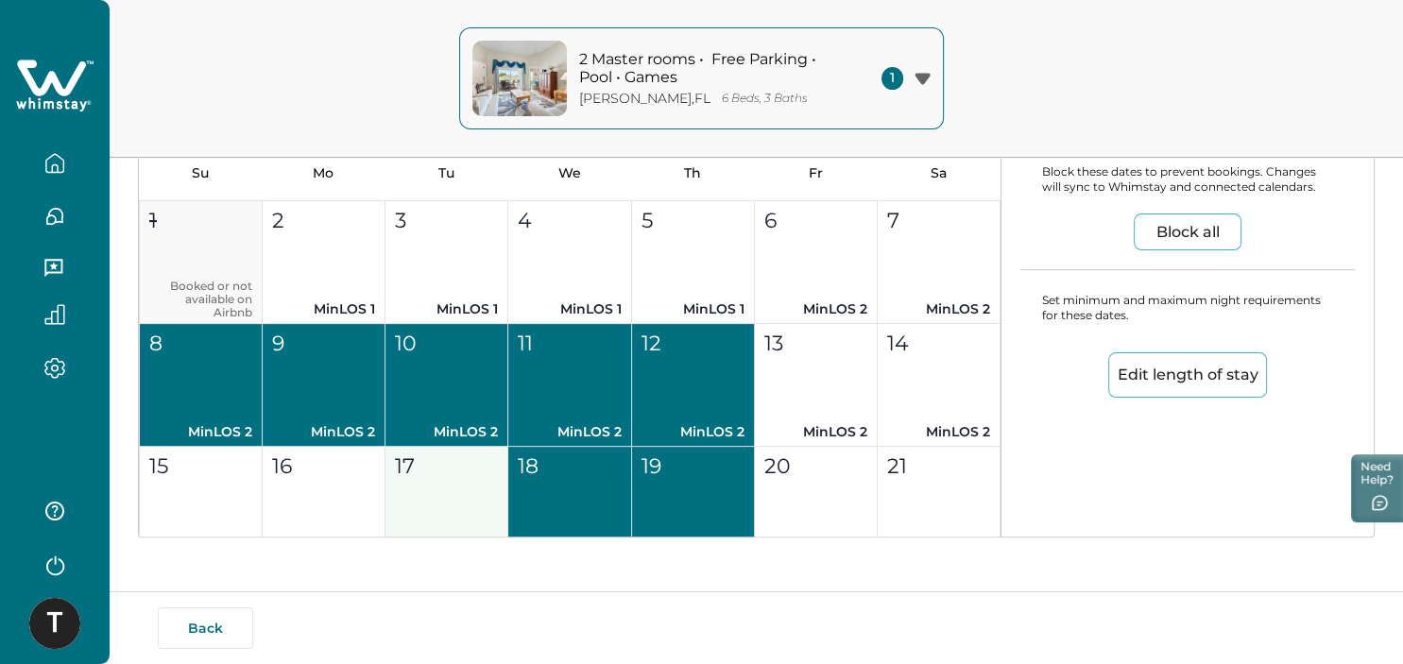
click at [489, 472] on div "17" at bounding box center [446, 466] width 102 height 31
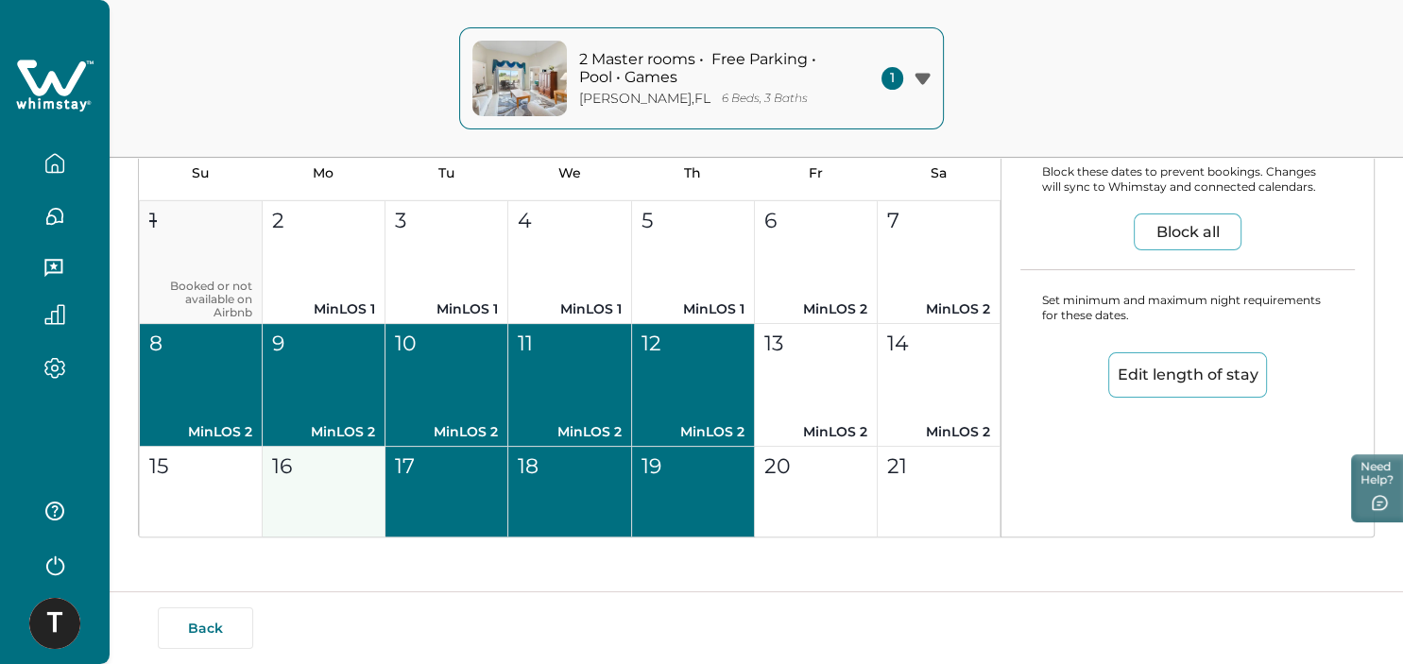
click at [342, 483] on button "16 MinLOS 2" at bounding box center [324, 508] width 123 height 123
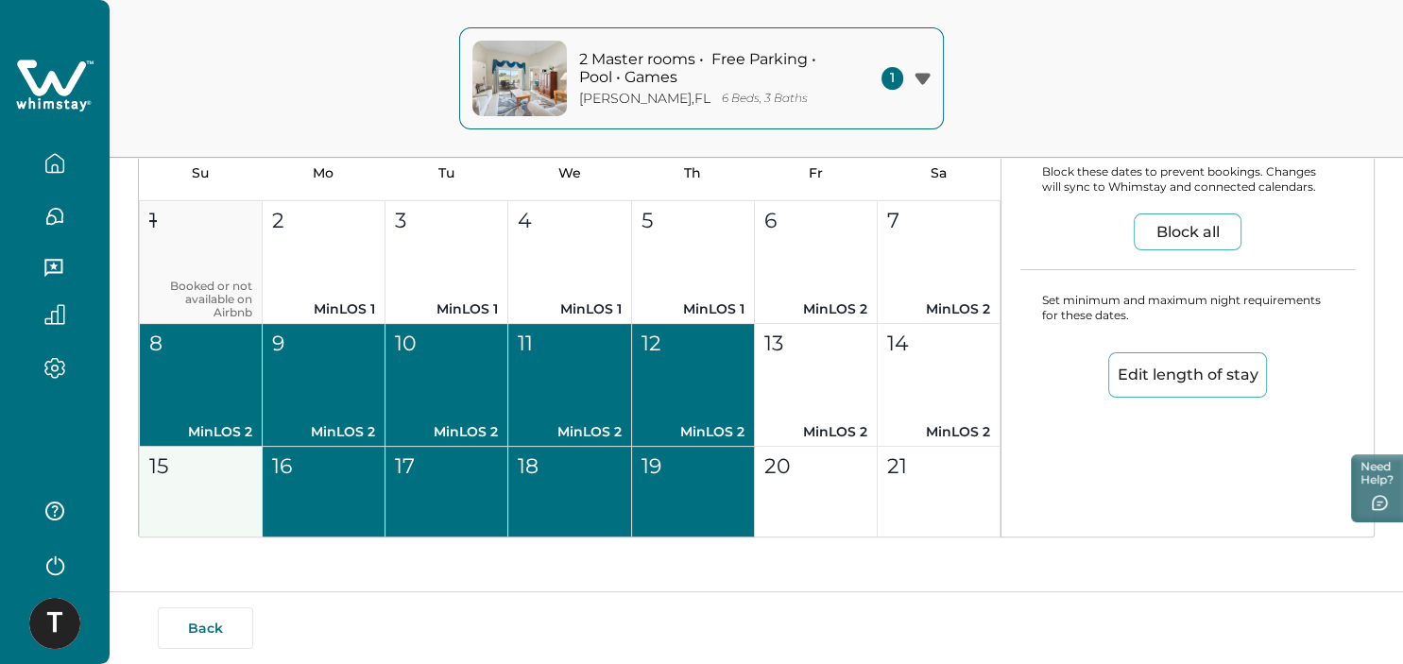
click at [207, 499] on button "15 MinLOS 2" at bounding box center [201, 508] width 123 height 123
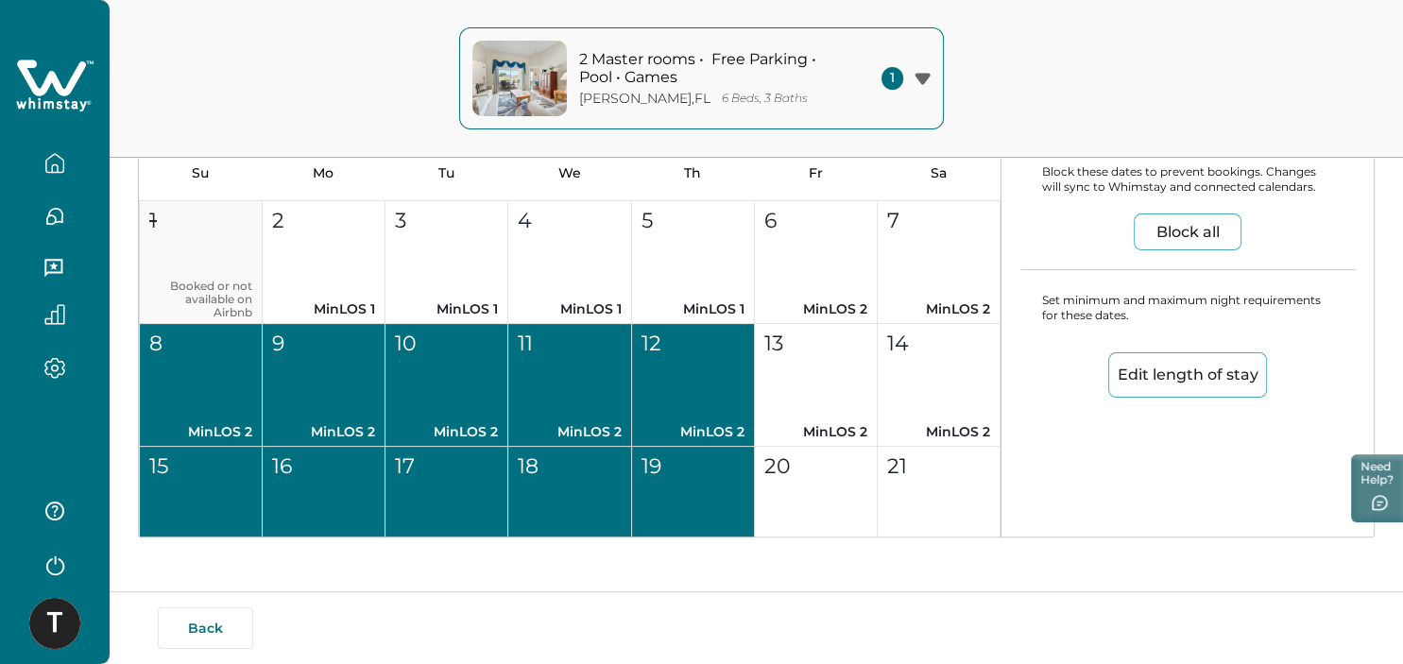
click at [1147, 378] on button "Edit length of stay" at bounding box center [1187, 374] width 159 height 45
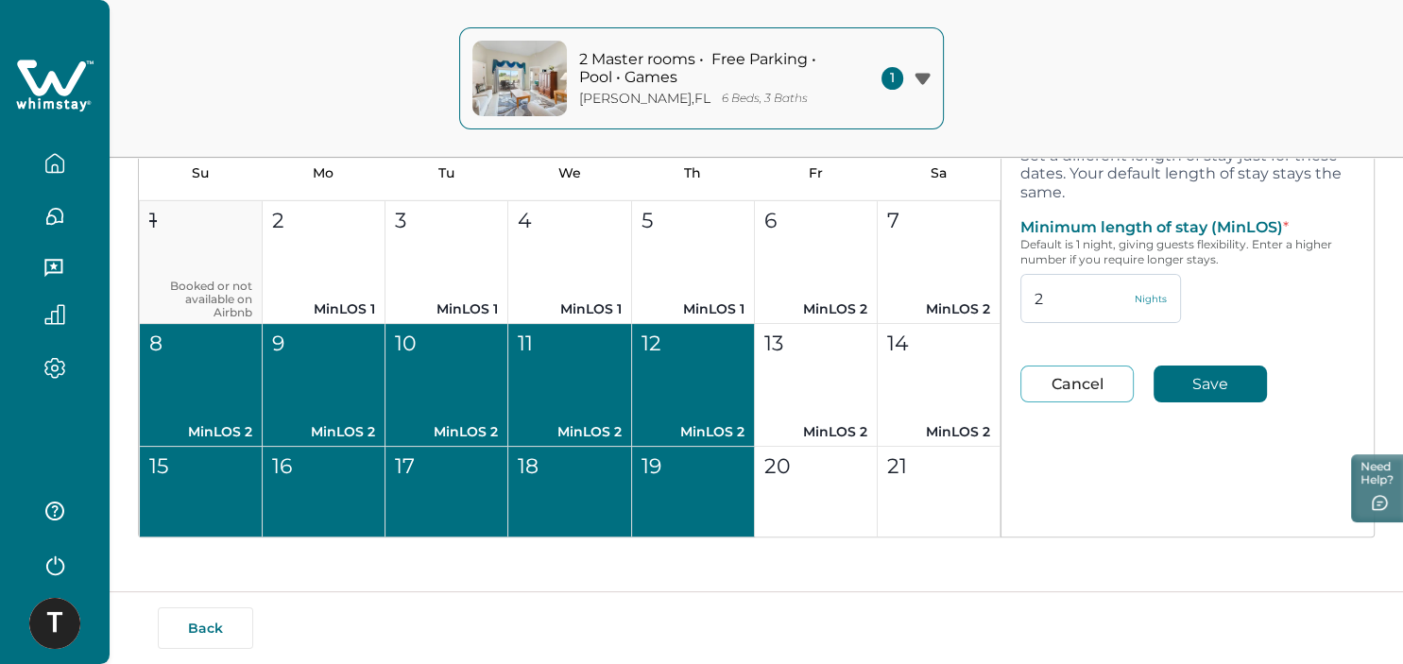
click at [1069, 285] on input "2" at bounding box center [1100, 298] width 161 height 49
type input "1"
click at [1191, 373] on button "Save" at bounding box center [1209, 384] width 113 height 37
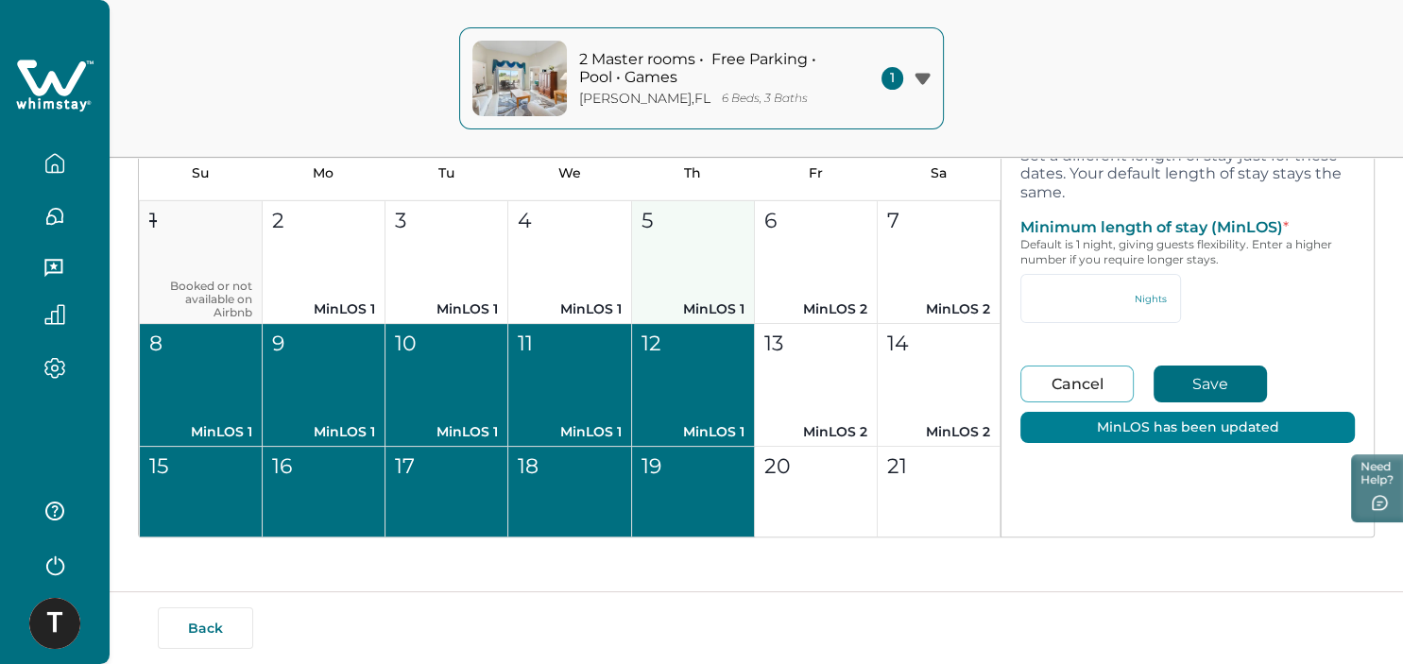
type input "1"
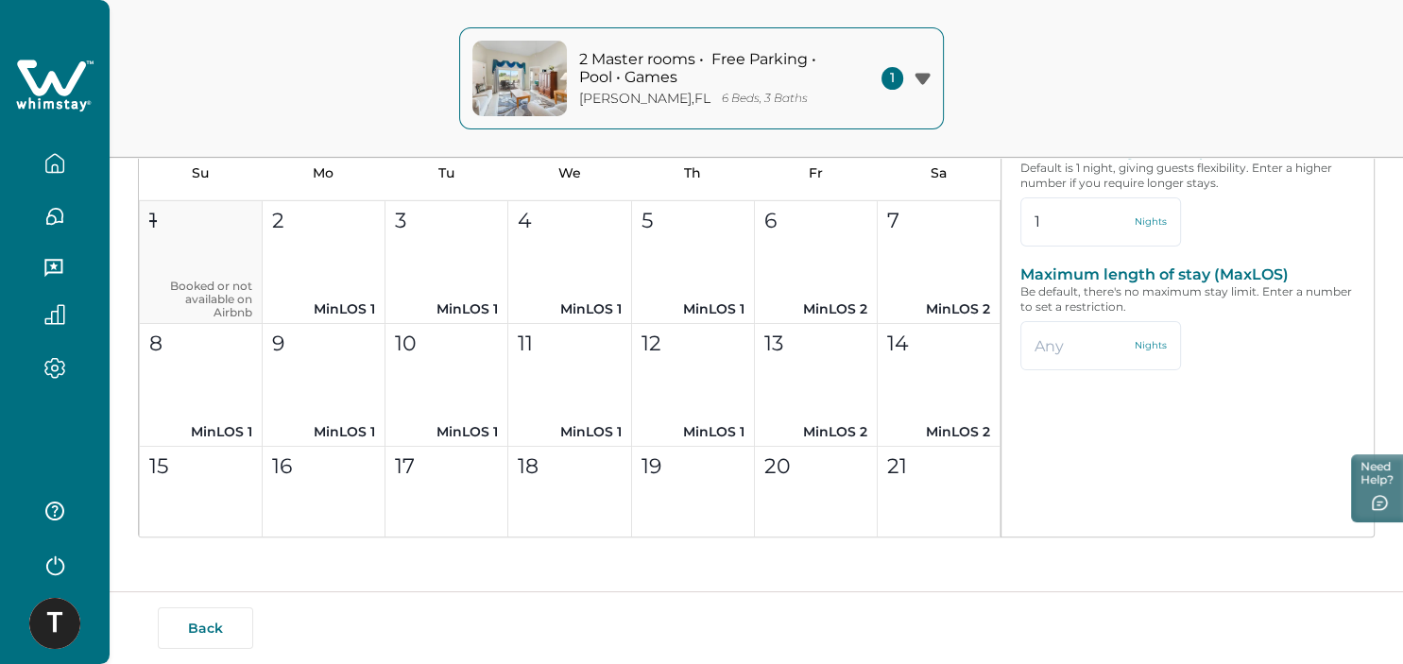
type input "2"
type input "94"
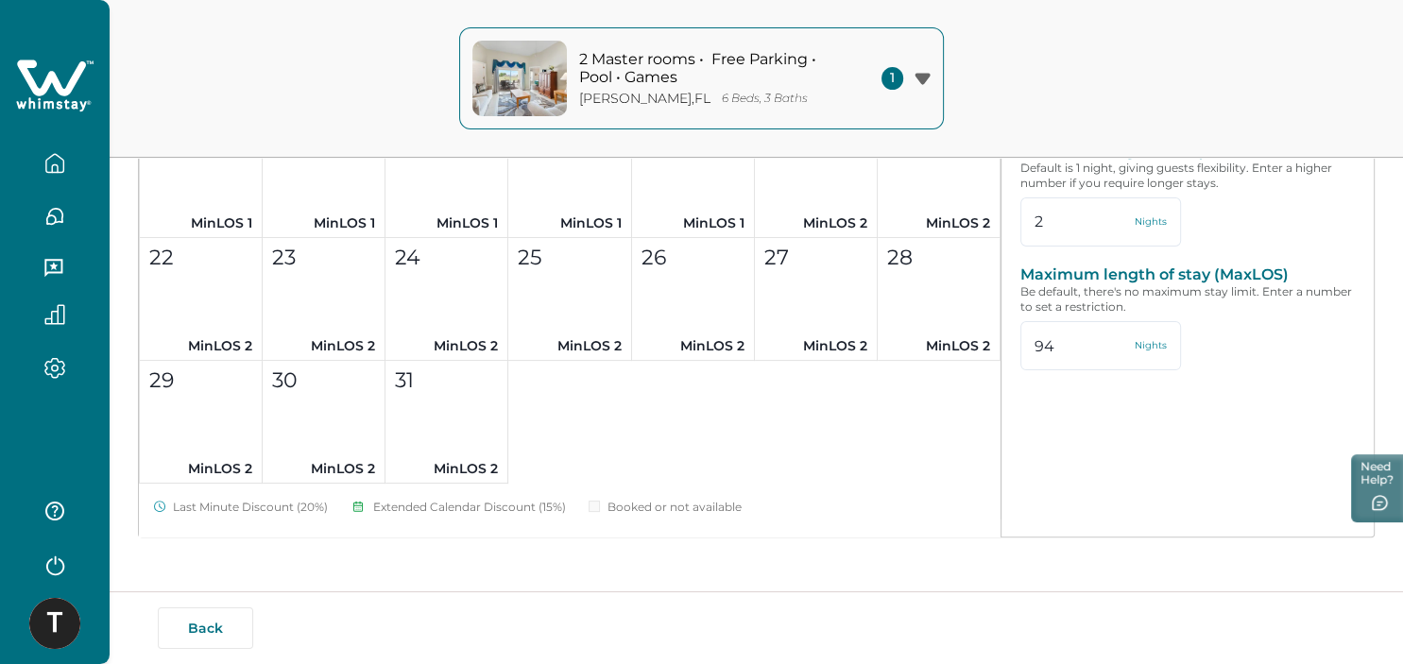
scroll to position [4069, 0]
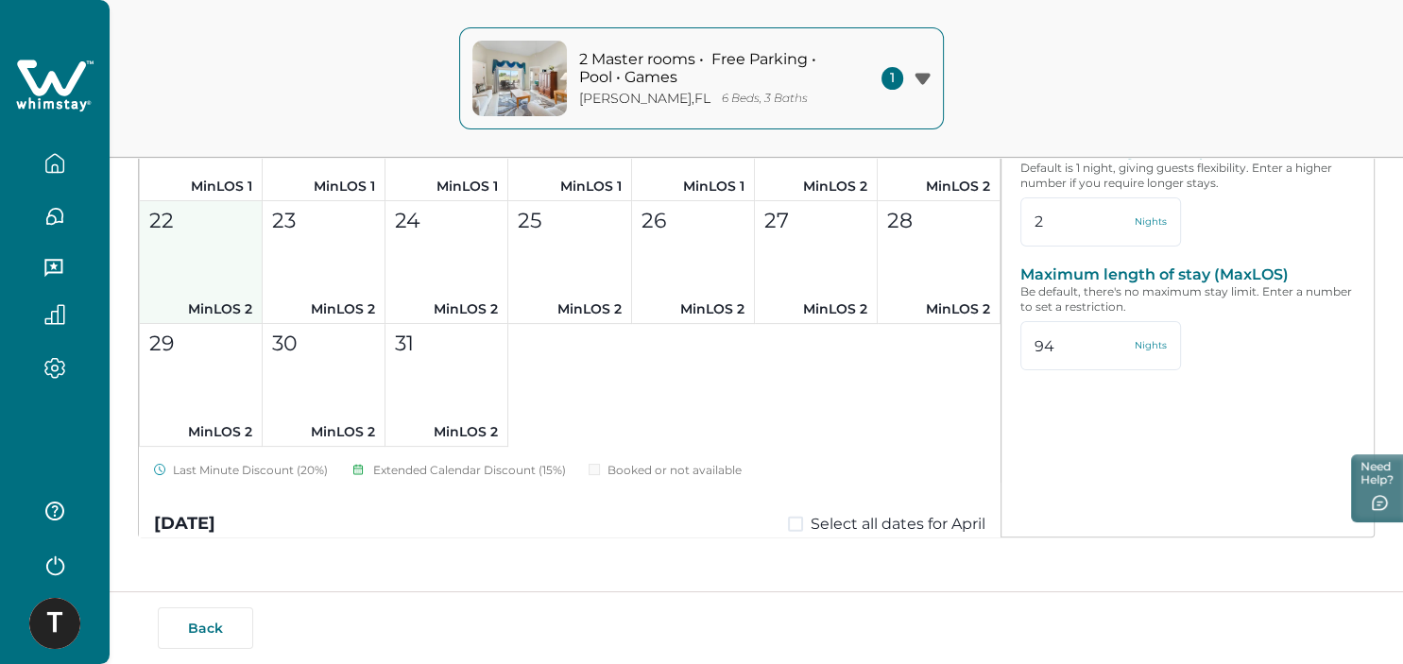
click at [263, 293] on button "22 MinLOS 2" at bounding box center [201, 262] width 123 height 123
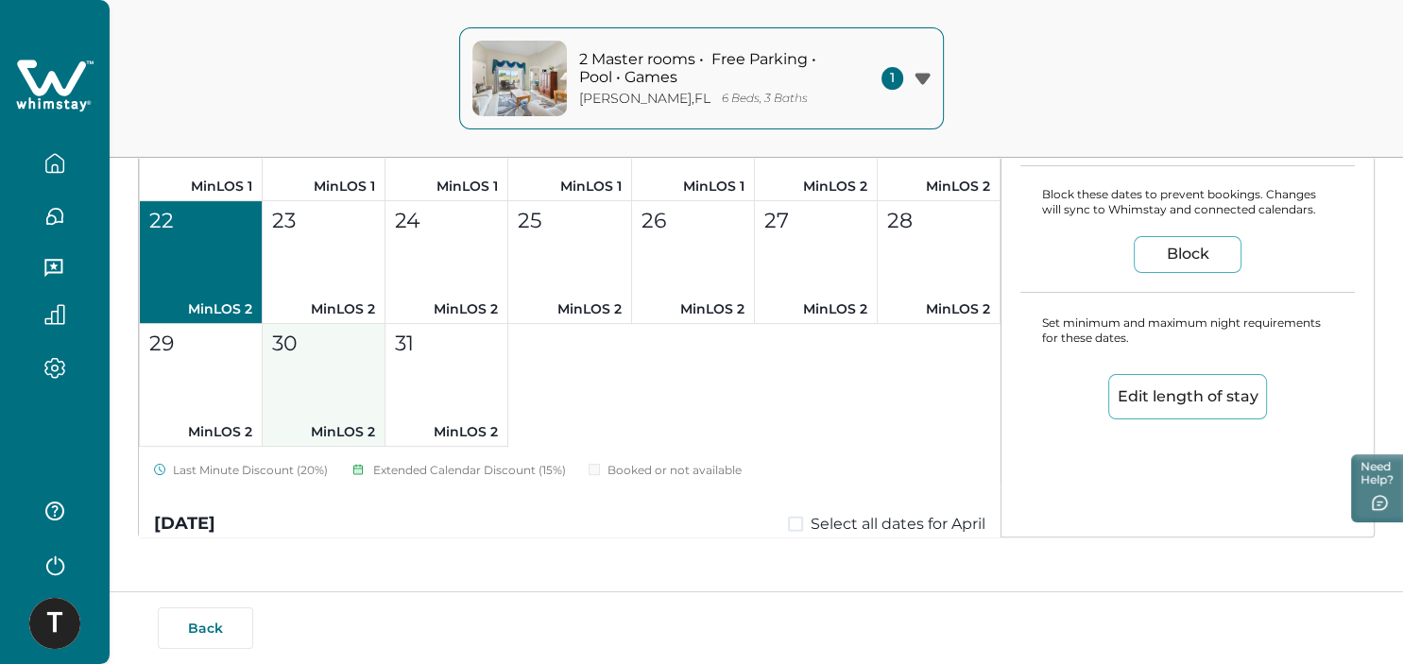
click at [273, 354] on p "30" at bounding box center [285, 343] width 26 height 31
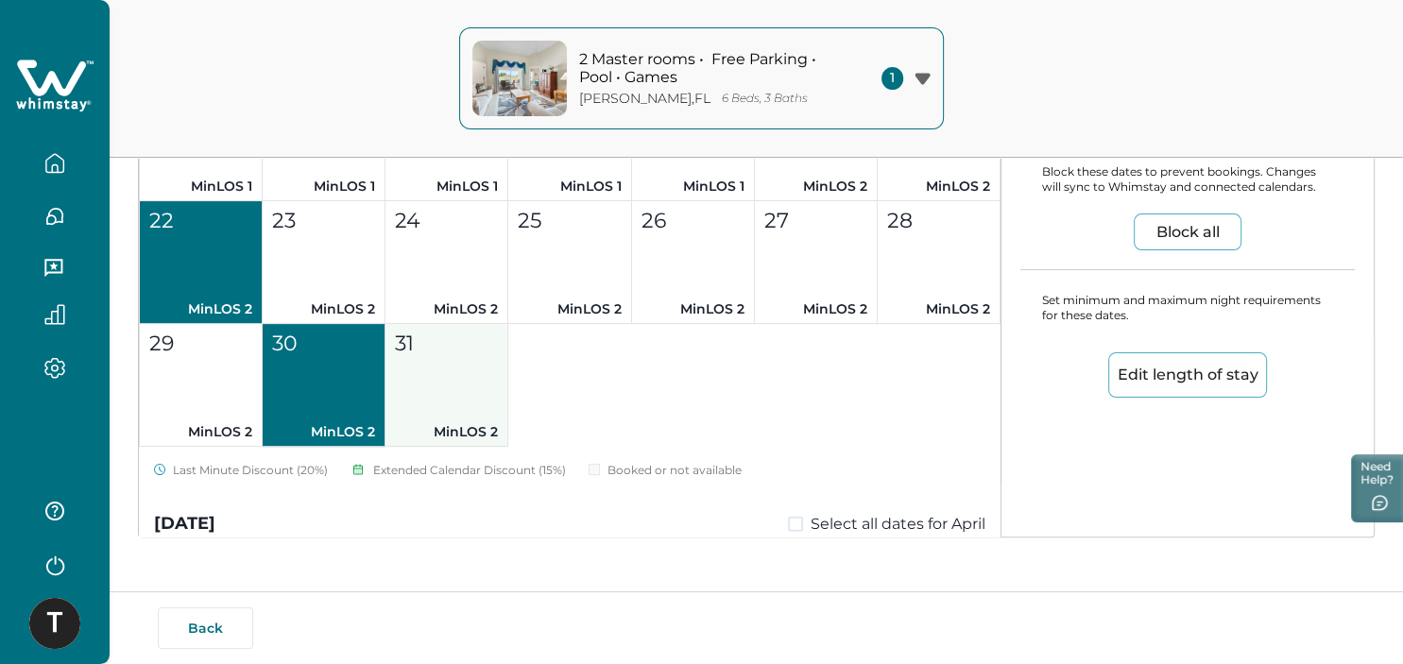
click at [425, 349] on div "31" at bounding box center [446, 343] width 102 height 31
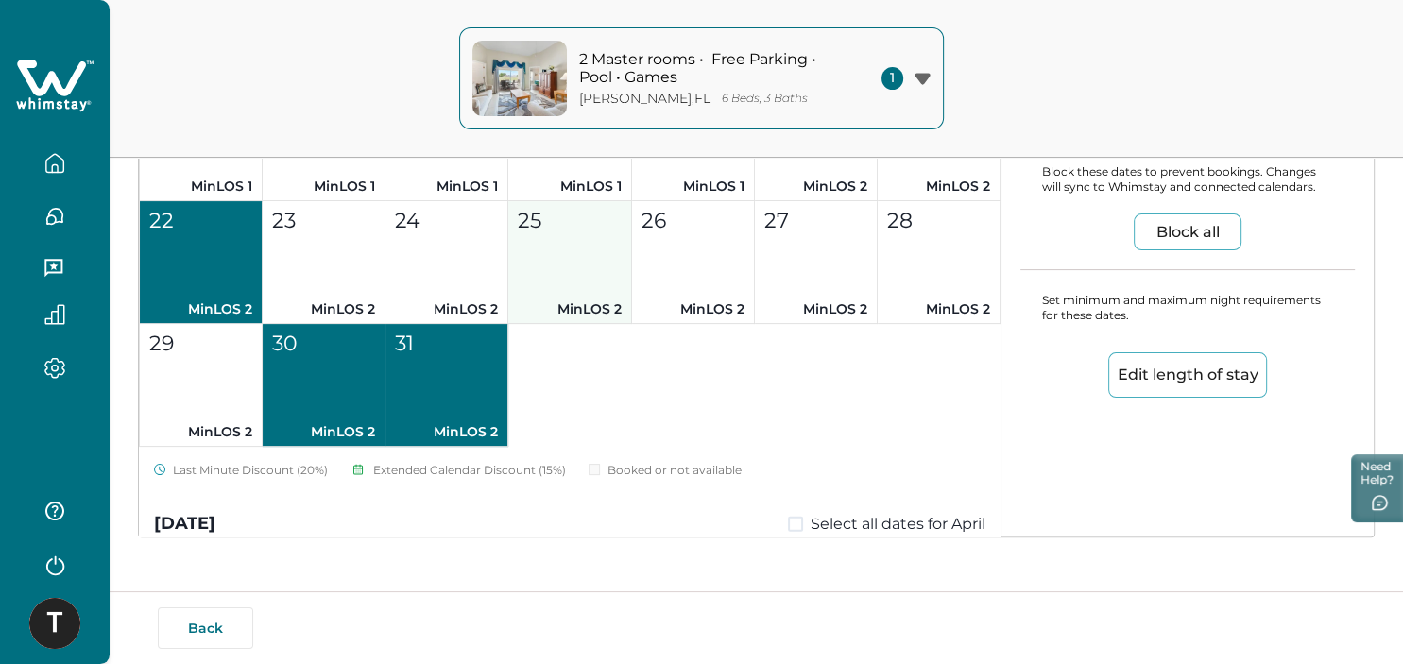
drag, startPoint x: 444, startPoint y: 264, endPoint x: 547, endPoint y: 263, distance: 103.0
click at [446, 263] on button "24 MinLOS 2" at bounding box center [446, 262] width 123 height 123
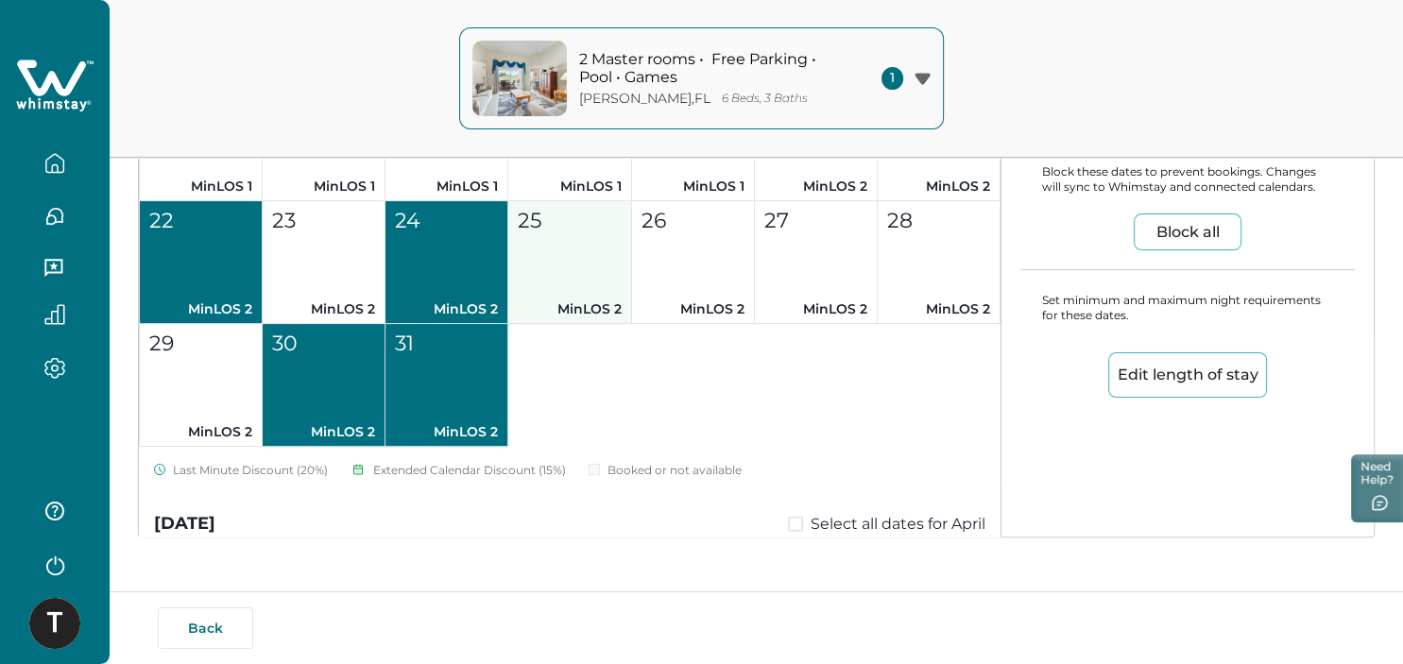
click at [590, 264] on button "25 MinLOS 2" at bounding box center [569, 262] width 123 height 123
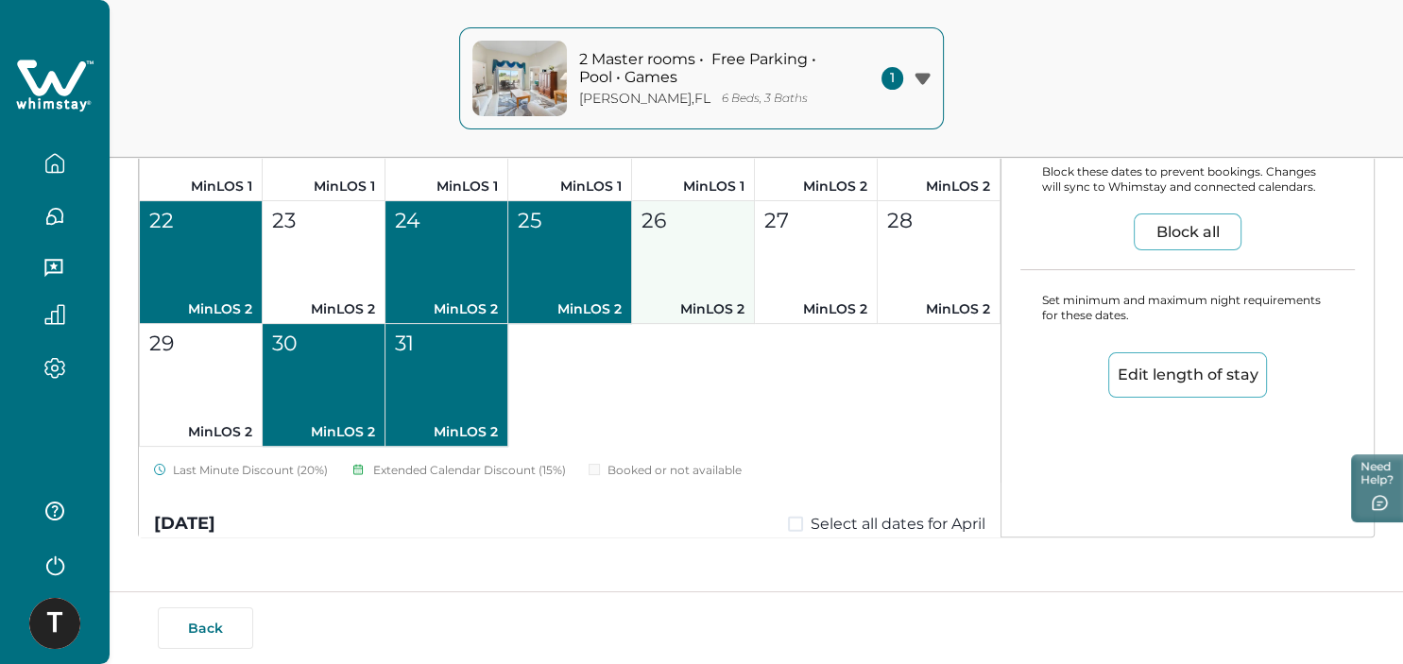
click at [673, 259] on button "26 MinLOS 2" at bounding box center [693, 262] width 123 height 123
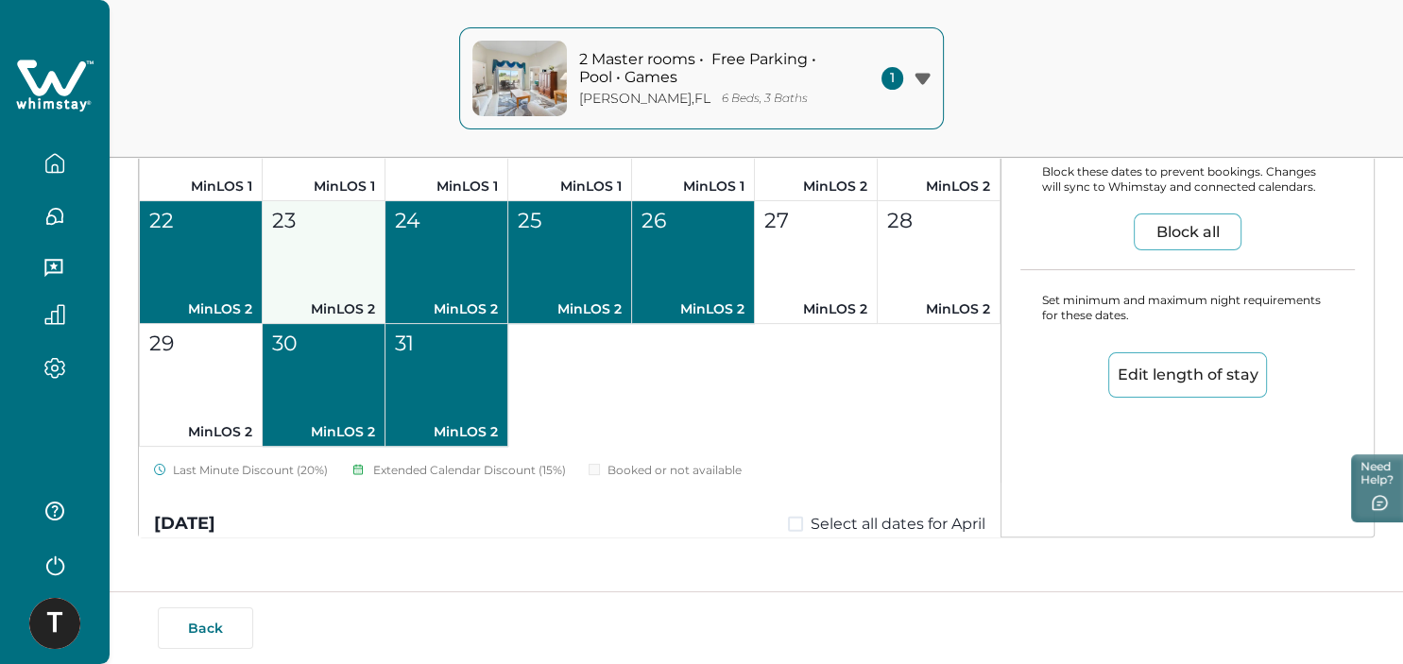
click at [332, 263] on button "23 MinLOS 2" at bounding box center [324, 262] width 123 height 123
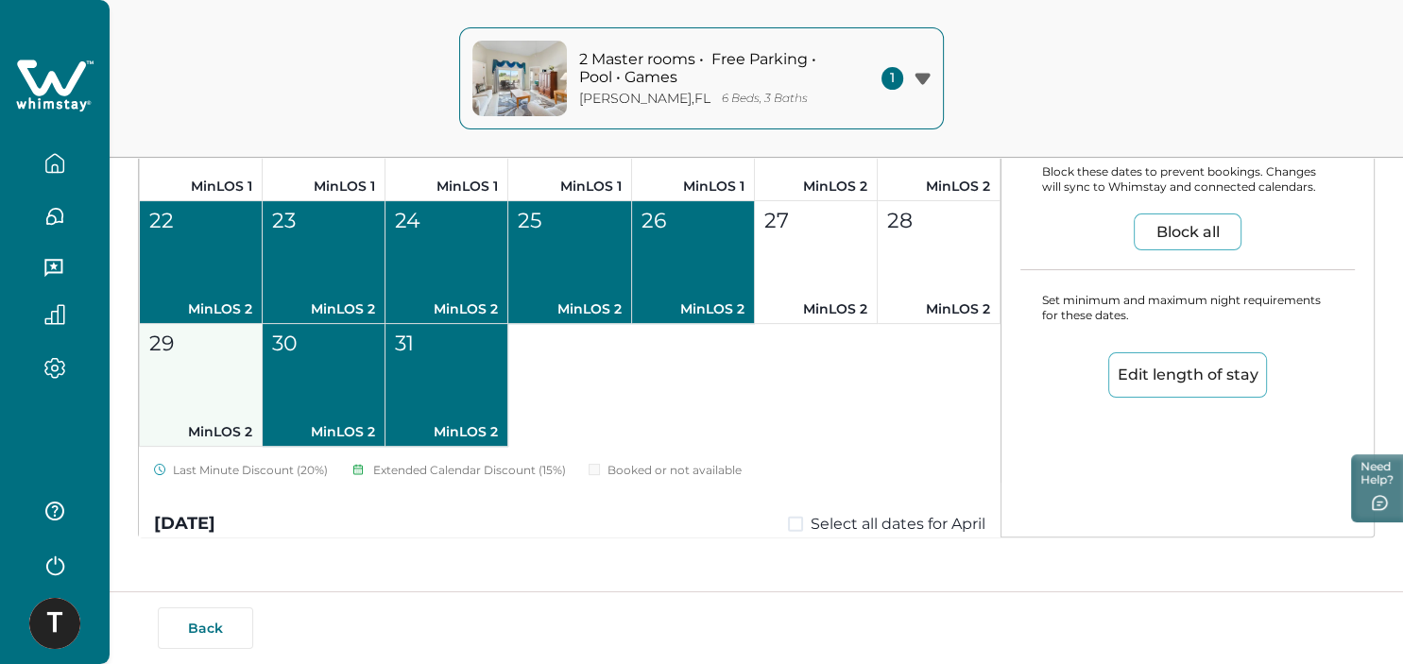
click at [238, 402] on button "29 MinLOS 2" at bounding box center [201, 385] width 123 height 123
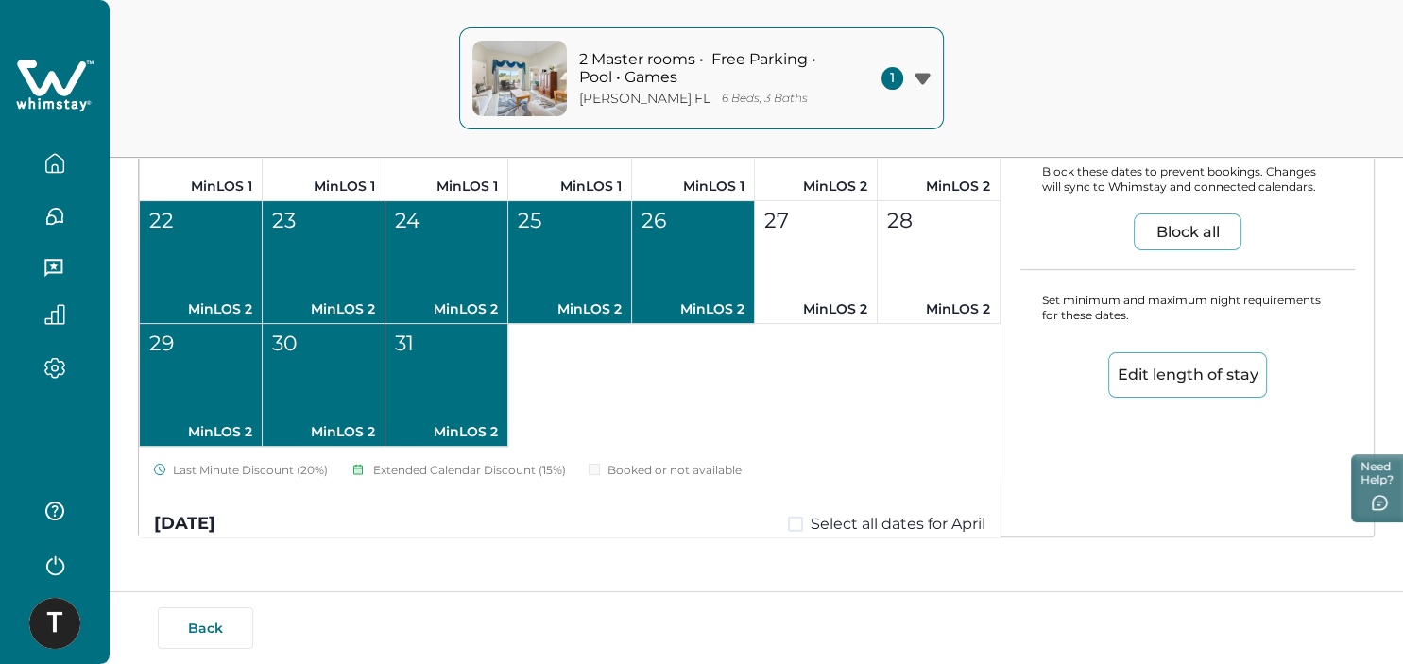
click at [1187, 363] on button "Edit length of stay" at bounding box center [1187, 374] width 159 height 45
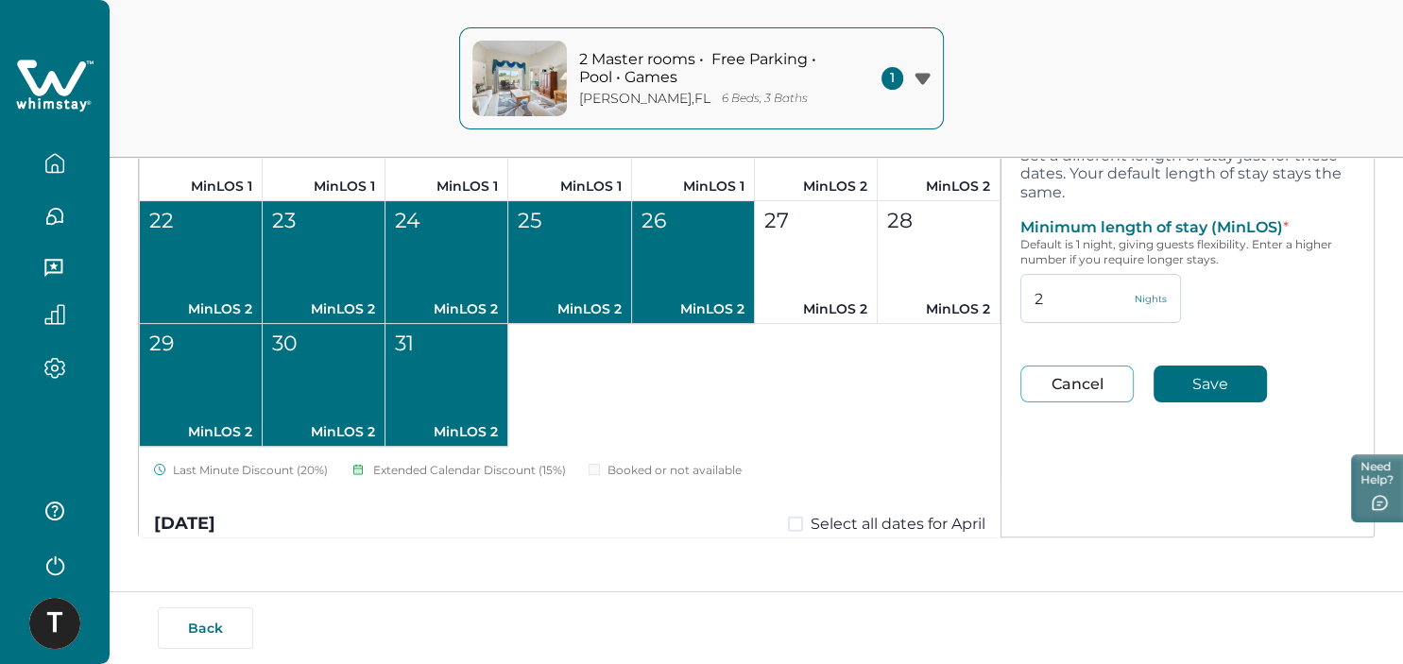
click at [1087, 292] on input "2" at bounding box center [1100, 298] width 161 height 49
type input "1"
click at [1166, 368] on button "Save" at bounding box center [1209, 384] width 113 height 37
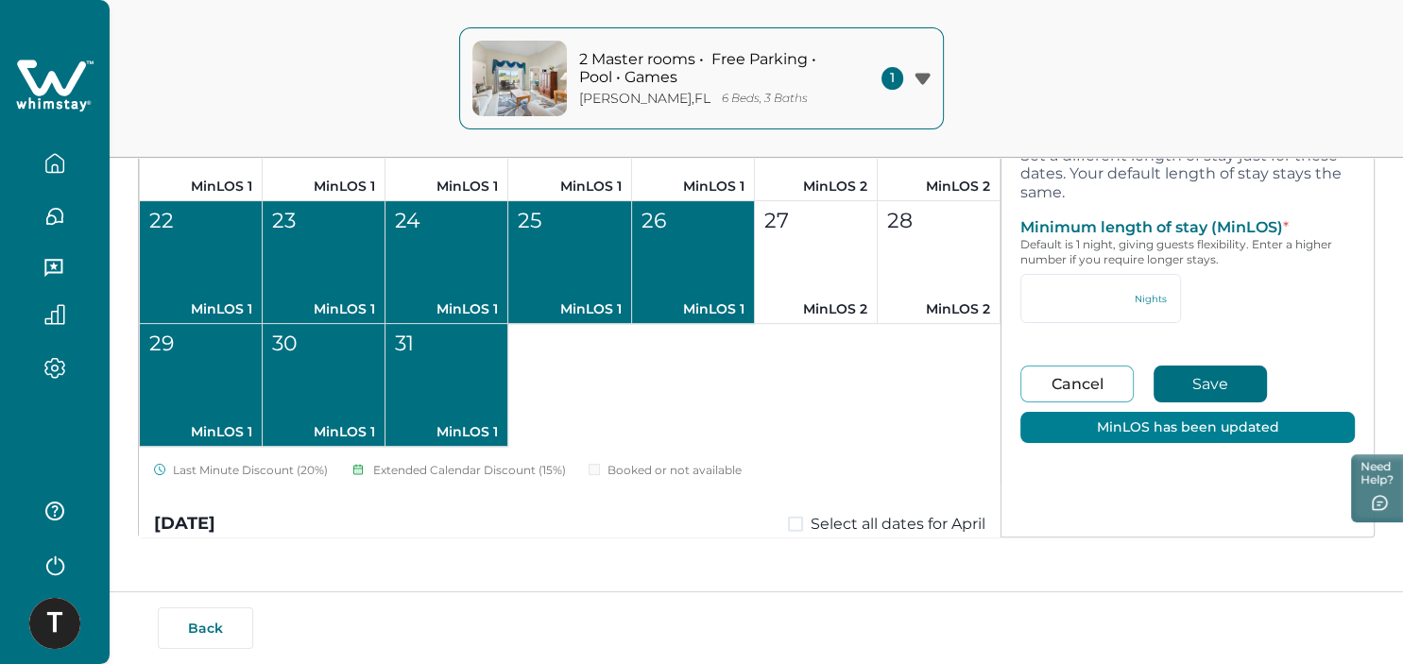
type input "1"
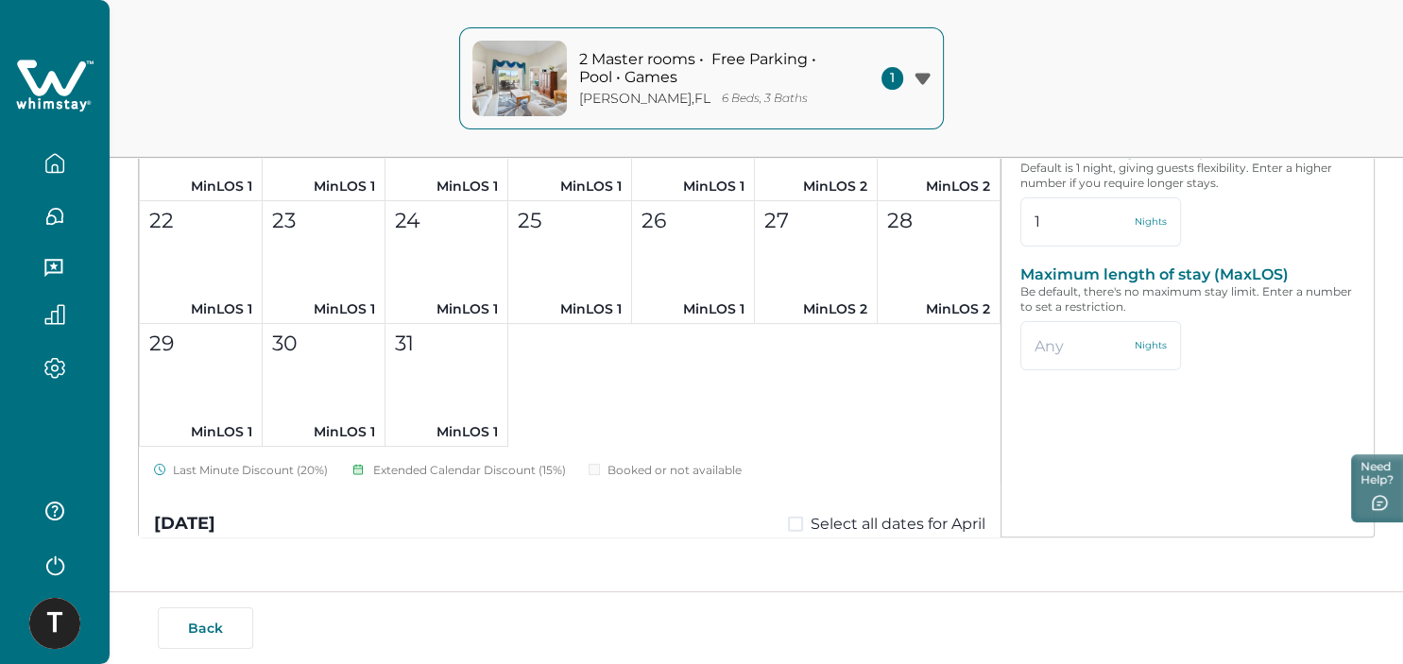
type input "2"
type input "94"
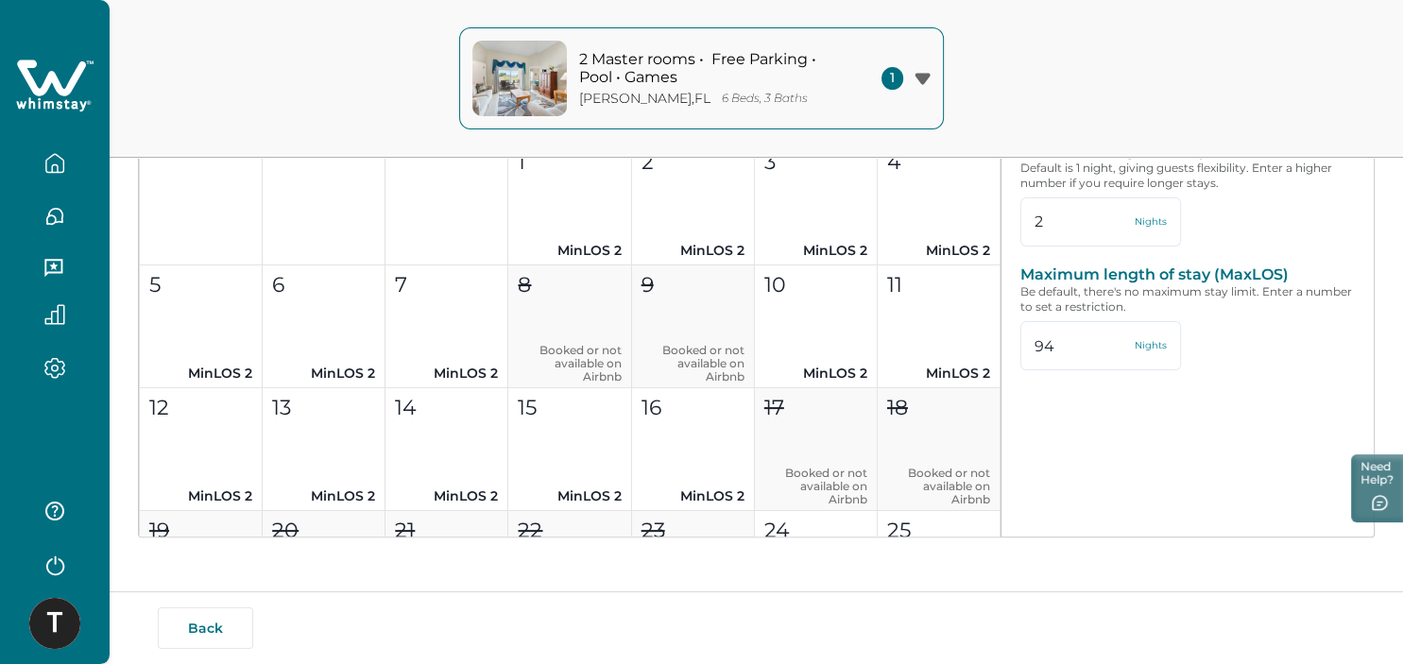
scroll to position [4541, 0]
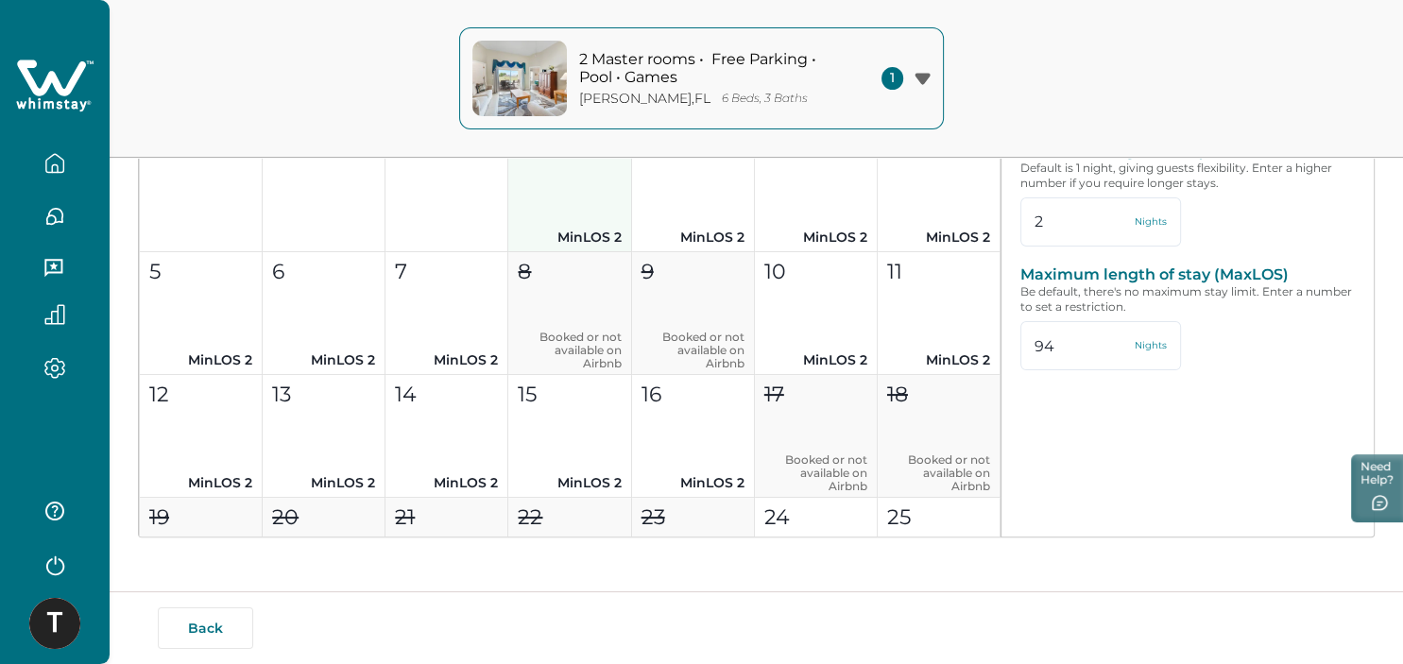
click at [547, 192] on button "1 MinLOS 2" at bounding box center [569, 190] width 123 height 123
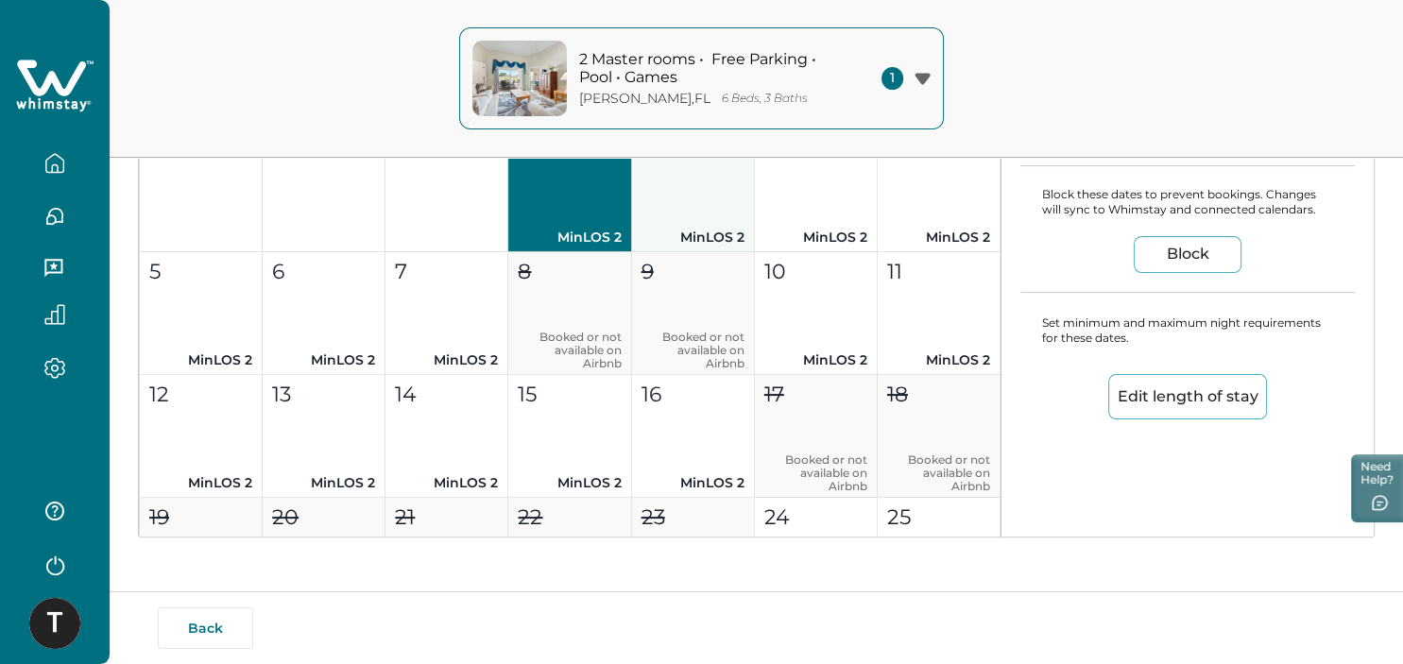
click at [645, 201] on button "2 MinLOS 2" at bounding box center [693, 190] width 123 height 123
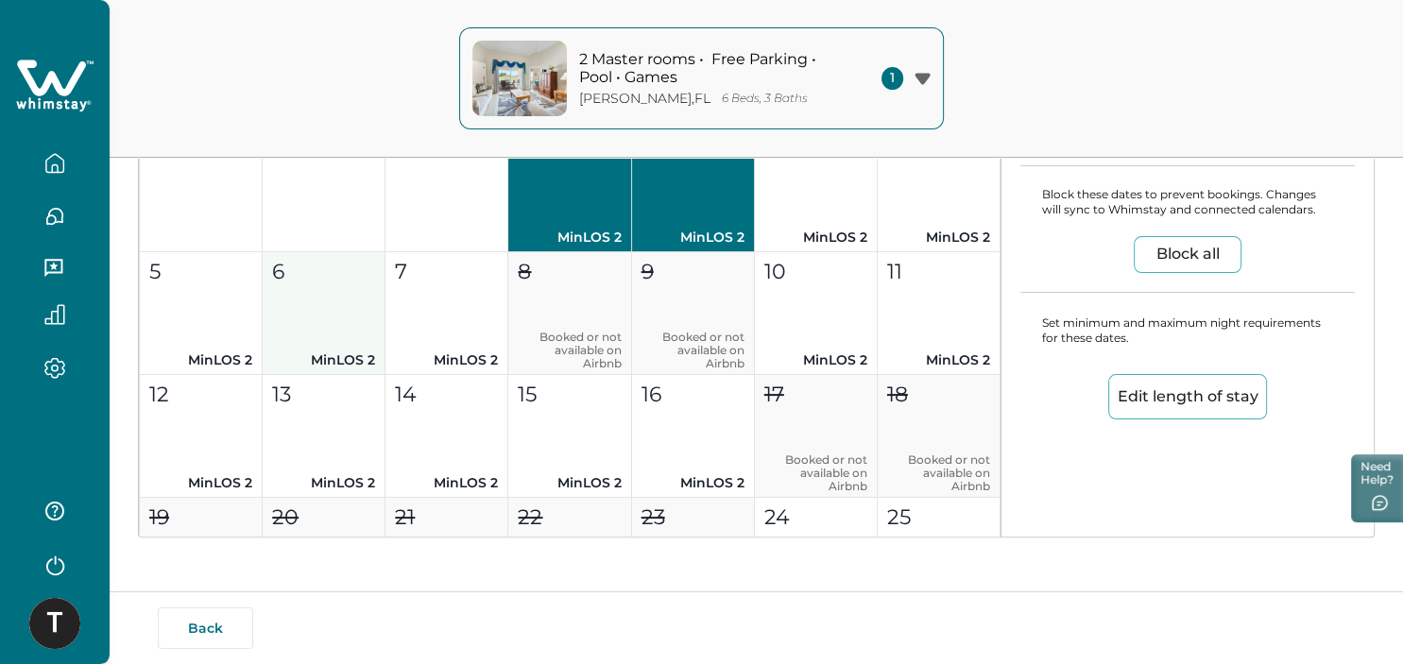
click at [415, 315] on button "7 MinLOS 2" at bounding box center [446, 313] width 123 height 123
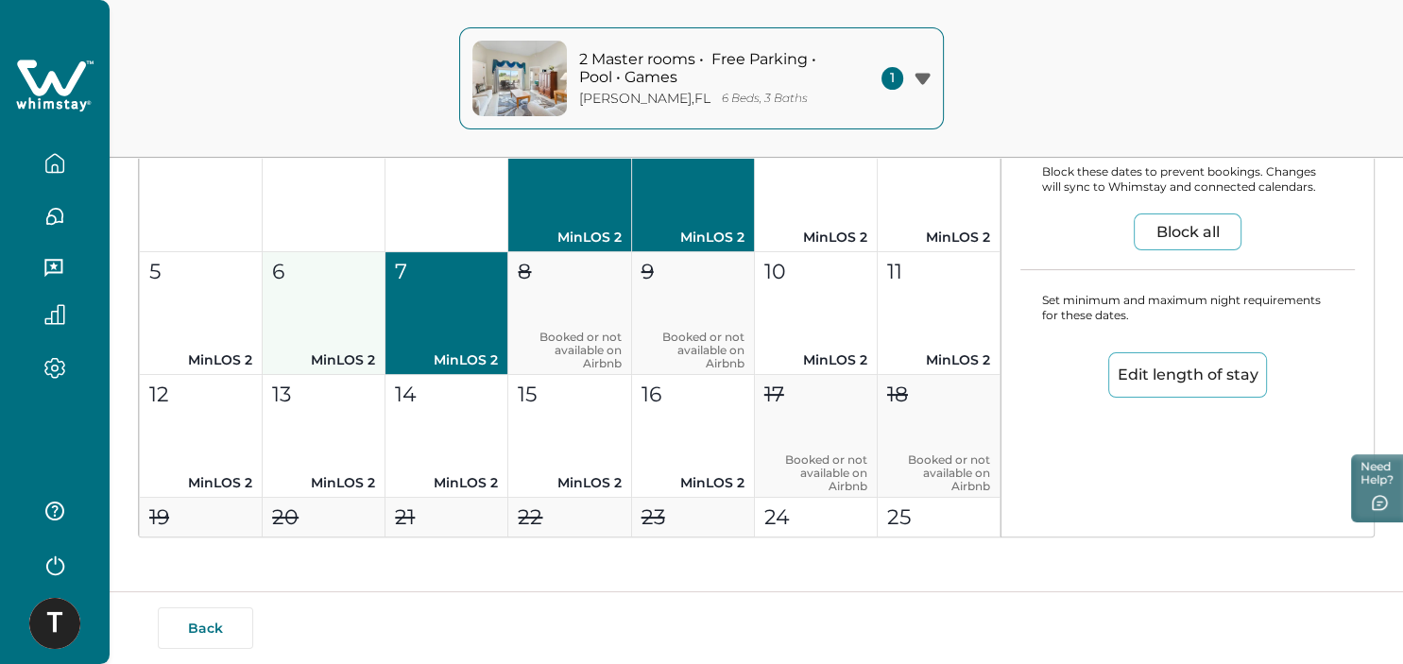
click at [294, 312] on button "6 MinLOS 2" at bounding box center [324, 313] width 123 height 123
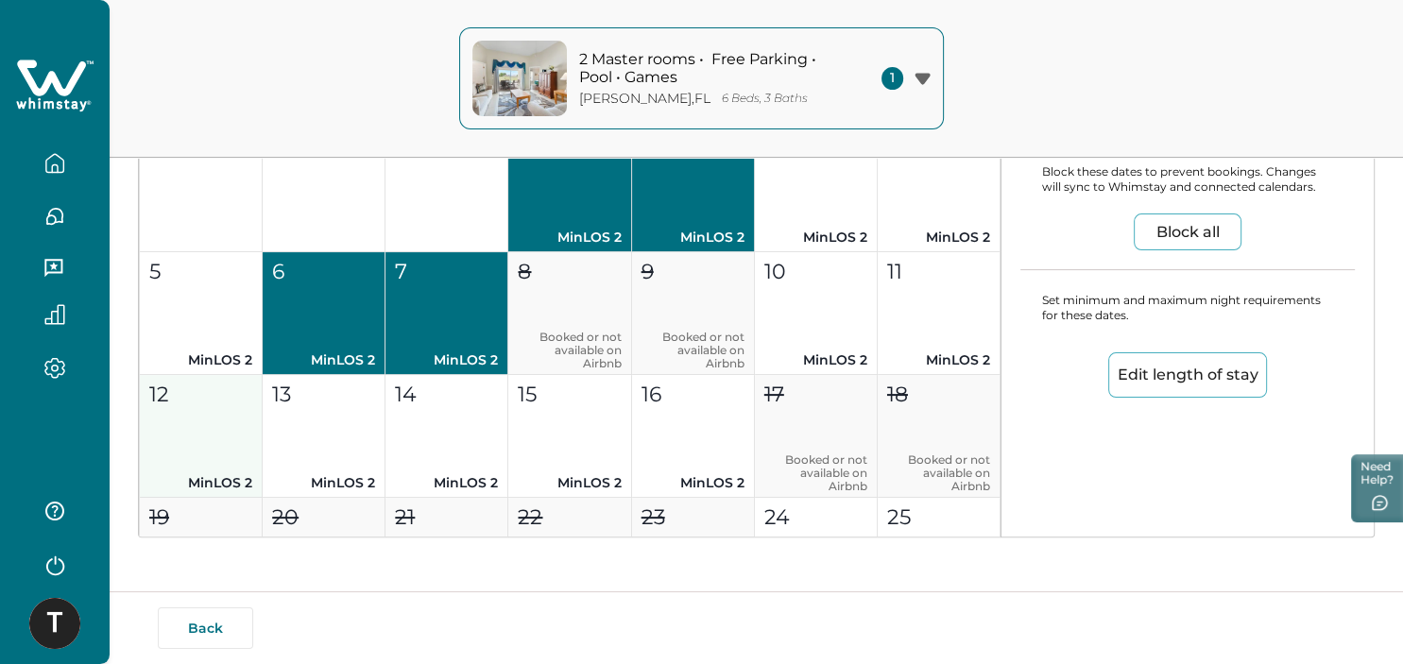
click at [196, 321] on button "5 MinLOS 2" at bounding box center [201, 313] width 123 height 123
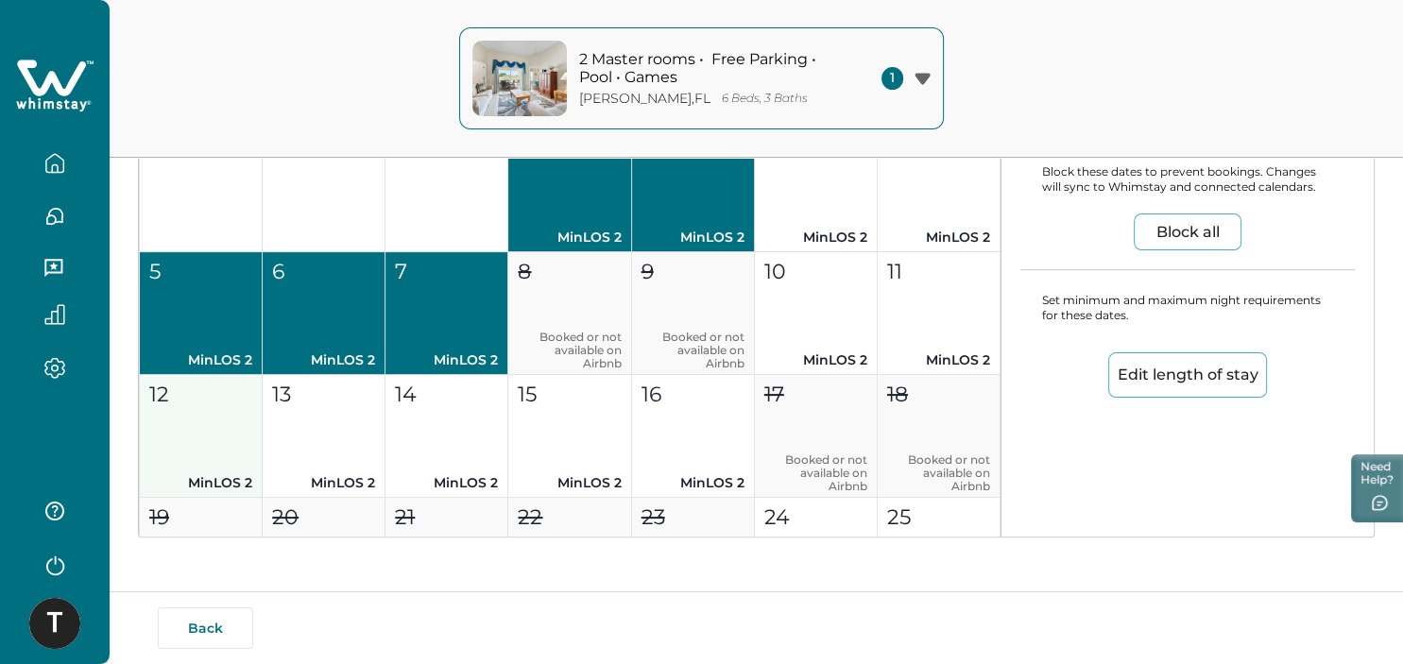
click at [203, 432] on button "12 MinLOS 2" at bounding box center [201, 436] width 123 height 123
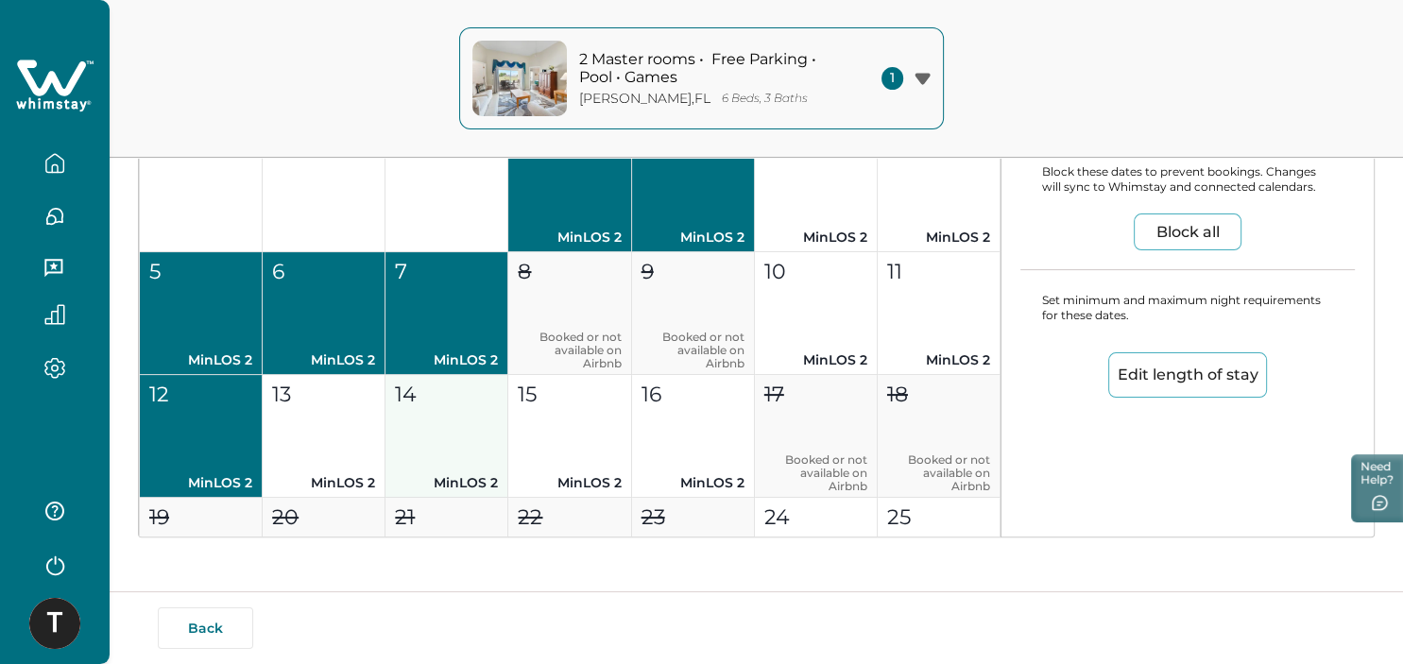
drag, startPoint x: 350, startPoint y: 439, endPoint x: 425, endPoint y: 430, distance: 75.2
click at [351, 439] on button "13 MinLOS 2" at bounding box center [324, 436] width 123 height 123
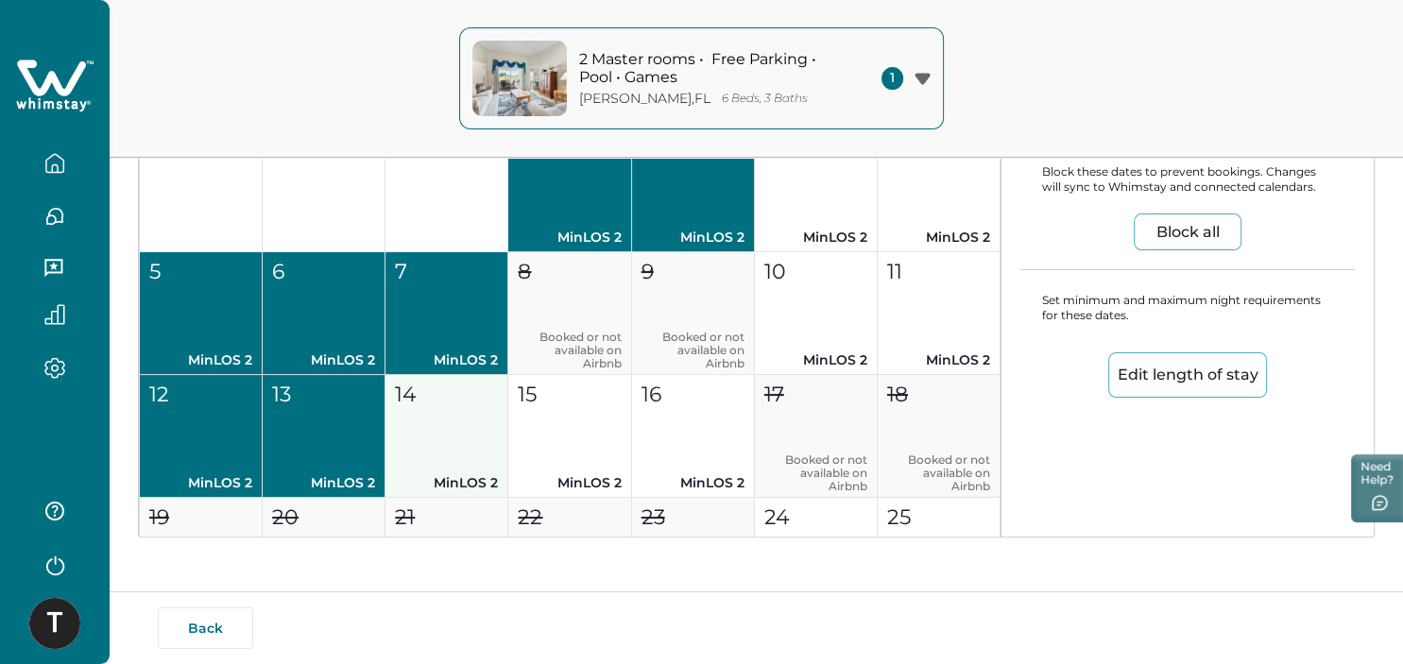
click at [480, 432] on button "14 MinLOS 2" at bounding box center [446, 436] width 123 height 123
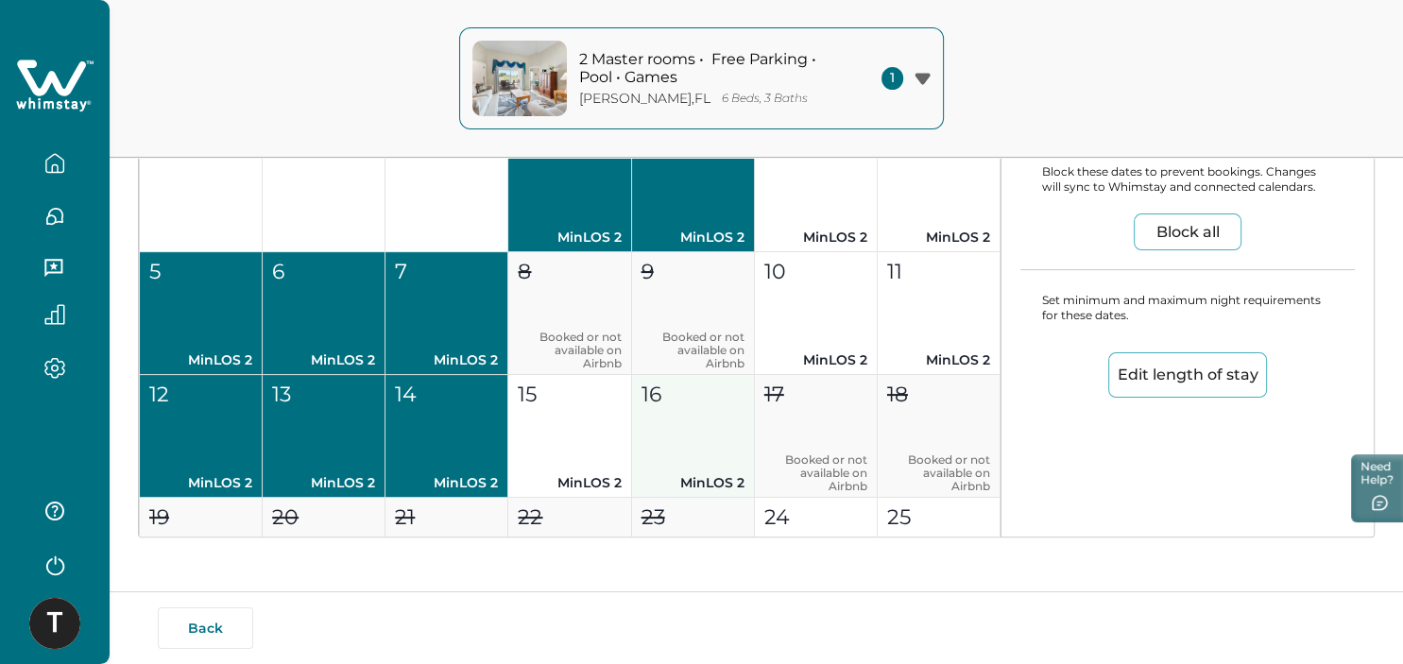
click at [592, 423] on button "15 MinLOS 2" at bounding box center [569, 436] width 123 height 123
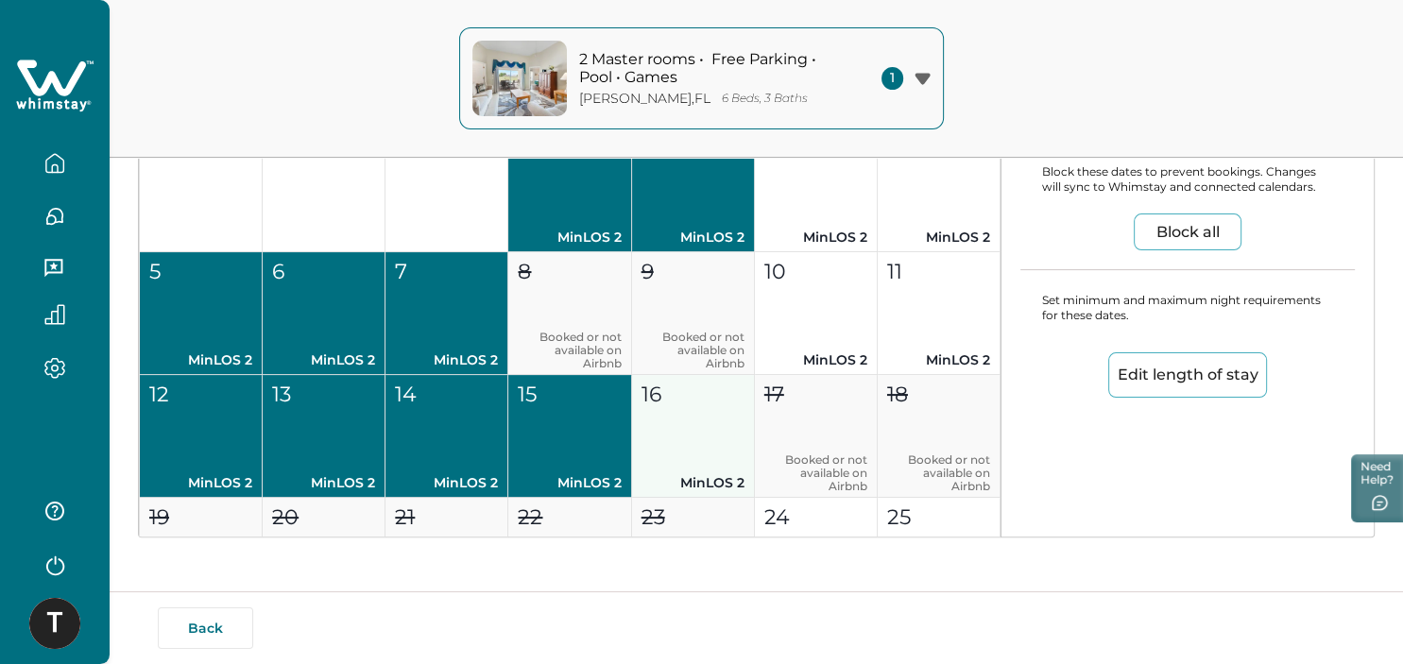
click at [724, 417] on button "16 MinLOS 2" at bounding box center [693, 436] width 123 height 123
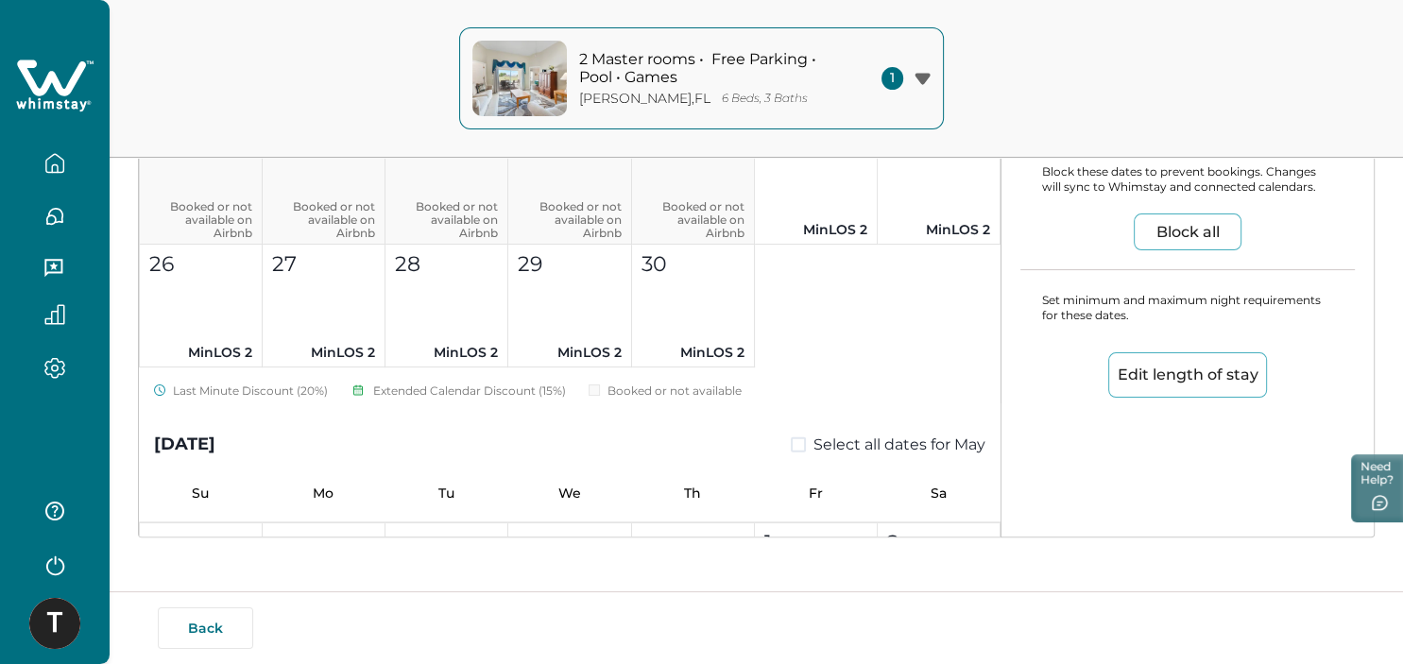
scroll to position [4940, 0]
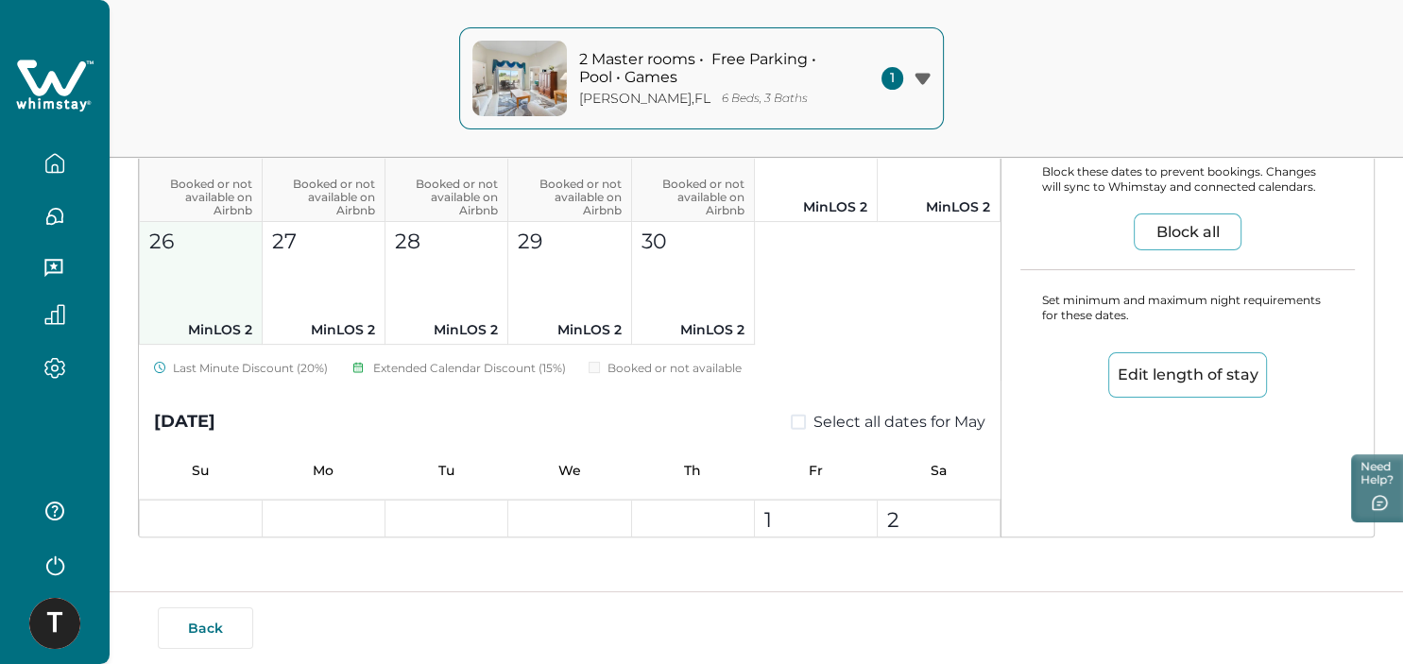
click at [190, 298] on button "26 MinLOS 2" at bounding box center [201, 283] width 123 height 123
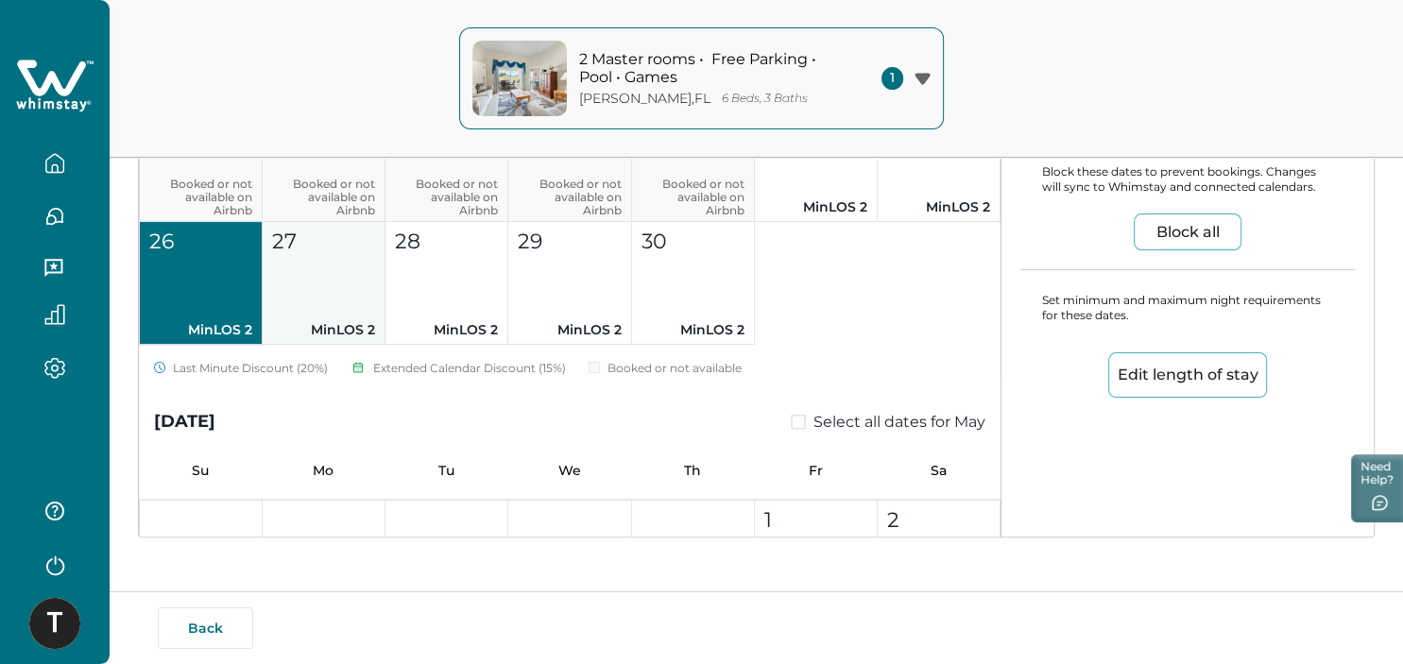
click at [290, 287] on button "27 MinLOS 2" at bounding box center [324, 283] width 123 height 123
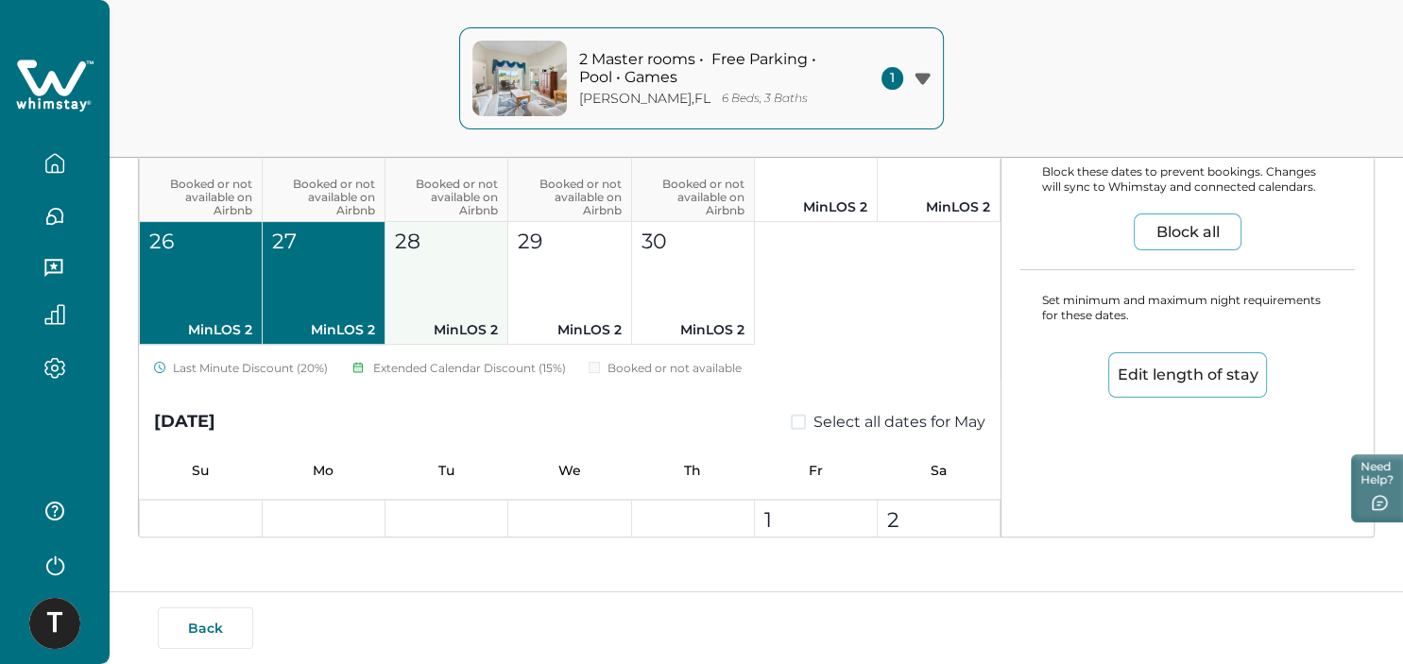
click at [431, 266] on button "28 MinLOS 2" at bounding box center [446, 283] width 123 height 123
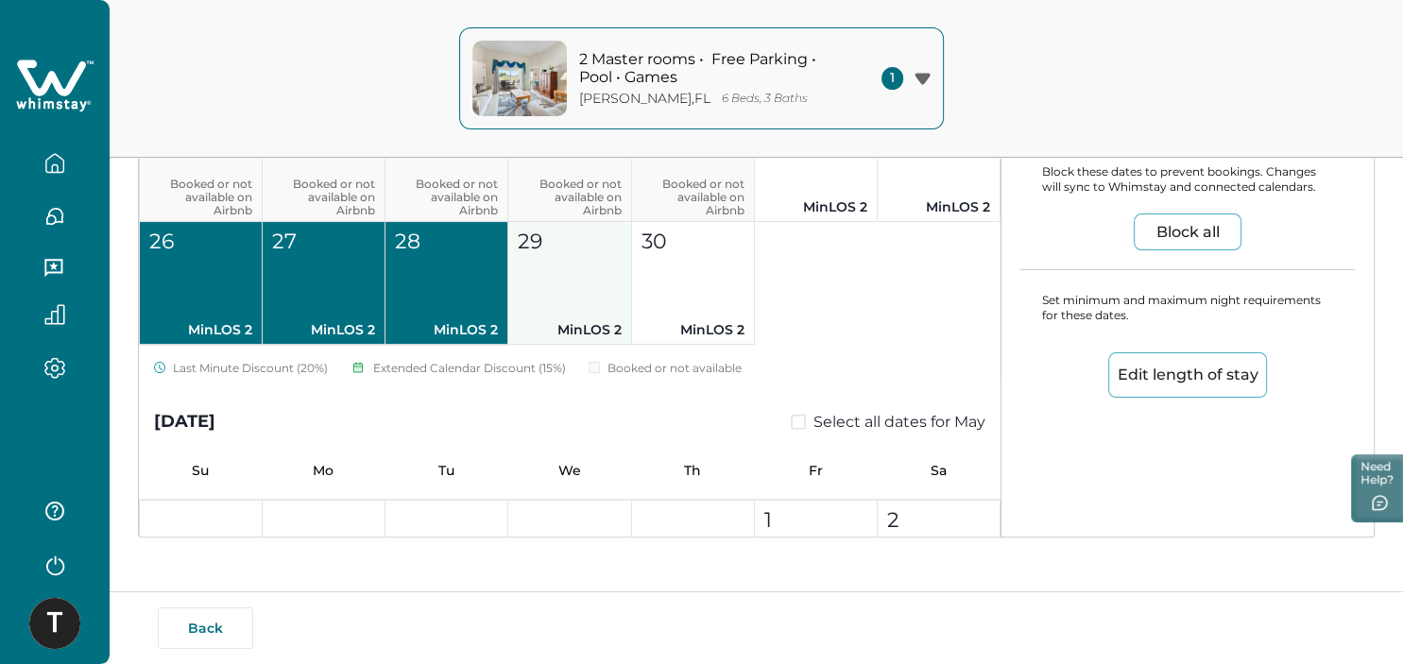
click at [572, 285] on button "29 MinLOS 2" at bounding box center [569, 283] width 123 height 123
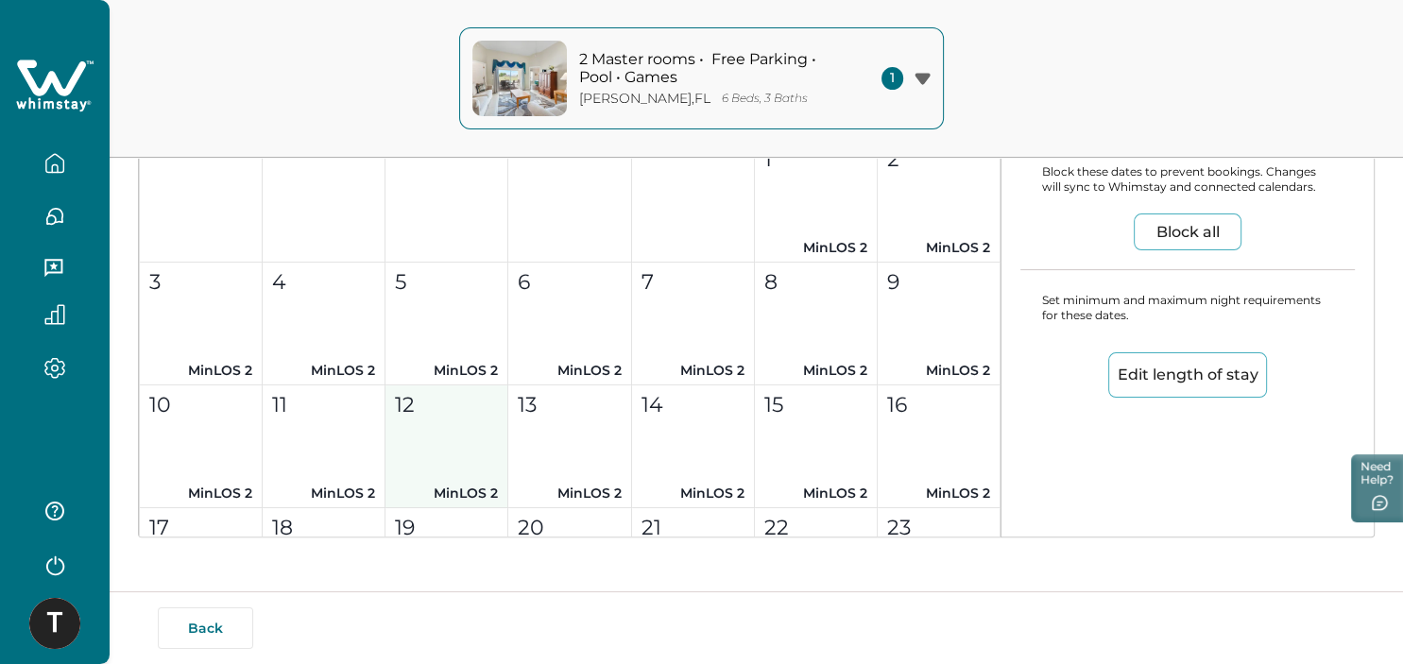
scroll to position [5321, 0]
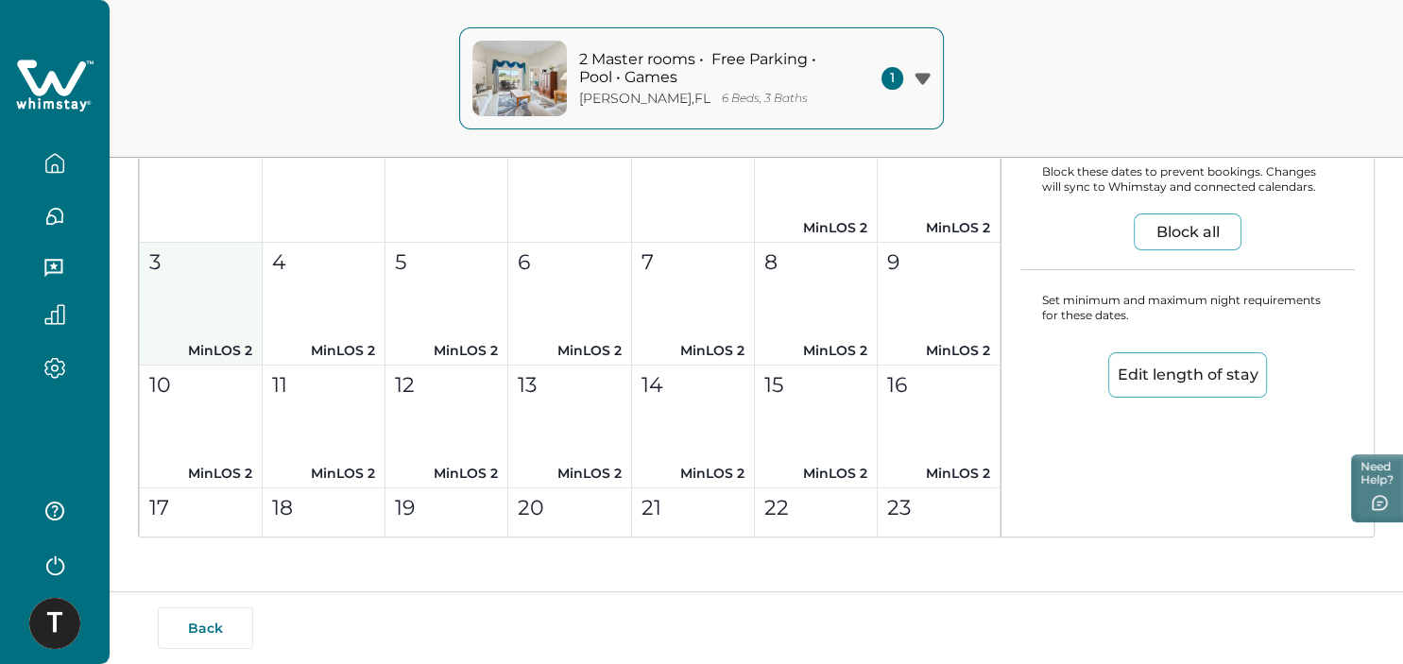
drag, startPoint x: 229, startPoint y: 316, endPoint x: 240, endPoint y: 332, distance: 18.9
click at [228, 316] on button "3 MinLOS 2" at bounding box center [201, 304] width 123 height 123
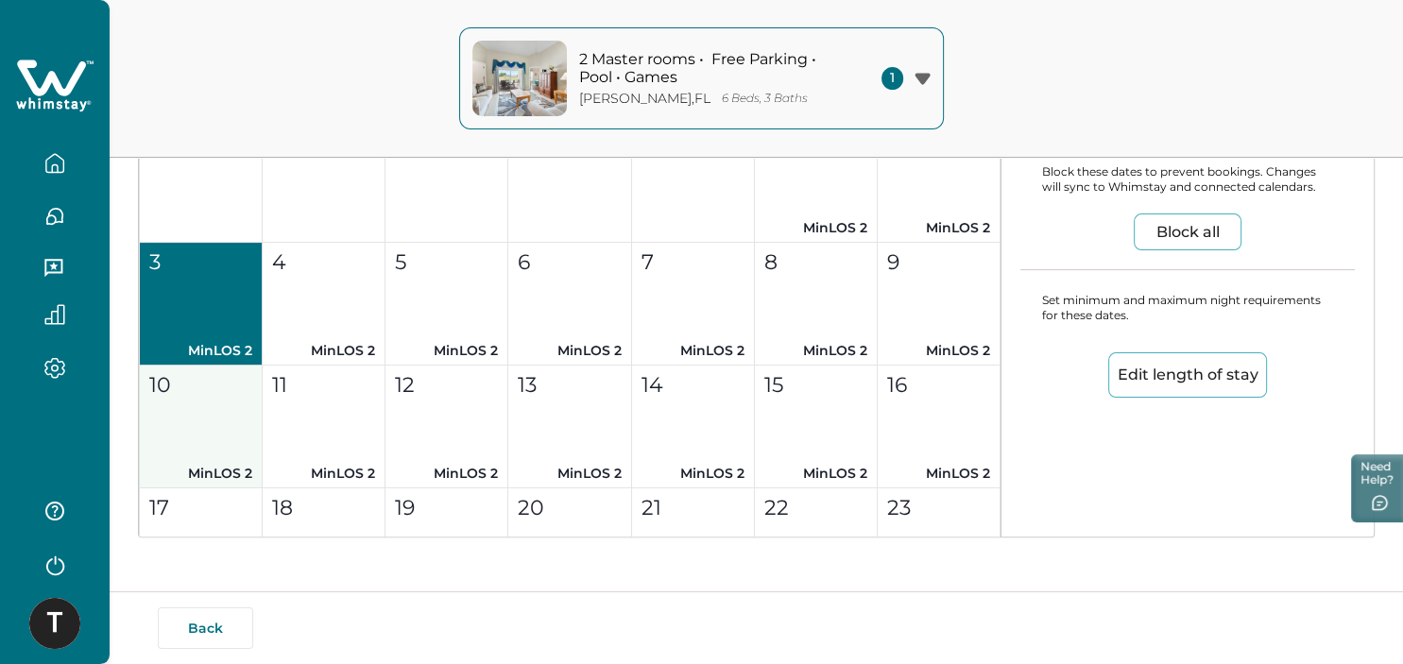
click at [241, 402] on button "10 MinLOS 2" at bounding box center [201, 427] width 123 height 123
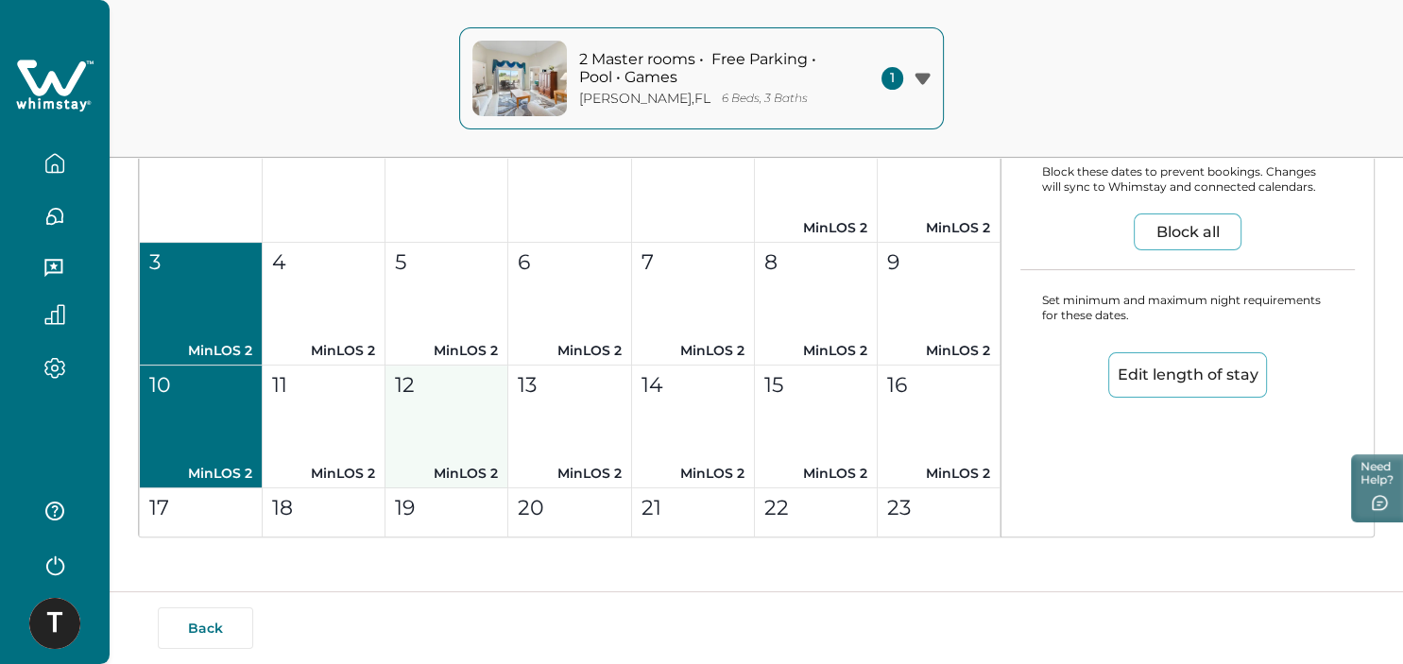
drag, startPoint x: 368, startPoint y: 414, endPoint x: 461, endPoint y: 414, distance: 92.6
click at [368, 414] on button "11 MinLOS 2" at bounding box center [324, 427] width 123 height 123
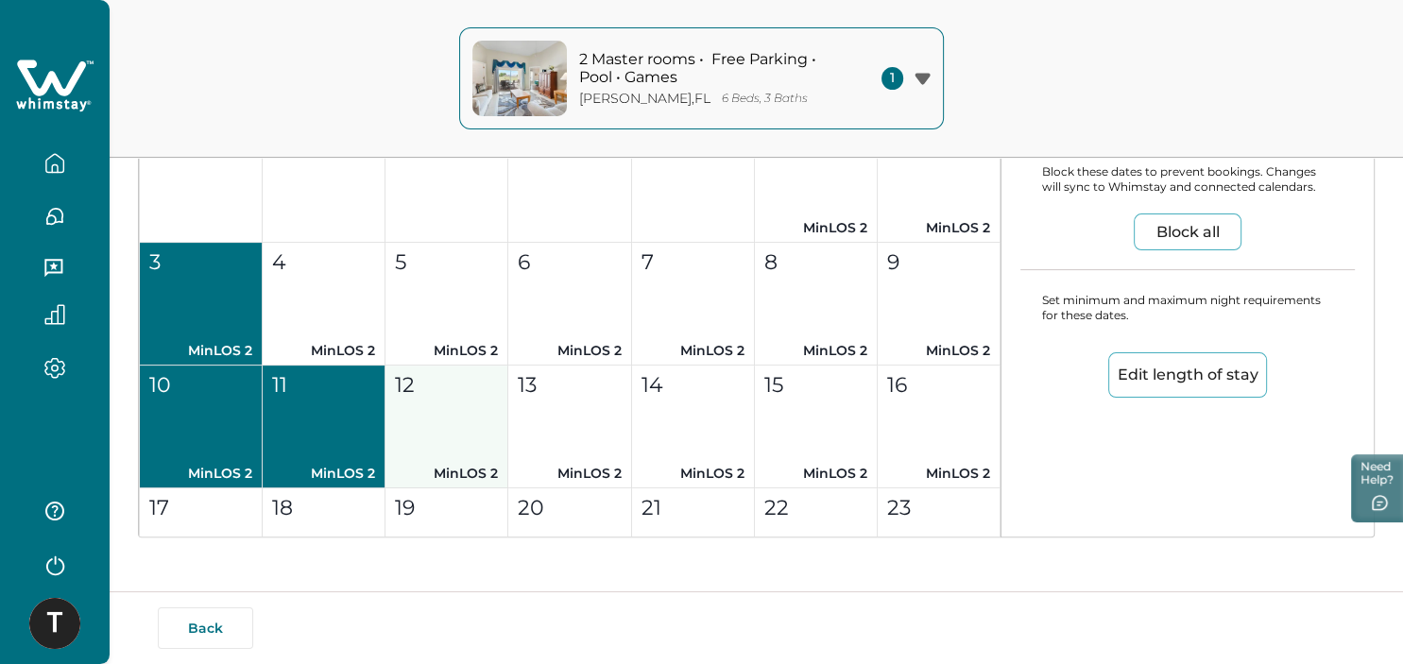
click at [493, 419] on button "12 MinLOS 2" at bounding box center [446, 427] width 123 height 123
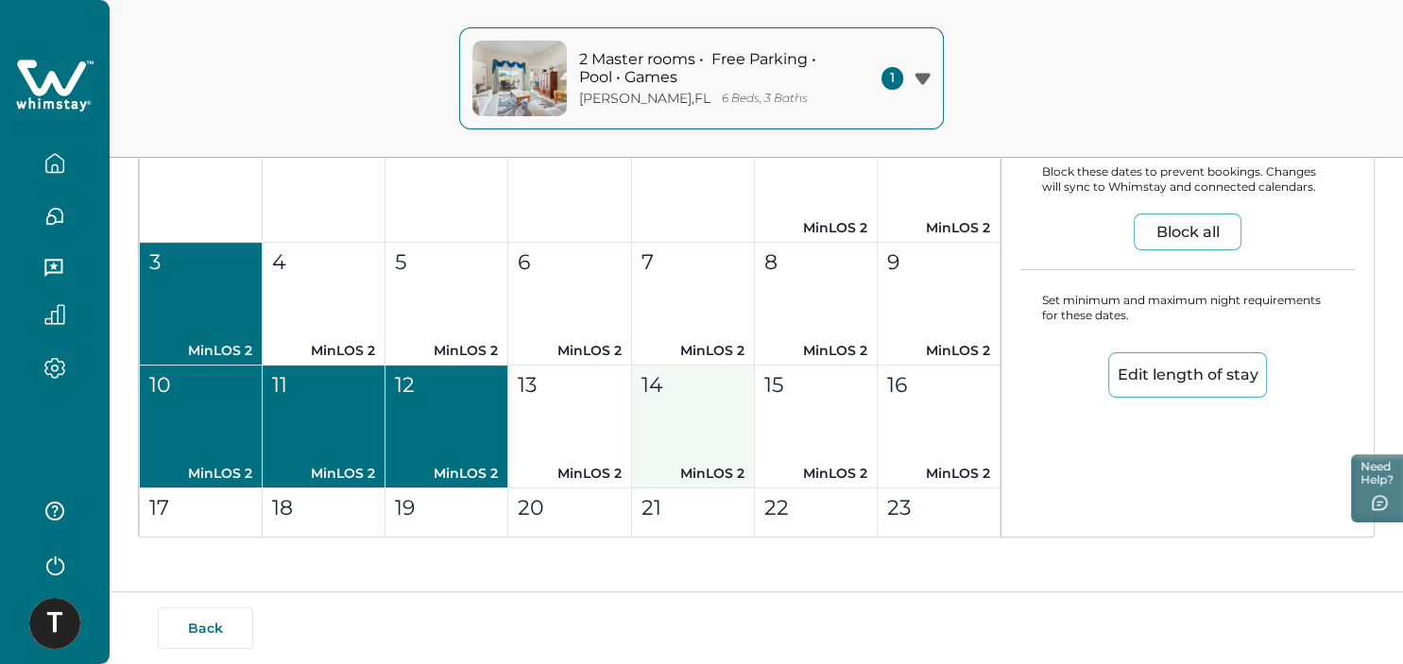
drag, startPoint x: 622, startPoint y: 413, endPoint x: 633, endPoint y: 410, distance: 10.8
click at [633, 410] on div "1 MinLOS 2 2 MinLOS 2 3 MinLOS 2 4 MinLOS 2 5 MinLOS 2 6 MinLOS 2 7 MinLOS 2 8 …" at bounding box center [569, 488] width 861 height 738
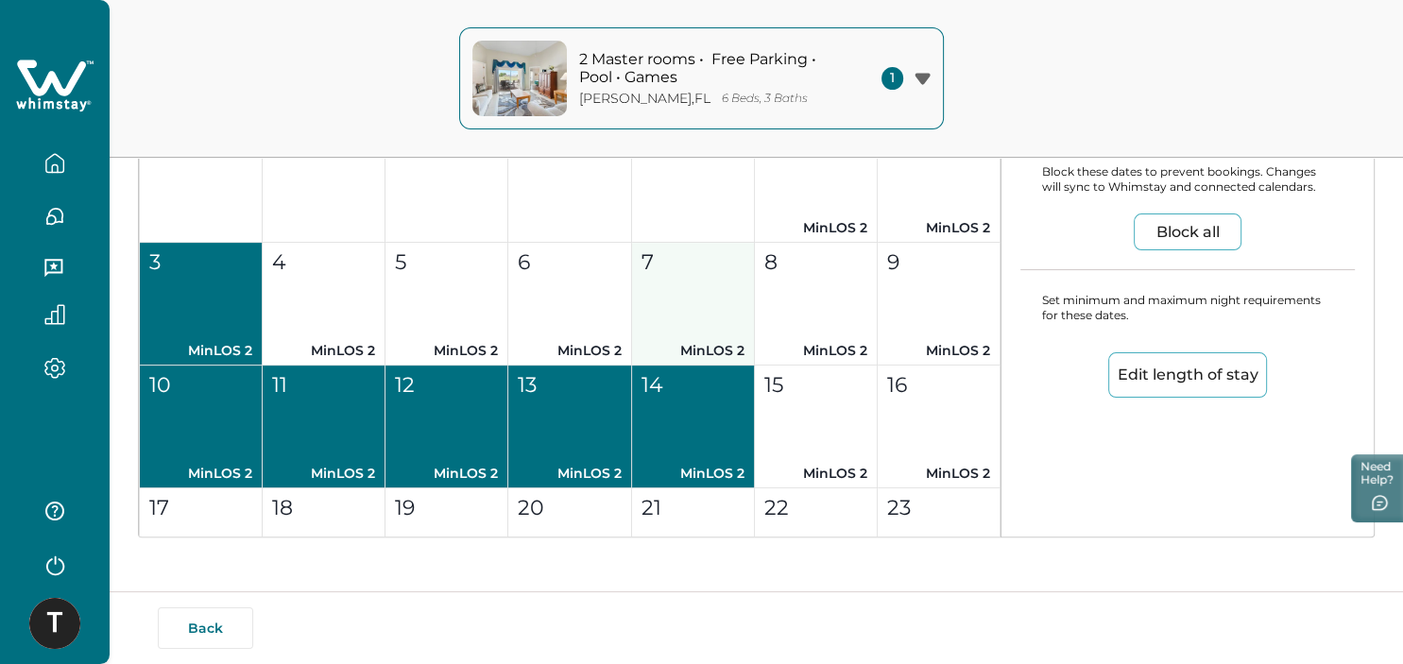
drag, startPoint x: 709, startPoint y: 396, endPoint x: 711, endPoint y: 327, distance: 69.0
click at [709, 395] on button "14 MinLOS 2" at bounding box center [693, 427] width 123 height 123
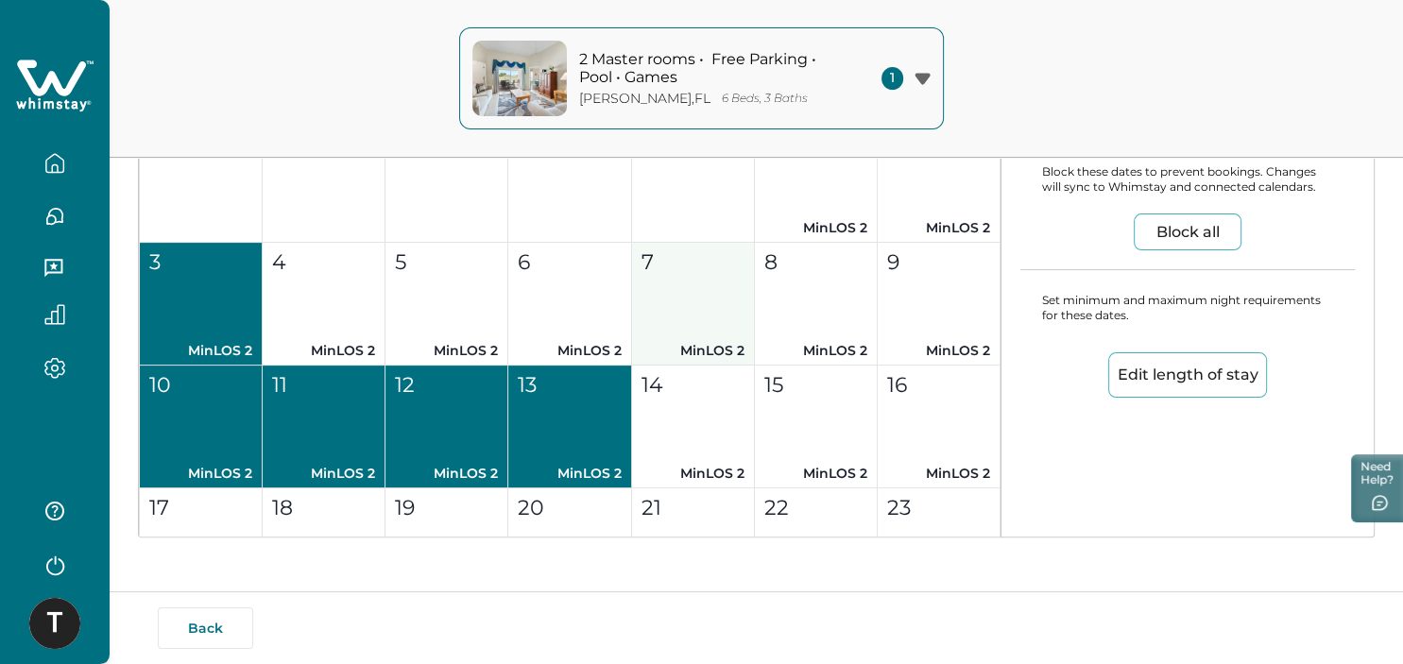
click at [710, 325] on button "7 MinLOS 2" at bounding box center [693, 304] width 123 height 123
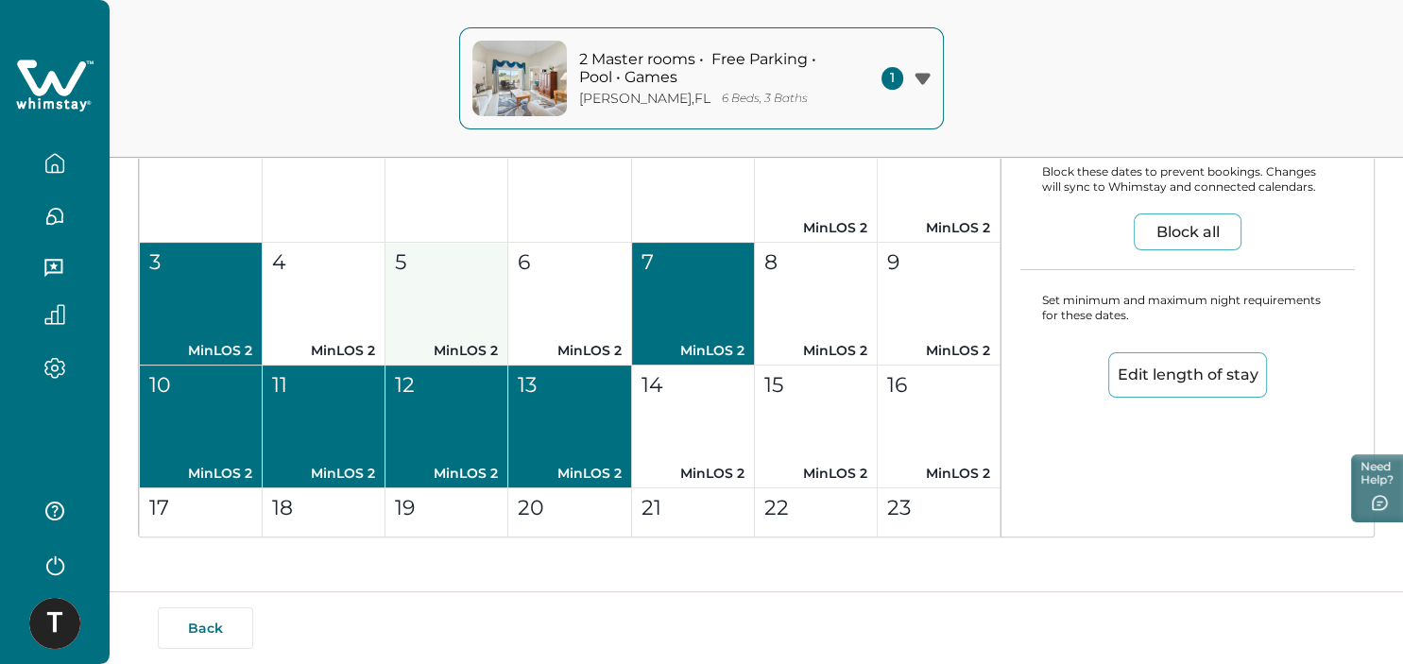
drag, startPoint x: 585, startPoint y: 315, endPoint x: 499, endPoint y: 312, distance: 86.0
click at [584, 315] on button "6 MinLOS 2" at bounding box center [569, 304] width 123 height 123
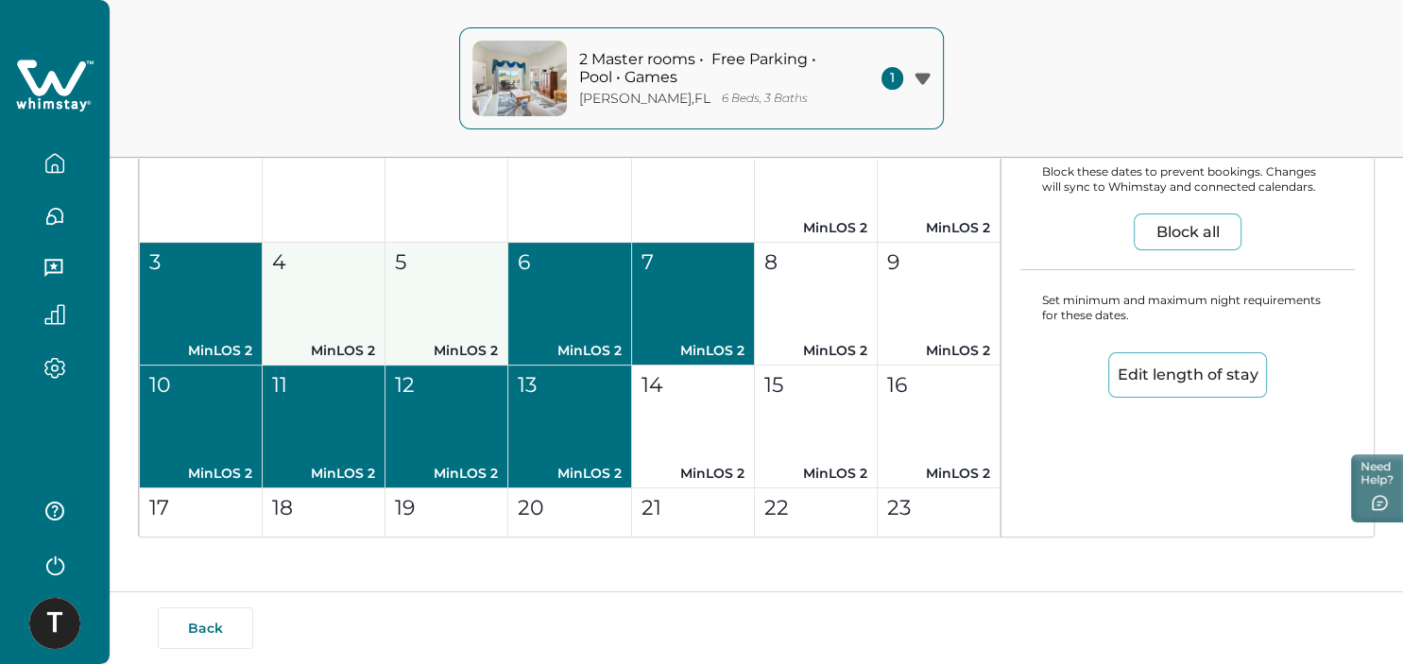
drag, startPoint x: 444, startPoint y: 311, endPoint x: 378, endPoint y: 307, distance: 66.2
click at [438, 311] on button "5 MinLOS 2" at bounding box center [446, 304] width 123 height 123
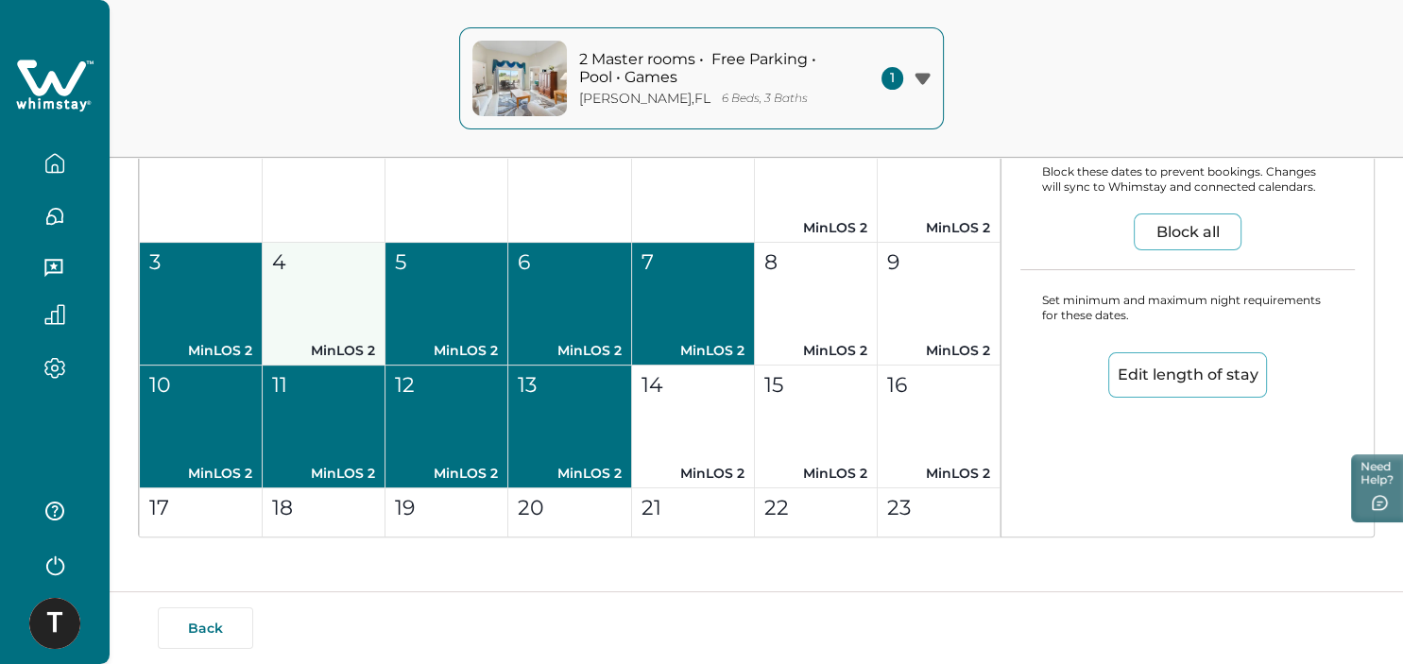
click at [355, 310] on button "4 MinLOS 2" at bounding box center [324, 304] width 123 height 123
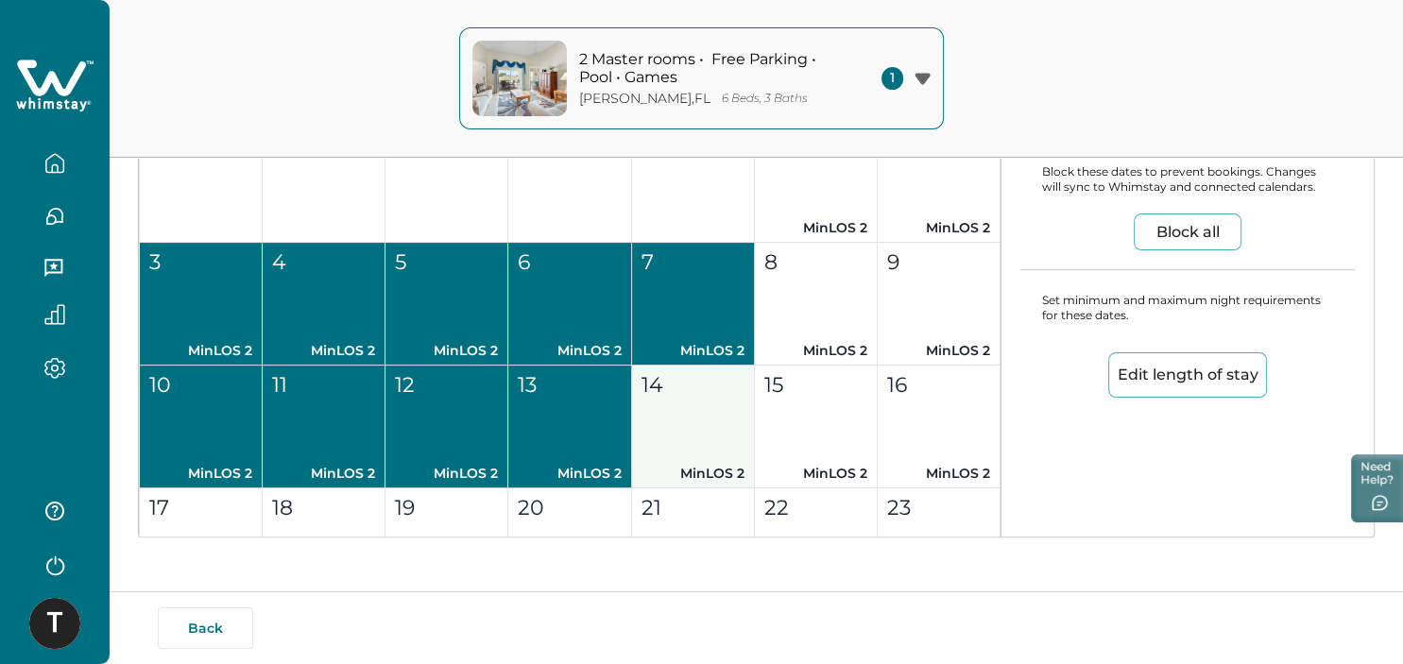
drag, startPoint x: 668, startPoint y: 416, endPoint x: 693, endPoint y: 418, distance: 25.7
click at [672, 416] on button "14 MinLOS 2" at bounding box center [693, 427] width 123 height 123
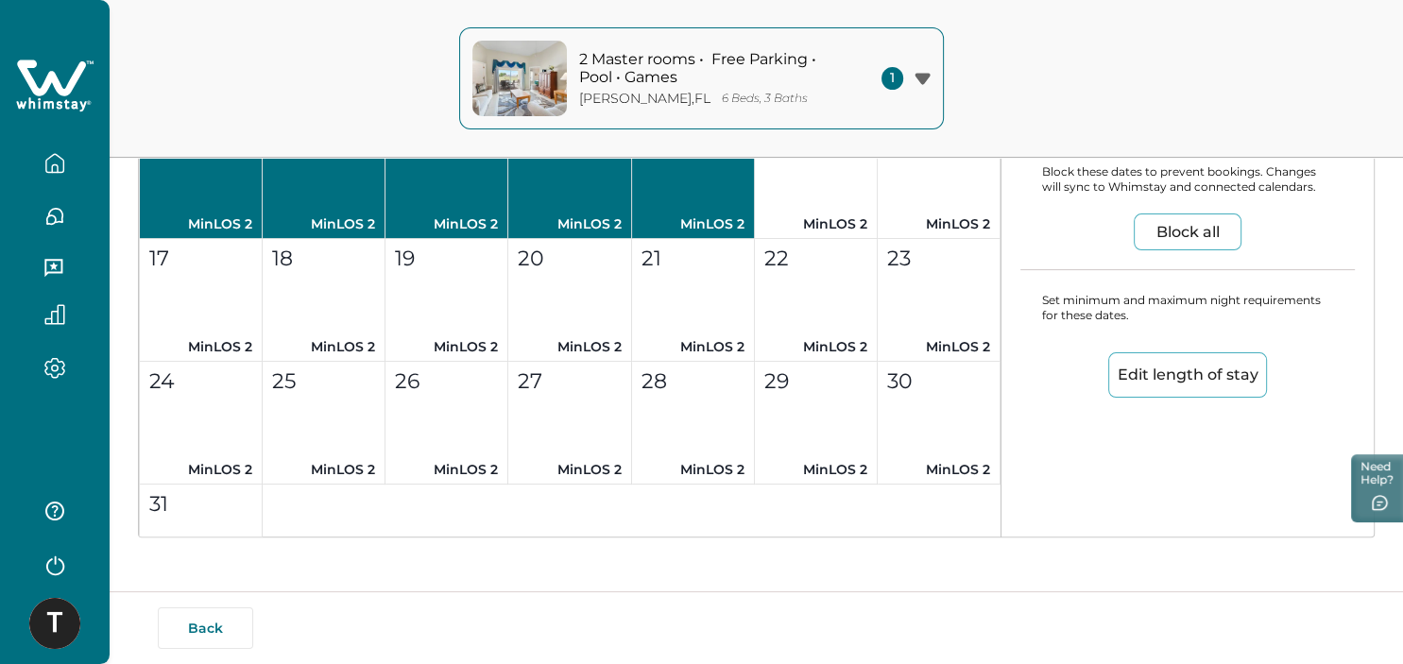
scroll to position [5611, 0]
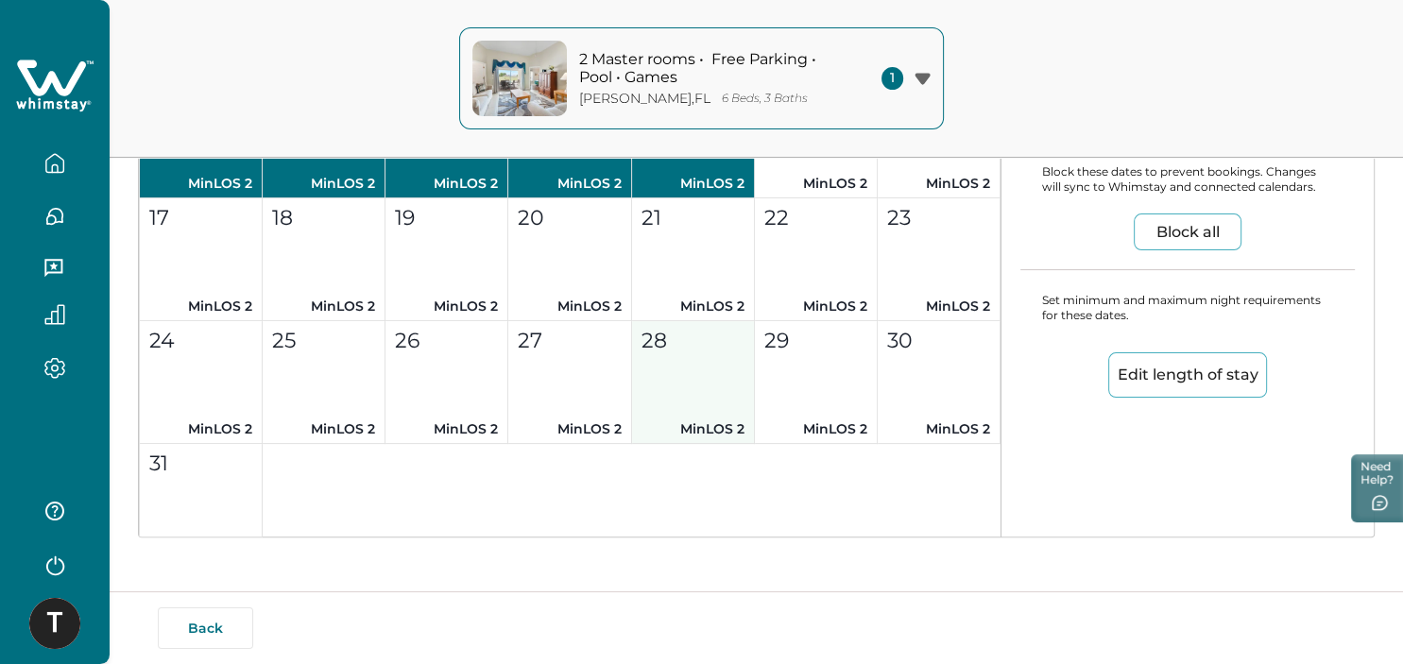
click at [686, 258] on button "21 MinLOS 2" at bounding box center [693, 259] width 123 height 123
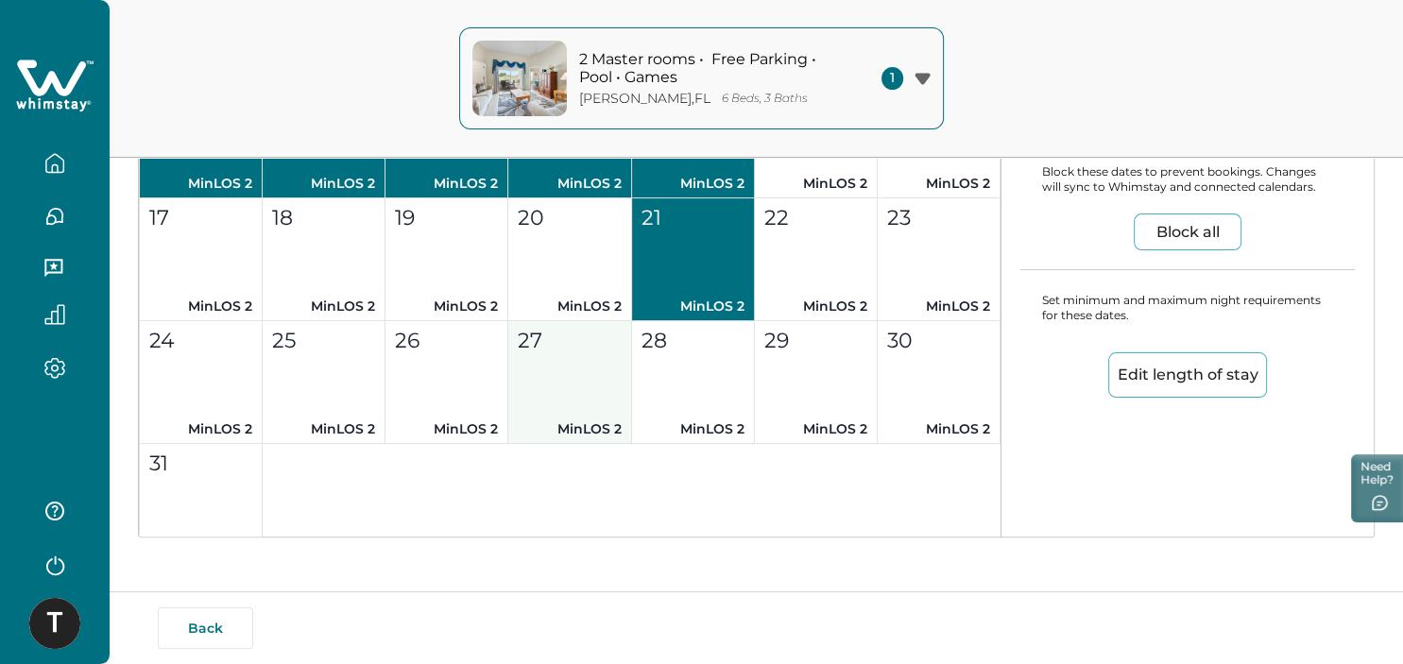
click at [663, 366] on button "28 MinLOS 2" at bounding box center [693, 382] width 123 height 123
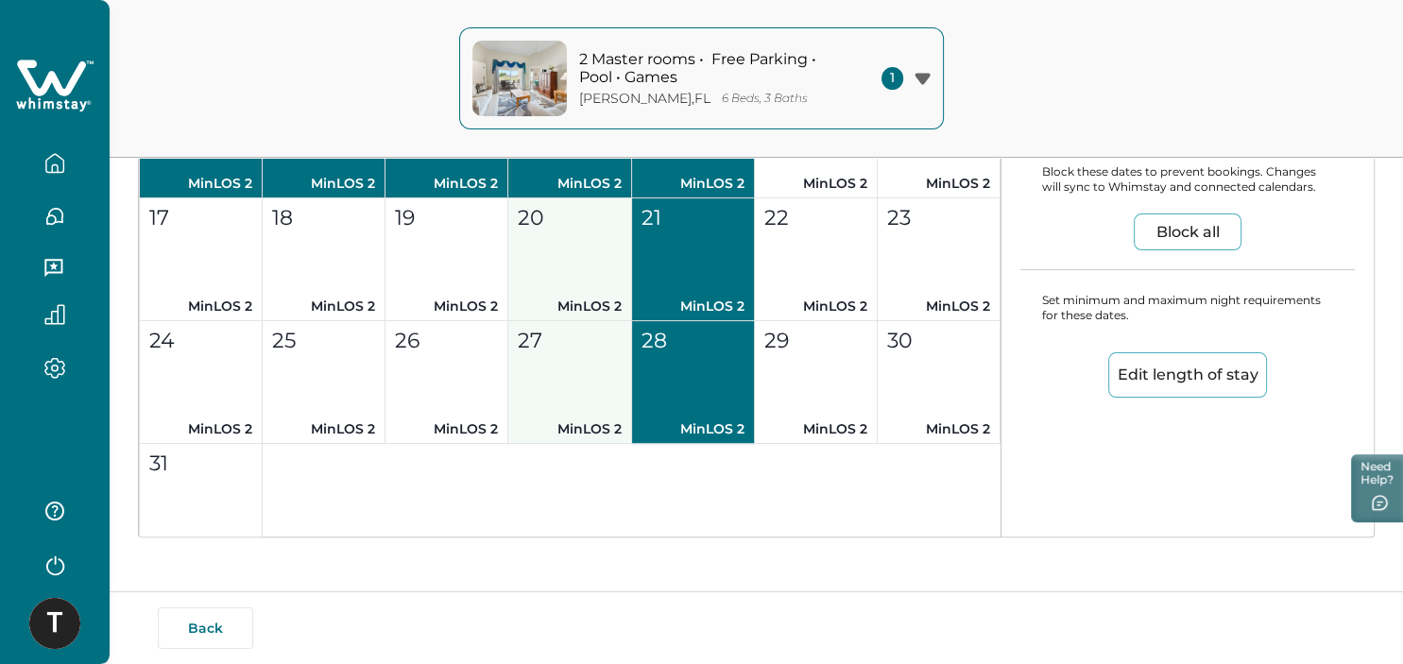
drag, startPoint x: 575, startPoint y: 365, endPoint x: 565, endPoint y: 275, distance: 90.3
click at [572, 359] on button "27 MinLOS 2" at bounding box center [569, 382] width 123 height 123
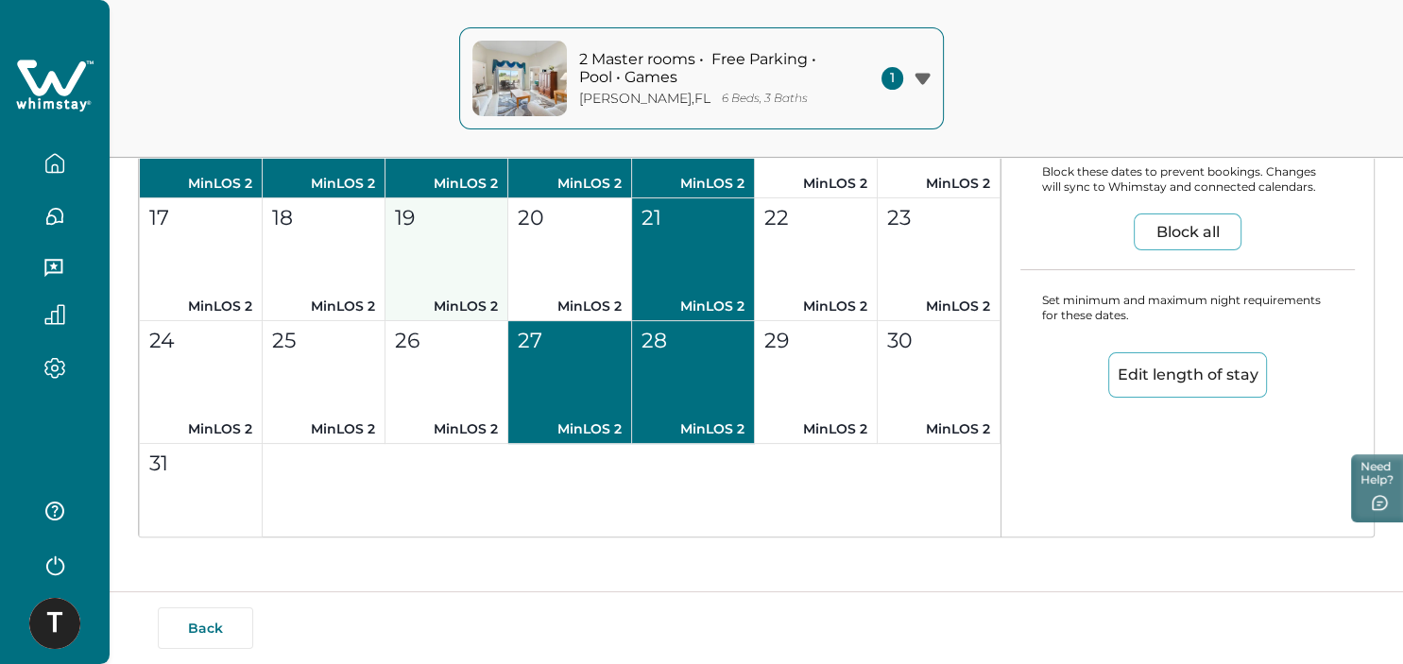
click at [560, 263] on button "20 MinLOS 2" at bounding box center [569, 259] width 123 height 123
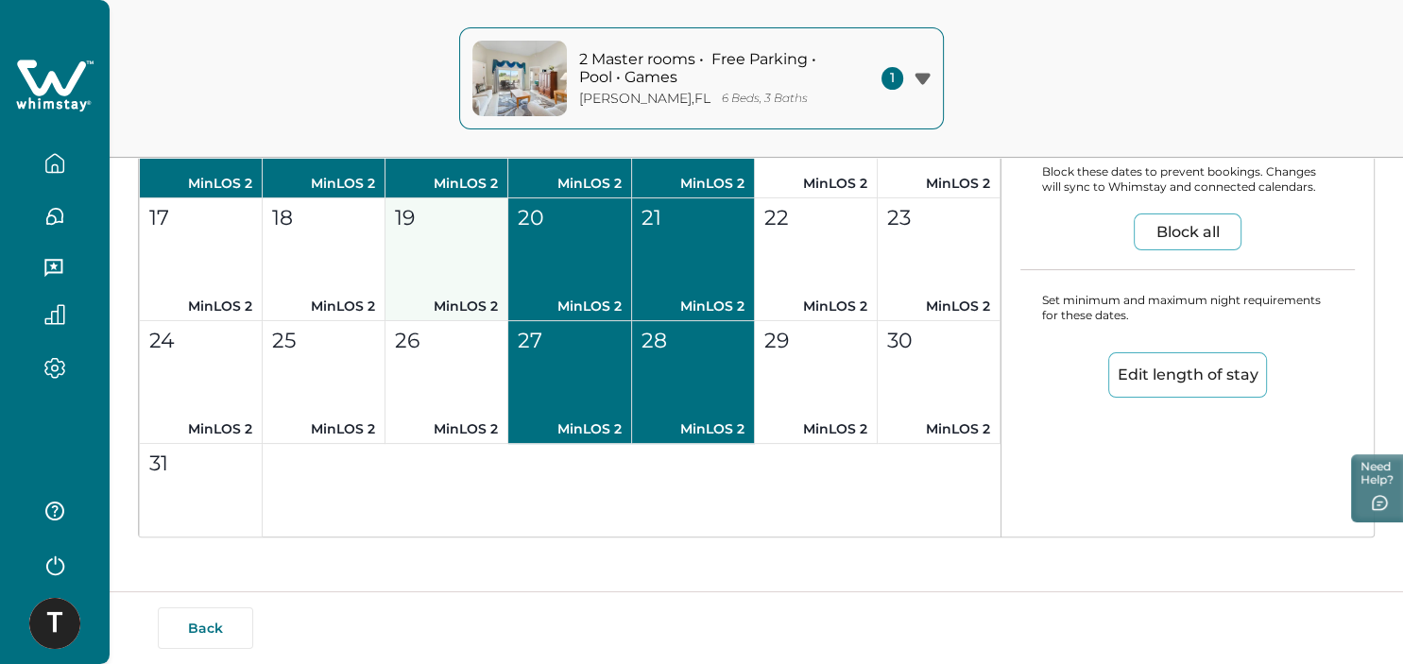
click at [459, 247] on button "19 MinLOS 2" at bounding box center [446, 259] width 123 height 123
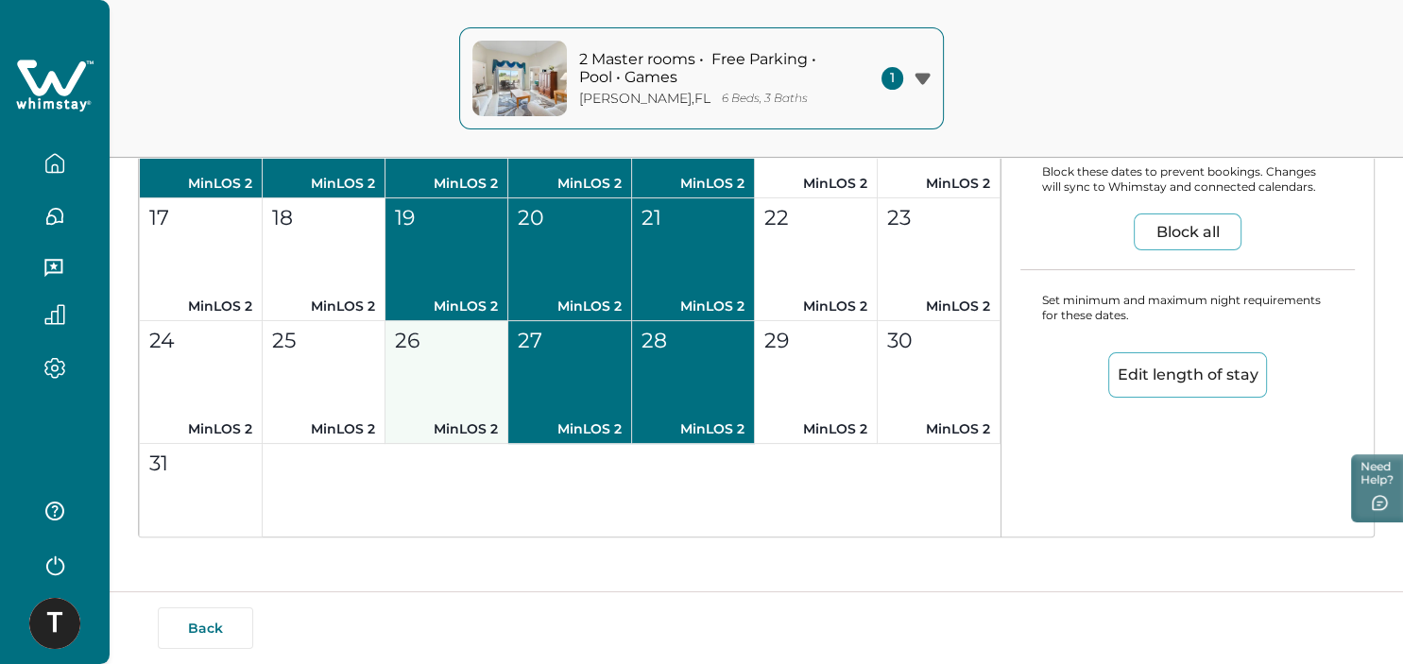
click at [435, 365] on button "26 MinLOS 2" at bounding box center [446, 382] width 123 height 123
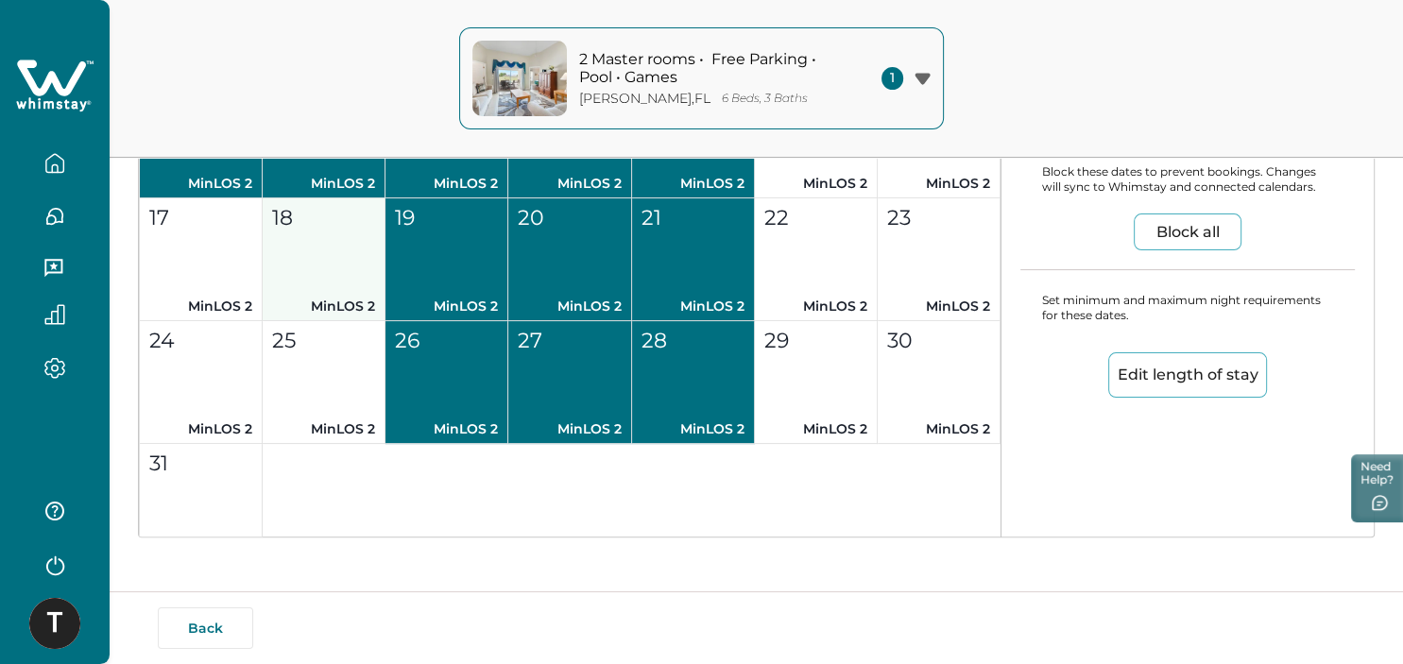
click at [316, 367] on button "25 MinLOS 2" at bounding box center [324, 382] width 123 height 123
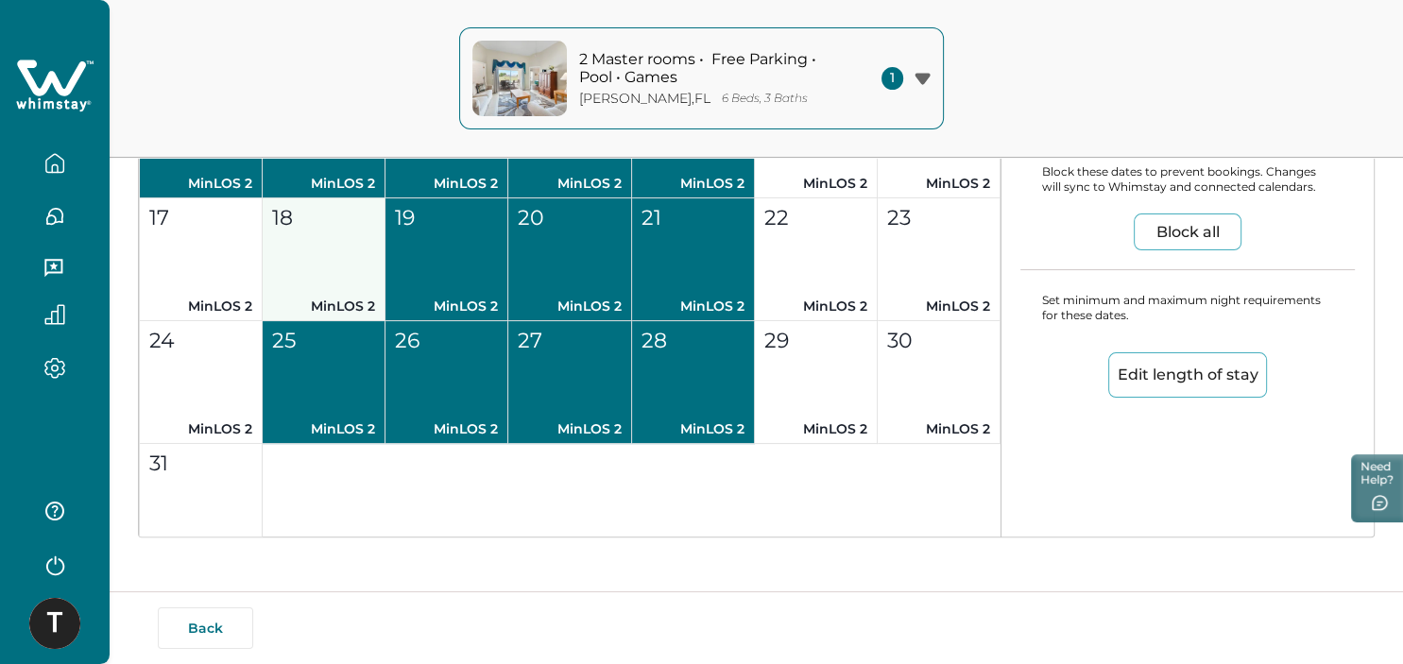
drag, startPoint x: 296, startPoint y: 280, endPoint x: 267, endPoint y: 275, distance: 28.7
click at [292, 278] on button "18 MinLOS 2" at bounding box center [324, 259] width 123 height 123
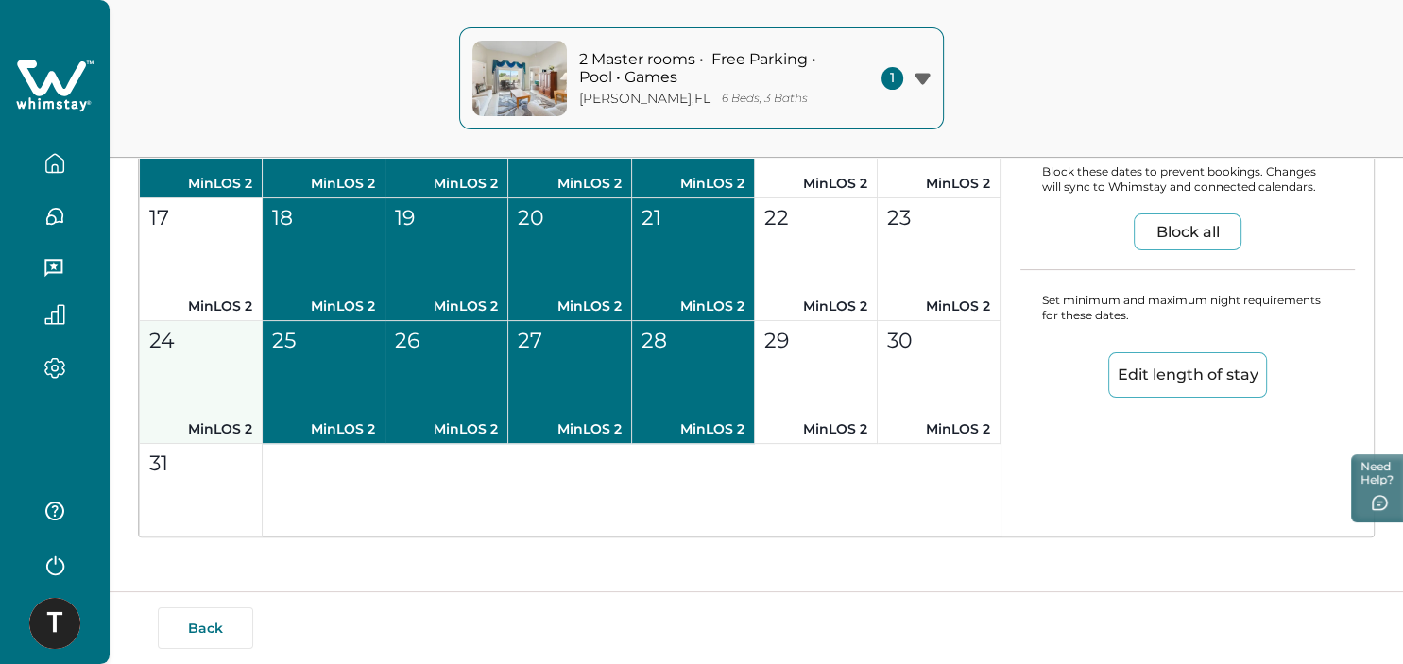
click at [210, 346] on div "24" at bounding box center [200, 340] width 102 height 31
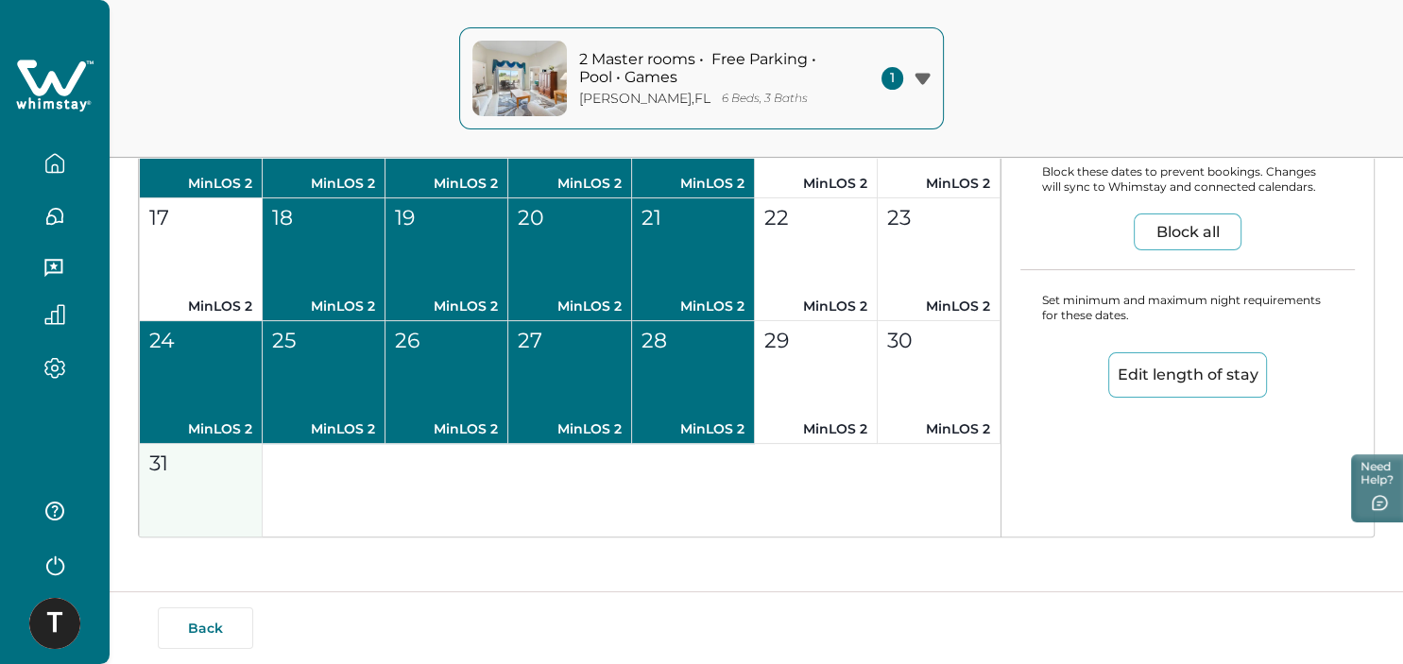
click at [200, 458] on div "31" at bounding box center [200, 463] width 102 height 31
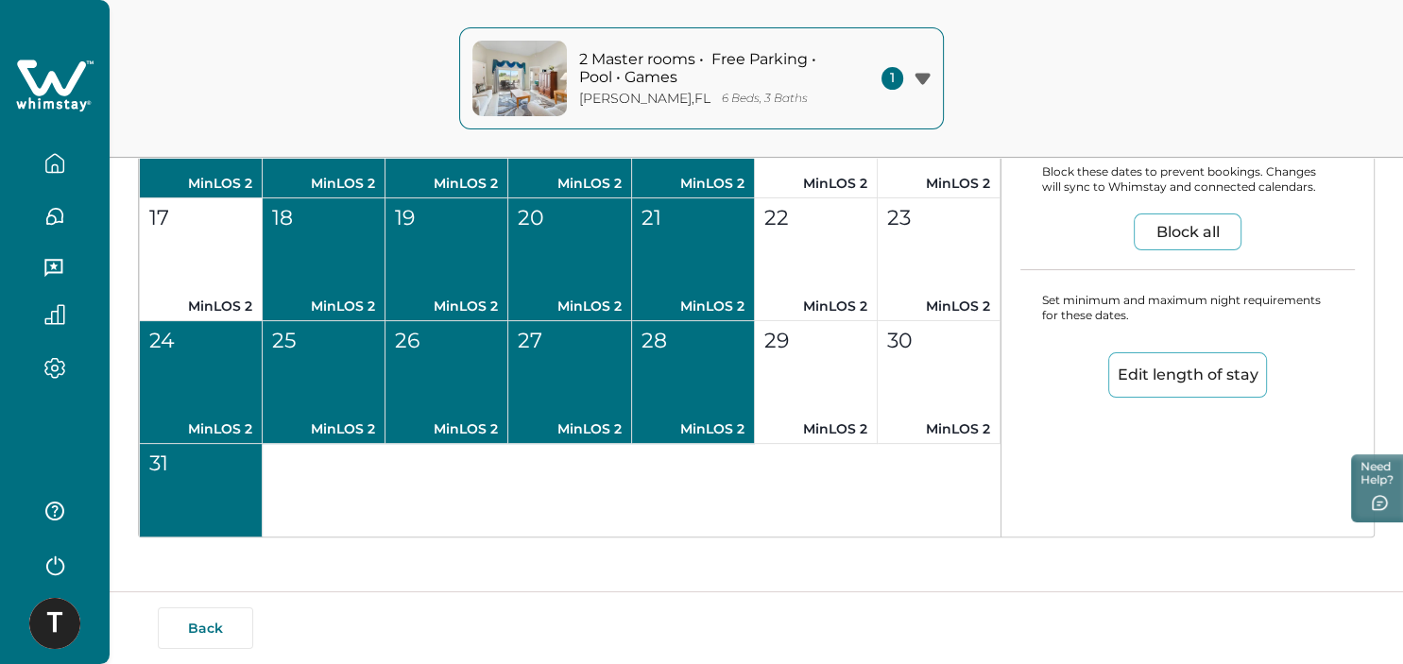
drag, startPoint x: 209, startPoint y: 285, endPoint x: 266, endPoint y: 277, distance: 58.2
click at [209, 284] on button "17 MinLOS 2" at bounding box center [201, 259] width 123 height 123
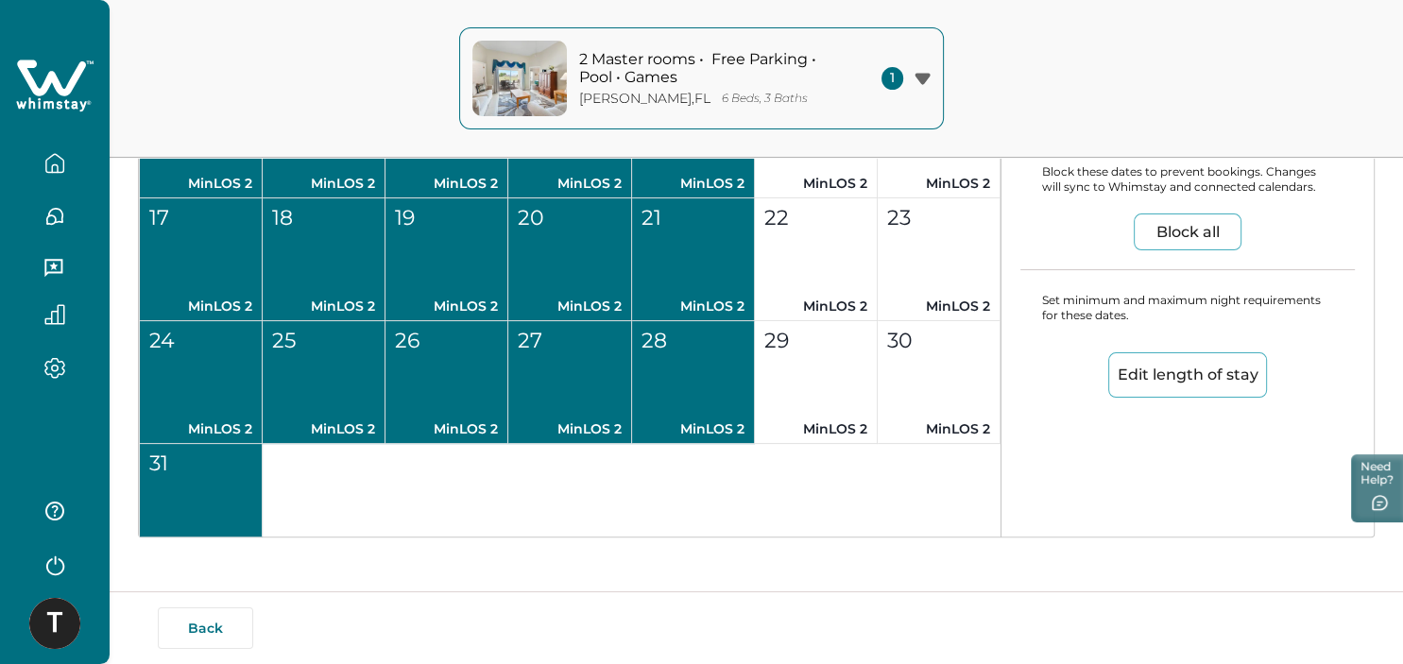
click at [1203, 368] on button "Edit length of stay" at bounding box center [1187, 374] width 159 height 45
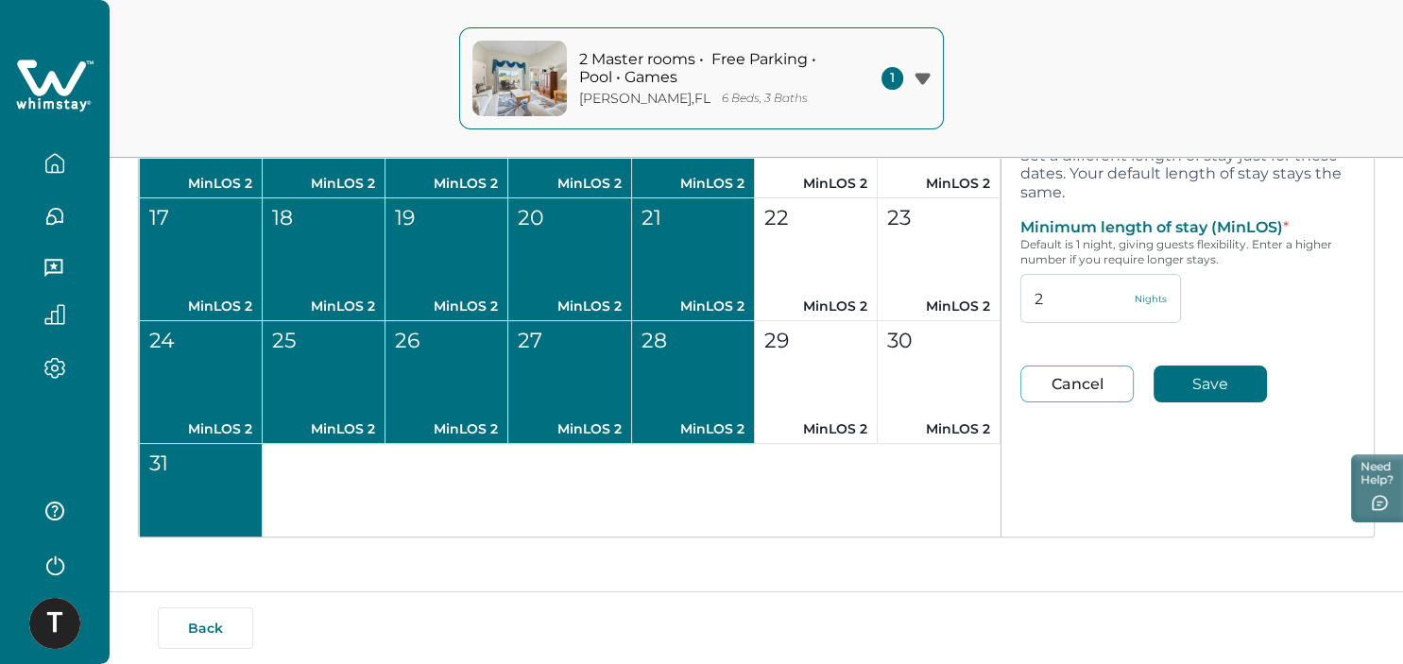
click at [1056, 297] on input "2" at bounding box center [1100, 298] width 161 height 49
type input "1"
click at [1191, 382] on button "Save" at bounding box center [1209, 384] width 113 height 37
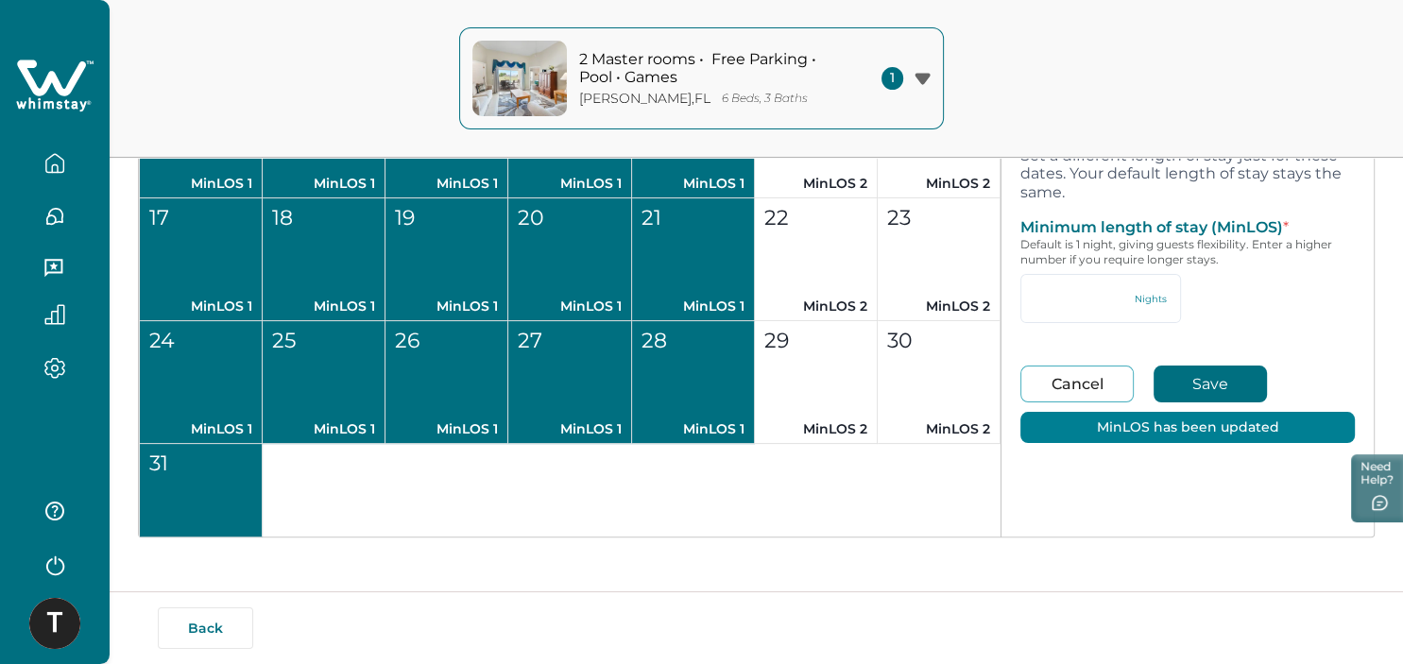
type input "1"
type input "2"
type input "94"
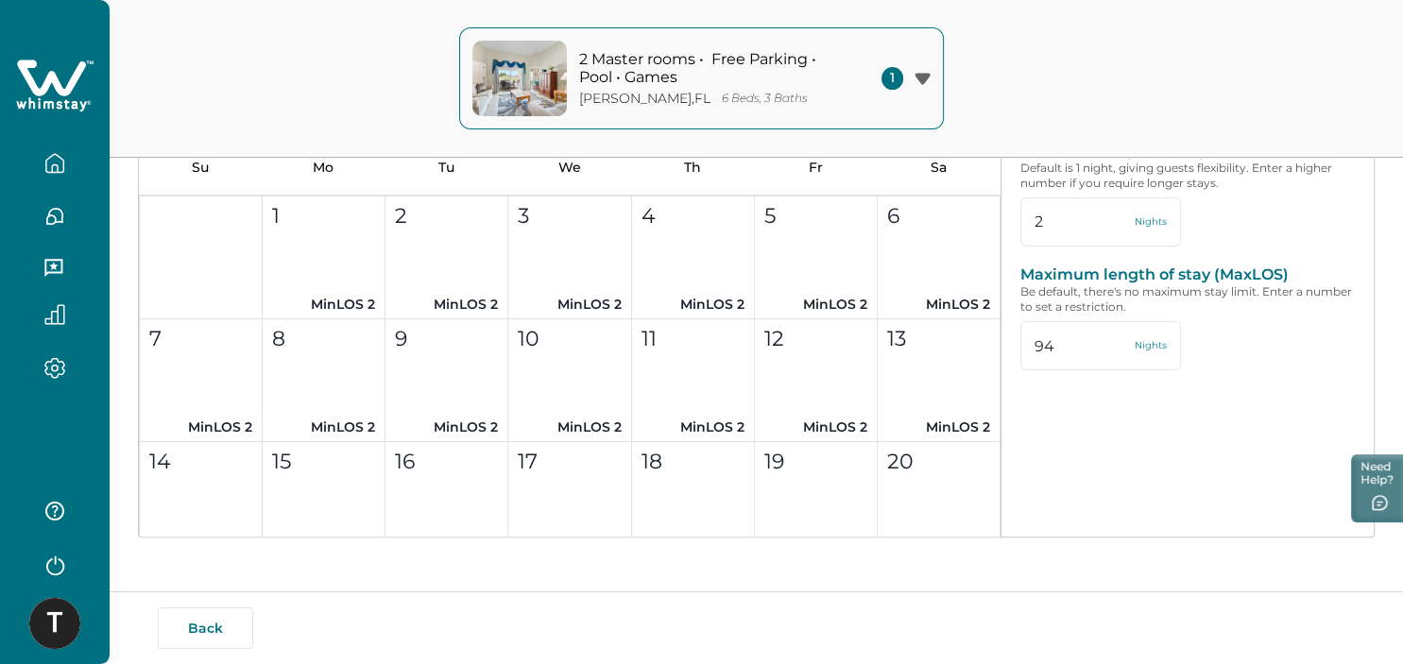
scroll to position [6160, 0]
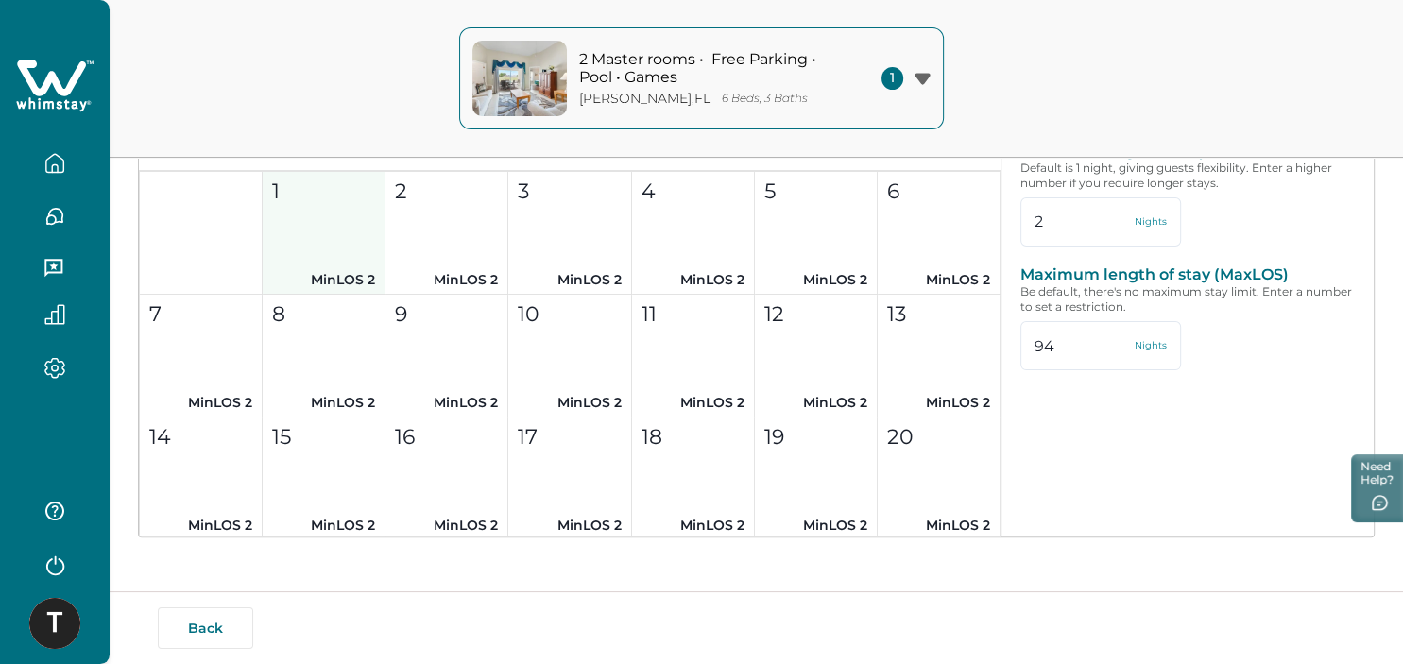
click at [378, 261] on button "1 MinLOS 2" at bounding box center [324, 233] width 123 height 123
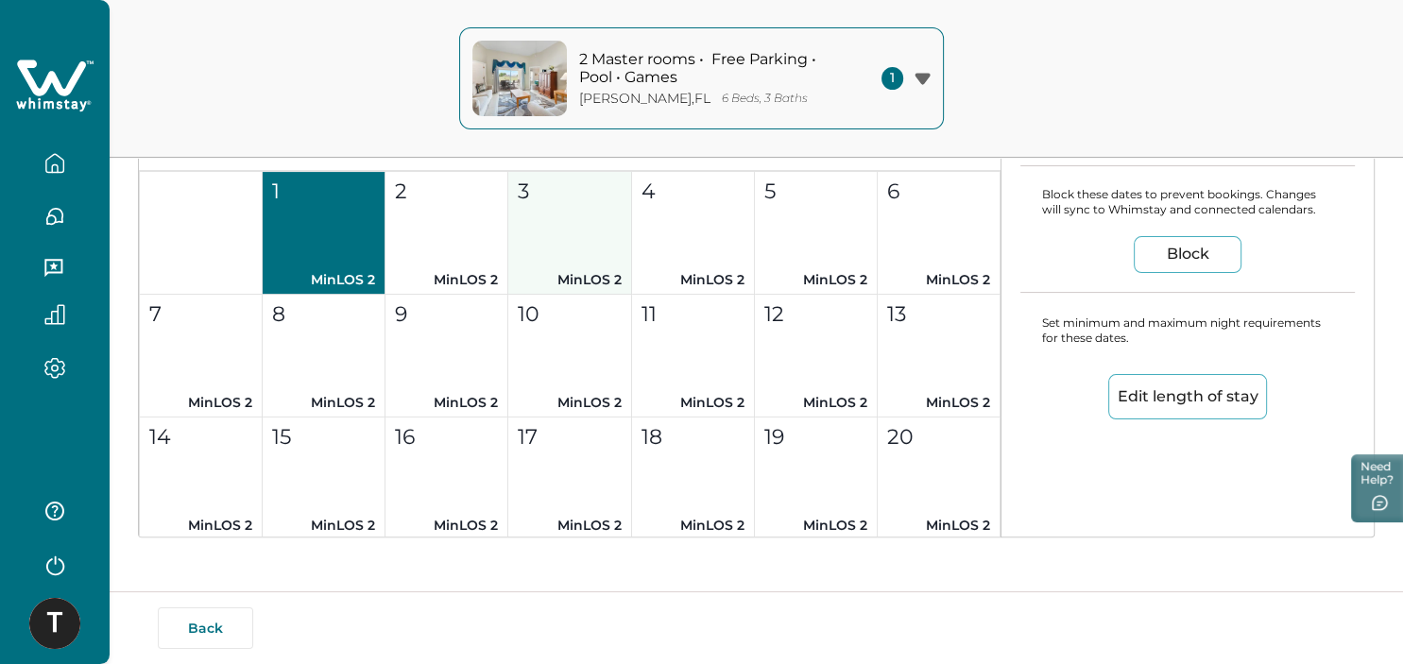
drag, startPoint x: 459, startPoint y: 259, endPoint x: 520, endPoint y: 244, distance: 63.2
click at [459, 258] on button "2 MinLOS 2" at bounding box center [446, 233] width 123 height 123
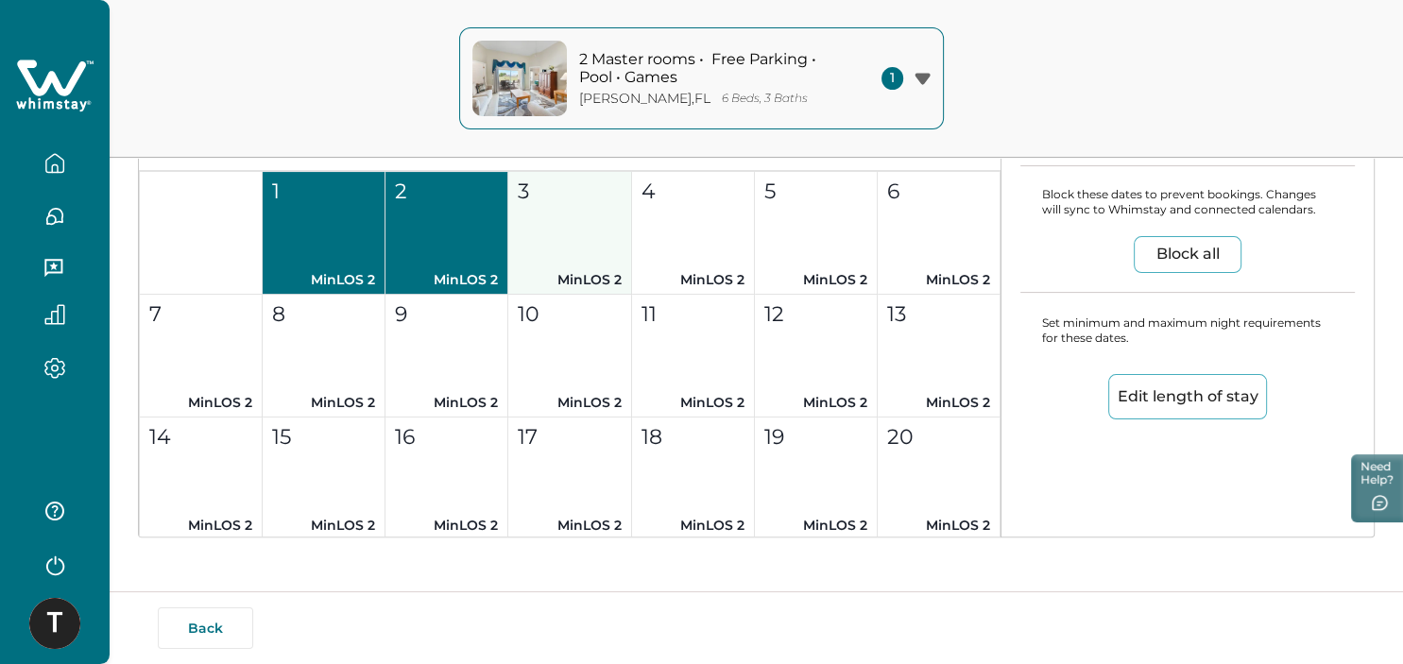
click at [597, 244] on button "3 MinLOS 2" at bounding box center [569, 233] width 123 height 123
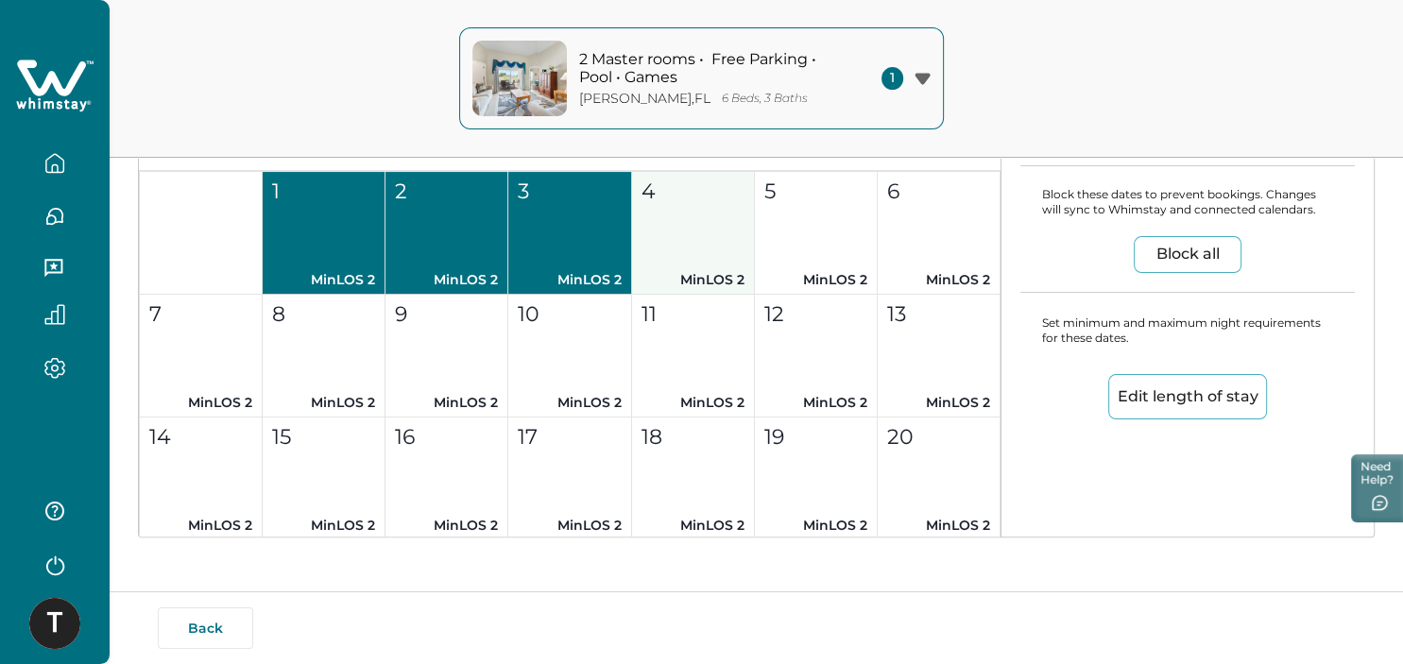
click at [677, 229] on button "4 MinLOS 2" at bounding box center [693, 233] width 123 height 123
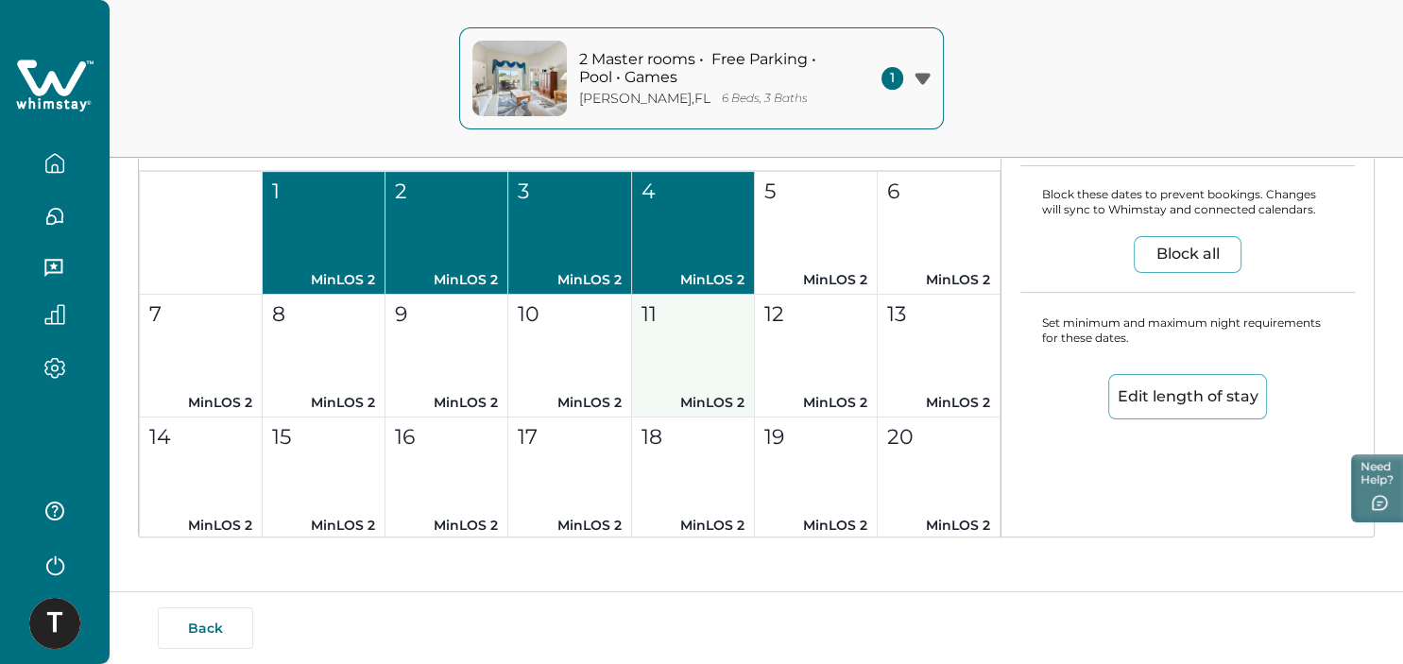
click at [680, 340] on button "11 MinLOS 2" at bounding box center [693, 356] width 123 height 123
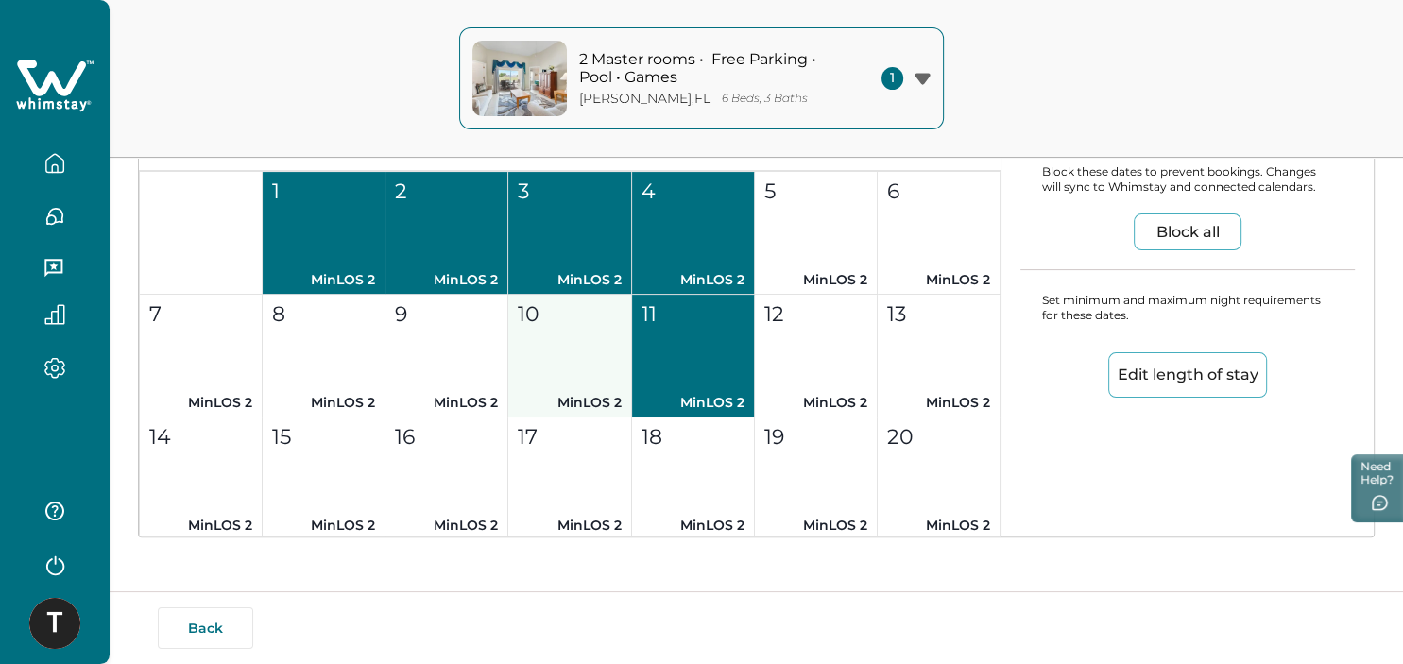
click at [549, 344] on button "10 MinLOS 2" at bounding box center [569, 356] width 123 height 123
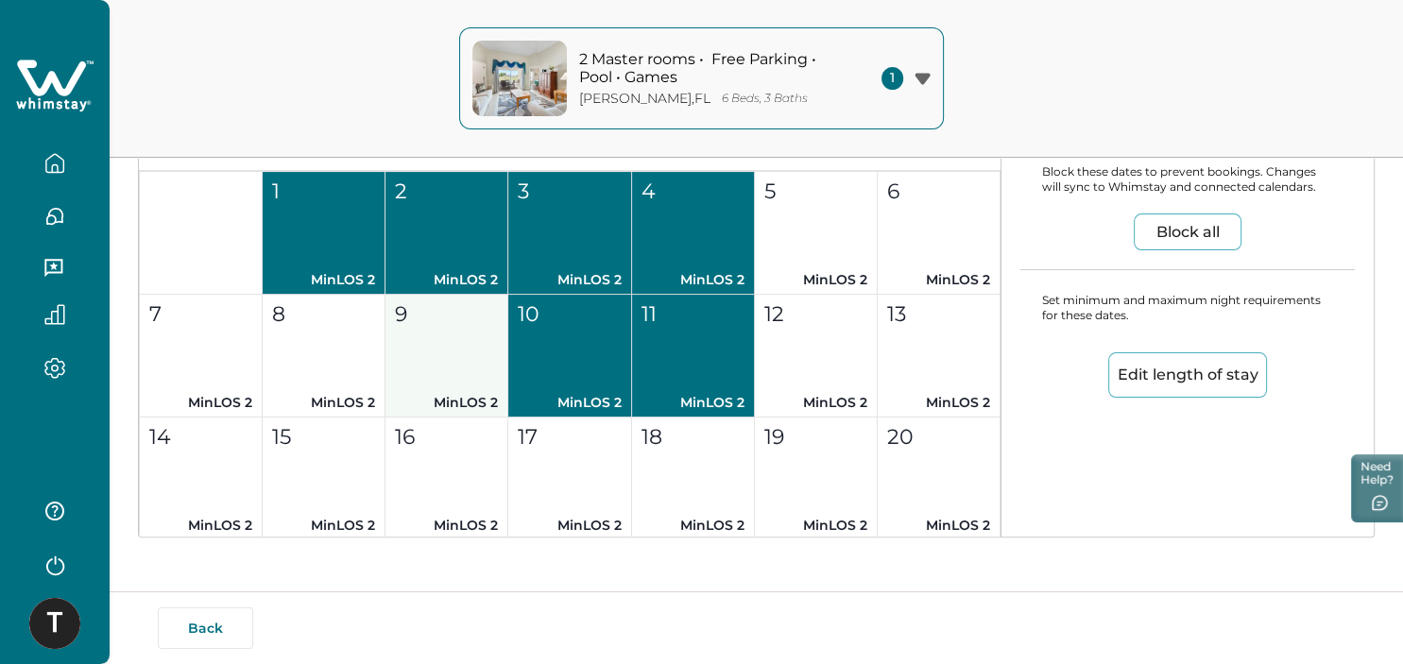
click at [413, 359] on button "9 MinLOS 2" at bounding box center [446, 356] width 123 height 123
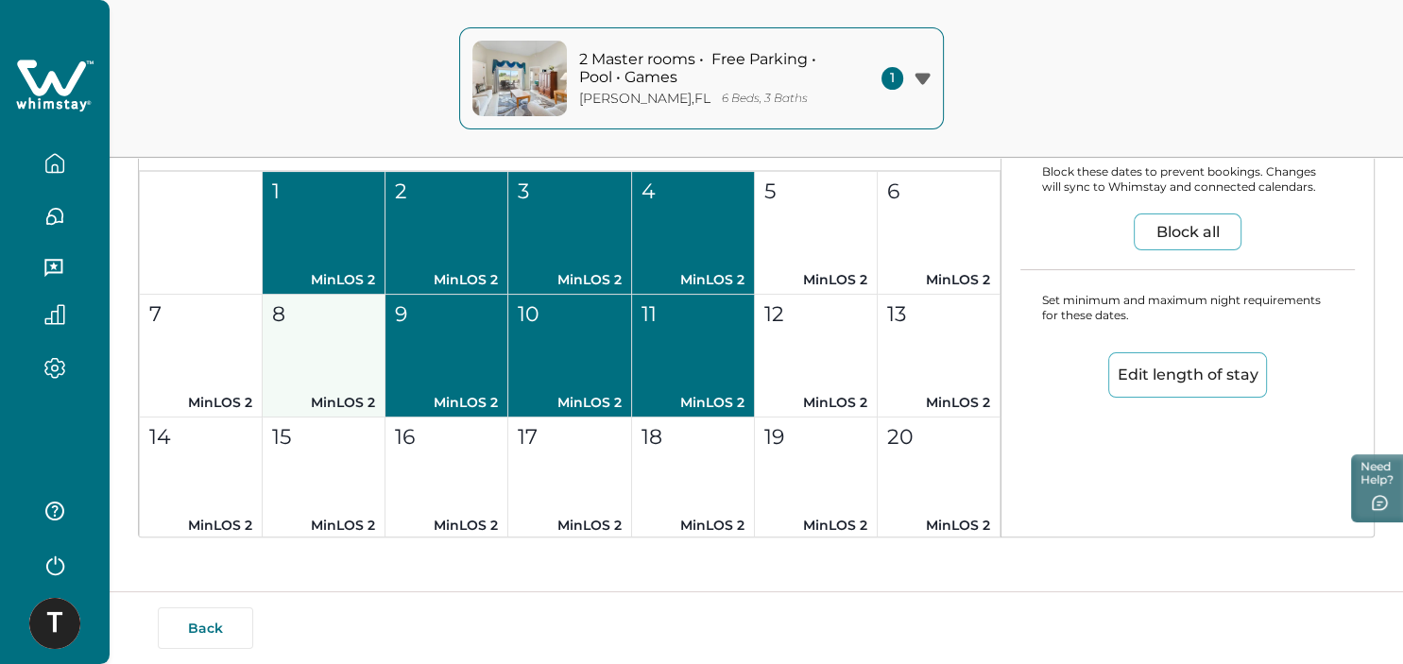
drag, startPoint x: 323, startPoint y: 350, endPoint x: 293, endPoint y: 355, distance: 30.6
click at [309, 355] on button "8 MinLOS 2" at bounding box center [324, 356] width 123 height 123
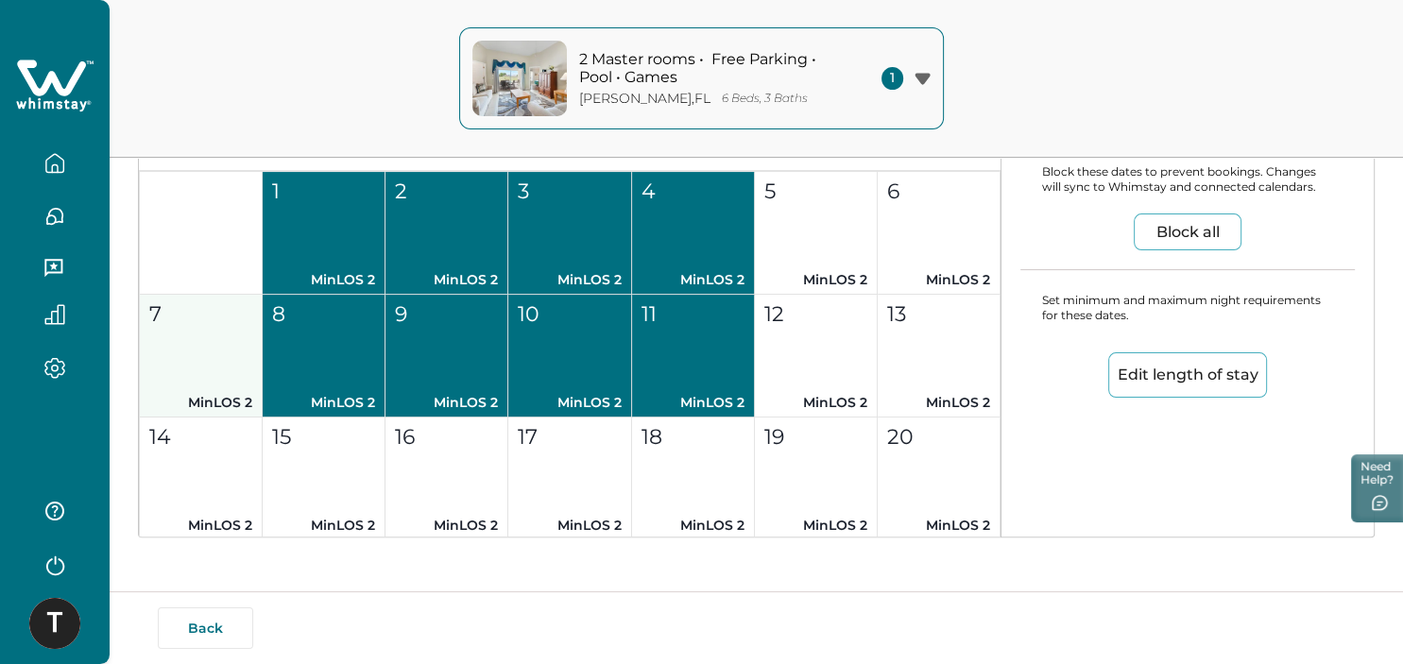
click at [236, 367] on button "7 MinLOS 2" at bounding box center [201, 356] width 123 height 123
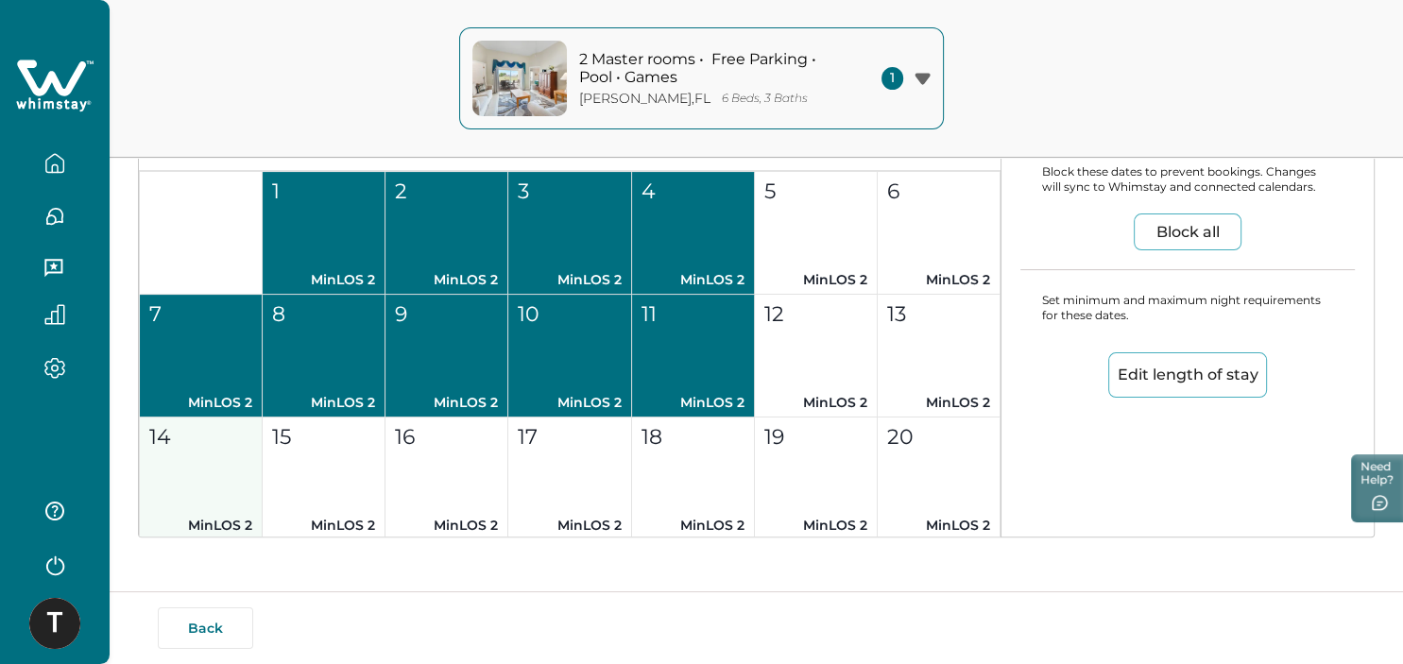
click at [227, 453] on button "14 MinLOS 2" at bounding box center [201, 478] width 123 height 123
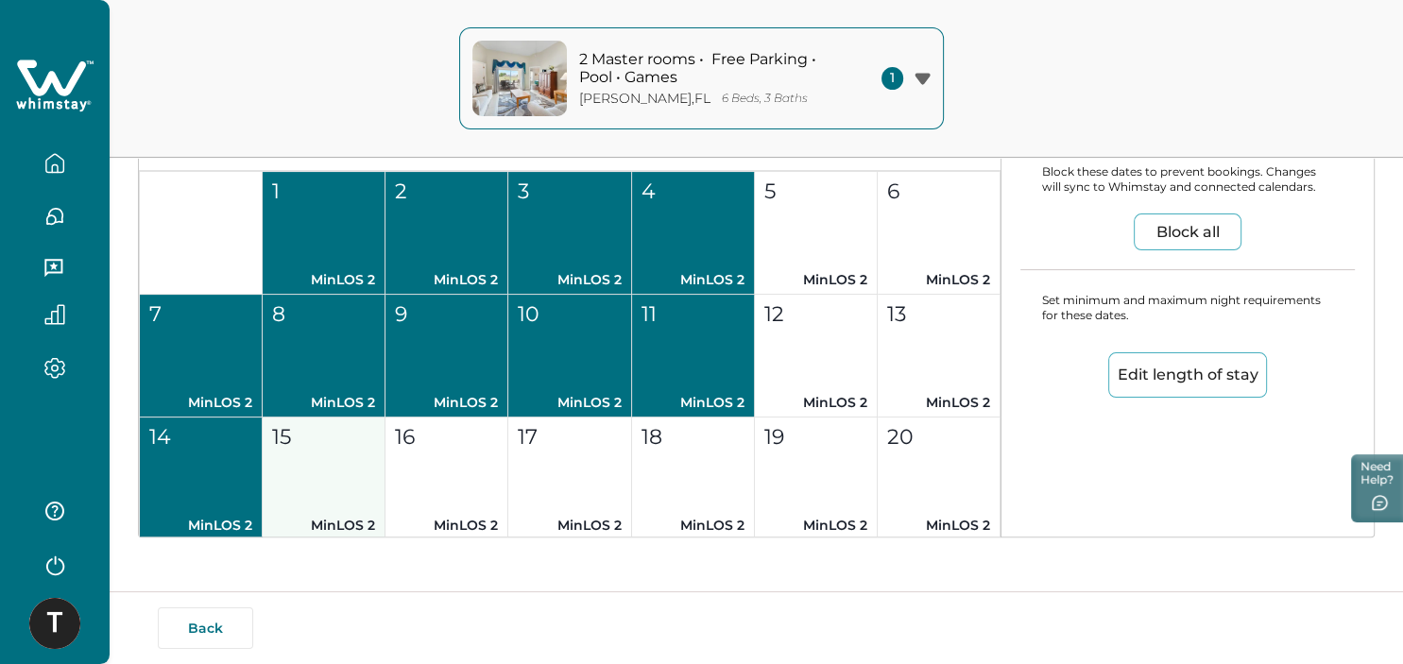
click at [341, 466] on button "15 MinLOS 2" at bounding box center [324, 478] width 123 height 123
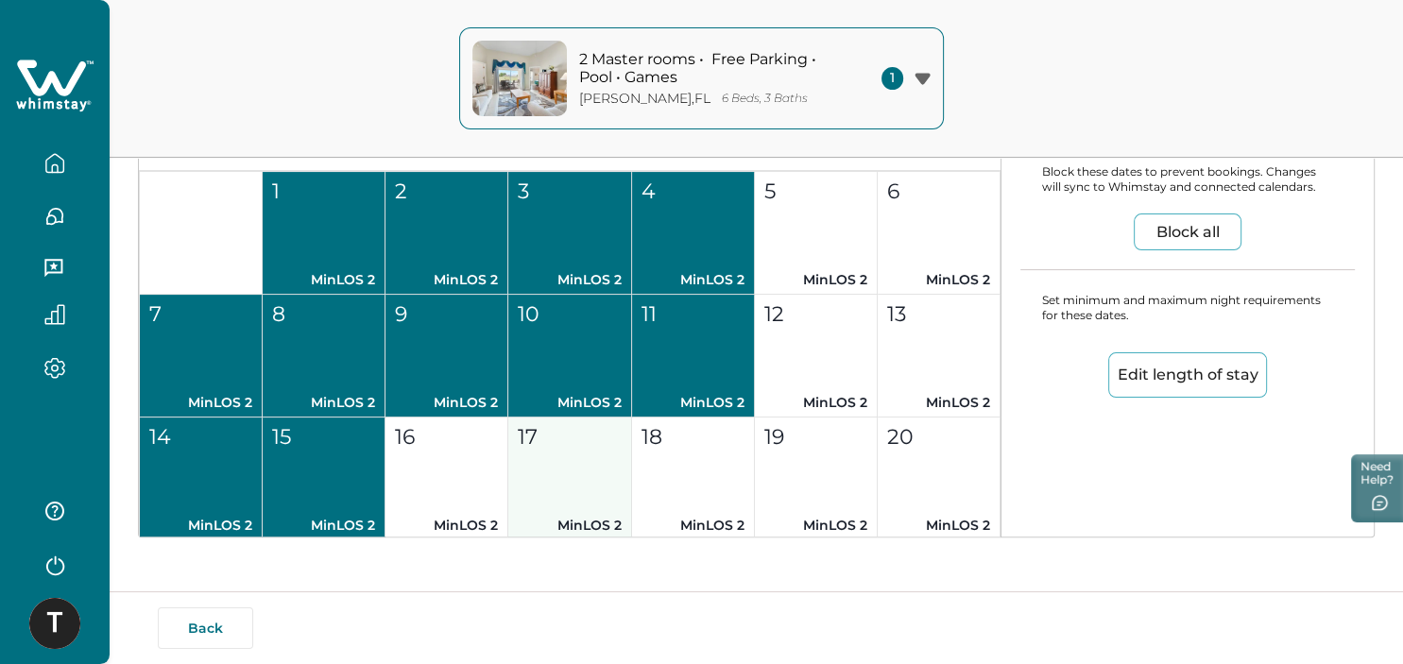
click at [497, 462] on button "16 MinLOS 2" at bounding box center [446, 478] width 123 height 123
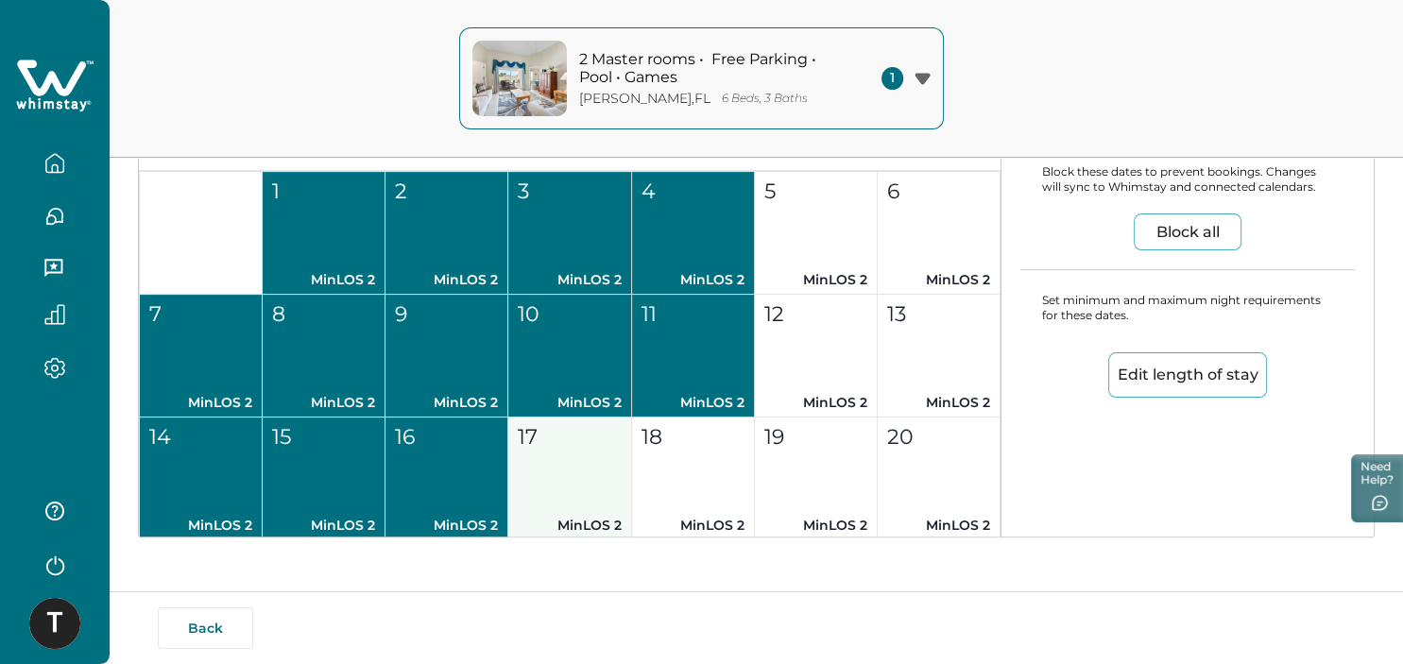
click at [612, 466] on button "17 MinLOS 2" at bounding box center [569, 478] width 123 height 123
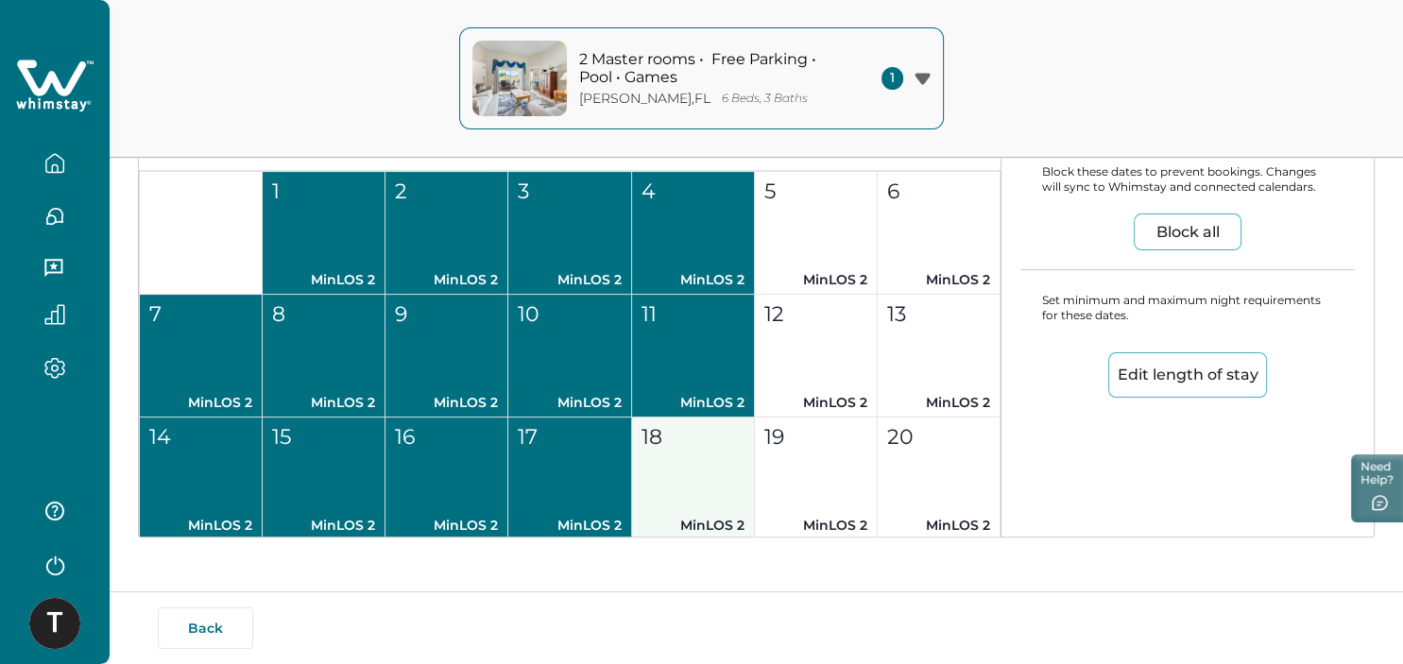
drag, startPoint x: 659, startPoint y: 471, endPoint x: 699, endPoint y: 457, distance: 42.1
click at [664, 471] on button "18 MinLOS 2" at bounding box center [693, 478] width 123 height 123
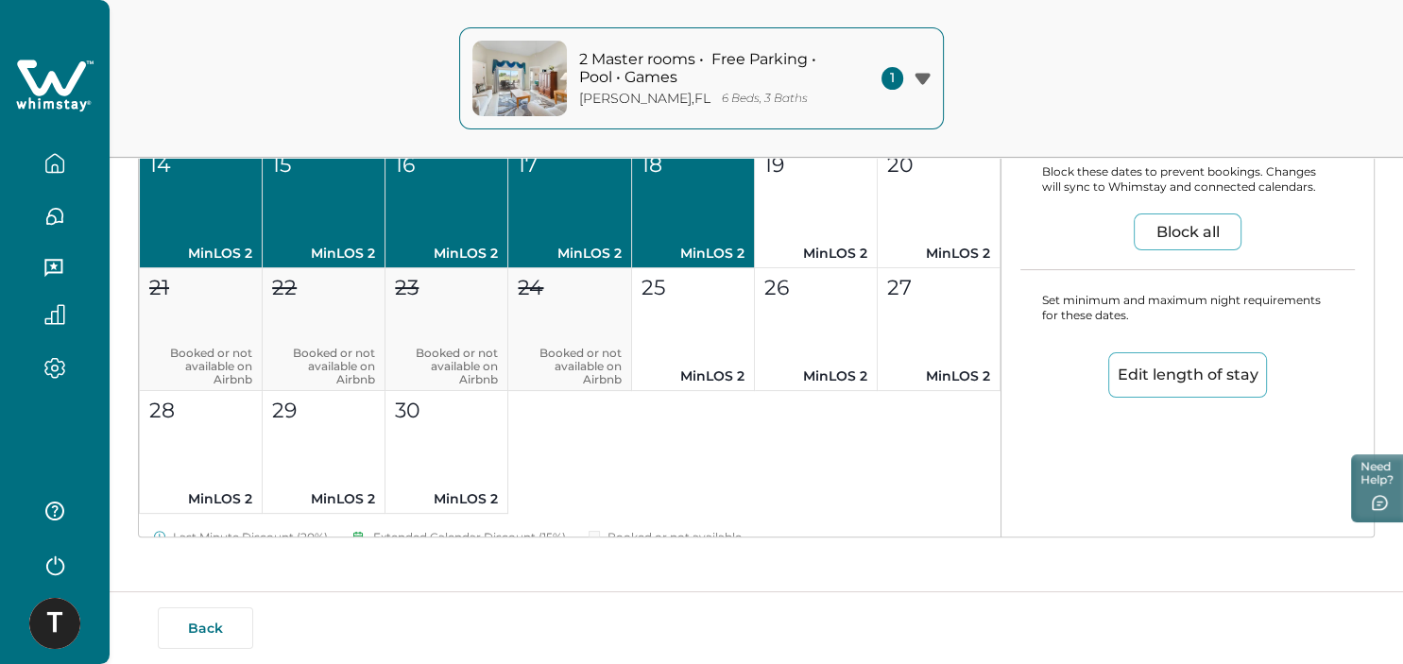
scroll to position [6445, 0]
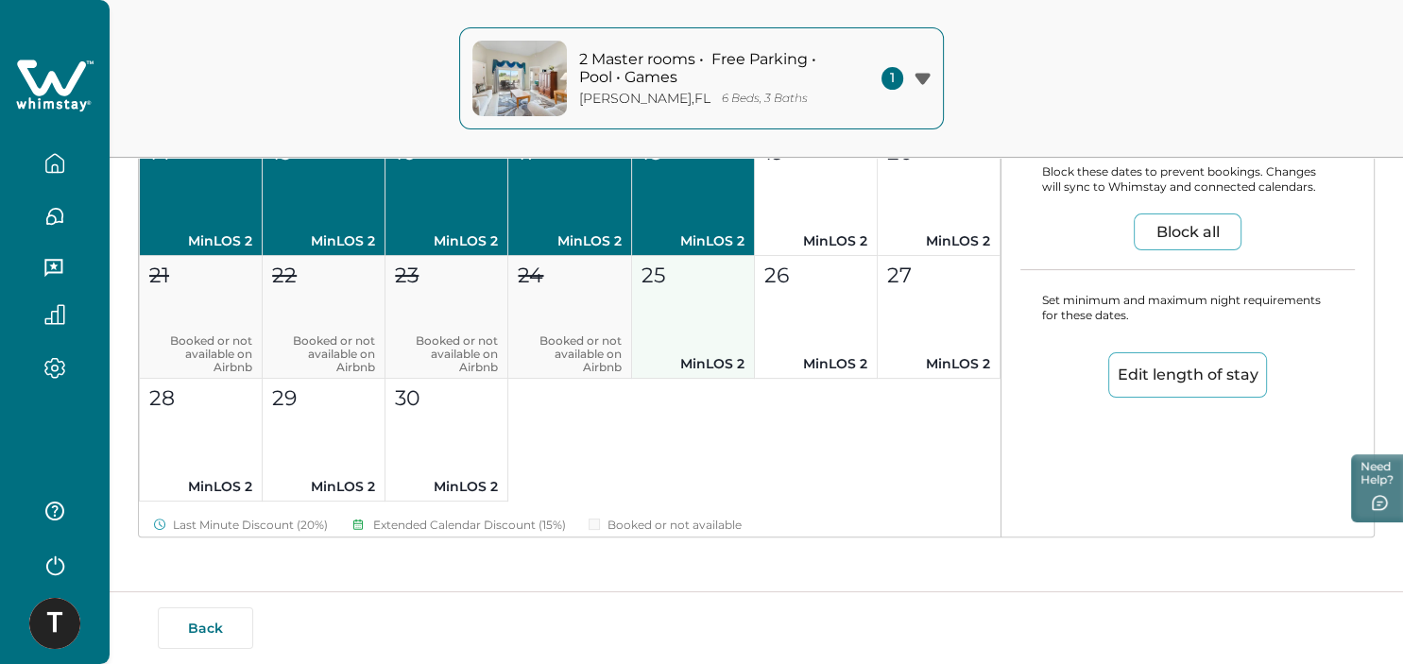
click at [671, 322] on button "25 MinLOS 2" at bounding box center [693, 317] width 123 height 123
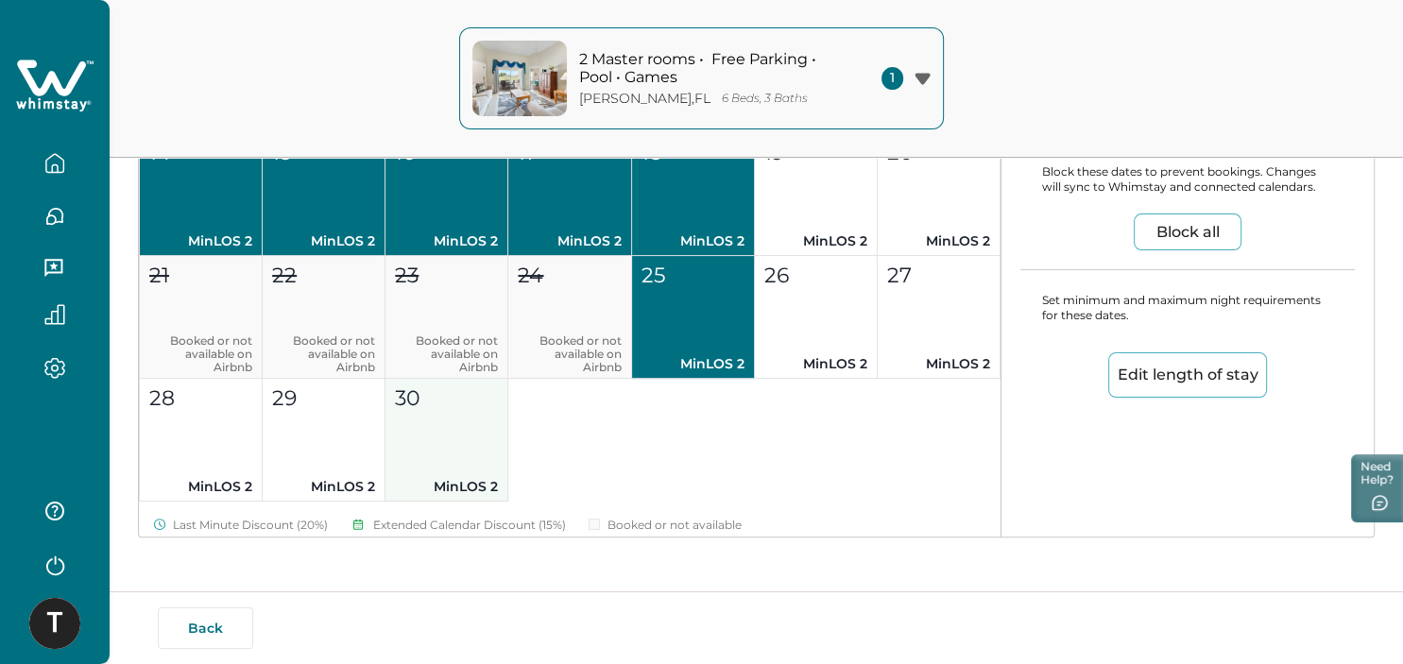
click at [451, 428] on button "30 MinLOS 2" at bounding box center [446, 440] width 123 height 123
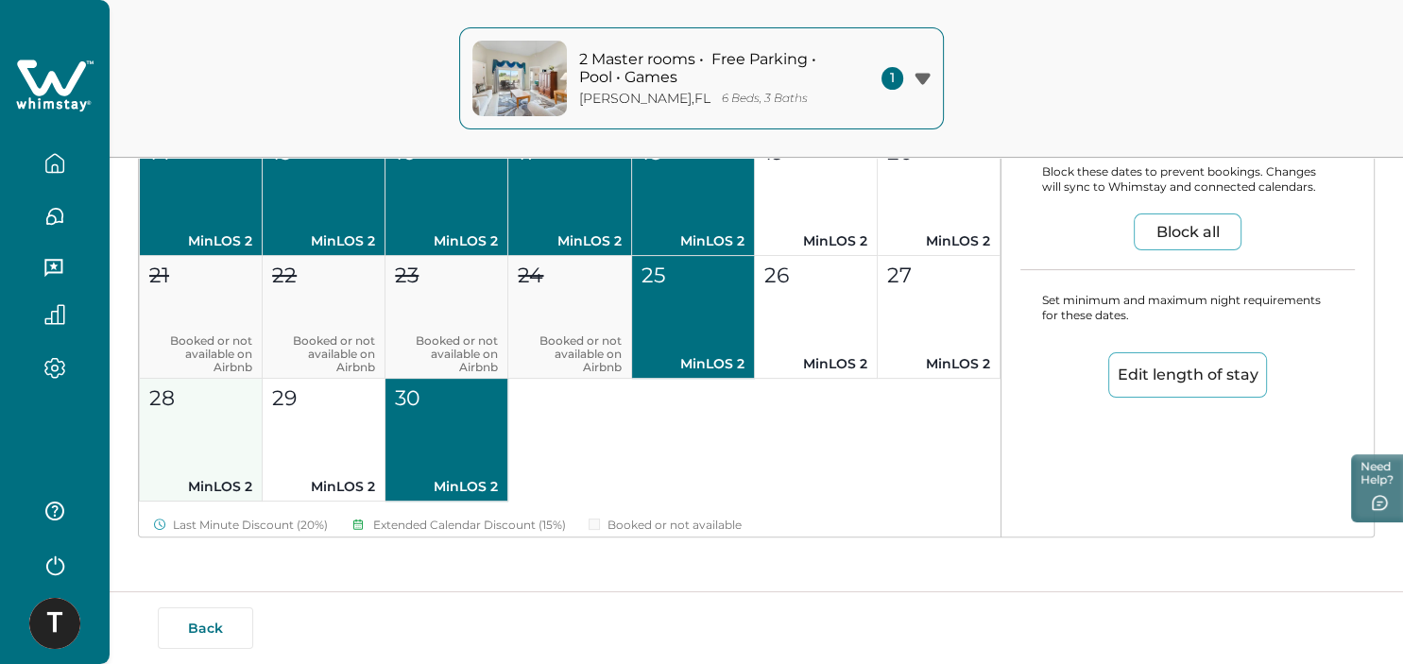
click at [325, 412] on button "29 MinLOS 2" at bounding box center [324, 440] width 123 height 123
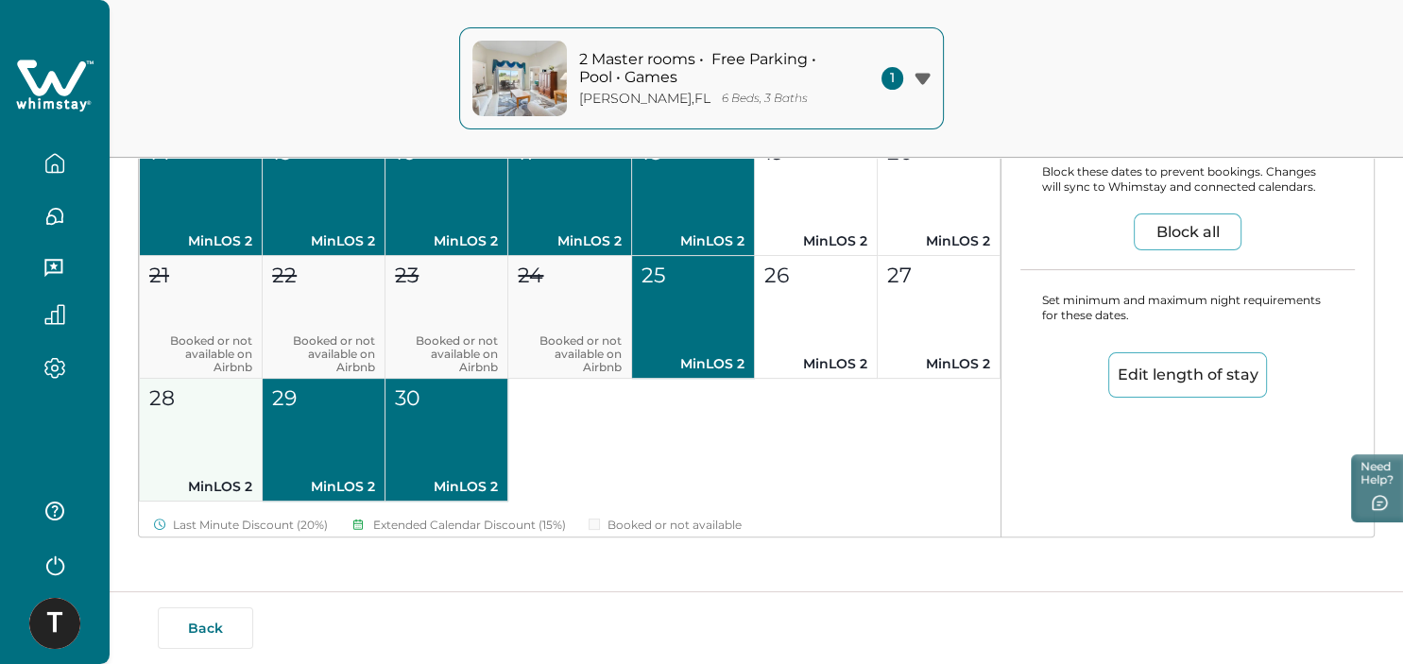
drag, startPoint x: 171, startPoint y: 417, endPoint x: 233, endPoint y: 400, distance: 64.9
click at [170, 418] on button "28 MinLOS 2" at bounding box center [201, 440] width 123 height 123
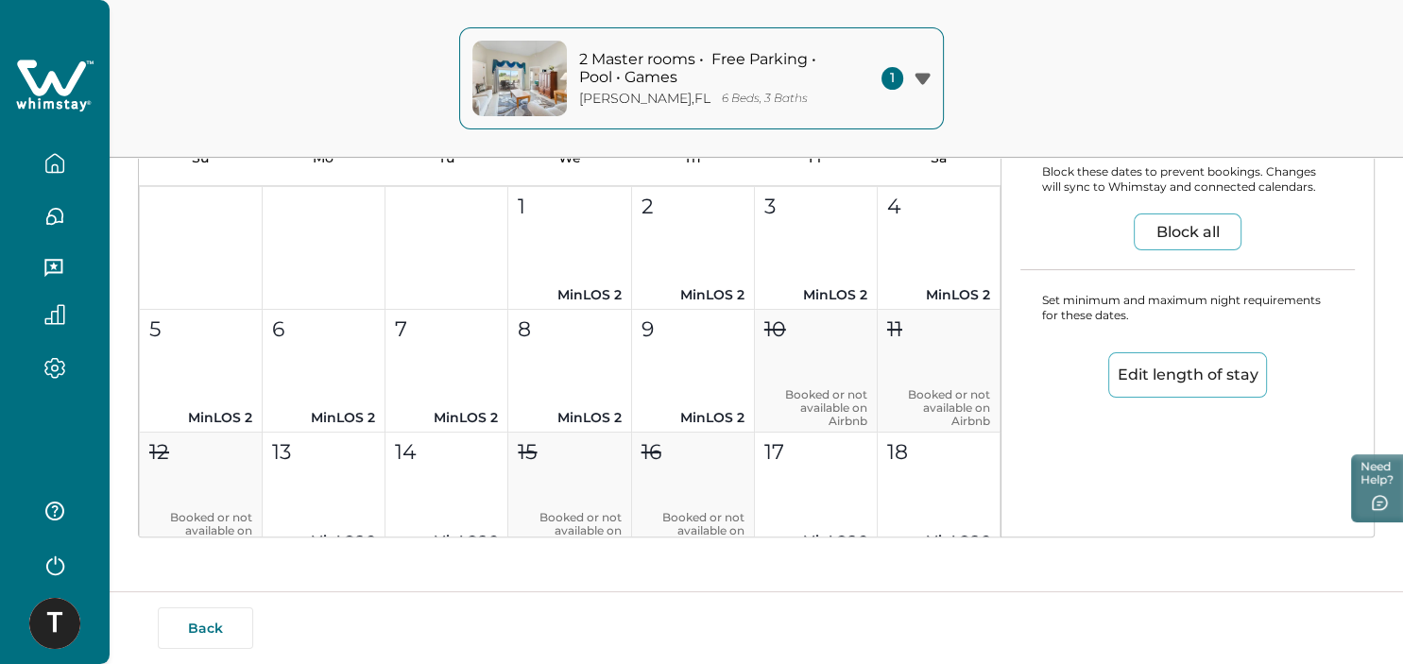
scroll to position [6853, 0]
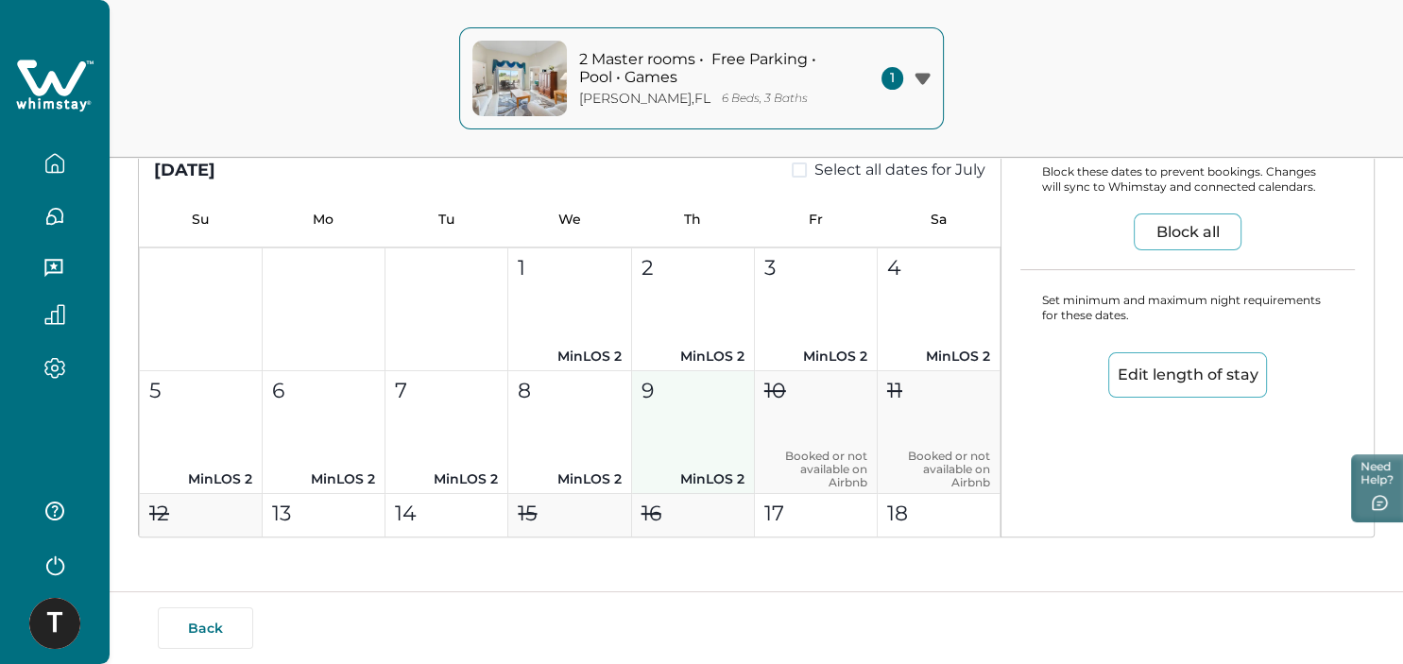
click at [670, 407] on button "9 MinLOS 2" at bounding box center [693, 432] width 123 height 123
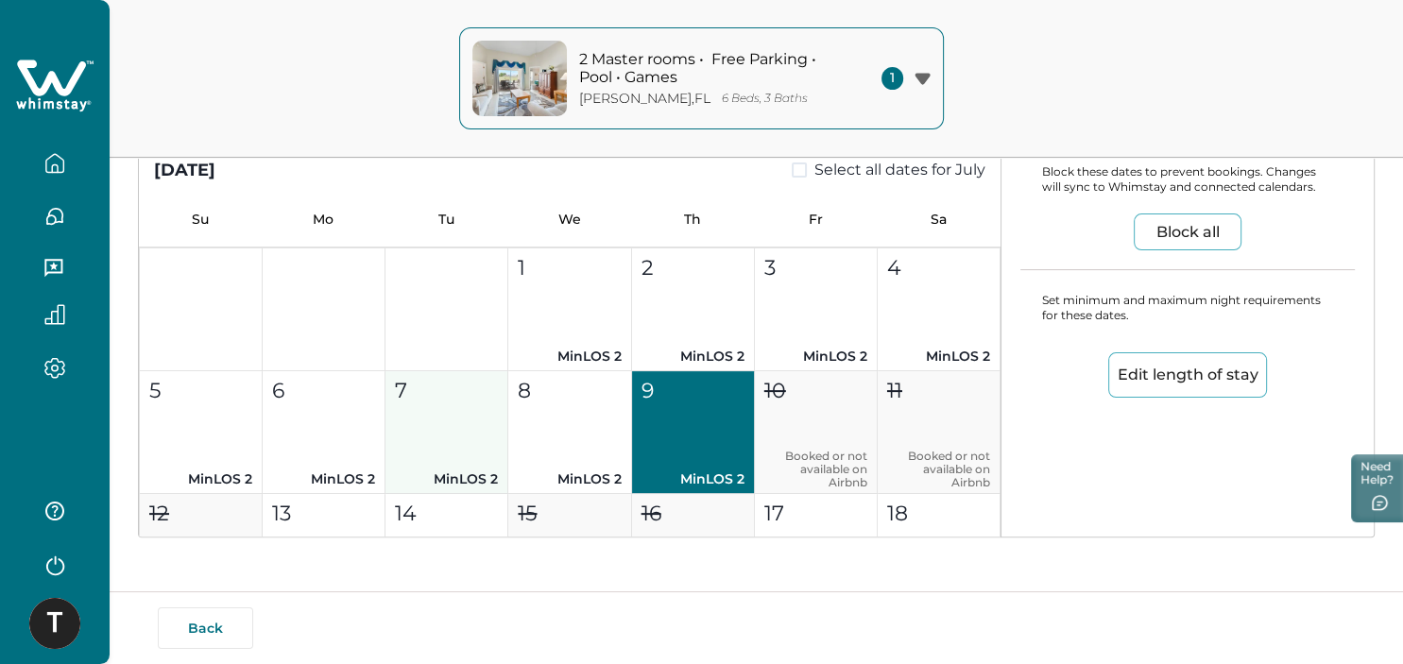
click at [555, 426] on button "8 MinLOS 2" at bounding box center [569, 432] width 123 height 123
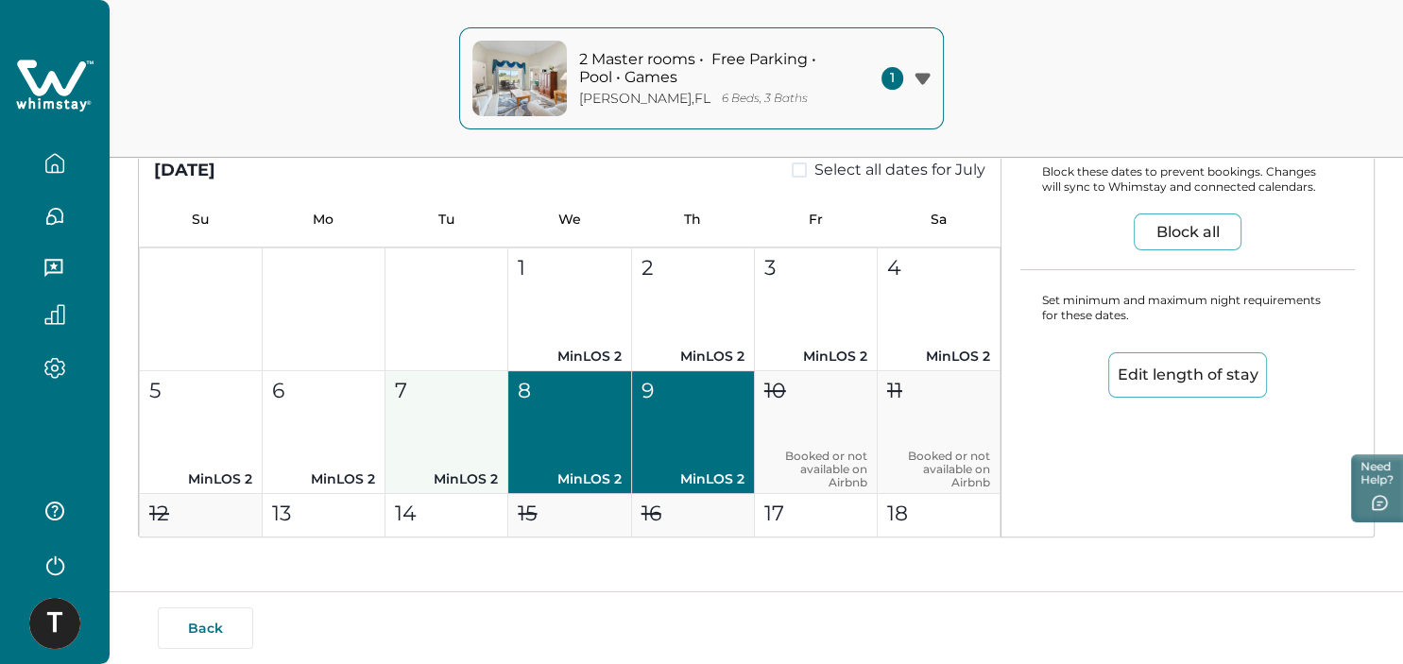
click at [422, 426] on button "7 MinLOS 2" at bounding box center [446, 432] width 123 height 123
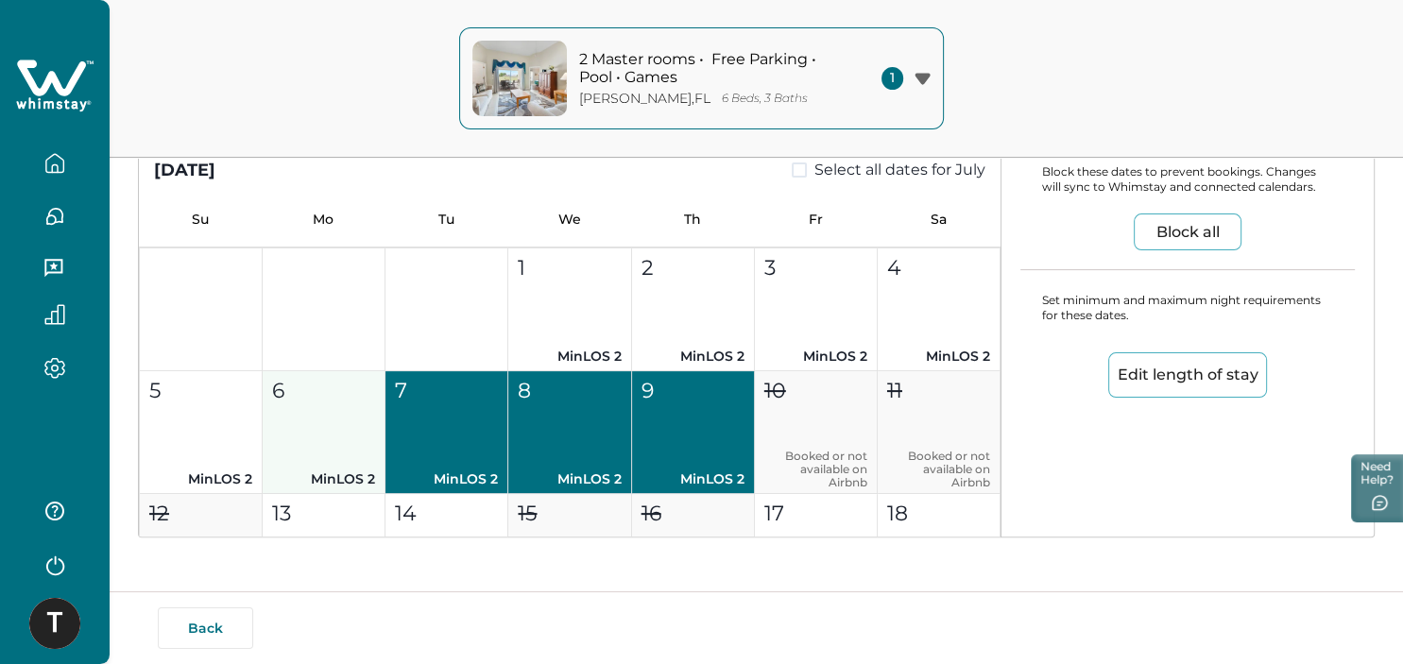
click at [289, 431] on button "6 MinLOS 2" at bounding box center [324, 432] width 123 height 123
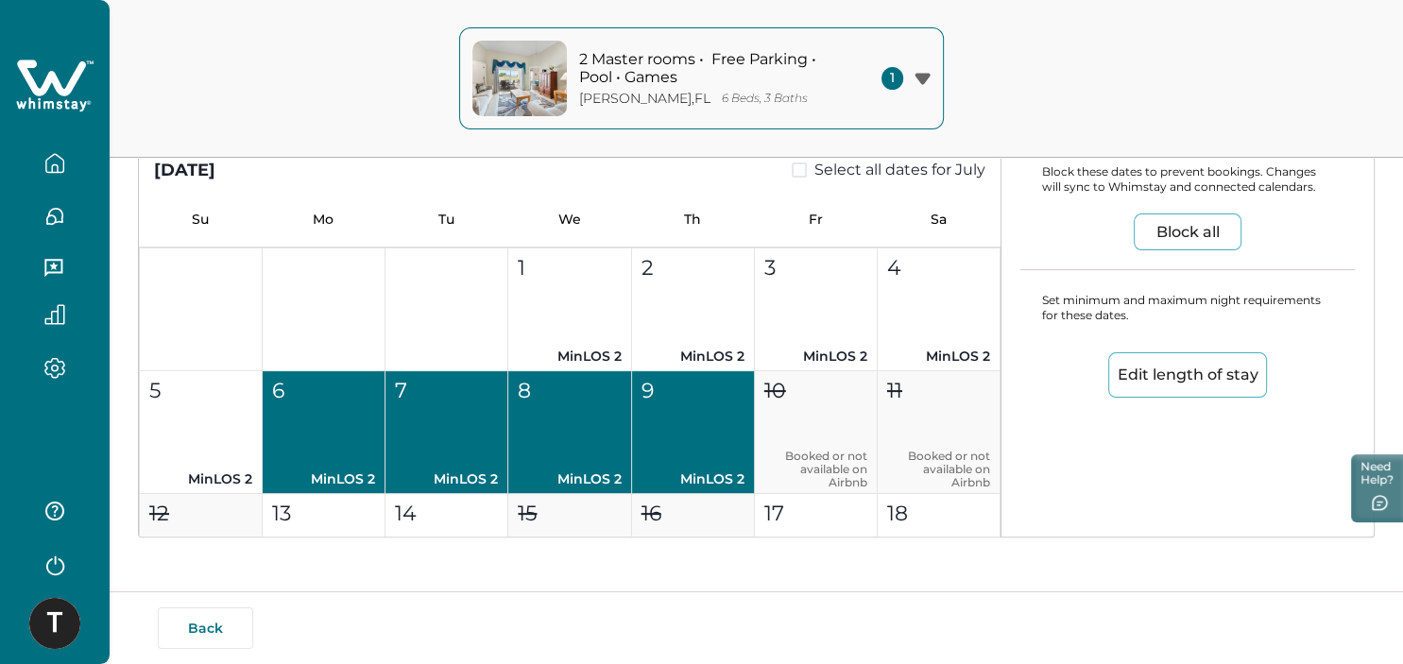
click at [201, 438] on button "5 MinLOS 2" at bounding box center [201, 432] width 123 height 123
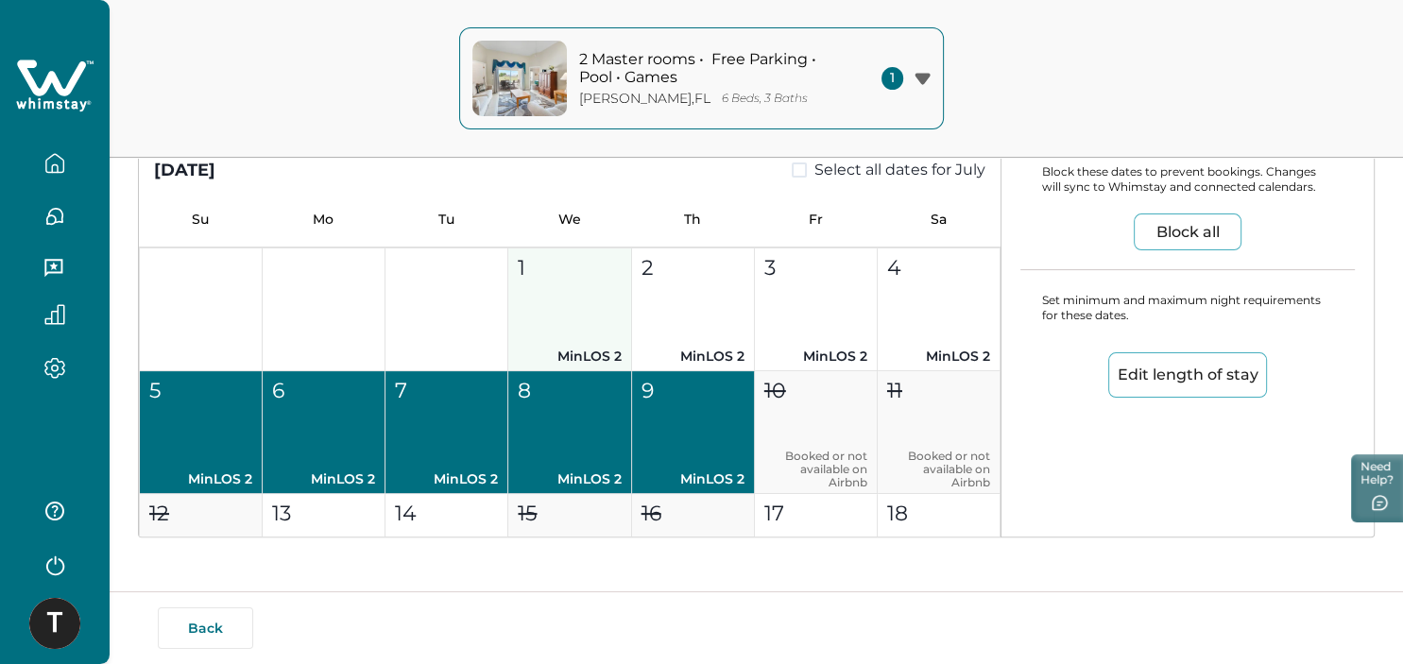
click at [571, 326] on button "1 MinLOS 2" at bounding box center [569, 309] width 123 height 123
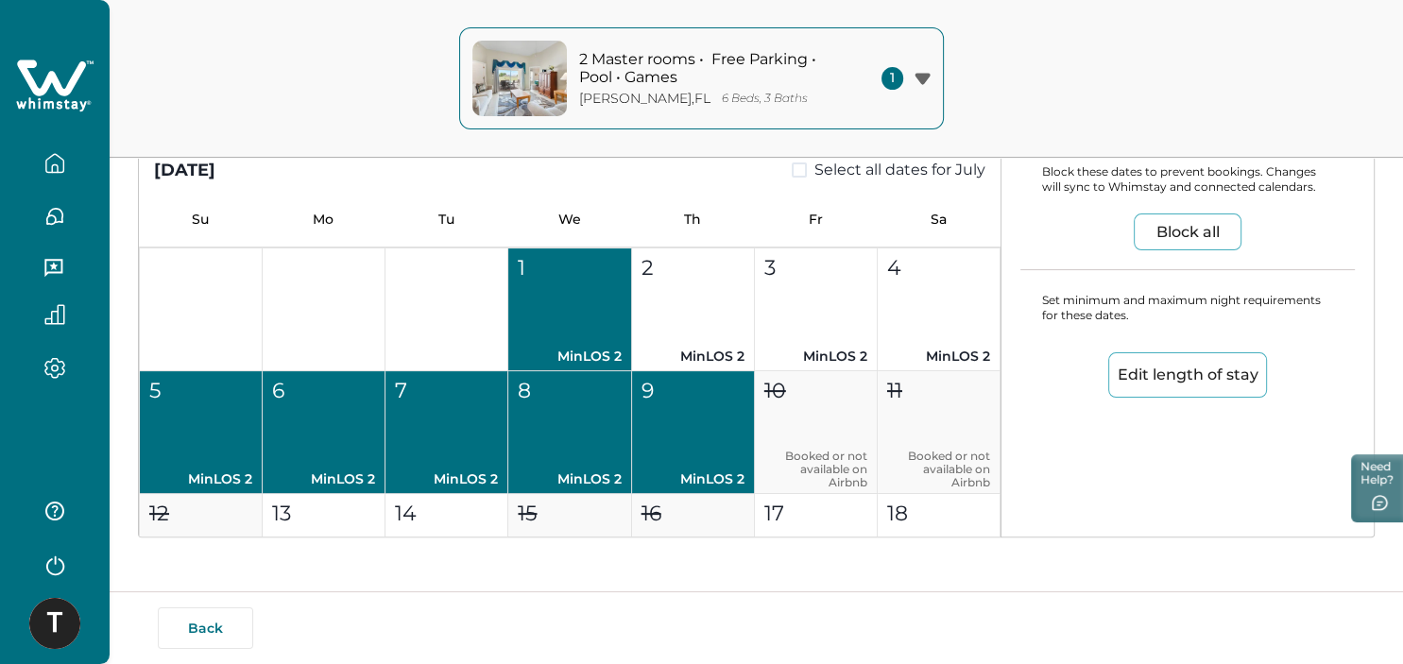
click at [1215, 368] on button "Edit length of stay" at bounding box center [1187, 374] width 159 height 45
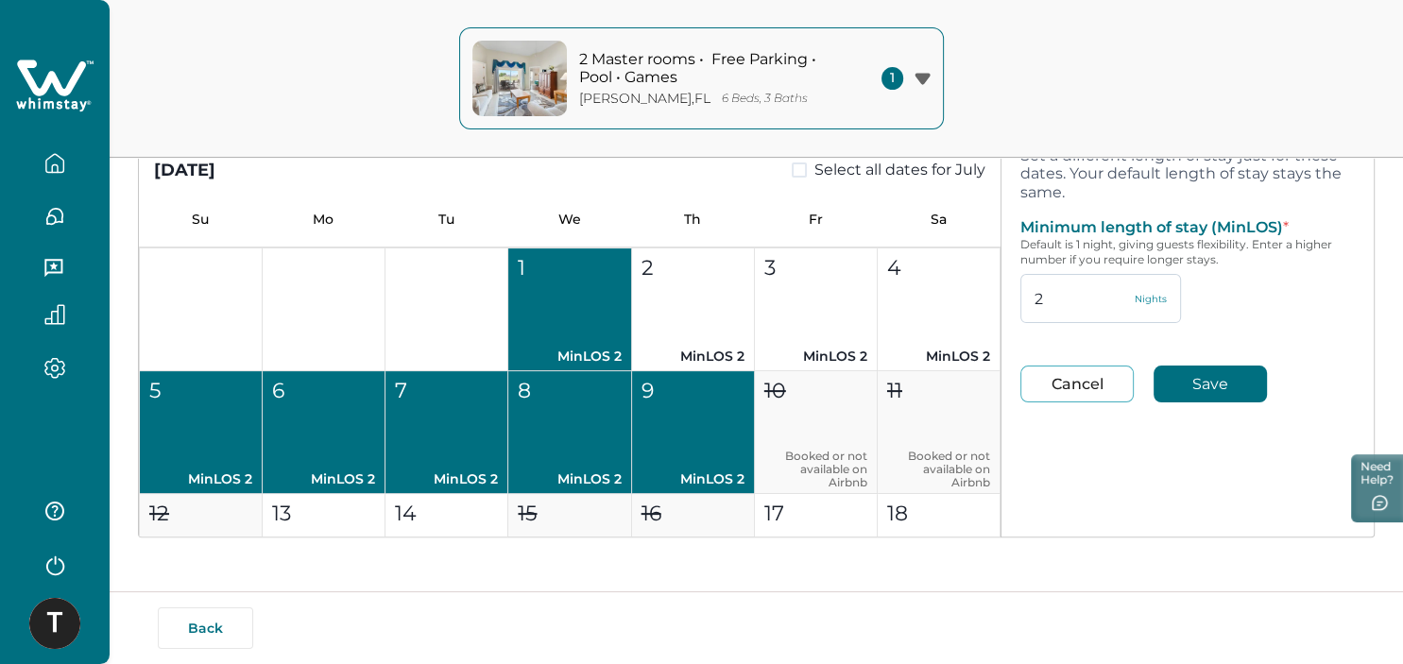
click at [1082, 298] on input "2" at bounding box center [1100, 298] width 161 height 49
type input "1"
click at [1200, 386] on button "Save" at bounding box center [1209, 384] width 113 height 37
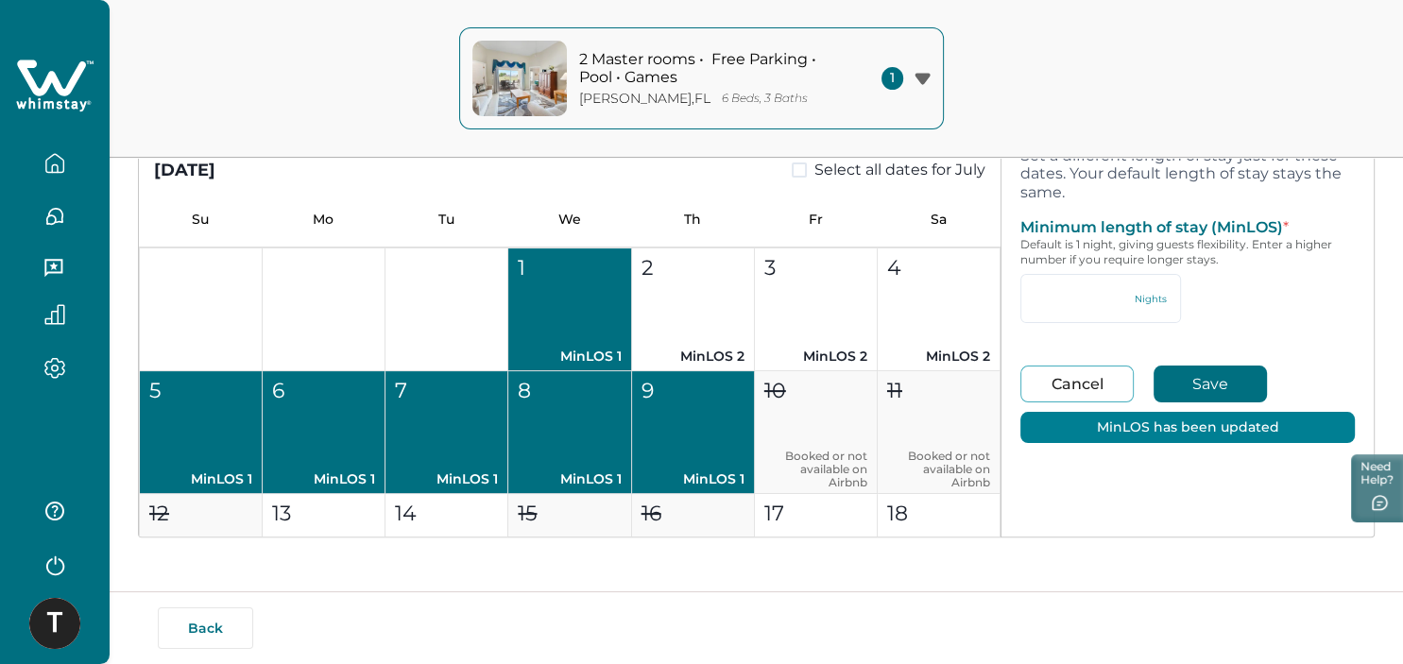
type input "1"
type input "2"
type input "94"
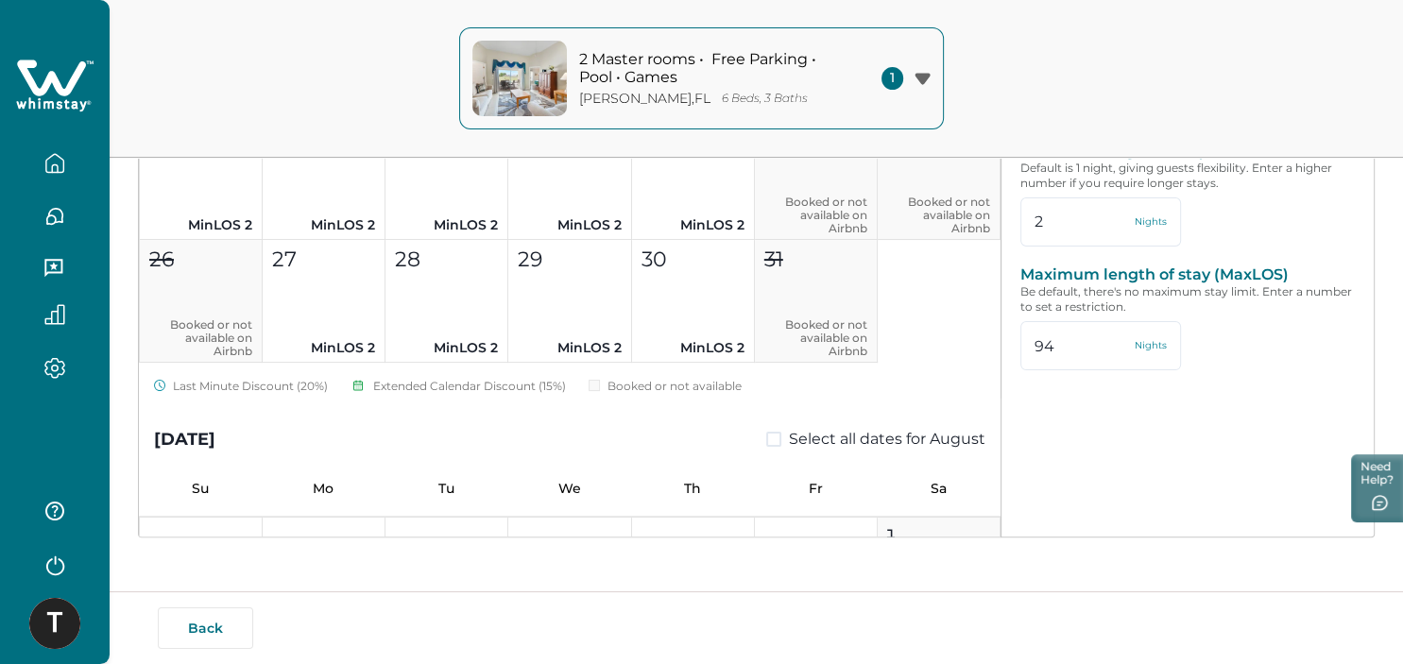
scroll to position [7379, 0]
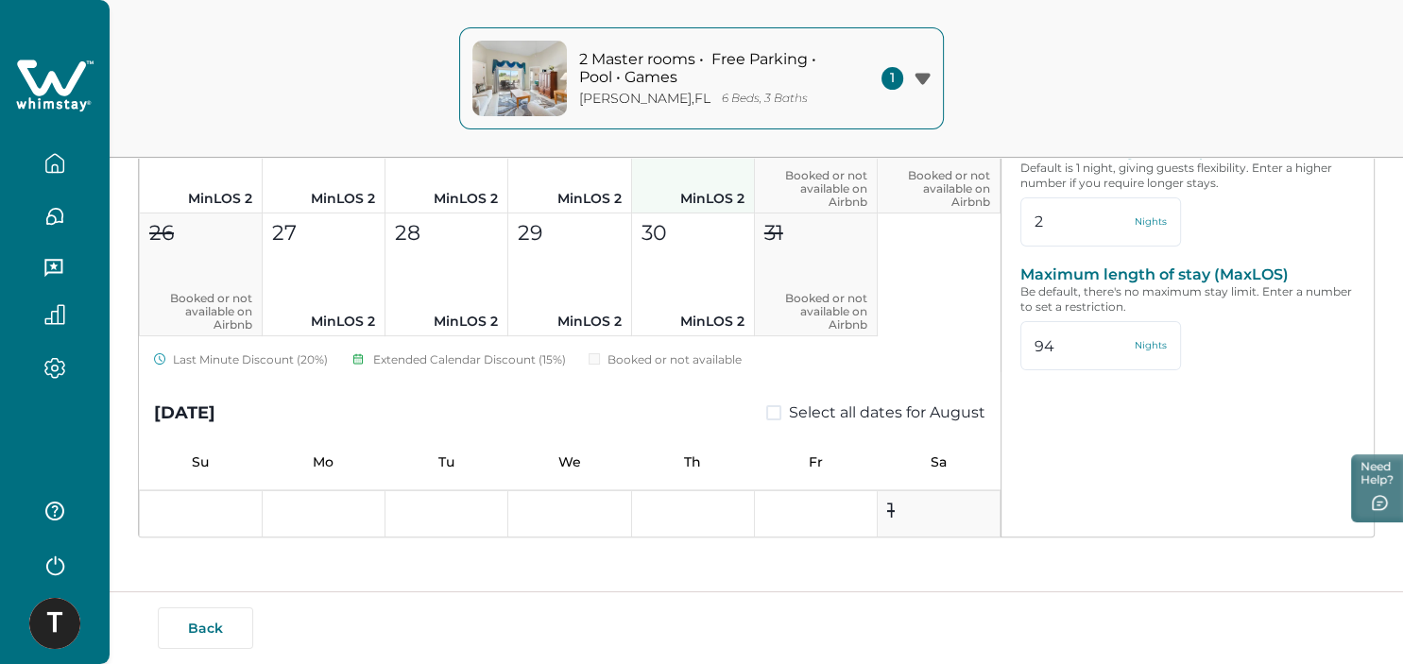
click at [706, 197] on p "MinLOS 2" at bounding box center [692, 199] width 103 height 20
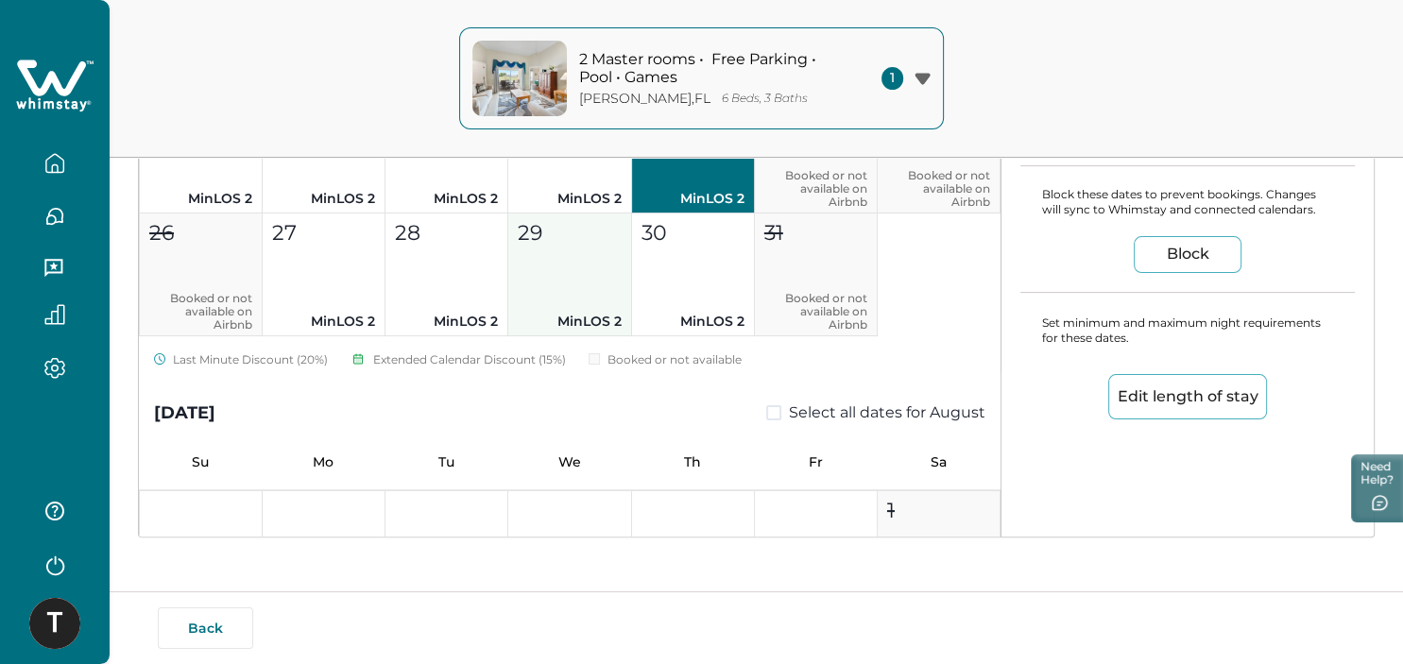
click at [694, 268] on button "30 MinLOS 2" at bounding box center [693, 274] width 123 height 123
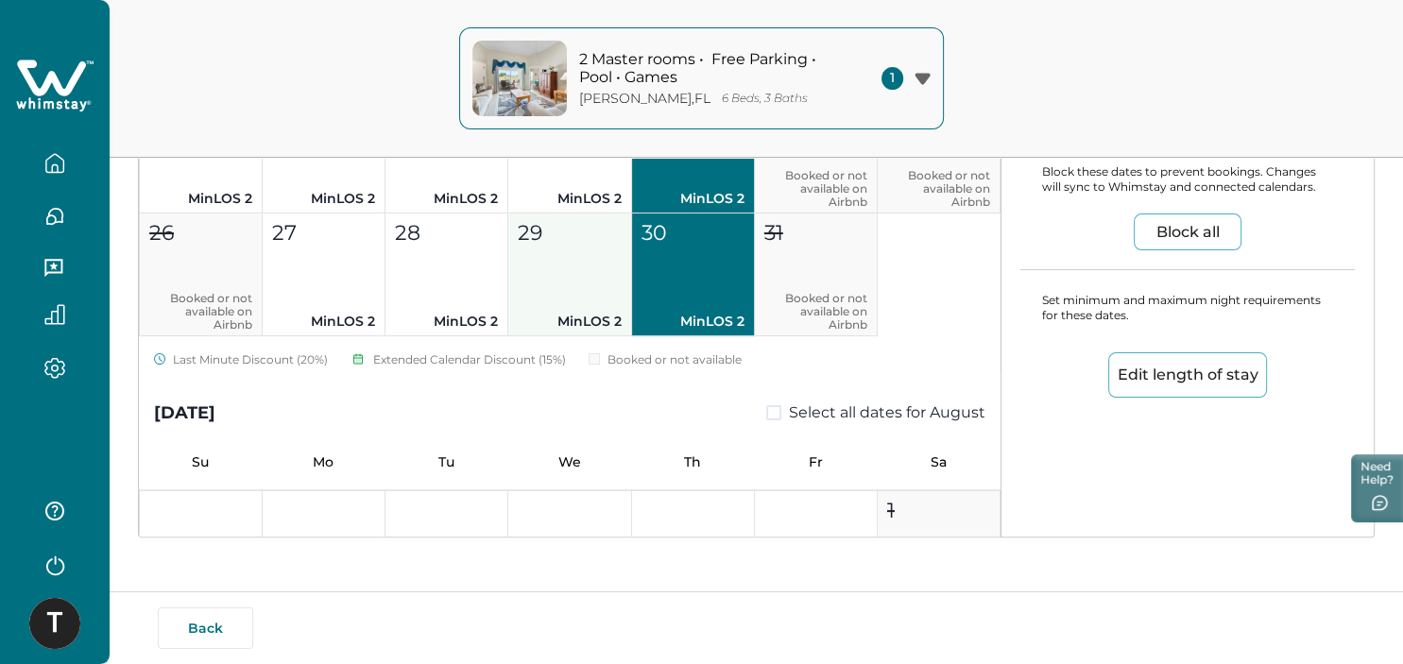
click at [569, 260] on button "29 MinLOS 2" at bounding box center [569, 274] width 123 height 123
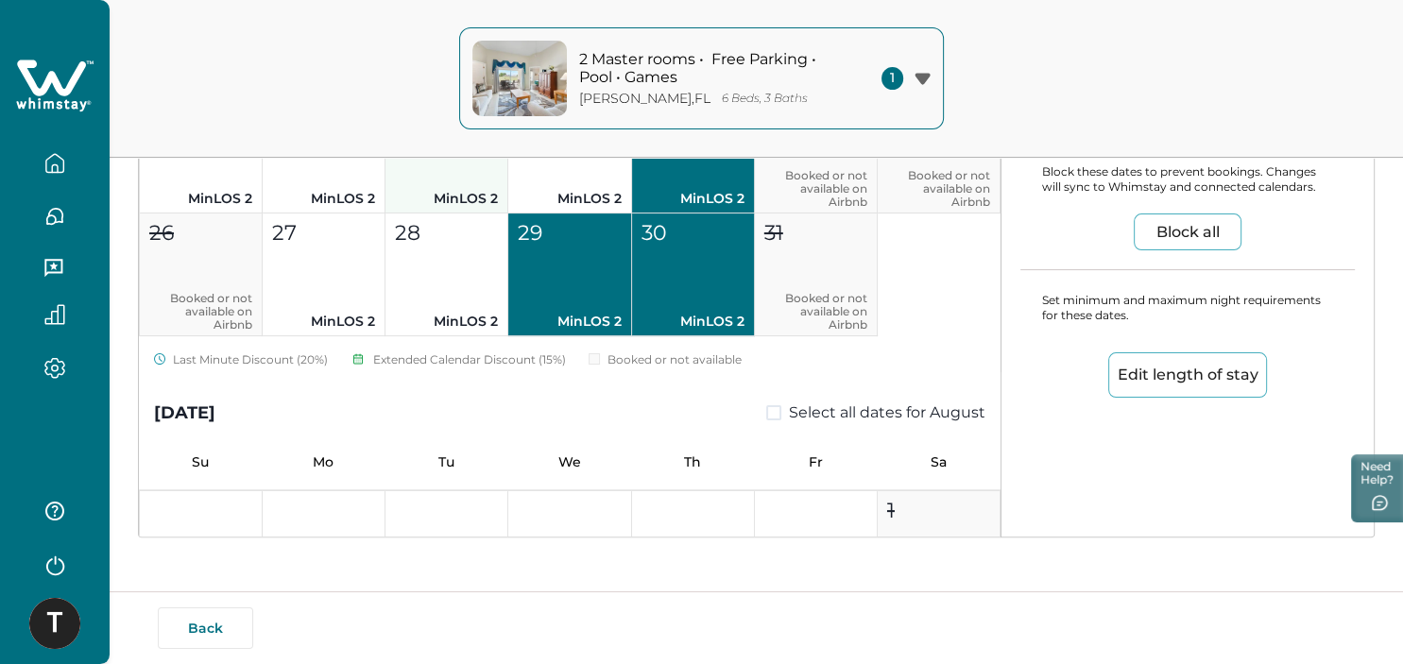
drag, startPoint x: 566, startPoint y: 199, endPoint x: 503, endPoint y: 187, distance: 64.5
click at [565, 199] on p "MinLOS 2" at bounding box center [569, 199] width 103 height 20
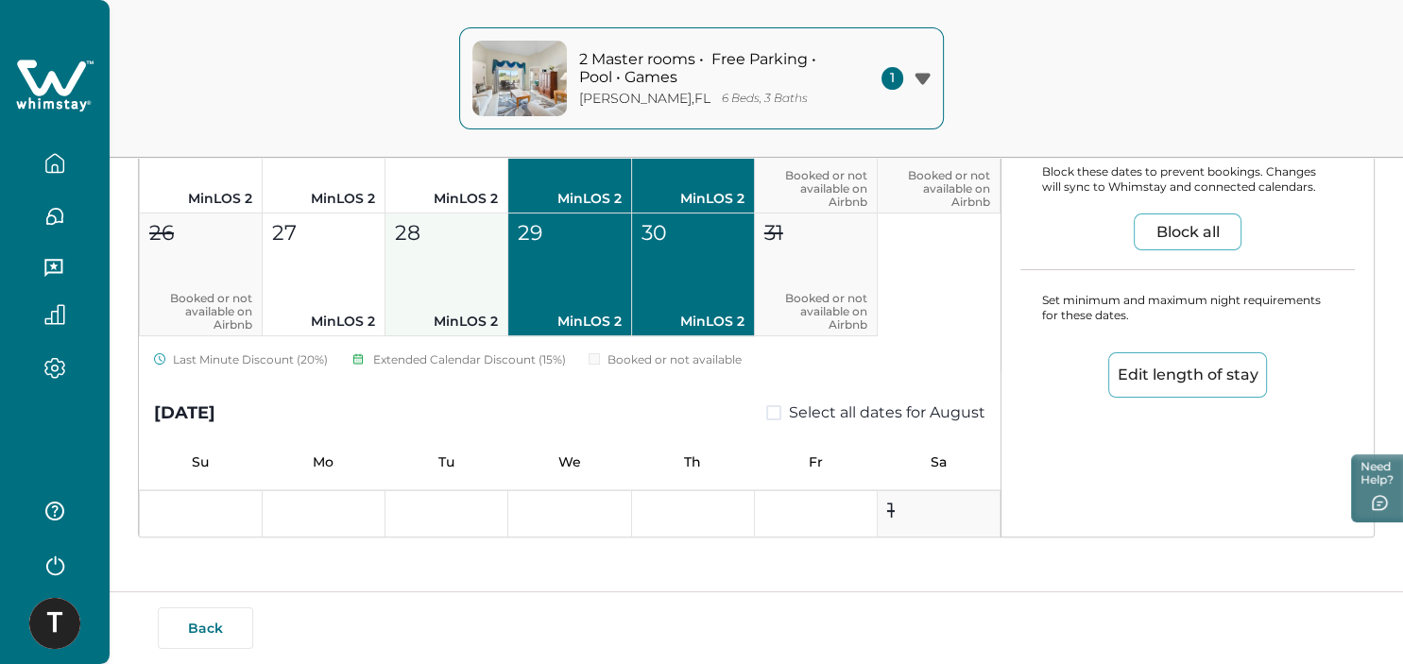
click at [430, 189] on p "MinLOS 2" at bounding box center [446, 199] width 103 height 20
click at [425, 245] on button "28 MinLOS 2" at bounding box center [446, 274] width 123 height 123
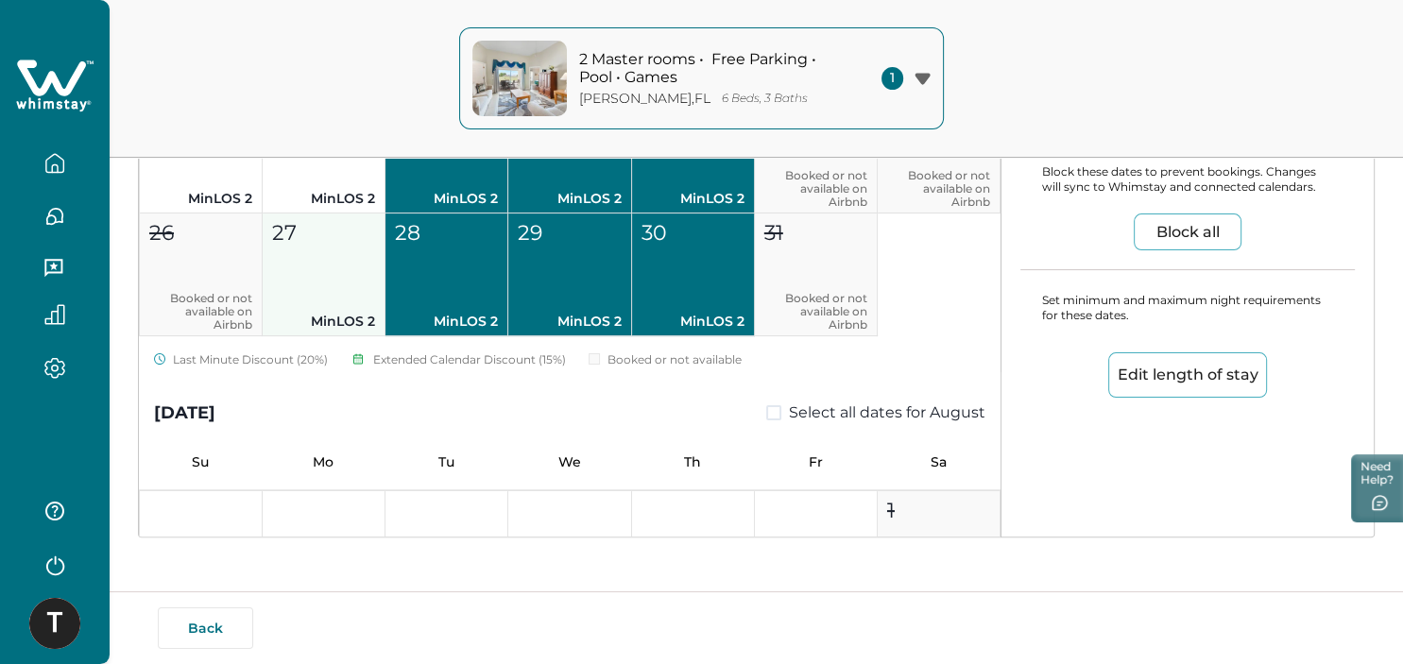
click at [351, 242] on div "27" at bounding box center [323, 232] width 102 height 31
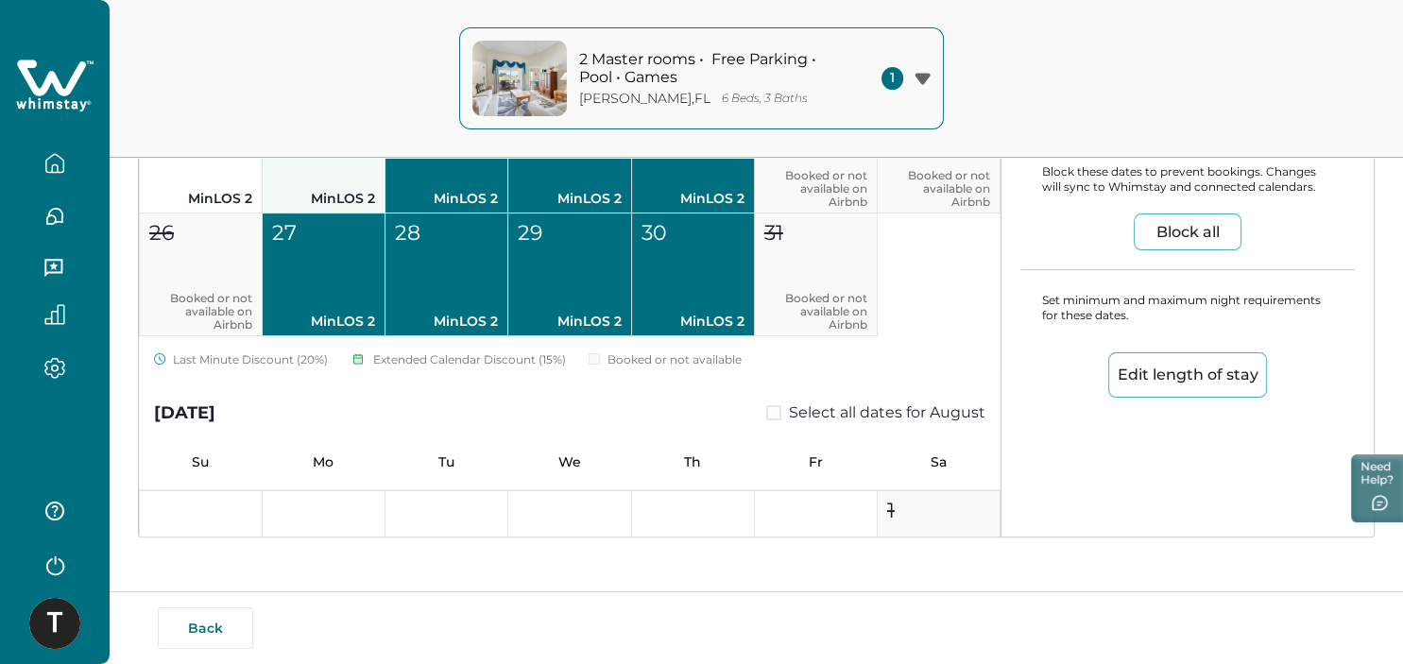
click at [340, 190] on p "MinLOS 2" at bounding box center [323, 199] width 103 height 20
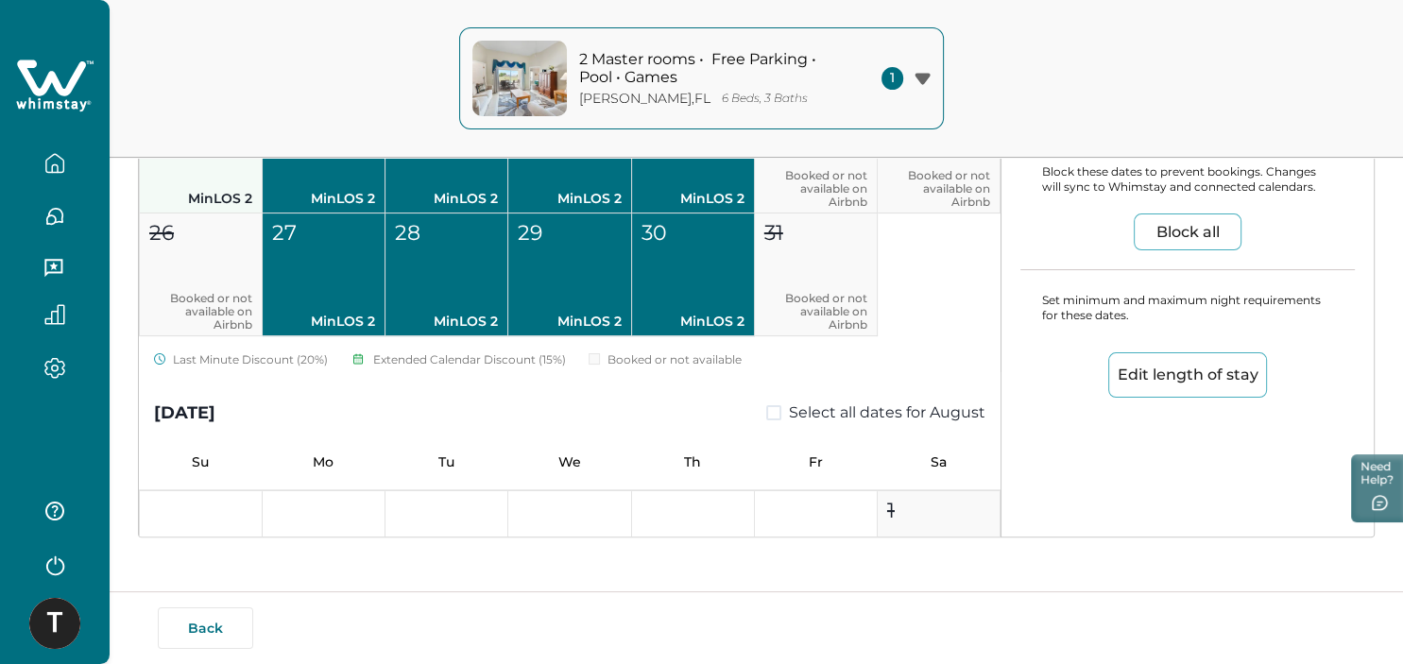
click at [228, 182] on button "19 MinLOS 2" at bounding box center [201, 152] width 123 height 123
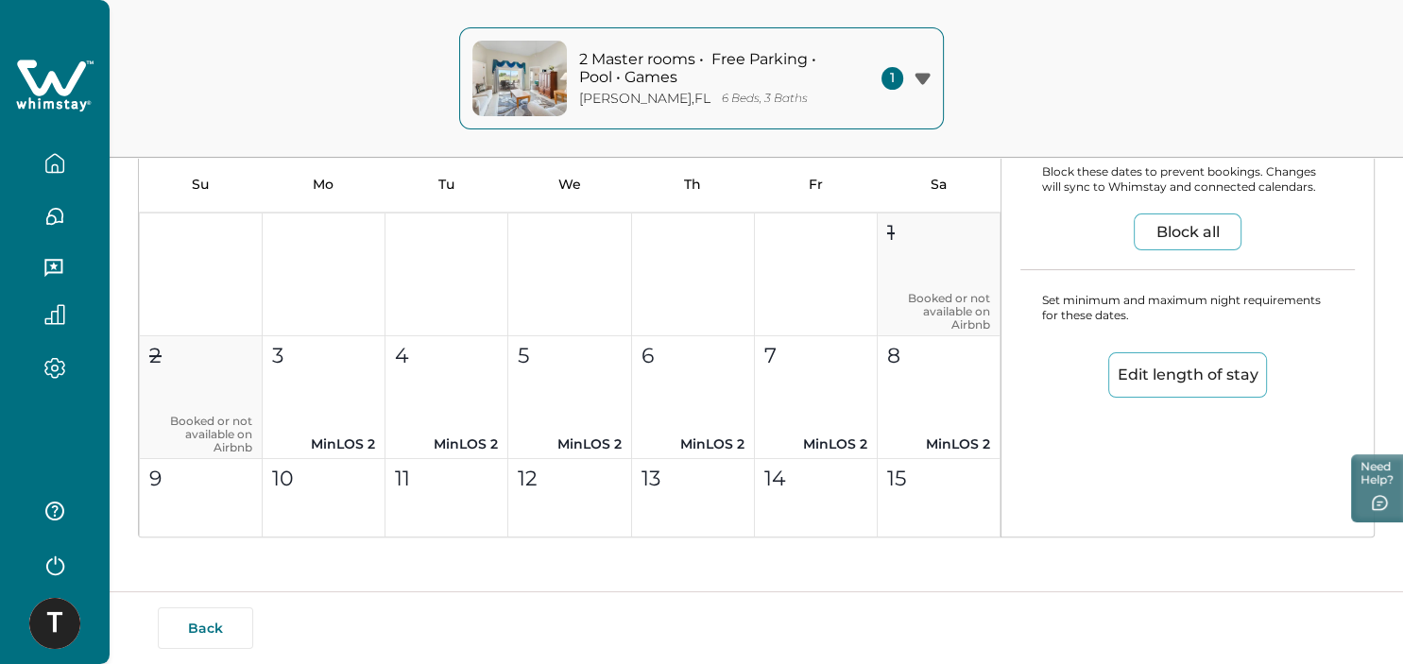
scroll to position [7681, 0]
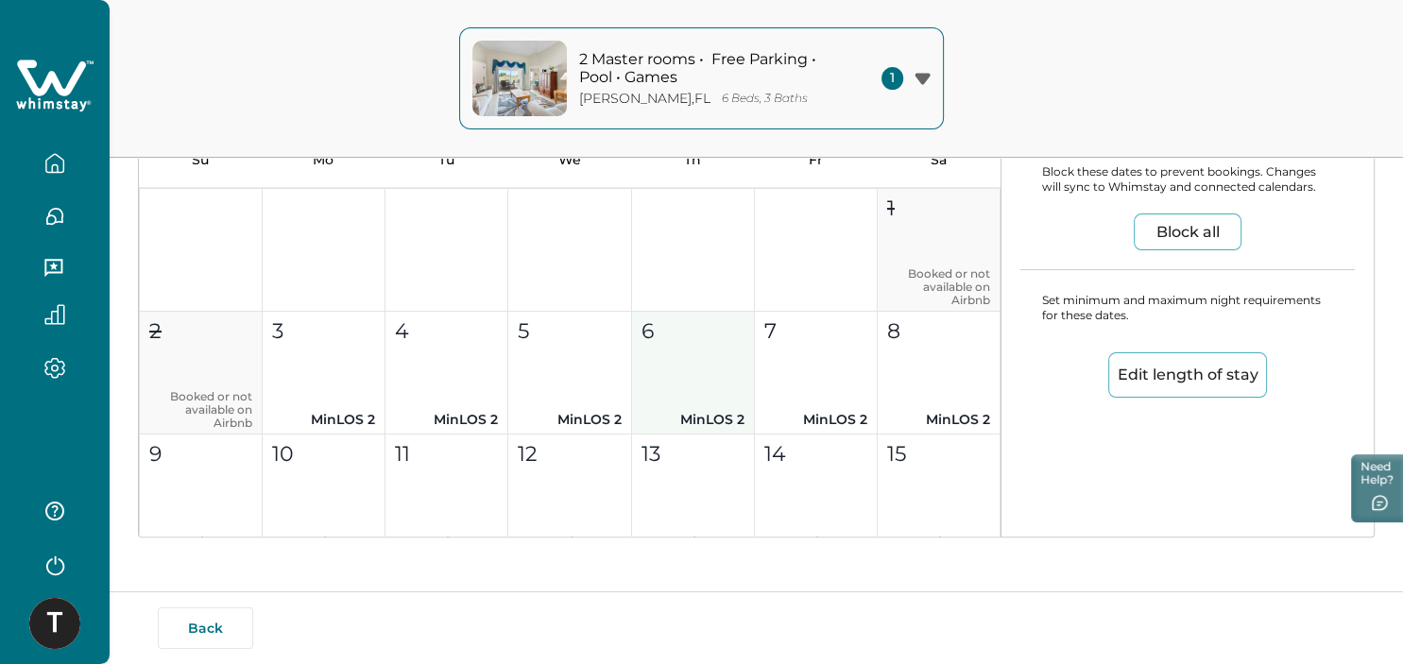
click at [712, 385] on button "6 MinLOS 2" at bounding box center [693, 373] width 123 height 123
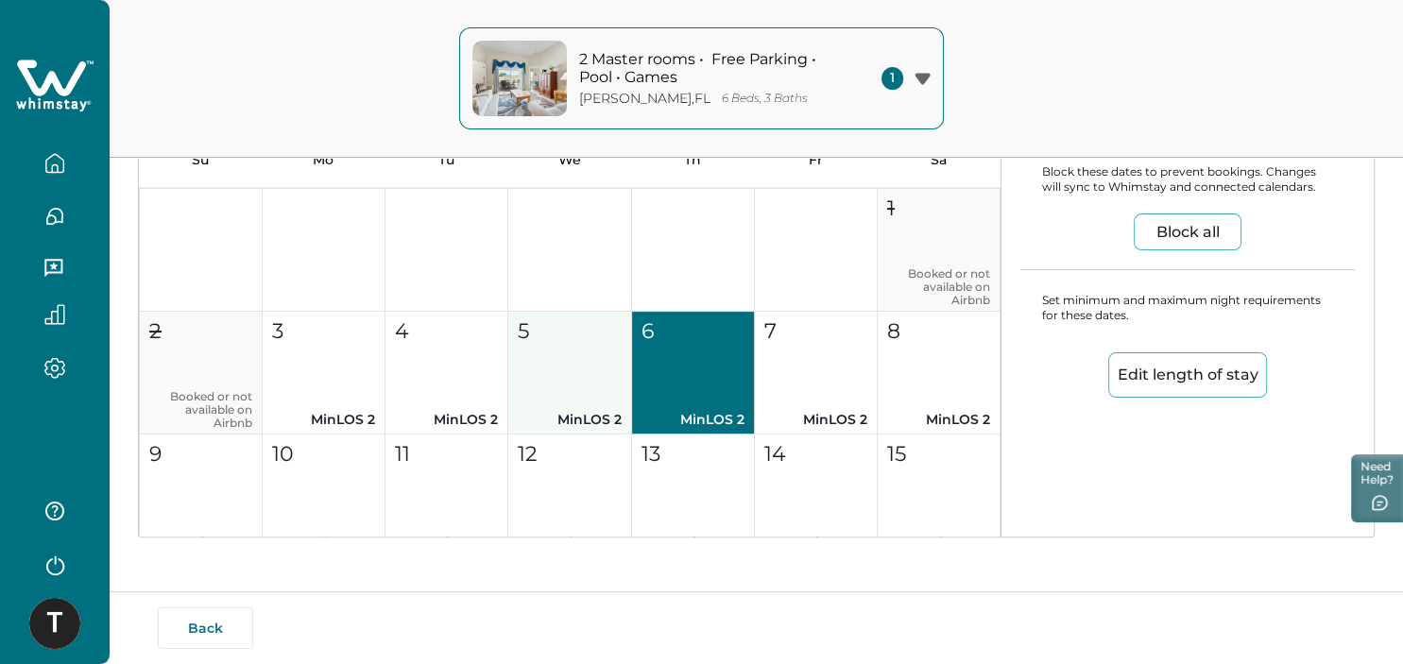
click at [579, 376] on button "5 MinLOS 2" at bounding box center [569, 373] width 123 height 123
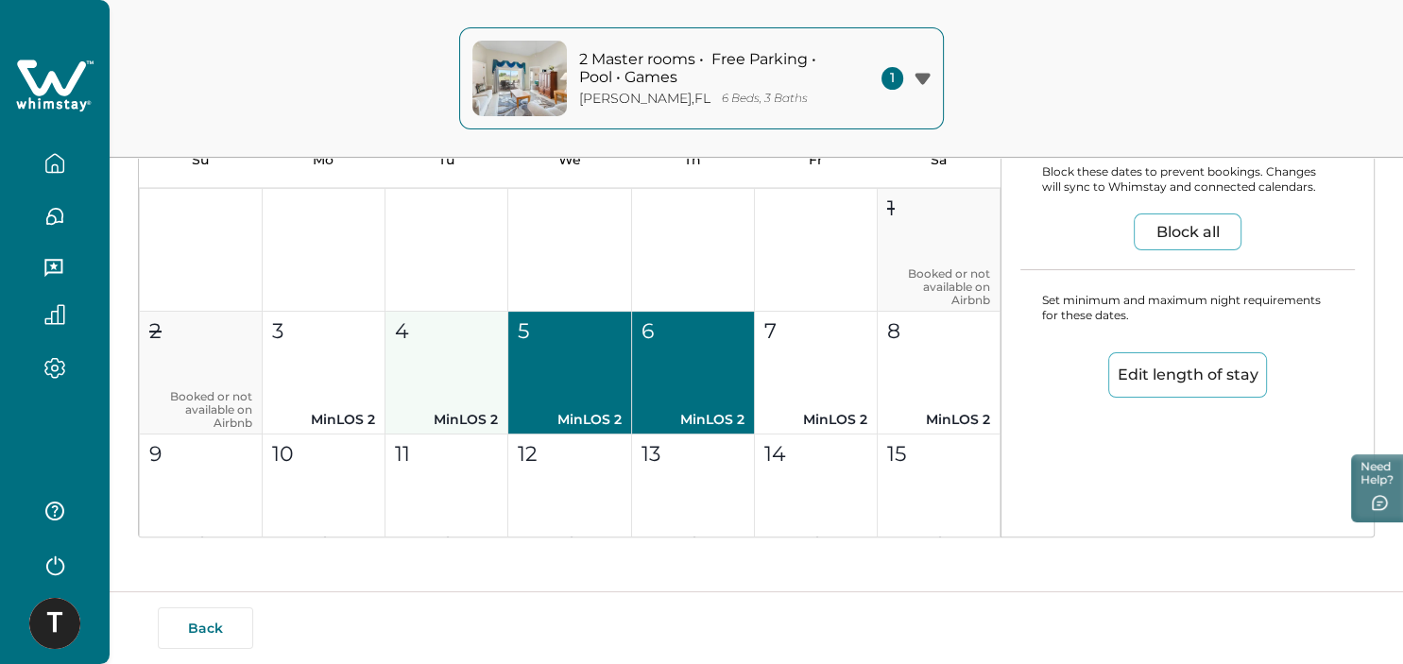
click at [463, 368] on button "4 MinLOS 2" at bounding box center [446, 373] width 123 height 123
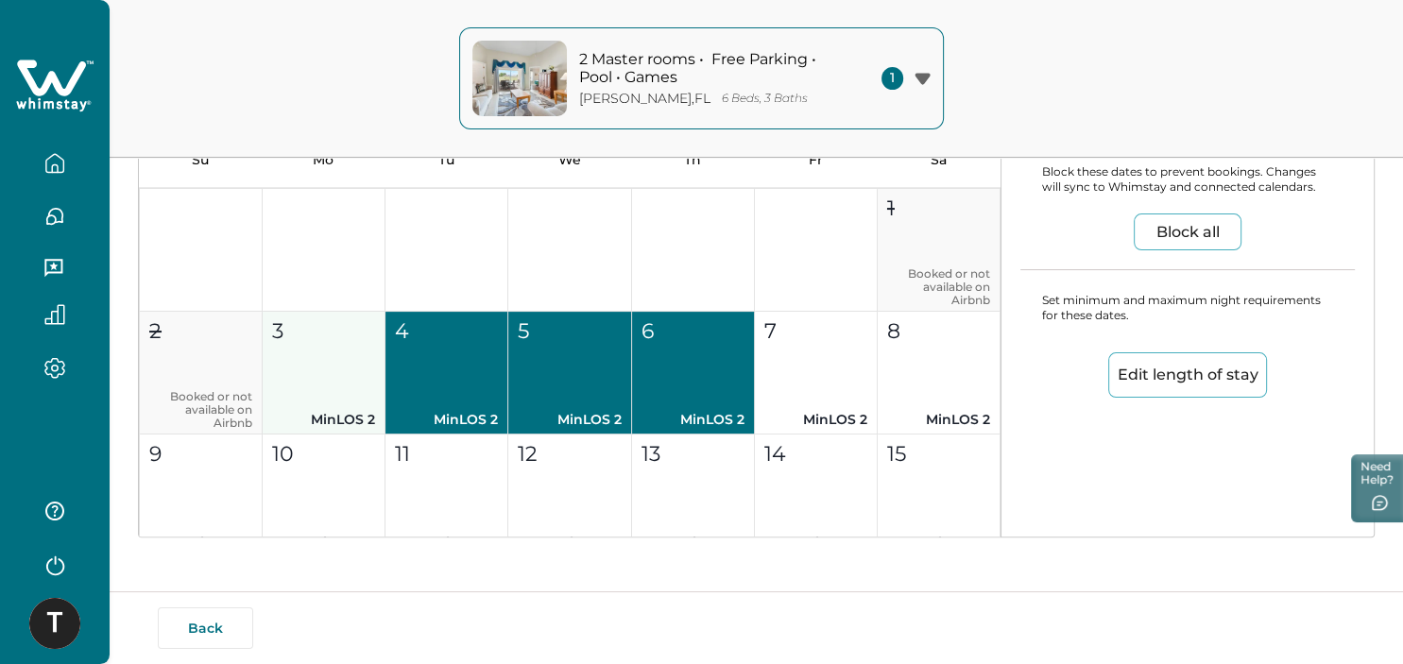
click at [343, 349] on button "3 MinLOS 2" at bounding box center [324, 373] width 123 height 123
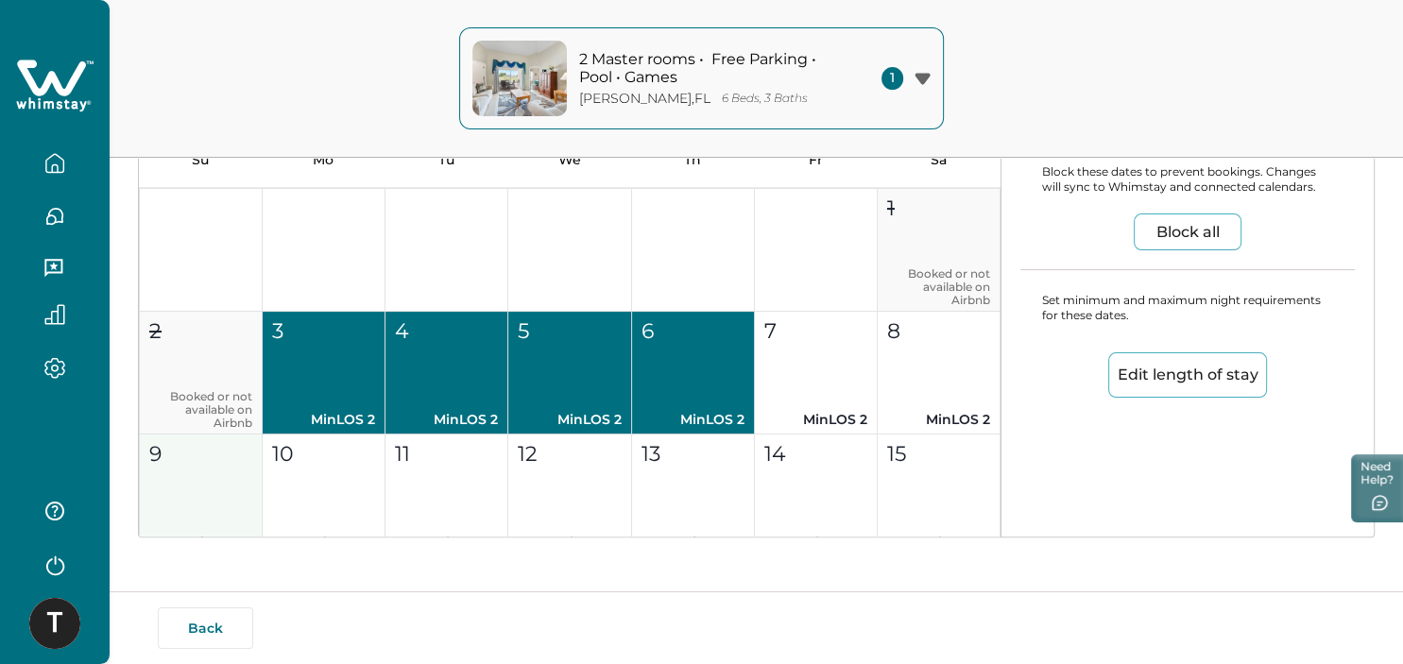
drag, startPoint x: 227, startPoint y: 459, endPoint x: 245, endPoint y: 460, distance: 18.0
click at [226, 460] on div "9" at bounding box center [200, 453] width 102 height 31
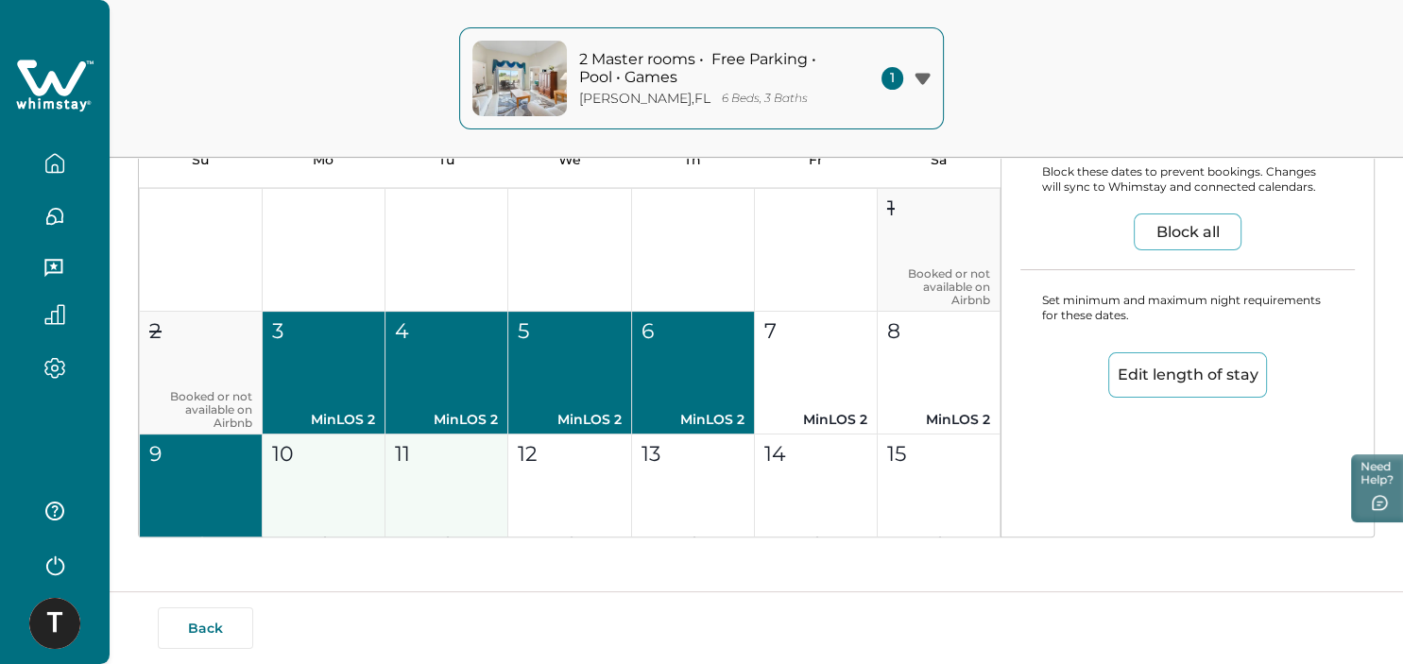
drag, startPoint x: 303, startPoint y: 464, endPoint x: 393, endPoint y: 453, distance: 90.3
click at [310, 465] on button "10 MinLOS 2" at bounding box center [324, 495] width 123 height 123
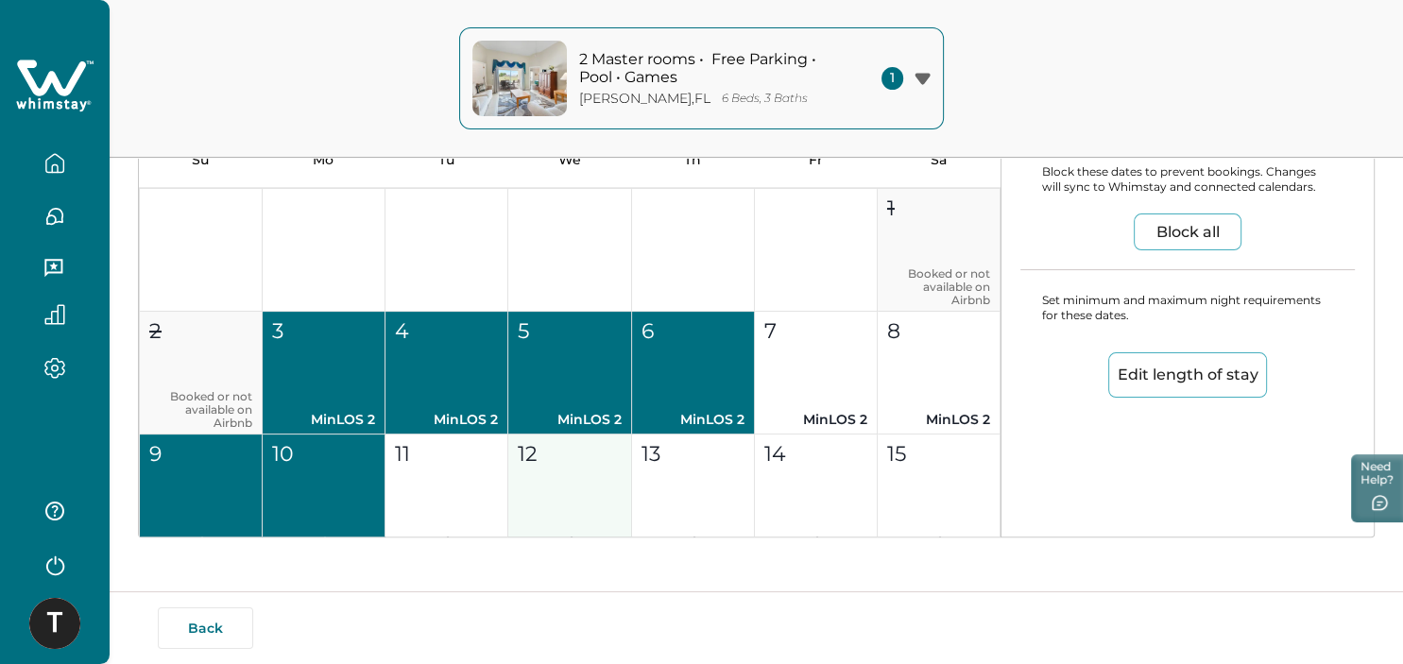
click at [462, 468] on button "11 MinLOS 2" at bounding box center [446, 495] width 123 height 123
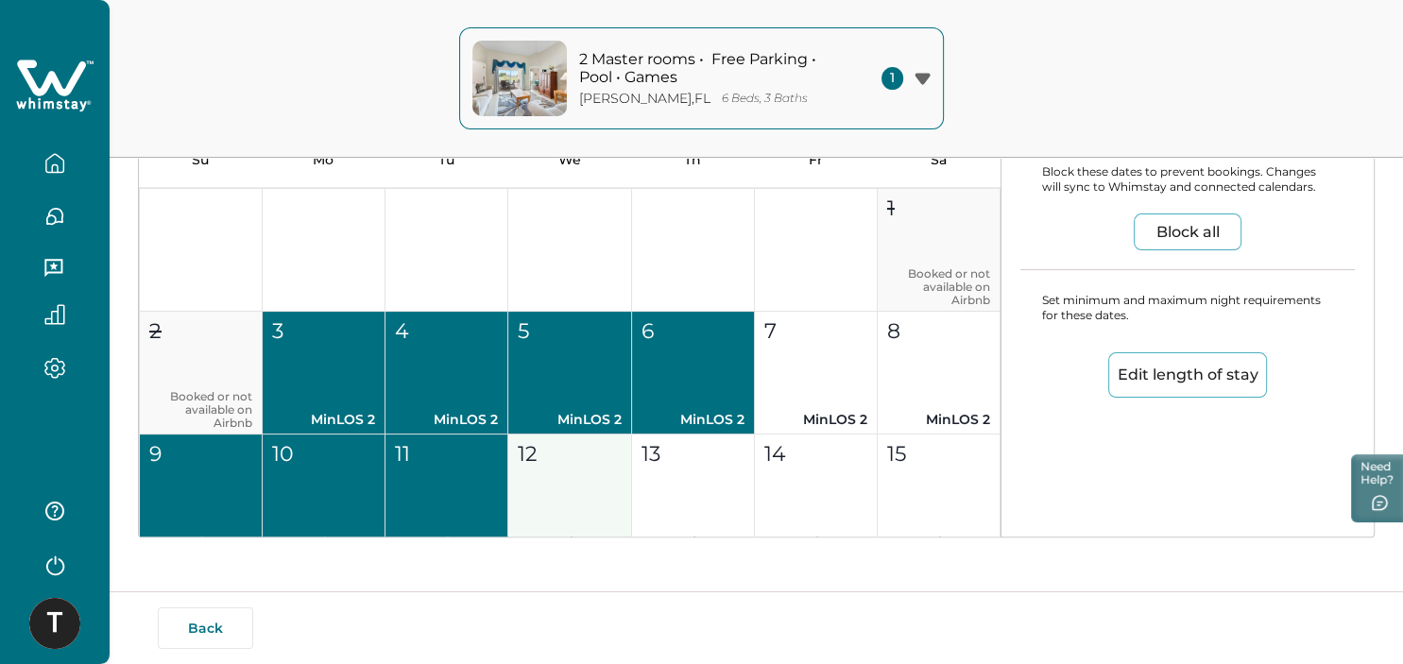
click at [605, 464] on button "12 MinLOS 2" at bounding box center [569, 495] width 123 height 123
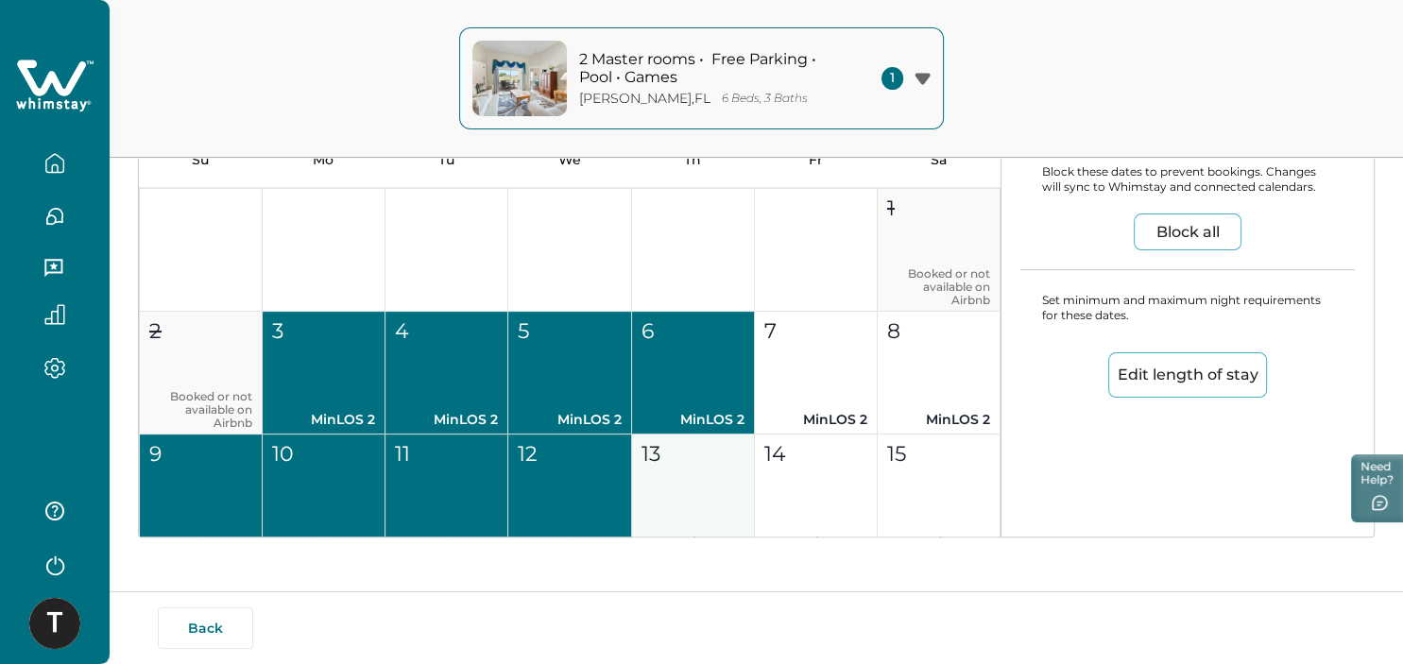
drag, startPoint x: 673, startPoint y: 457, endPoint x: 726, endPoint y: 448, distance: 53.7
click at [674, 457] on div "13" at bounding box center [692, 453] width 102 height 31
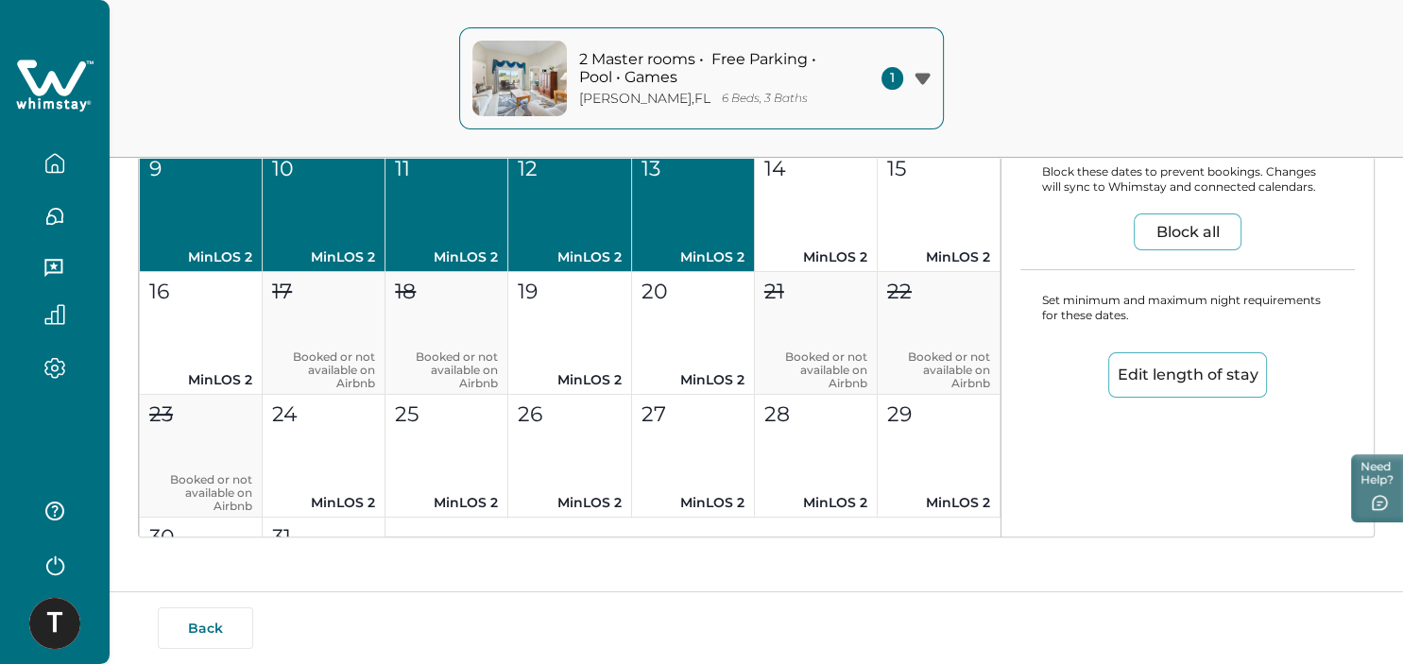
scroll to position [8078, 0]
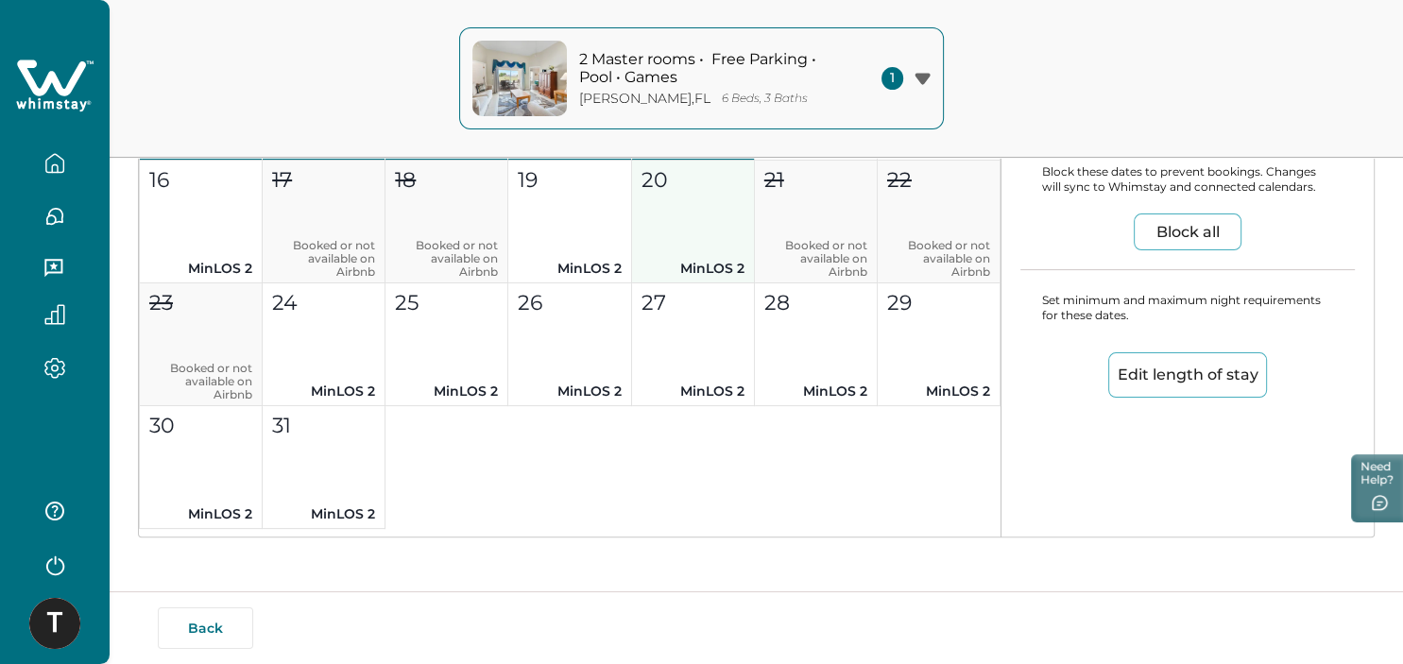
click at [641, 266] on p "MinLOS 2" at bounding box center [692, 269] width 103 height 20
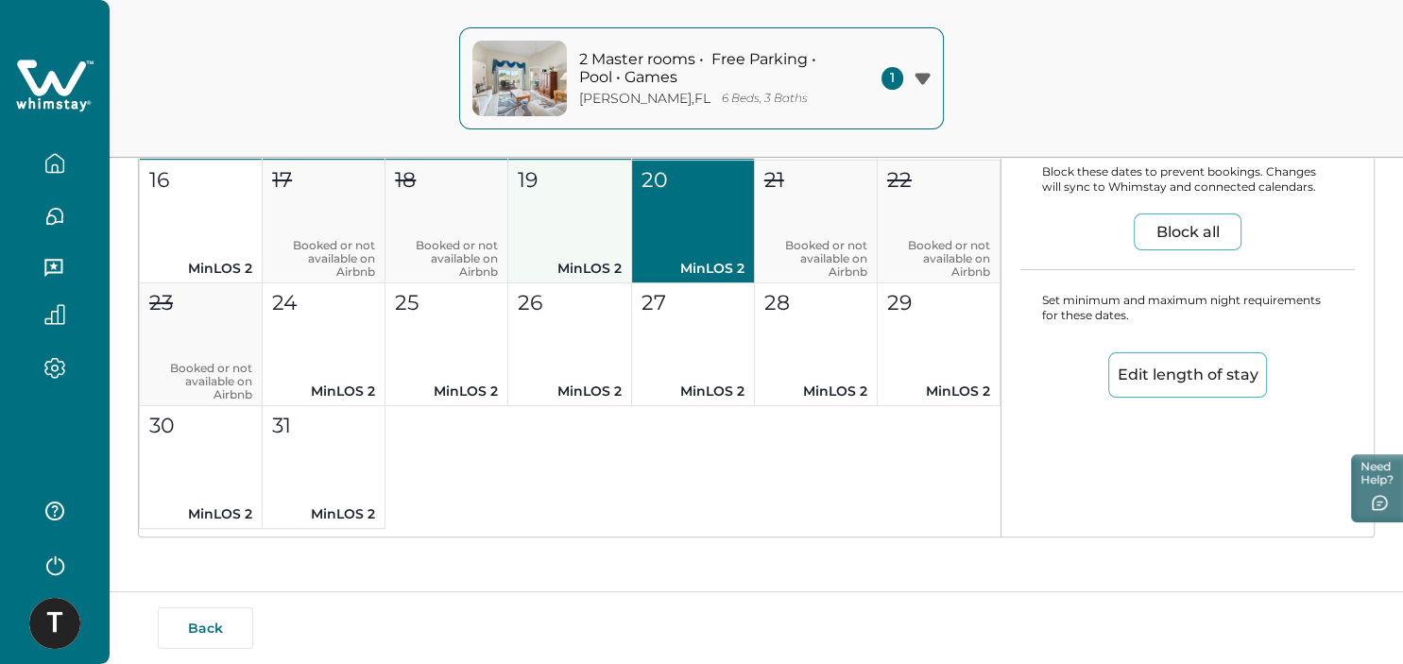
click at [568, 244] on button "19 MinLOS 2" at bounding box center [569, 222] width 123 height 123
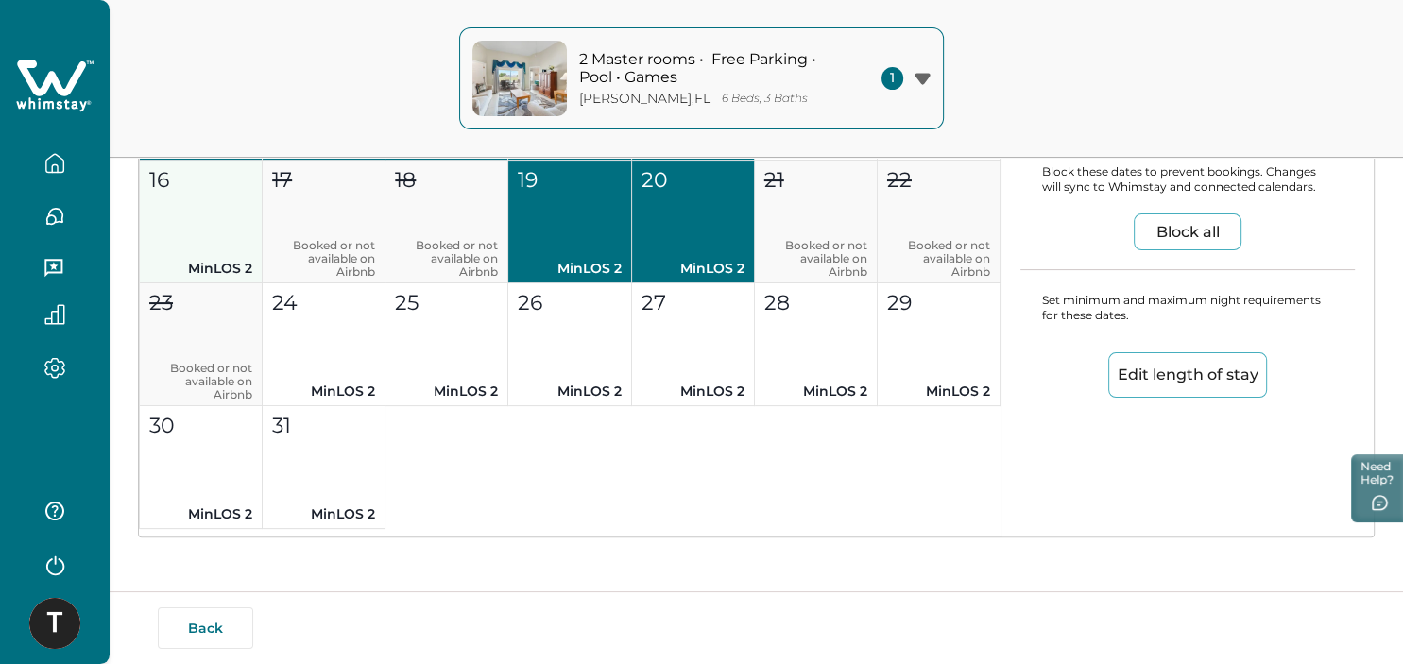
drag, startPoint x: 225, startPoint y: 237, endPoint x: 234, endPoint y: 258, distance: 22.8
click at [224, 238] on button "16 MinLOS 2" at bounding box center [201, 222] width 123 height 123
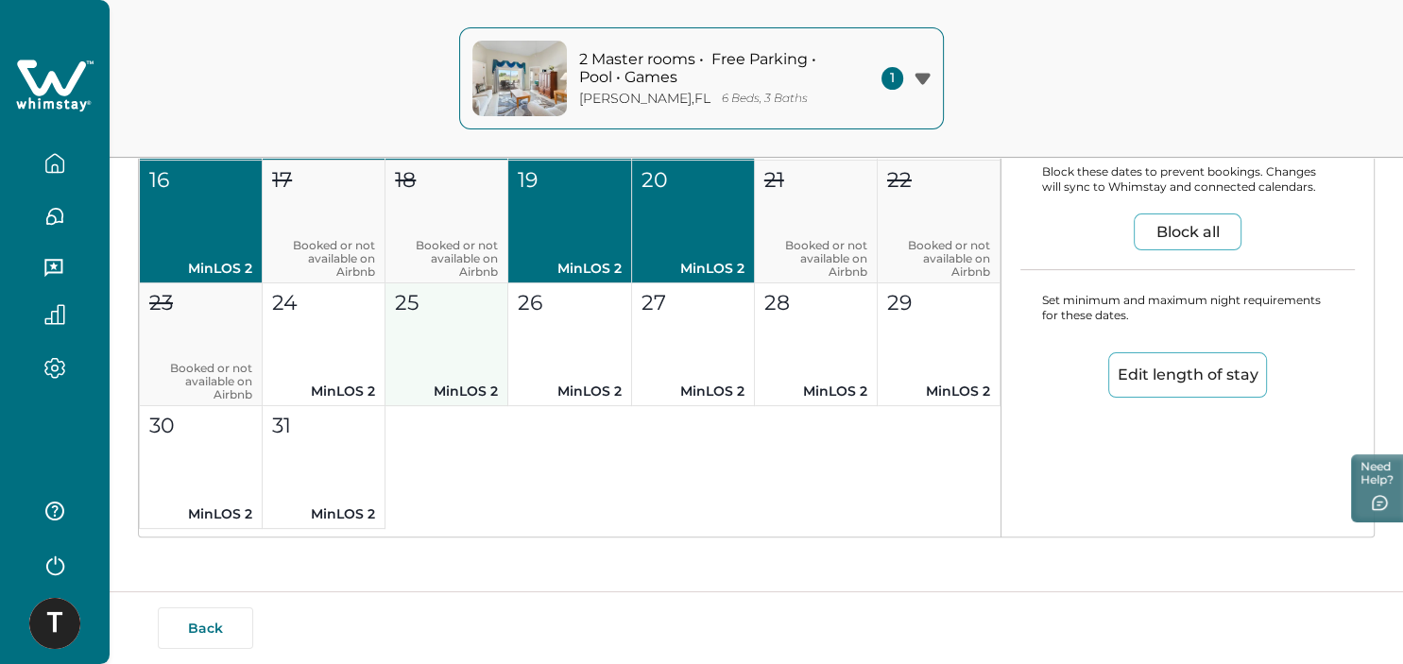
click at [330, 349] on button "24 MinLOS 2" at bounding box center [324, 344] width 123 height 123
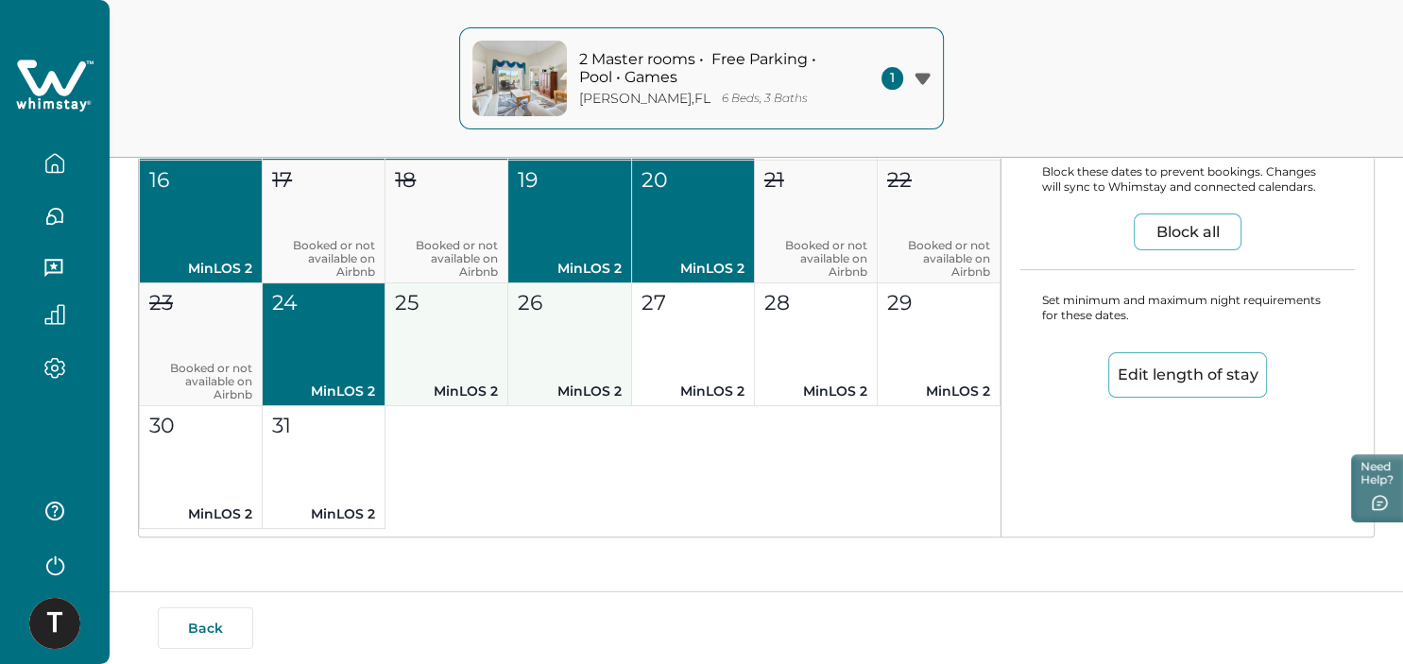
drag, startPoint x: 478, startPoint y: 334, endPoint x: 522, endPoint y: 334, distance: 44.4
click at [479, 334] on button "25 MinLOS 2" at bounding box center [446, 344] width 123 height 123
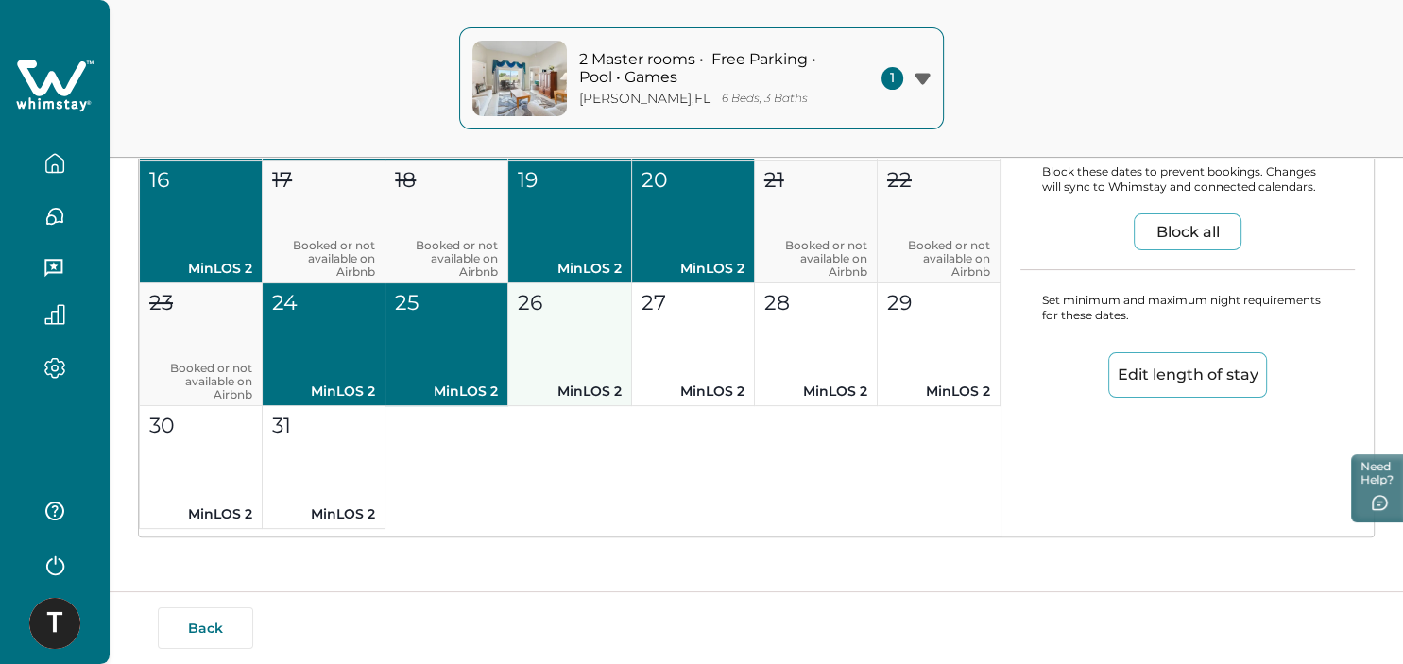
click at [595, 338] on button "26 MinLOS 2" at bounding box center [569, 344] width 123 height 123
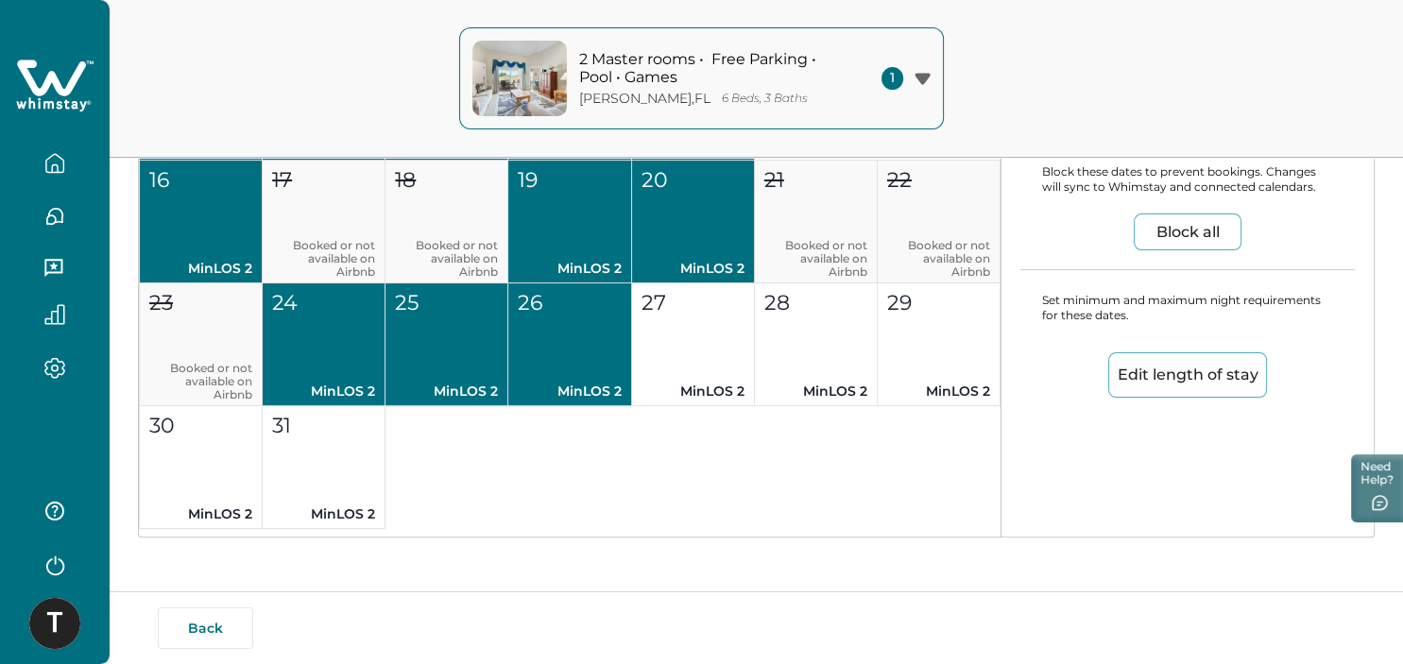
click at [680, 332] on button "27 MinLOS 2" at bounding box center [693, 344] width 123 height 123
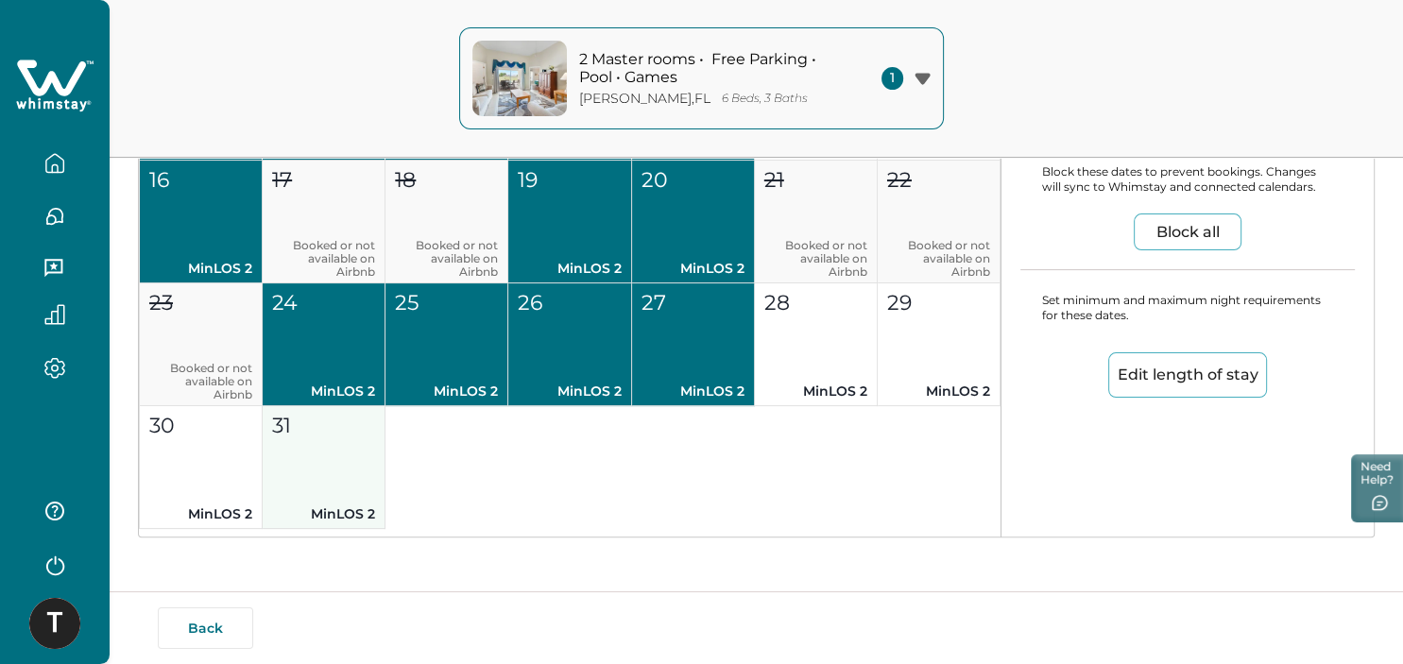
click at [358, 452] on button "31 MinLOS 2" at bounding box center [324, 467] width 123 height 123
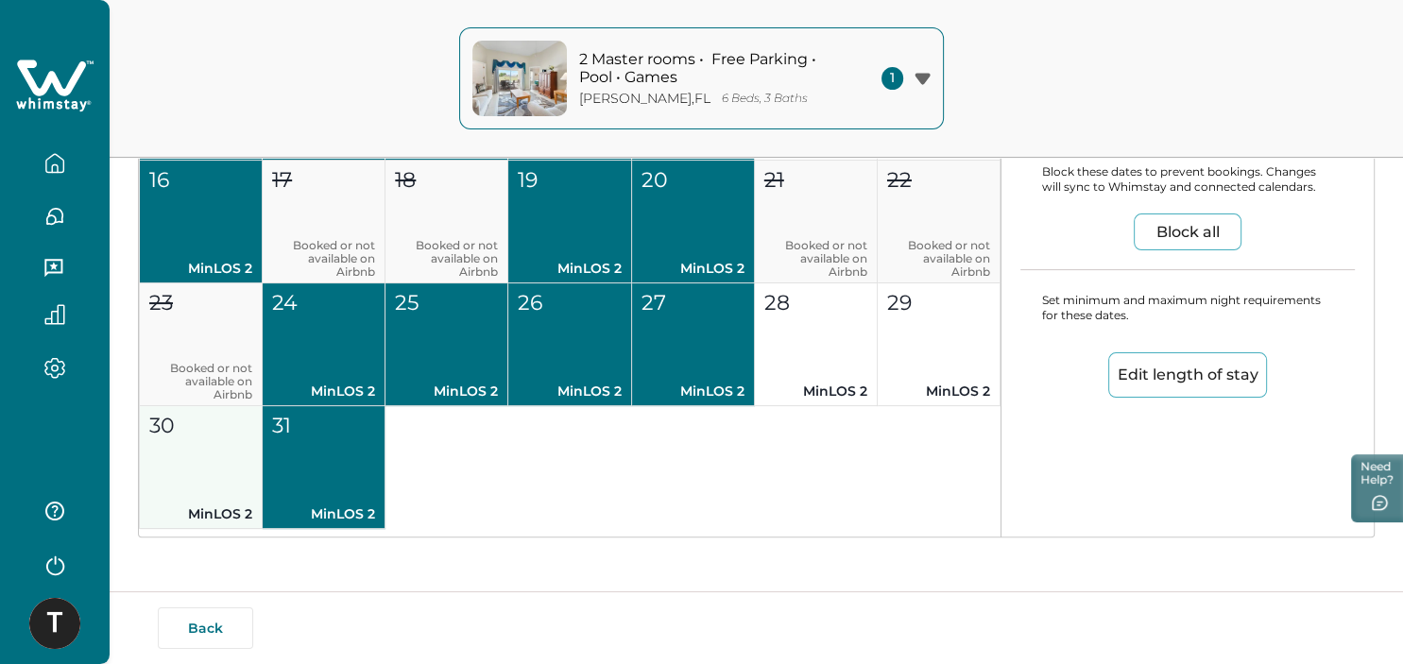
click at [238, 457] on button "30 MinLOS 2" at bounding box center [201, 467] width 123 height 123
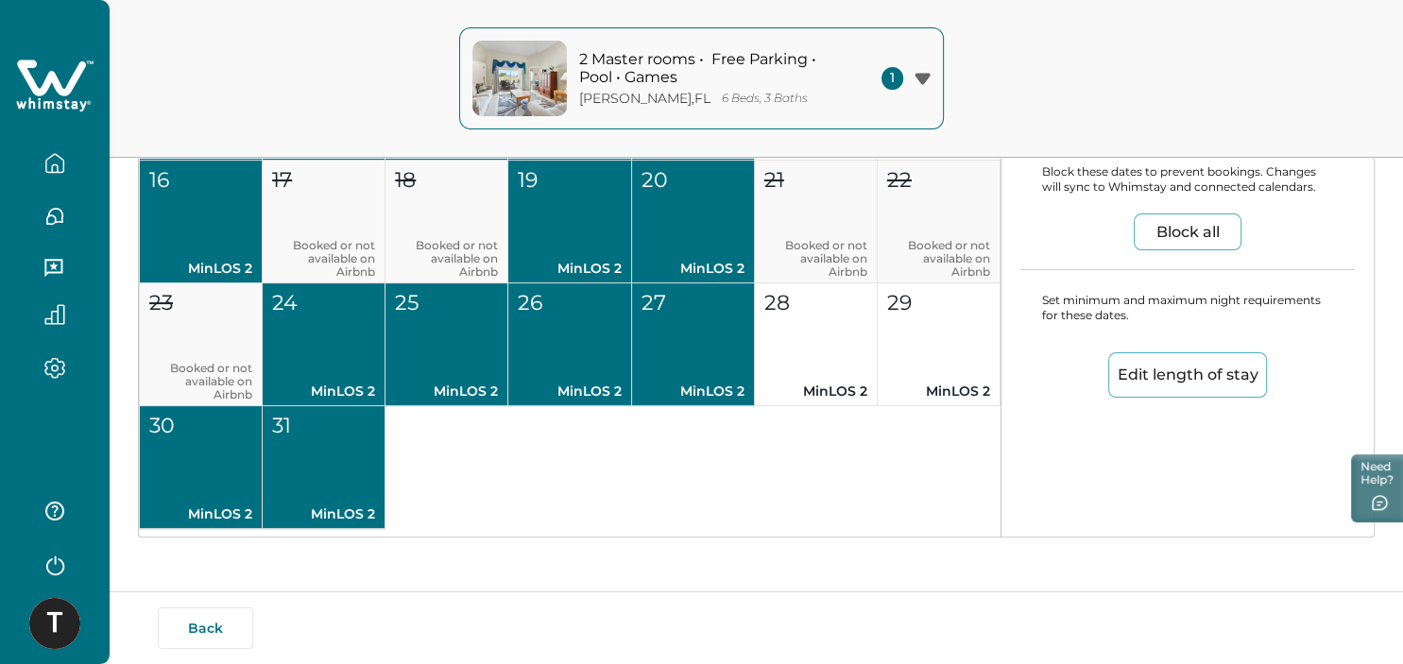
click at [1147, 382] on button "Edit length of stay" at bounding box center [1187, 374] width 159 height 45
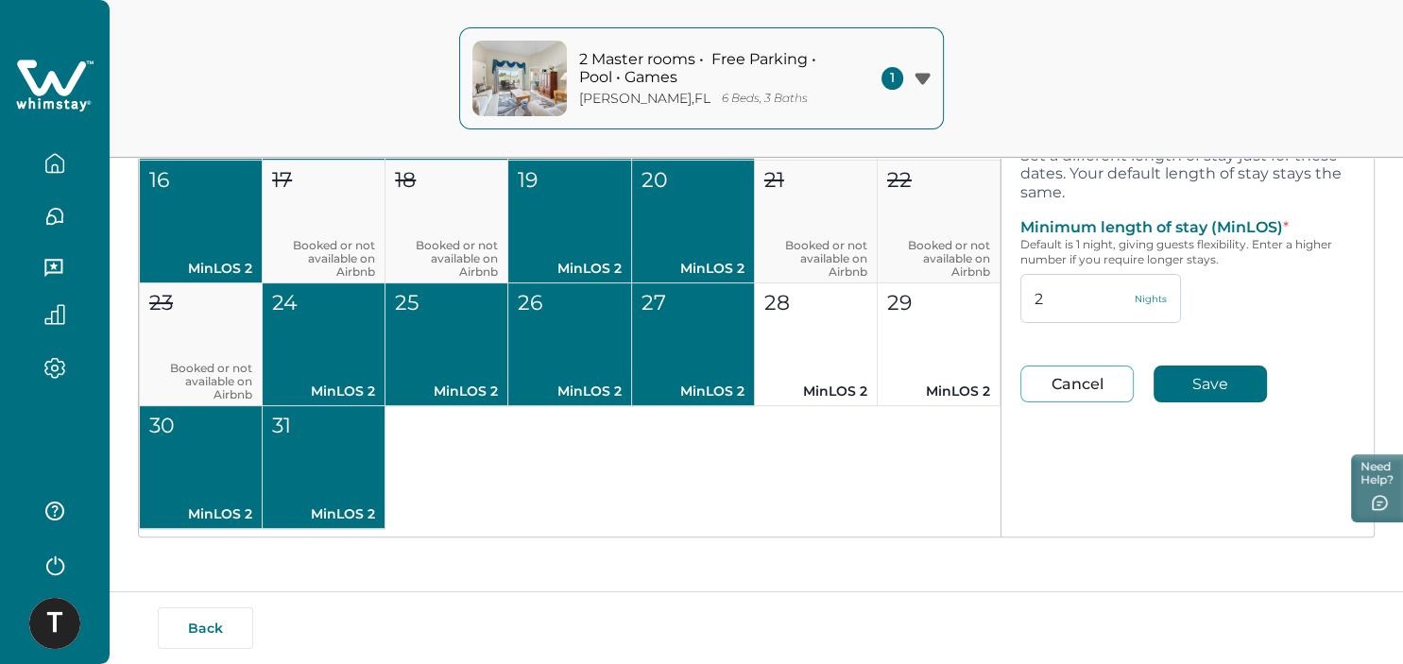
click at [1082, 297] on input "2" at bounding box center [1100, 298] width 161 height 49
type input "1"
click at [1162, 380] on button "Save" at bounding box center [1209, 384] width 113 height 37
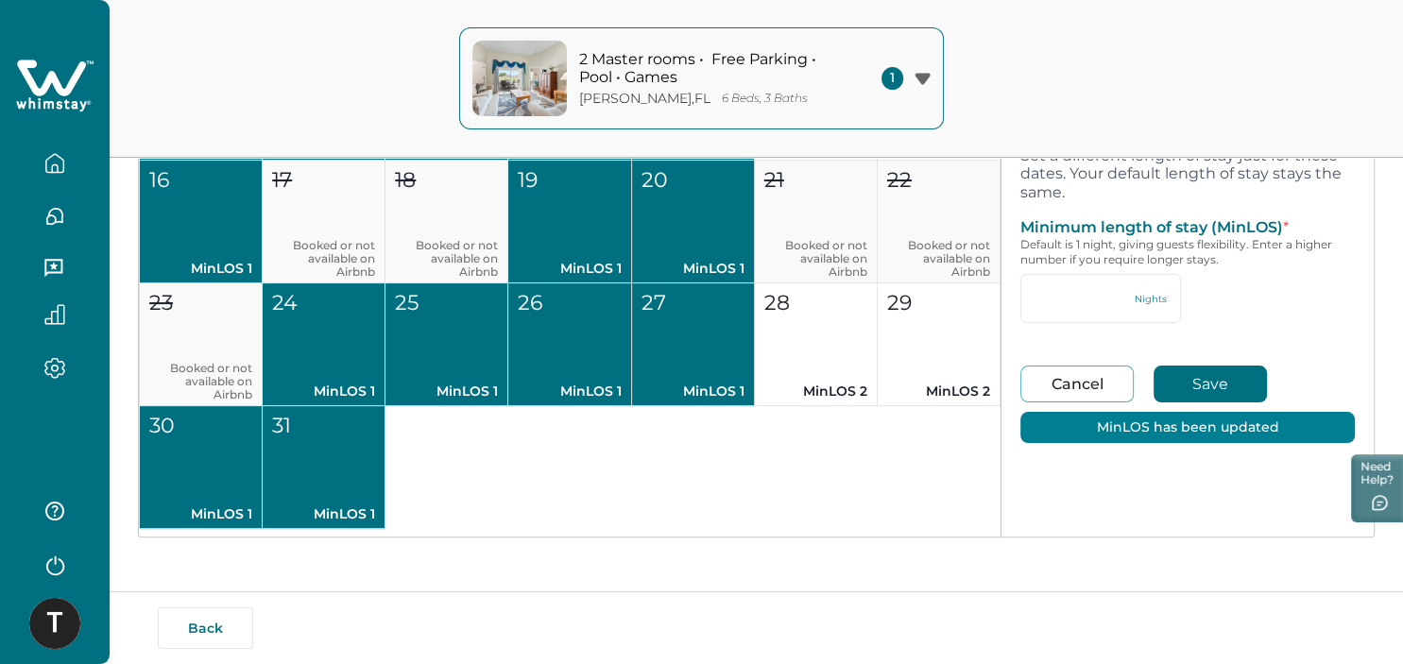
type input "1"
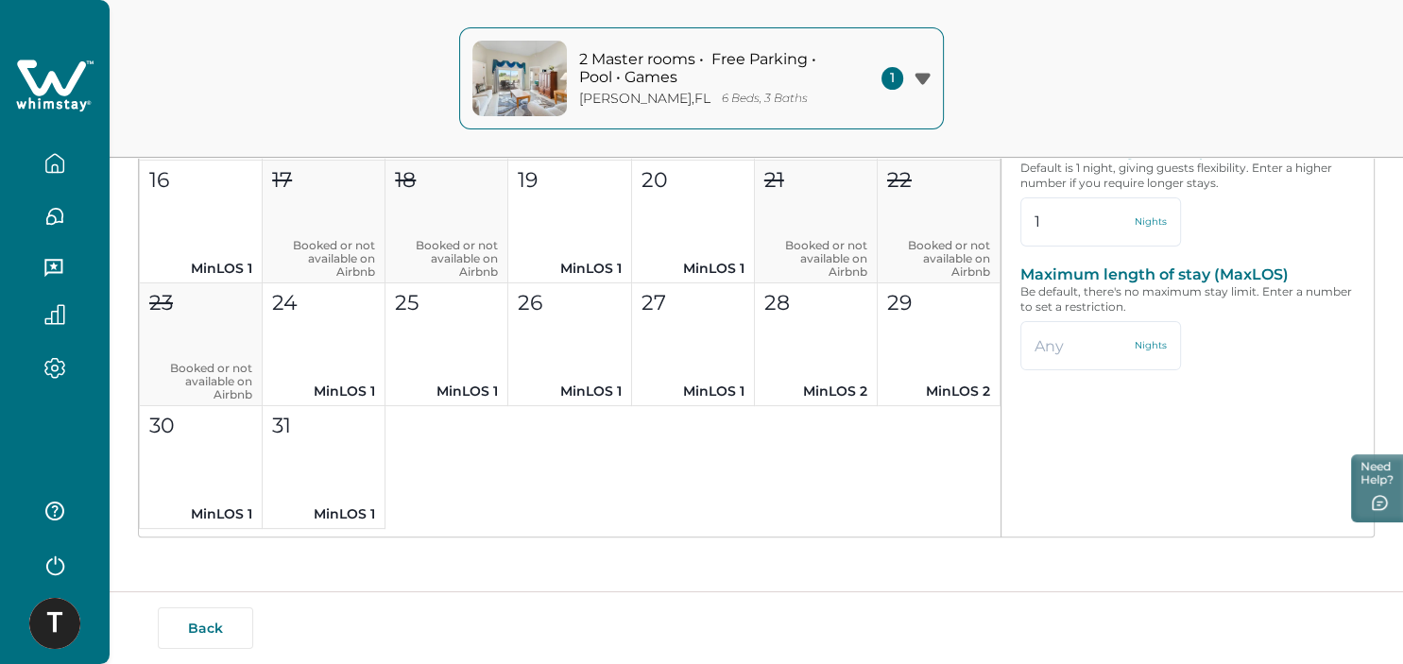
type input "2"
type input "94"
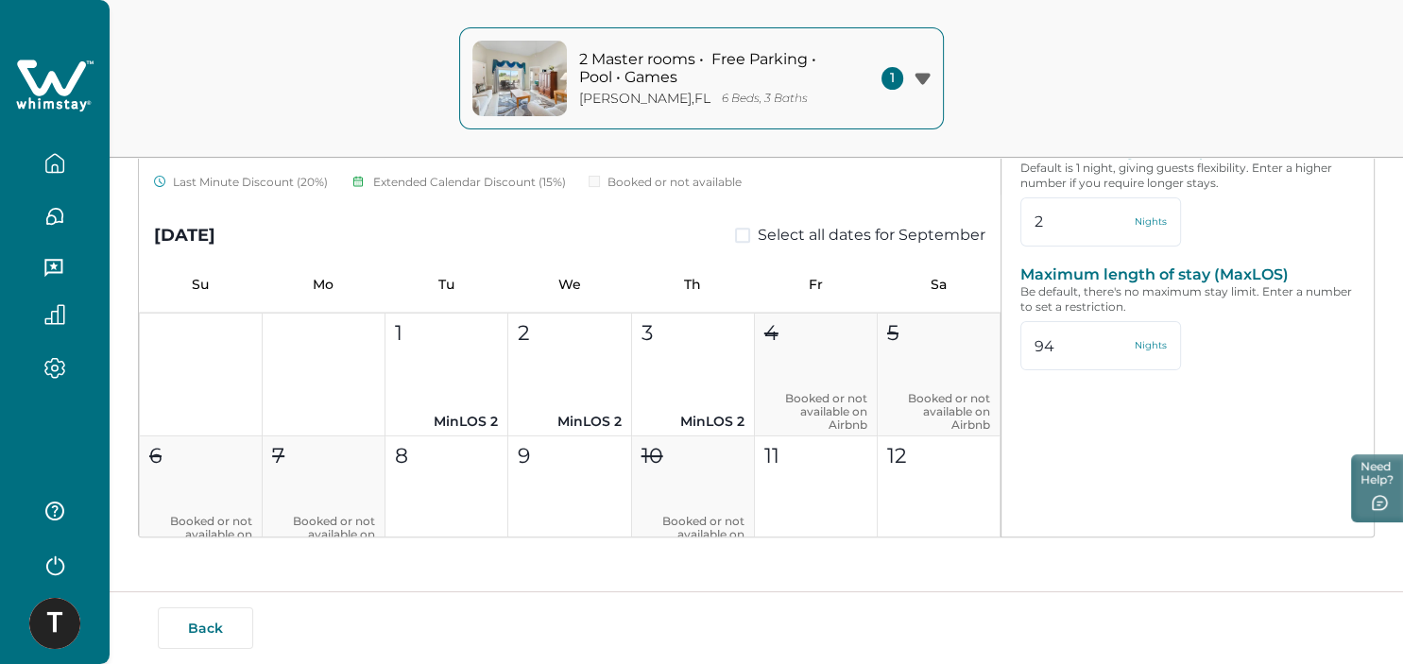
scroll to position [8460, 0]
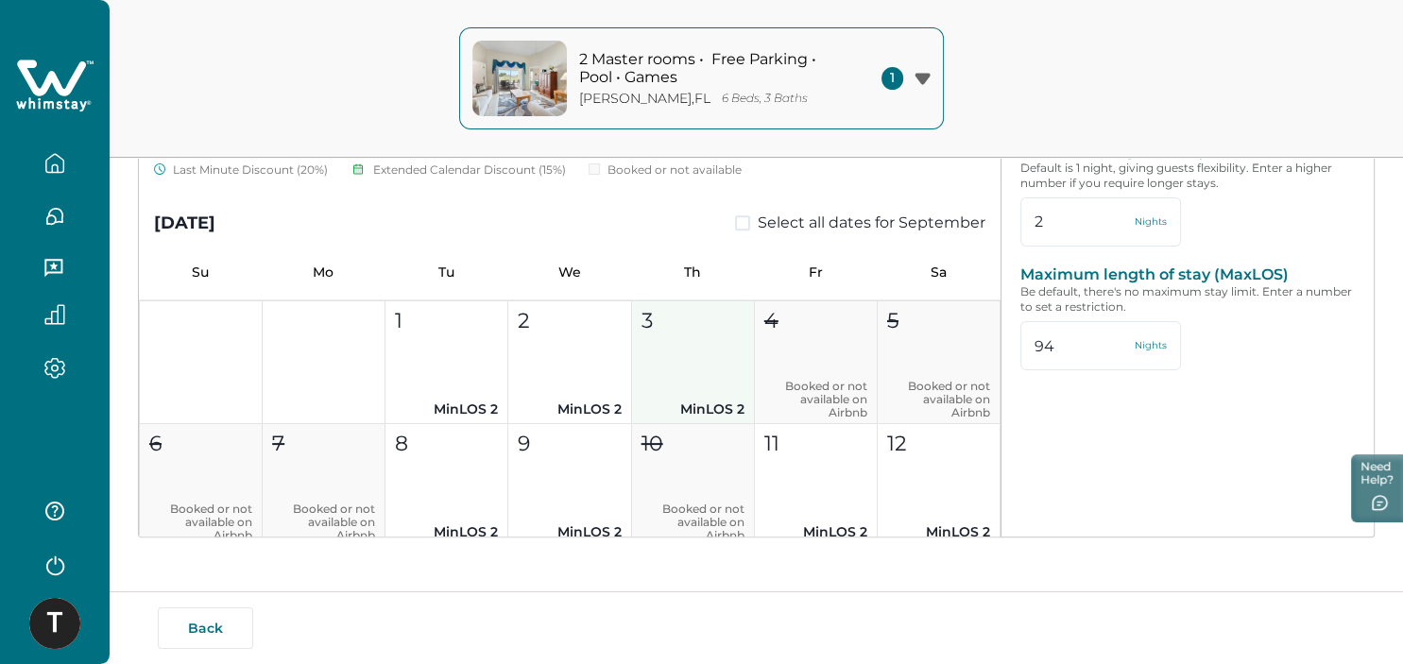
click at [654, 400] on p "MinLOS 2" at bounding box center [692, 410] width 103 height 20
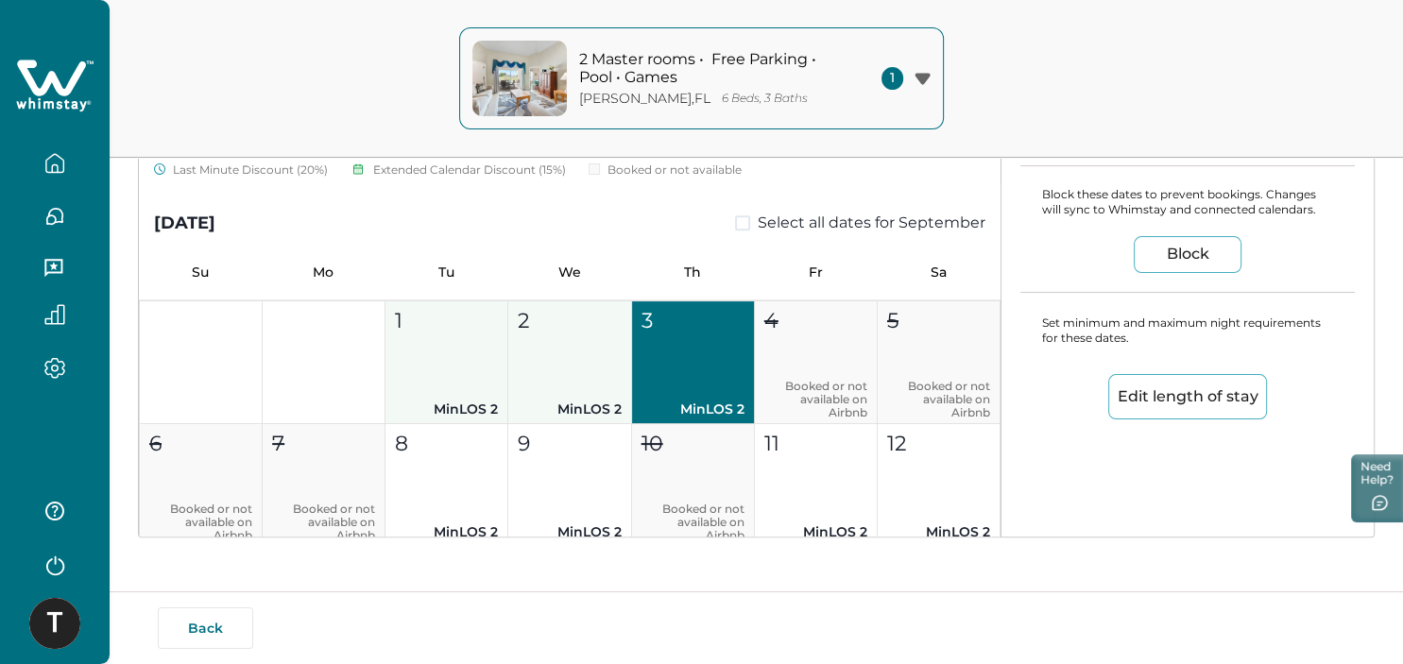
drag, startPoint x: 552, startPoint y: 386, endPoint x: 494, endPoint y: 383, distance: 57.7
click at [550, 385] on button "2 MinLOS 2" at bounding box center [569, 362] width 123 height 123
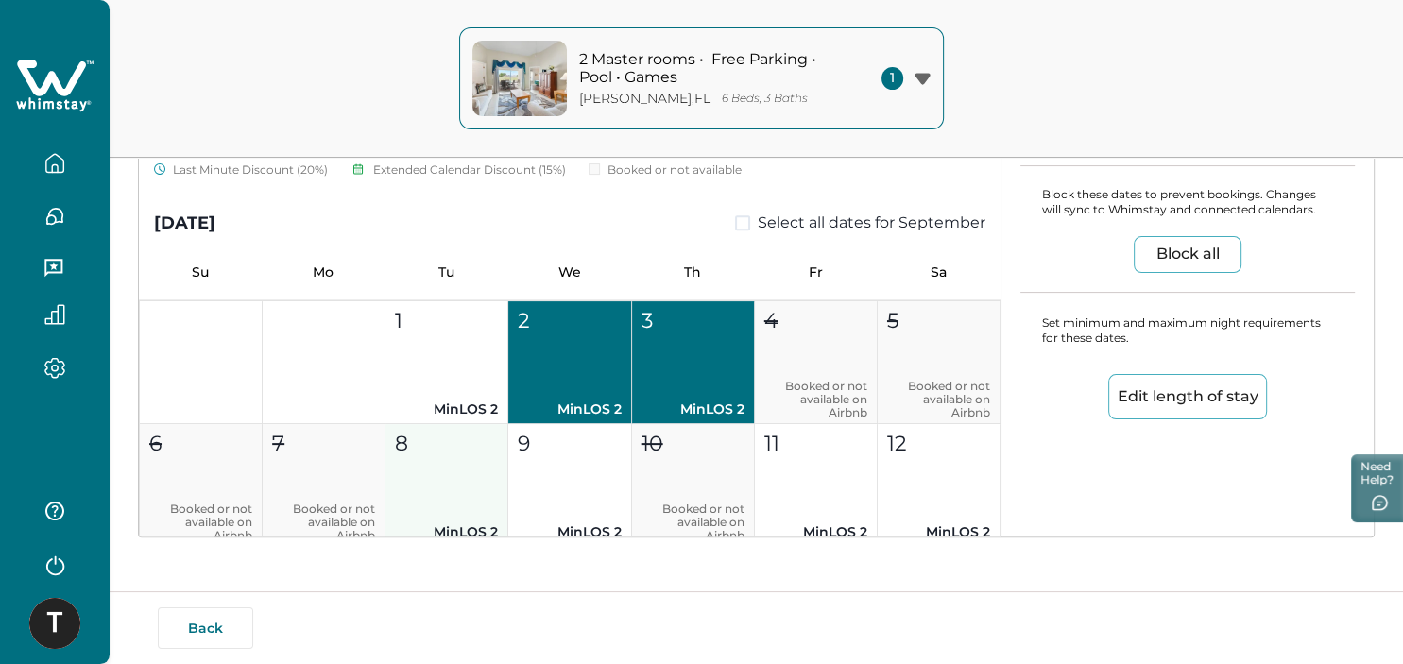
click at [440, 387] on button "1 MinLOS 2" at bounding box center [446, 362] width 123 height 123
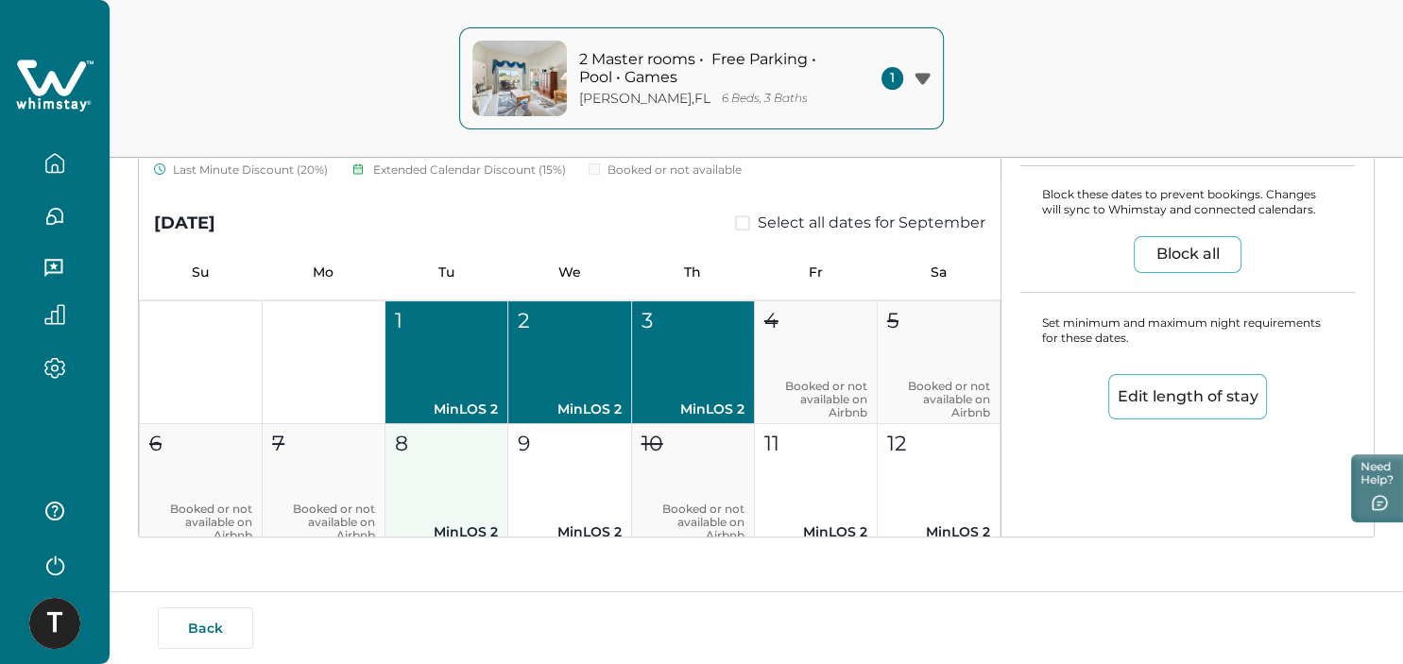
click at [455, 516] on button "8 MinLOS 2" at bounding box center [446, 485] width 123 height 123
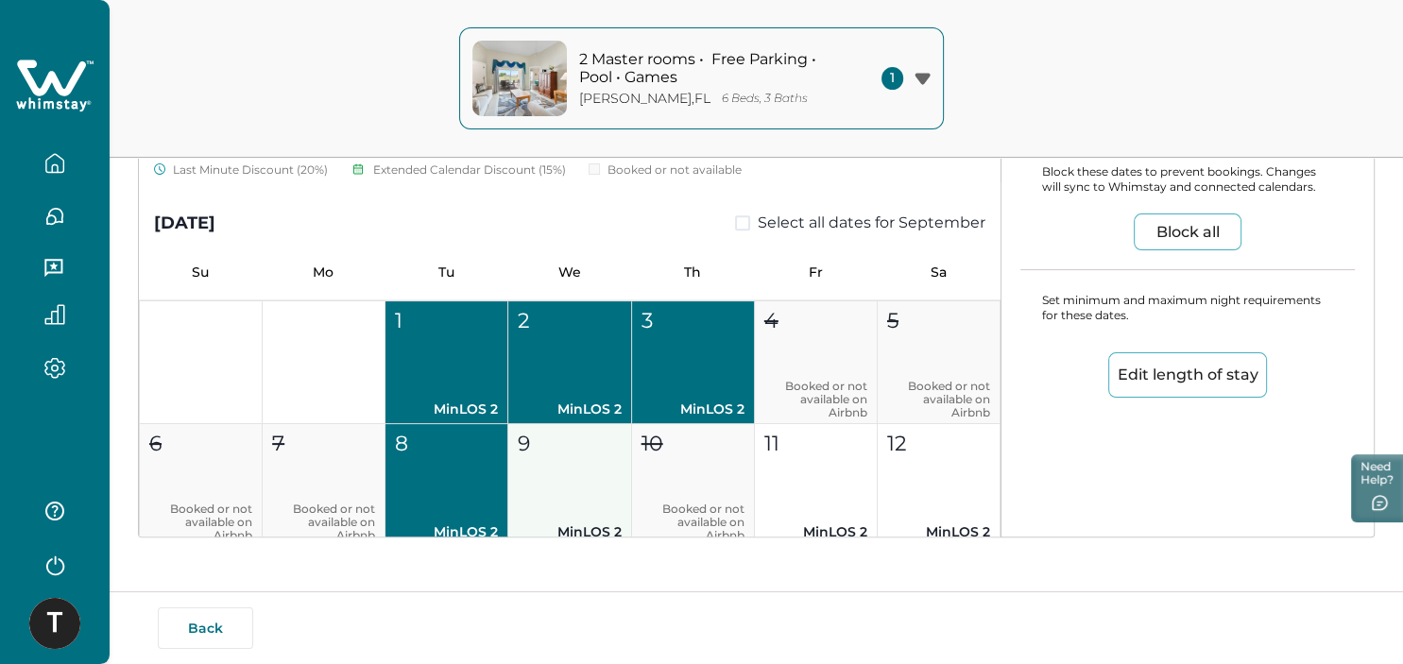
drag, startPoint x: 532, startPoint y: 484, endPoint x: 576, endPoint y: 470, distance: 46.3
click at [533, 484] on button "9 MinLOS 2" at bounding box center [569, 485] width 123 height 123
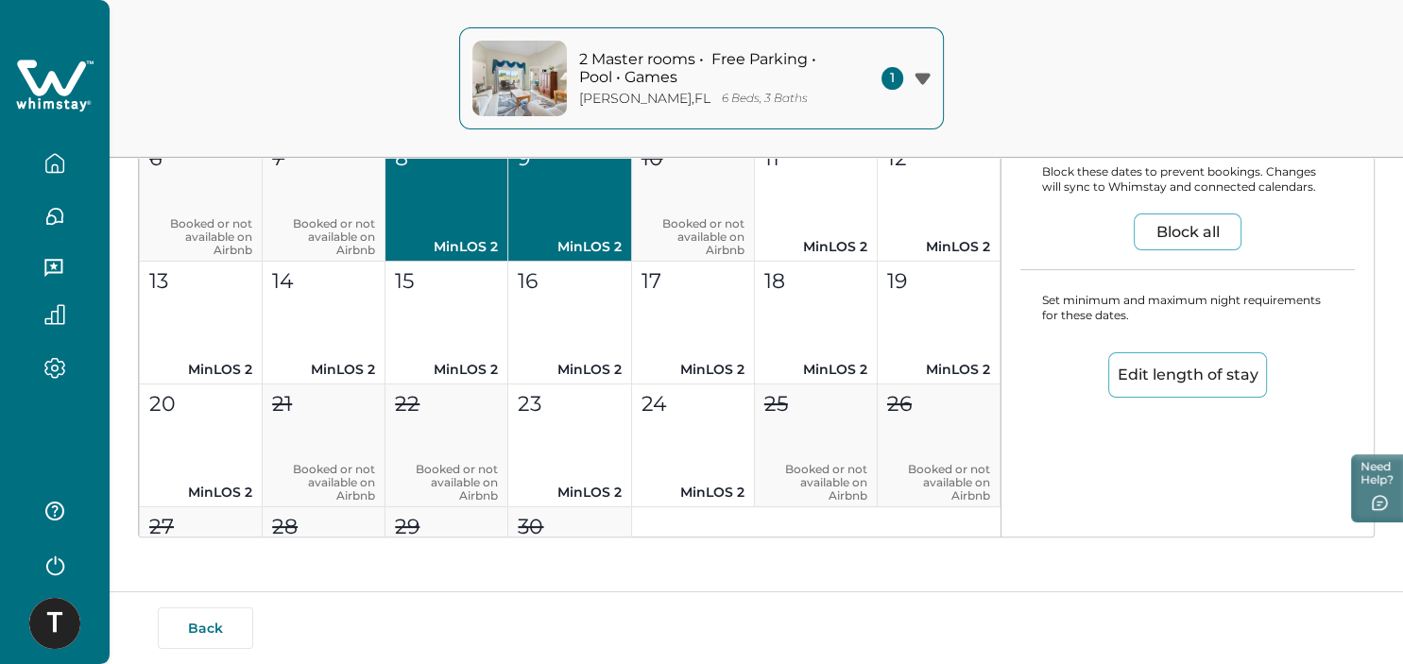
scroll to position [8832, 0]
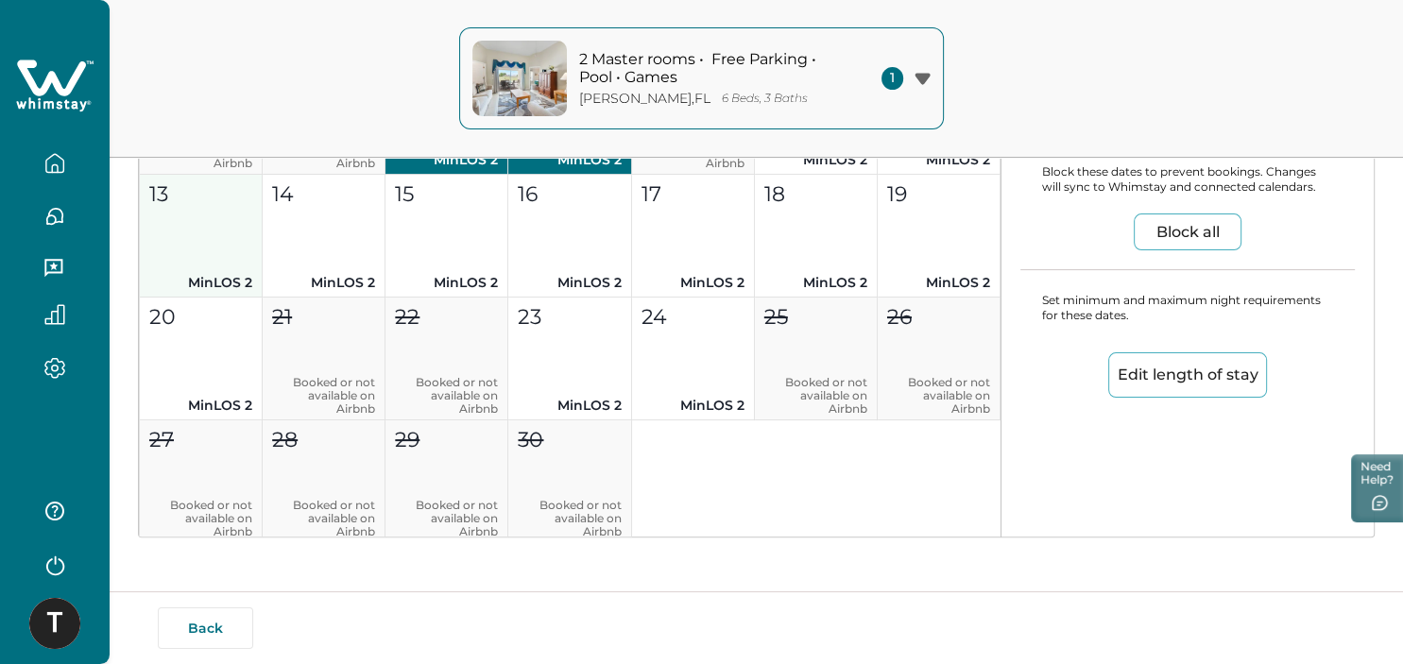
click at [219, 256] on button "13 MinLOS 2" at bounding box center [201, 236] width 123 height 123
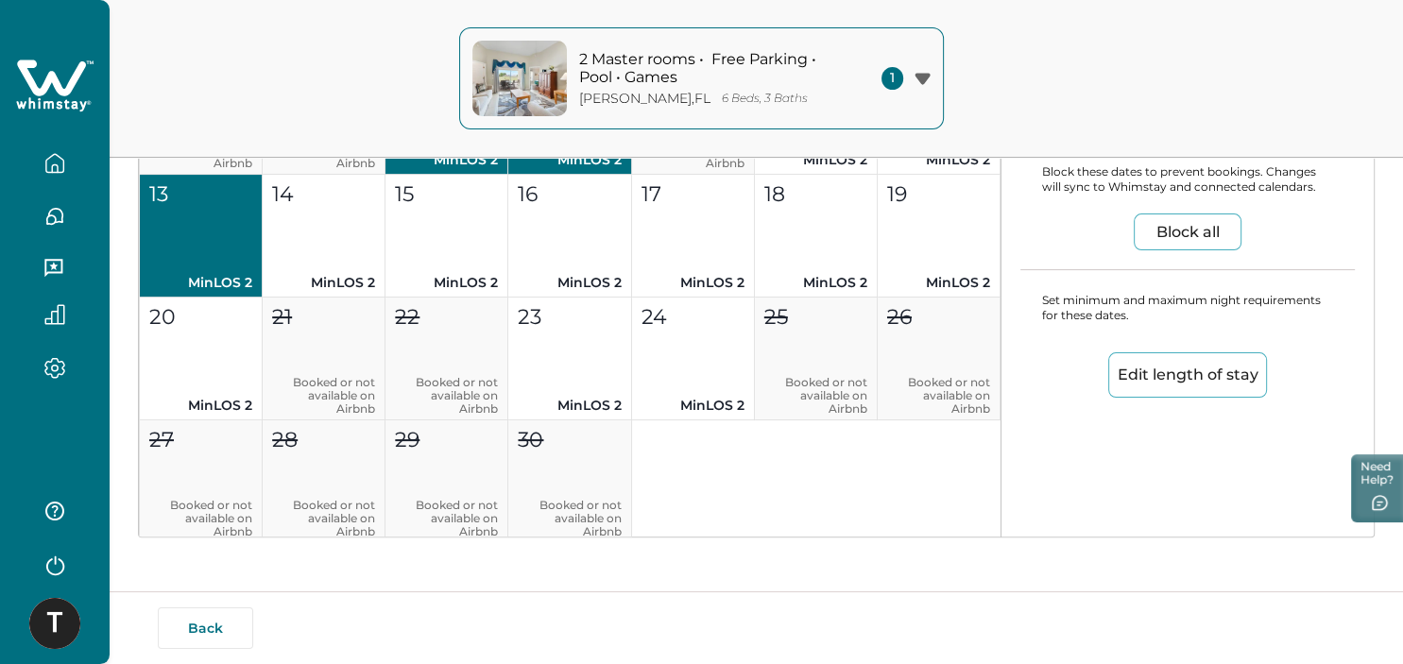
drag, startPoint x: 236, startPoint y: 317, endPoint x: 259, endPoint y: 285, distance: 39.3
click at [235, 317] on div "20" at bounding box center [200, 316] width 102 height 31
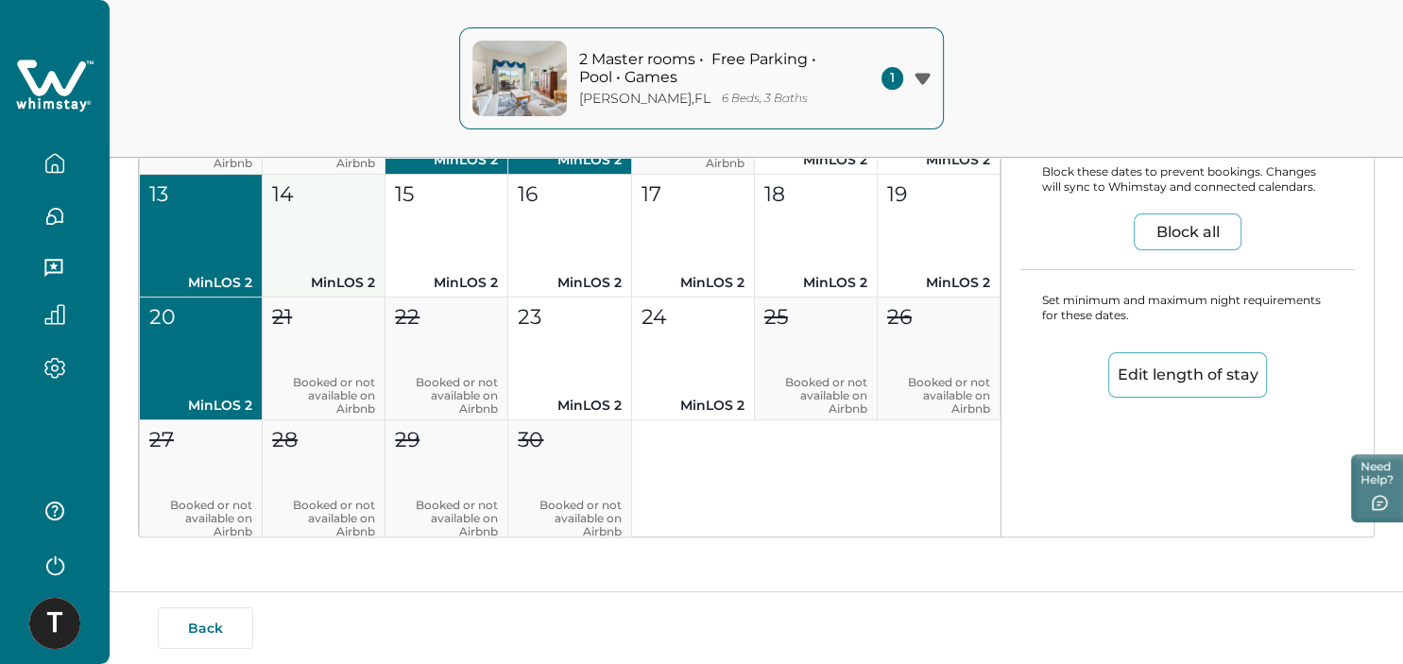
drag, startPoint x: 328, startPoint y: 222, endPoint x: 376, endPoint y: 225, distance: 48.3
click at [329, 222] on button "14 MinLOS 2" at bounding box center [324, 236] width 123 height 123
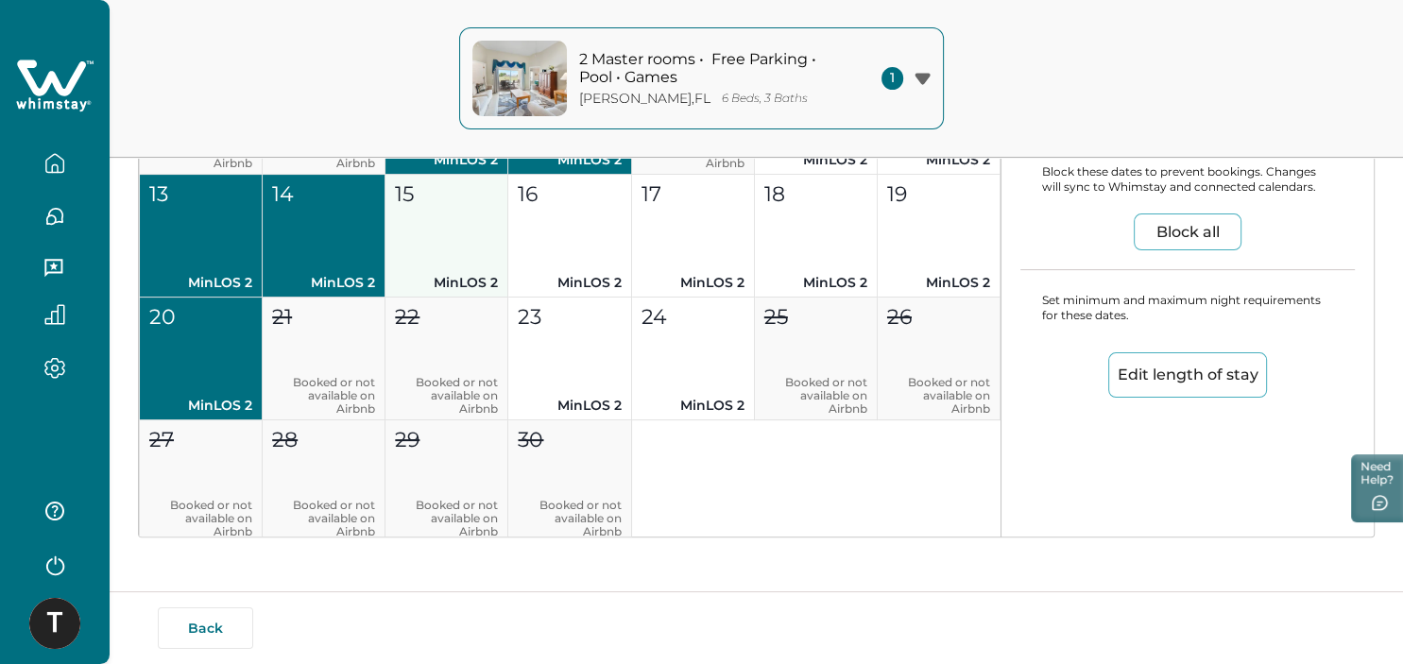
click at [451, 238] on button "15 MinLOS 2" at bounding box center [446, 236] width 123 height 123
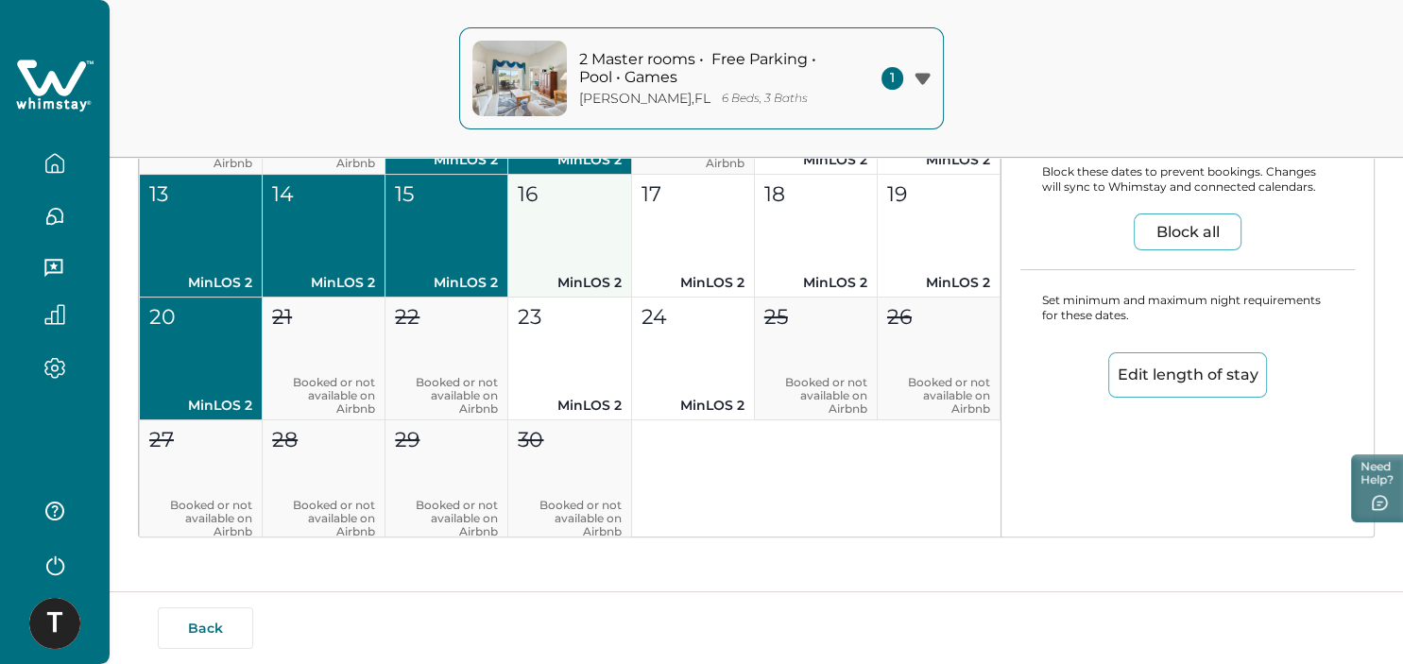
click at [575, 252] on button "16 MinLOS 2" at bounding box center [569, 236] width 123 height 123
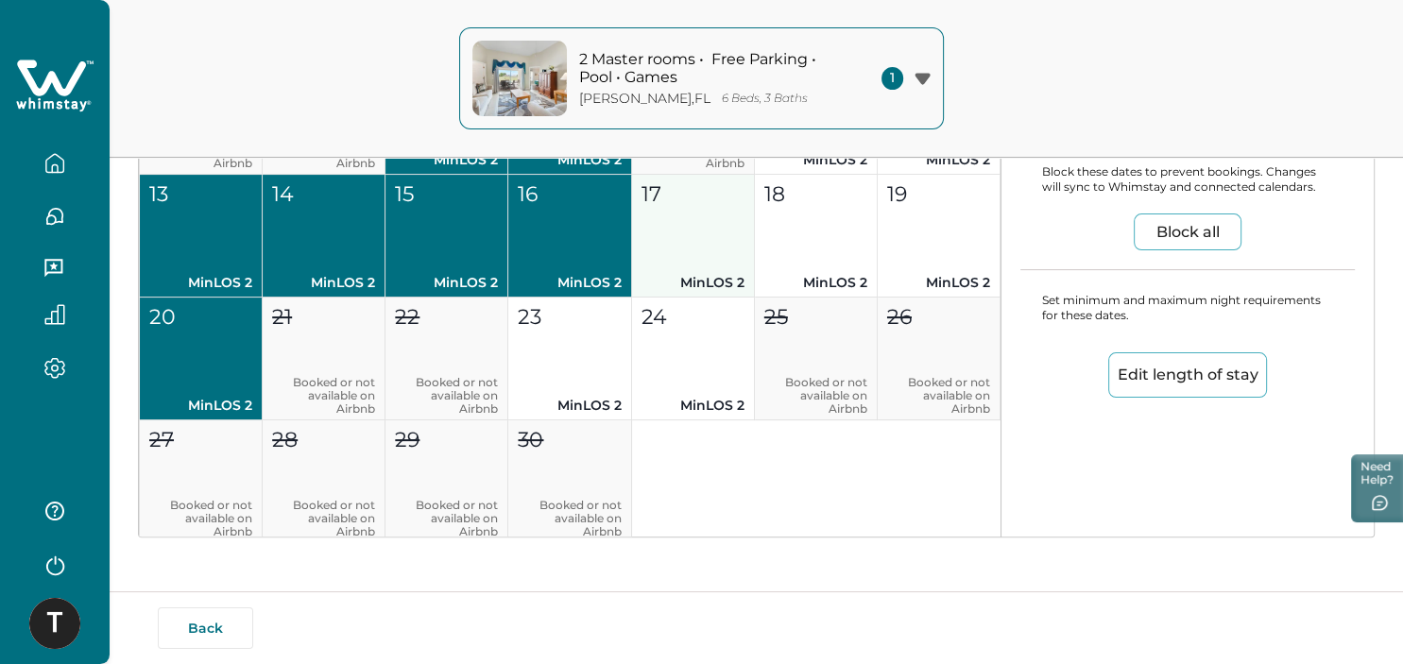
click at [707, 230] on button "17 MinLOS 2" at bounding box center [693, 236] width 123 height 123
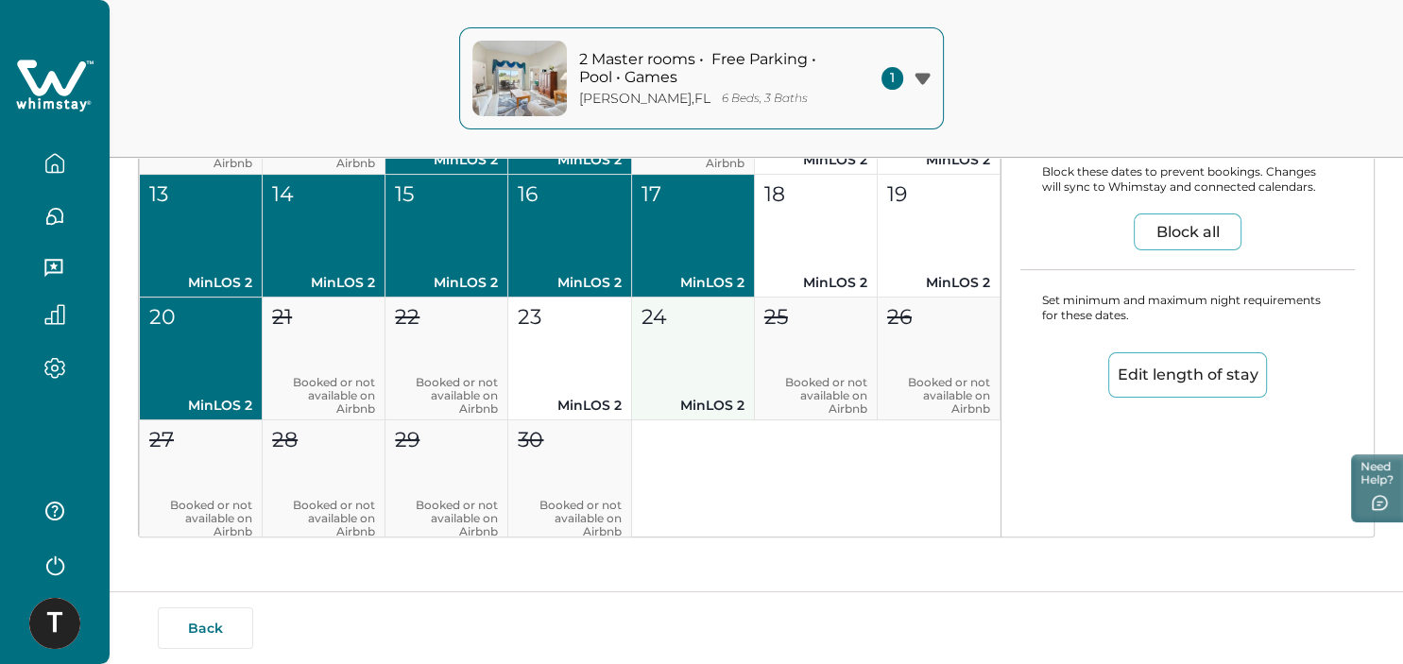
click at [722, 332] on button "24 MinLOS 2" at bounding box center [693, 359] width 123 height 123
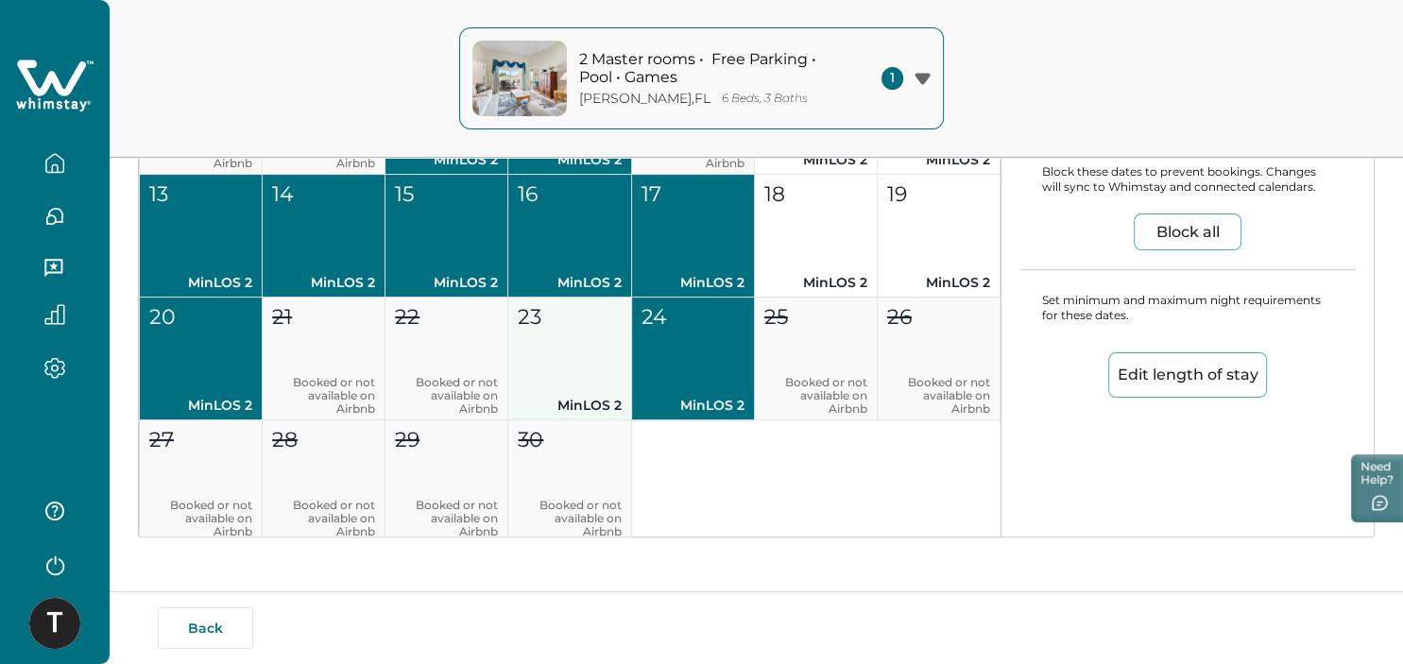
click at [571, 336] on button "23 MinLOS 2" at bounding box center [569, 359] width 123 height 123
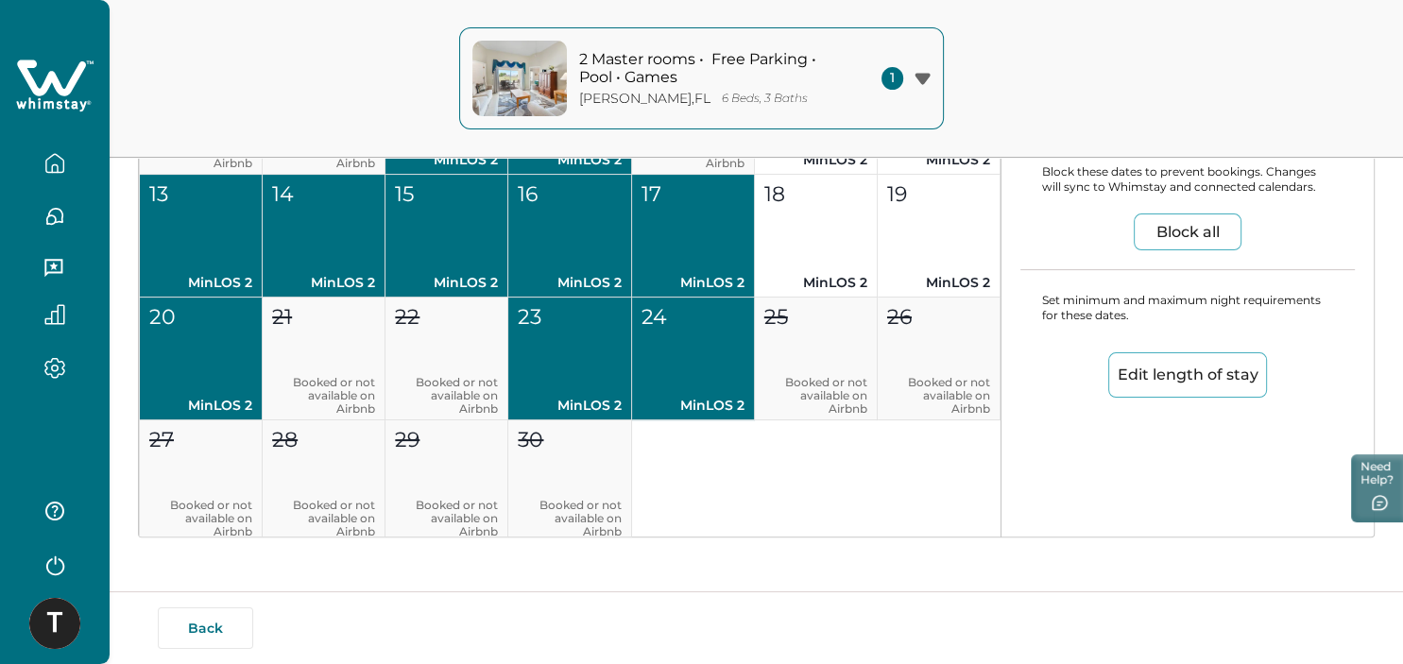
click at [1153, 378] on button "Edit length of stay" at bounding box center [1187, 374] width 159 height 45
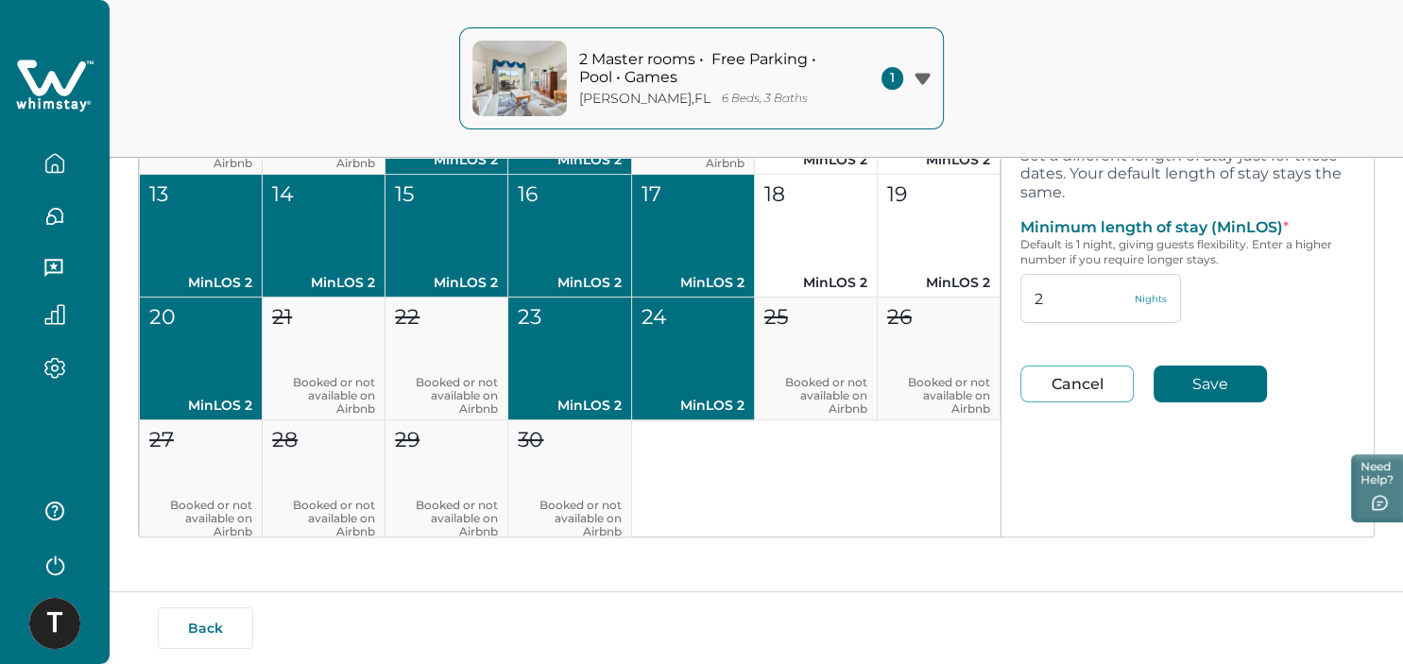
click at [1079, 299] on input "2" at bounding box center [1100, 298] width 161 height 49
type input "1"
click at [1164, 387] on button "Save" at bounding box center [1209, 384] width 113 height 37
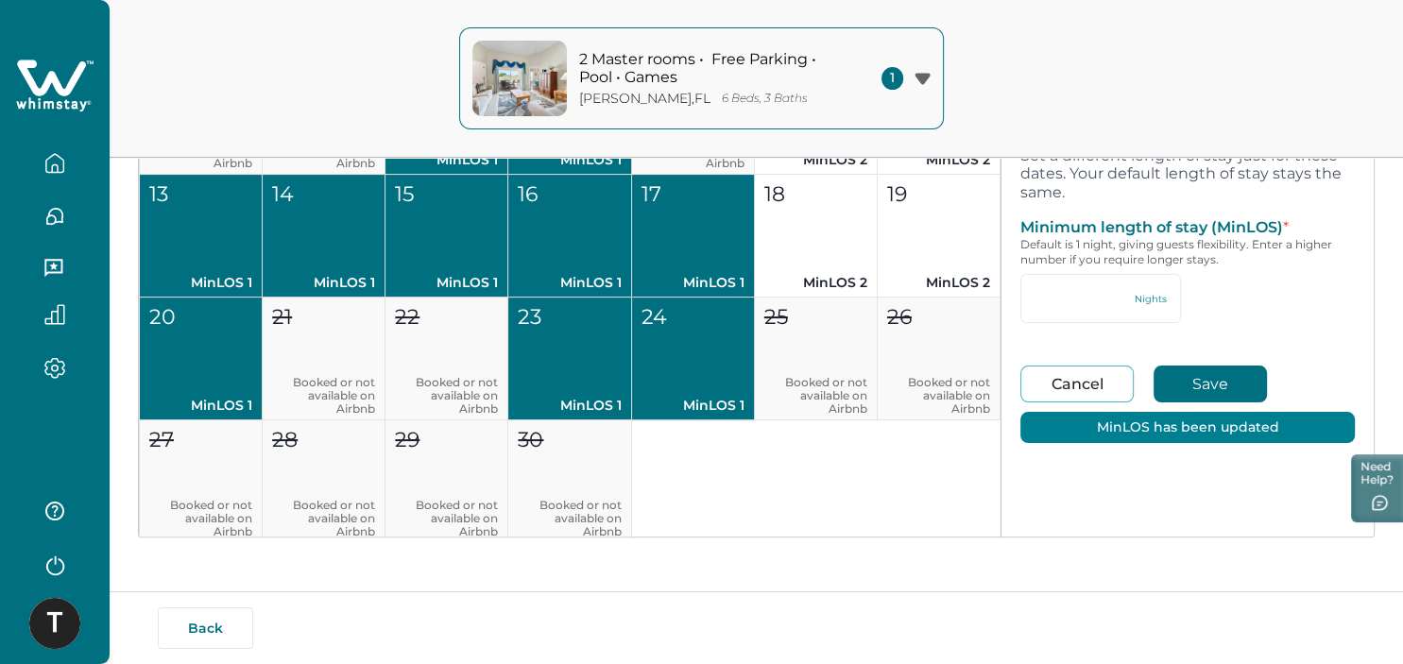
type input "1"
type input "2"
type input "94"
